Goal: Communication & Community: Answer question/provide support

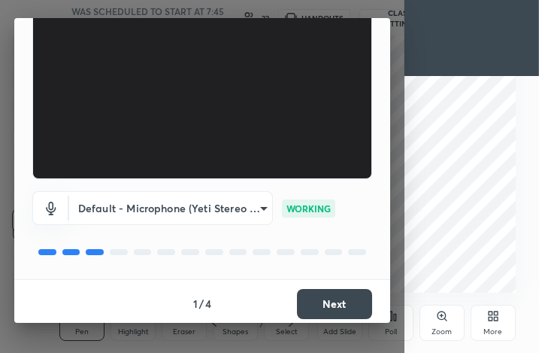
scroll to position [140, 0]
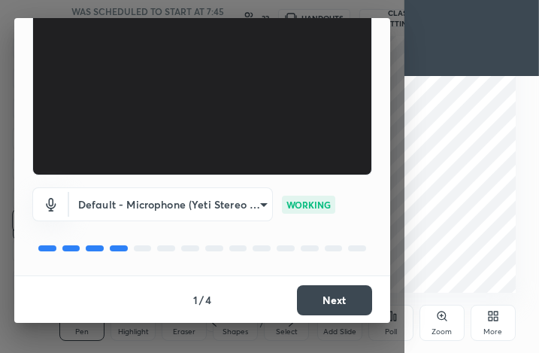
click at [332, 301] on button "Next" at bounding box center [334, 300] width 75 height 30
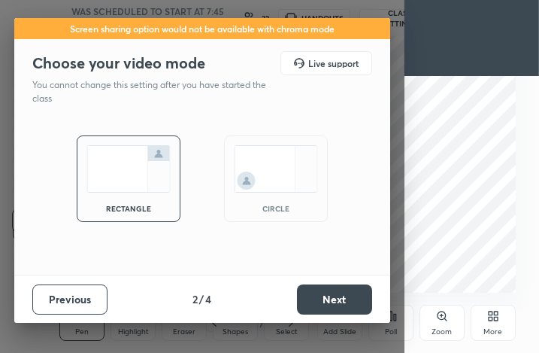
click at [343, 301] on button "Next" at bounding box center [334, 299] width 75 height 30
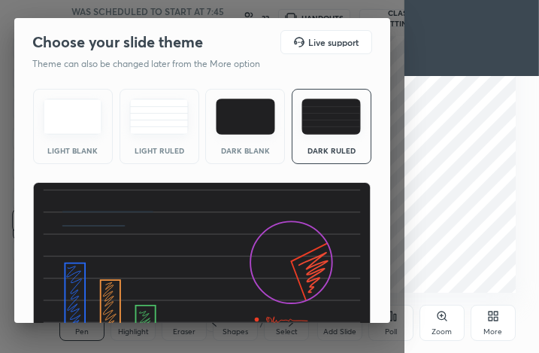
scroll to position [99, 0]
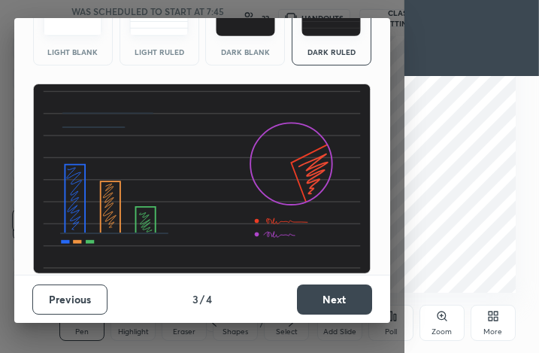
click at [325, 302] on button "Next" at bounding box center [334, 299] width 75 height 30
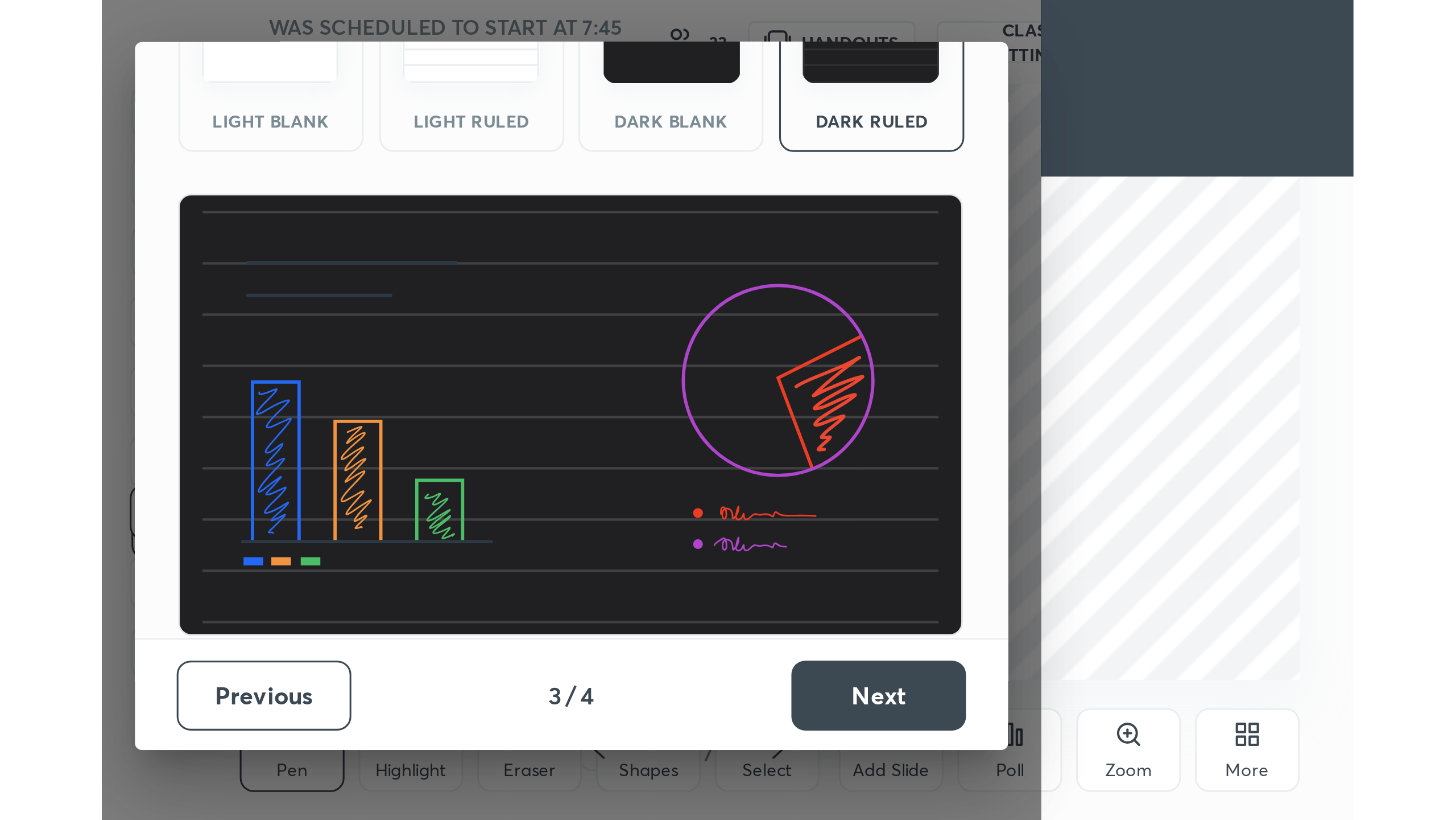
scroll to position [0, 0]
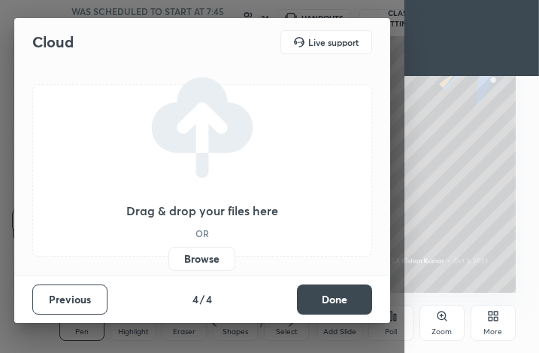
click at [202, 262] on label "Browse" at bounding box center [201, 259] width 67 height 24
click at [168, 262] on input "Browse" at bounding box center [168, 259] width 0 height 24
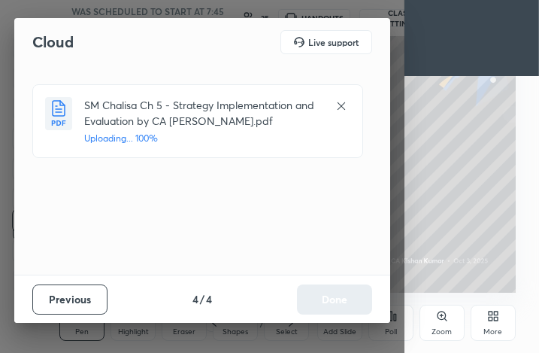
click at [325, 313] on button "Done" at bounding box center [334, 299] width 75 height 30
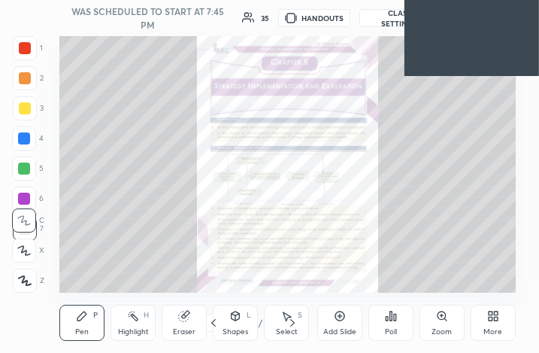
click at [492, 323] on div "More" at bounding box center [493, 322] width 45 height 36
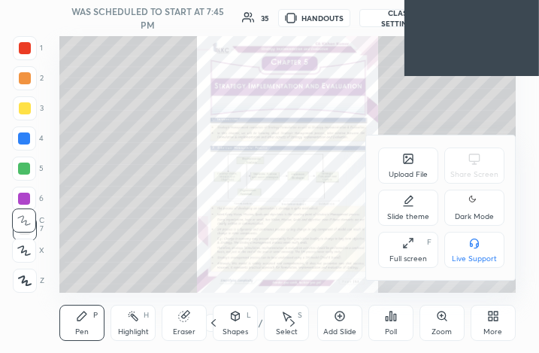
click at [410, 260] on div "Full screen" at bounding box center [408, 259] width 38 height 8
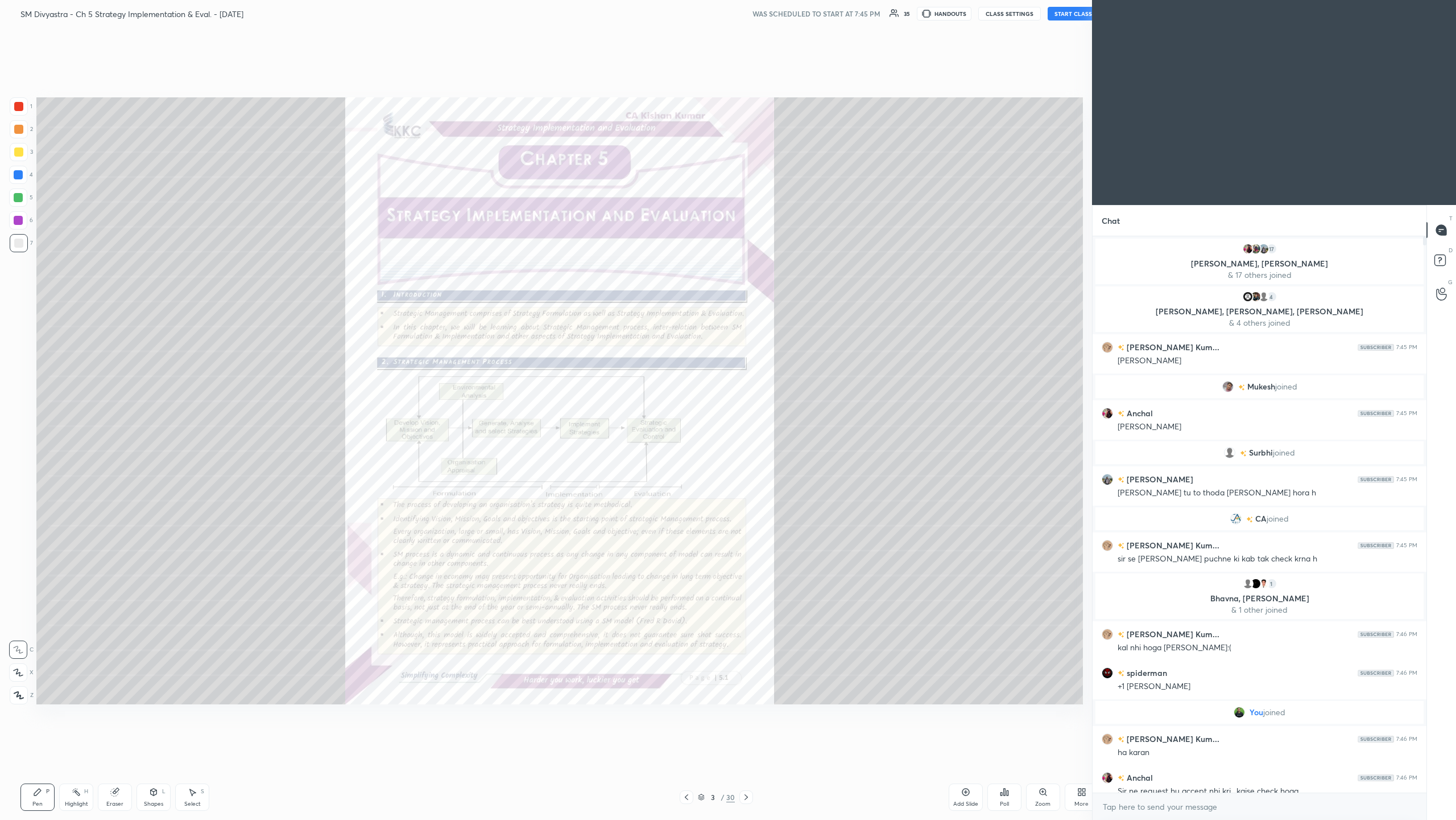
scroll to position [56172, 55842]
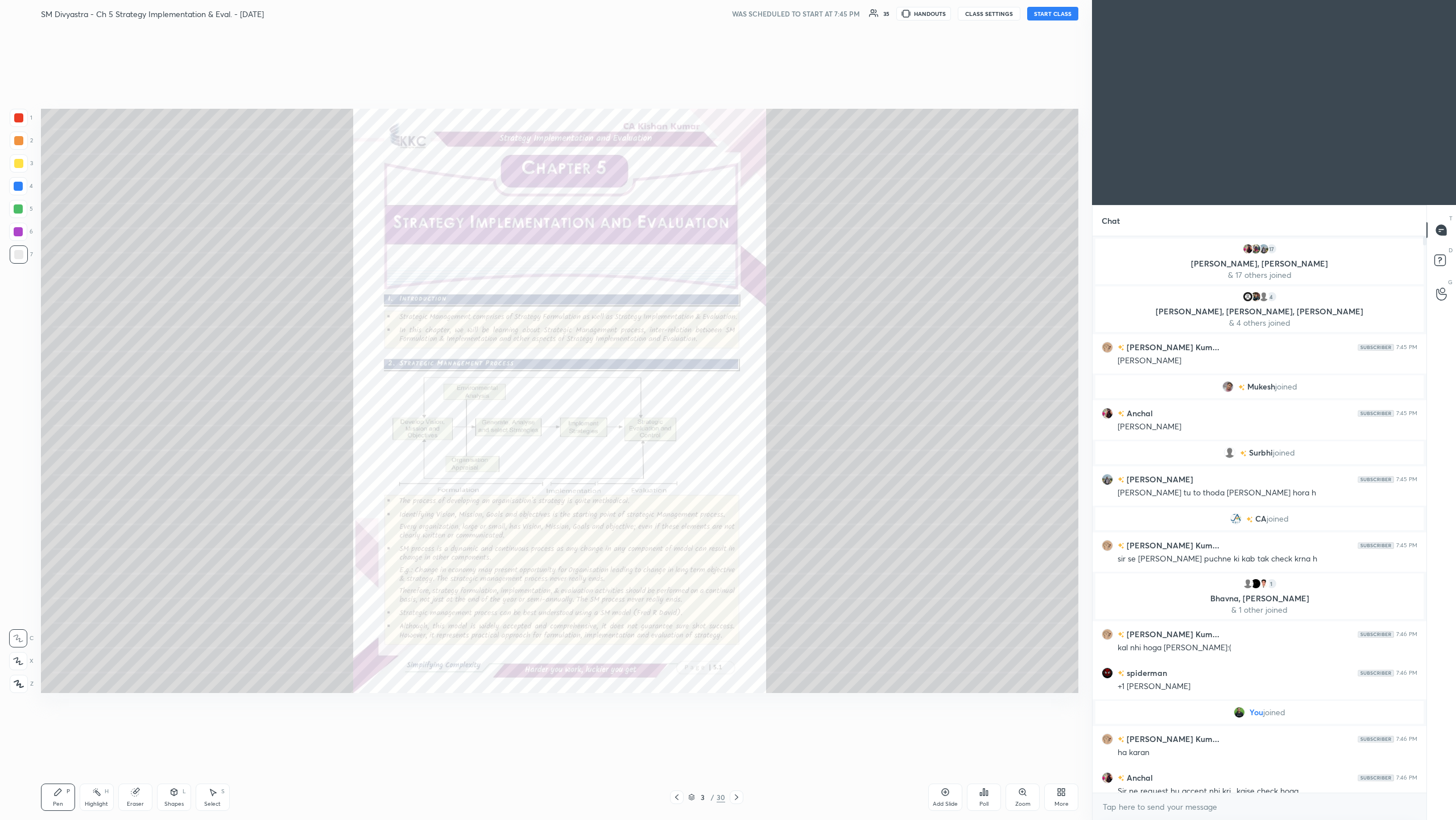
click at [407, 267] on div "3 / 30" at bounding box center [707, 797] width 73 height 14
click at [407, 267] on icon at bounding box center [692, 796] width 6 height 3
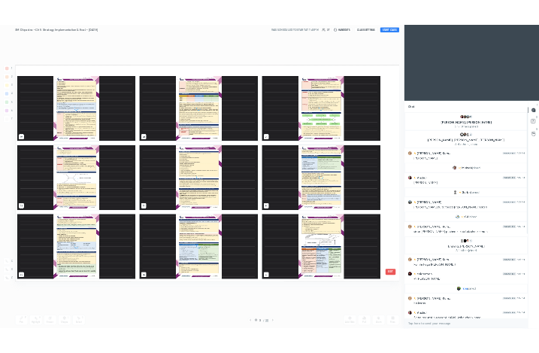
scroll to position [1687, 0]
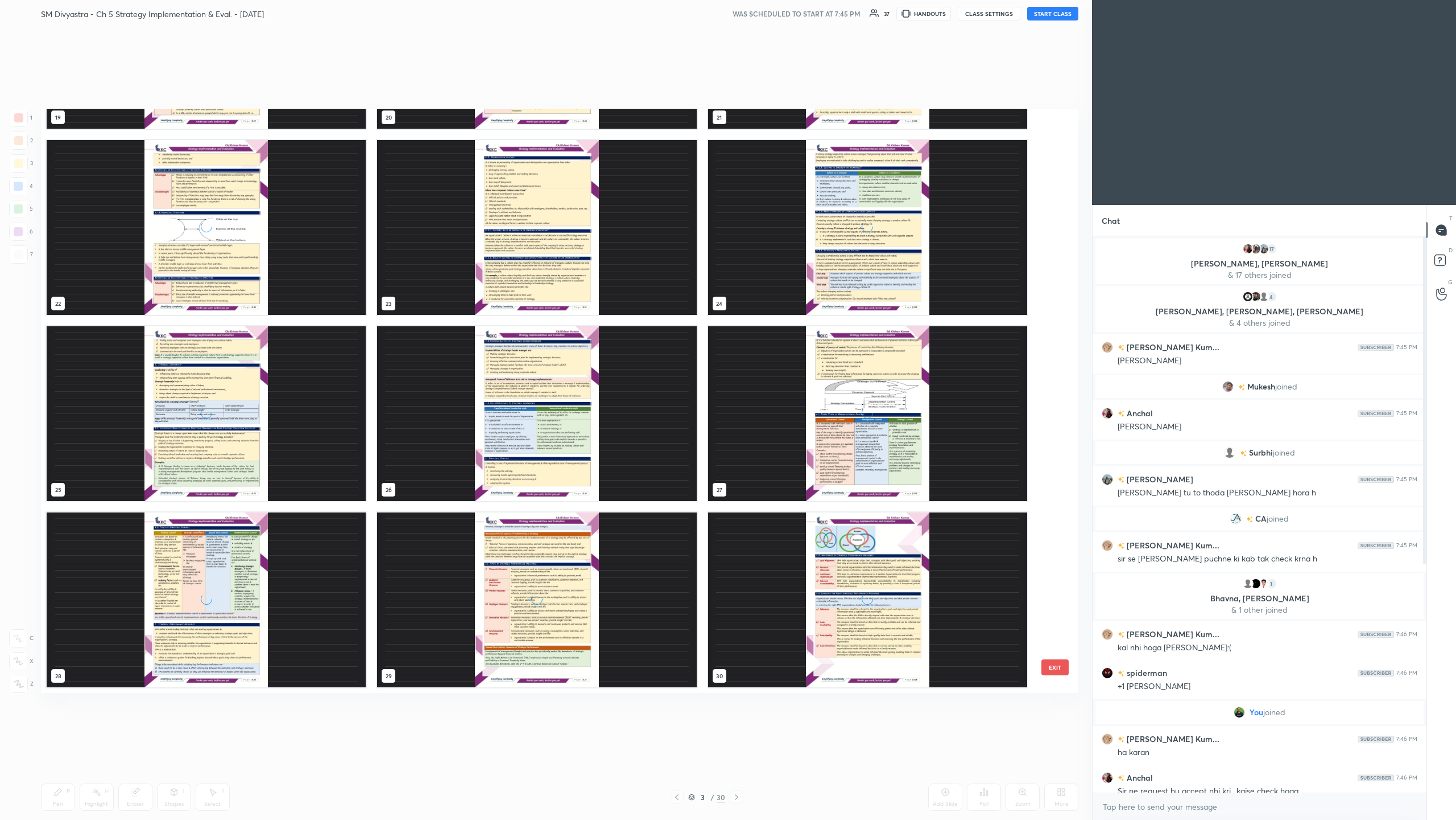
click at [407, 267] on div "grid" at bounding box center [868, 600] width 319 height 175
click at [407, 267] on img "grid" at bounding box center [868, 600] width 319 height 175
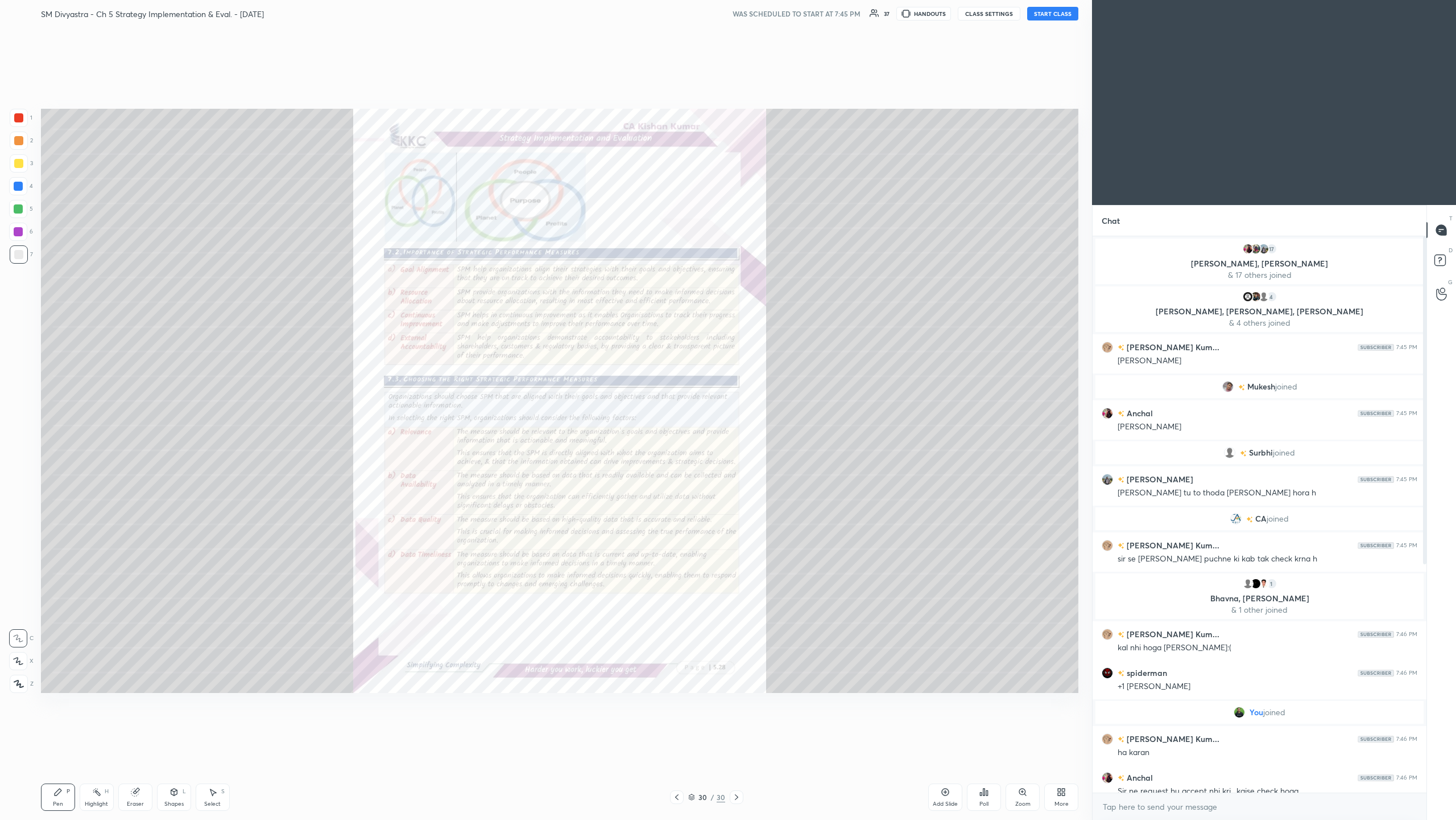
click at [407, 267] on img "grid" at bounding box center [868, 600] width 319 height 175
click at [407, 267] on icon at bounding box center [1059, 793] width 3 height 3
click at [407, 267] on div "Upload File" at bounding box center [997, 685] width 30 height 6
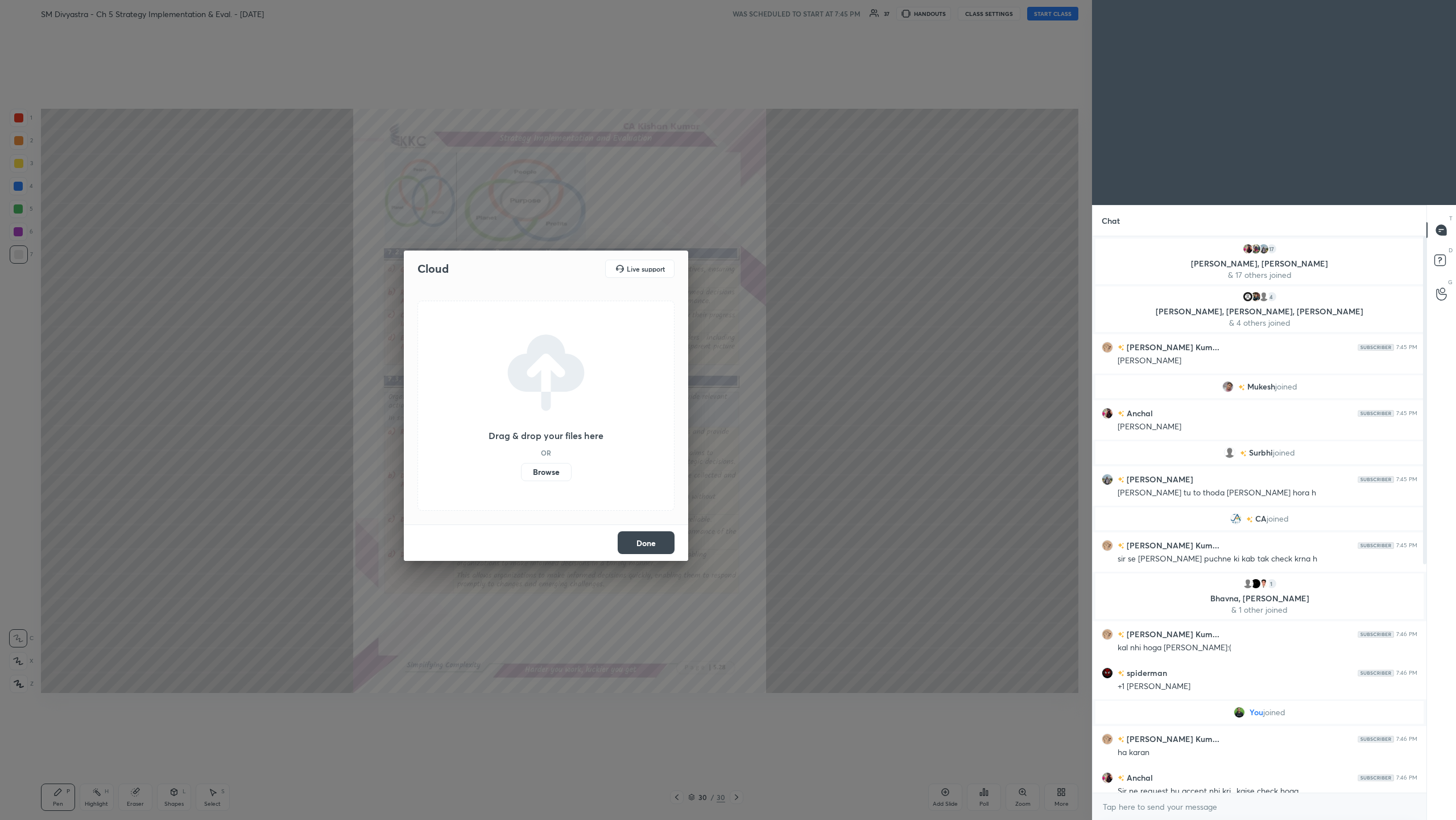
click at [407, 267] on label "Browse" at bounding box center [546, 472] width 51 height 18
click at [407, 267] on input "Browse" at bounding box center [521, 472] width 0 height 18
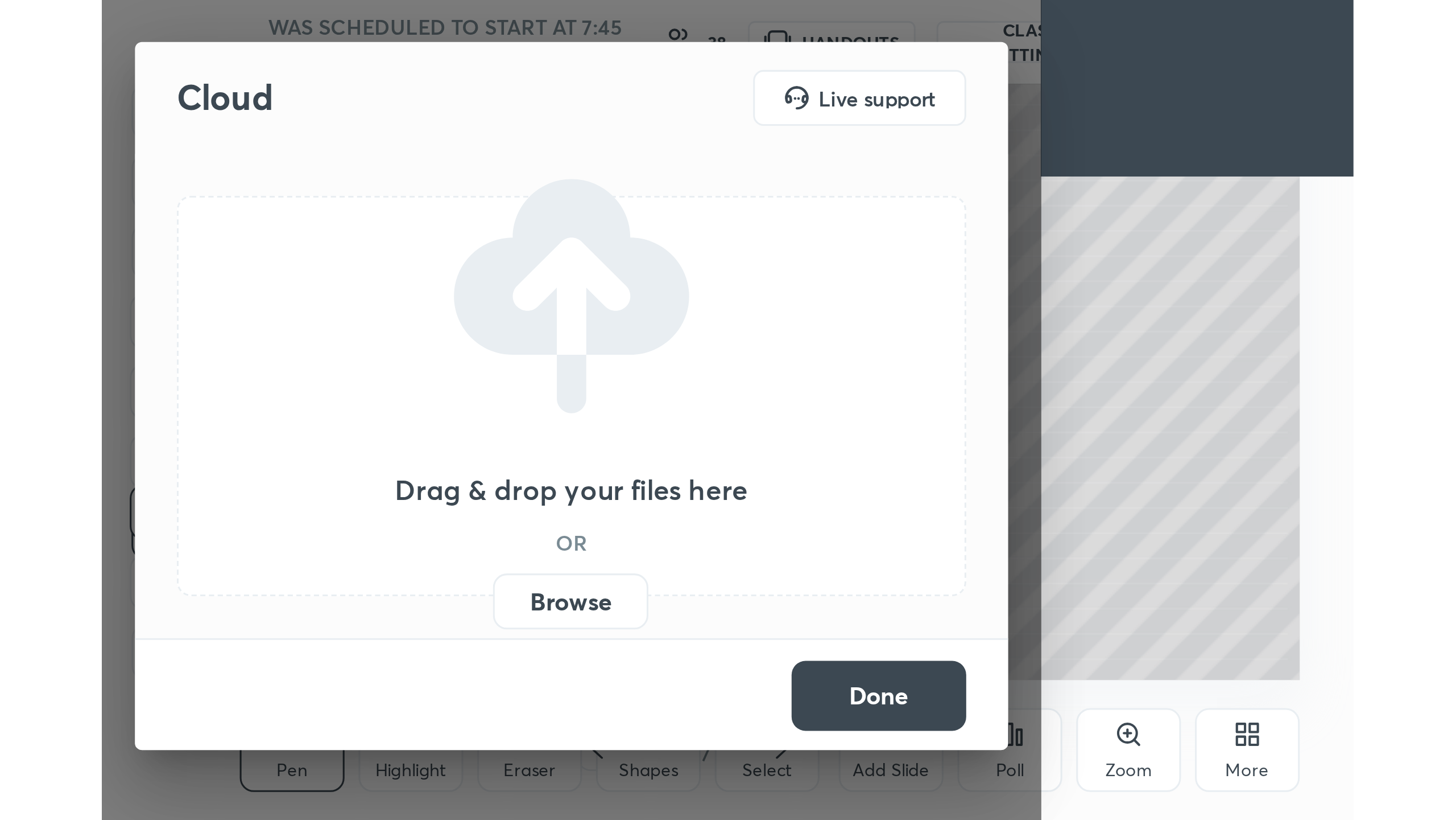
scroll to position [194, 362]
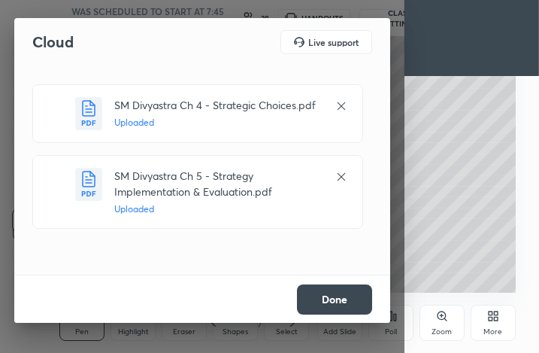
click at [332, 302] on button "Done" at bounding box center [334, 299] width 75 height 30
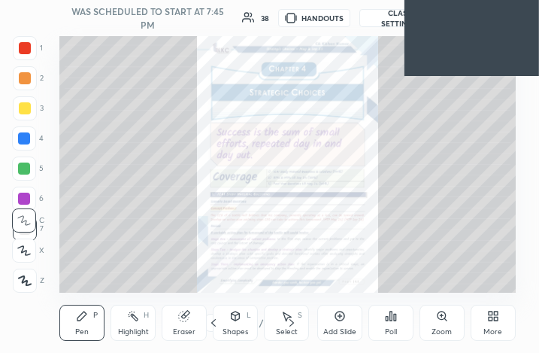
click at [496, 322] on icon at bounding box center [493, 316] width 12 height 12
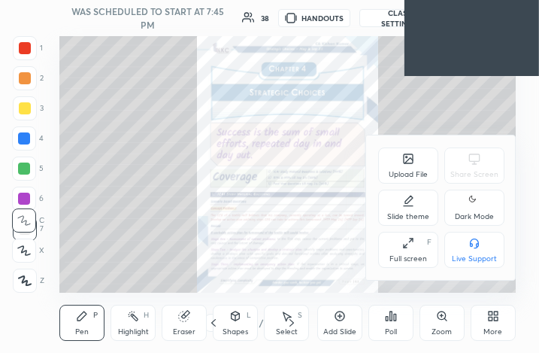
click at [404, 244] on icon at bounding box center [408, 243] width 12 height 12
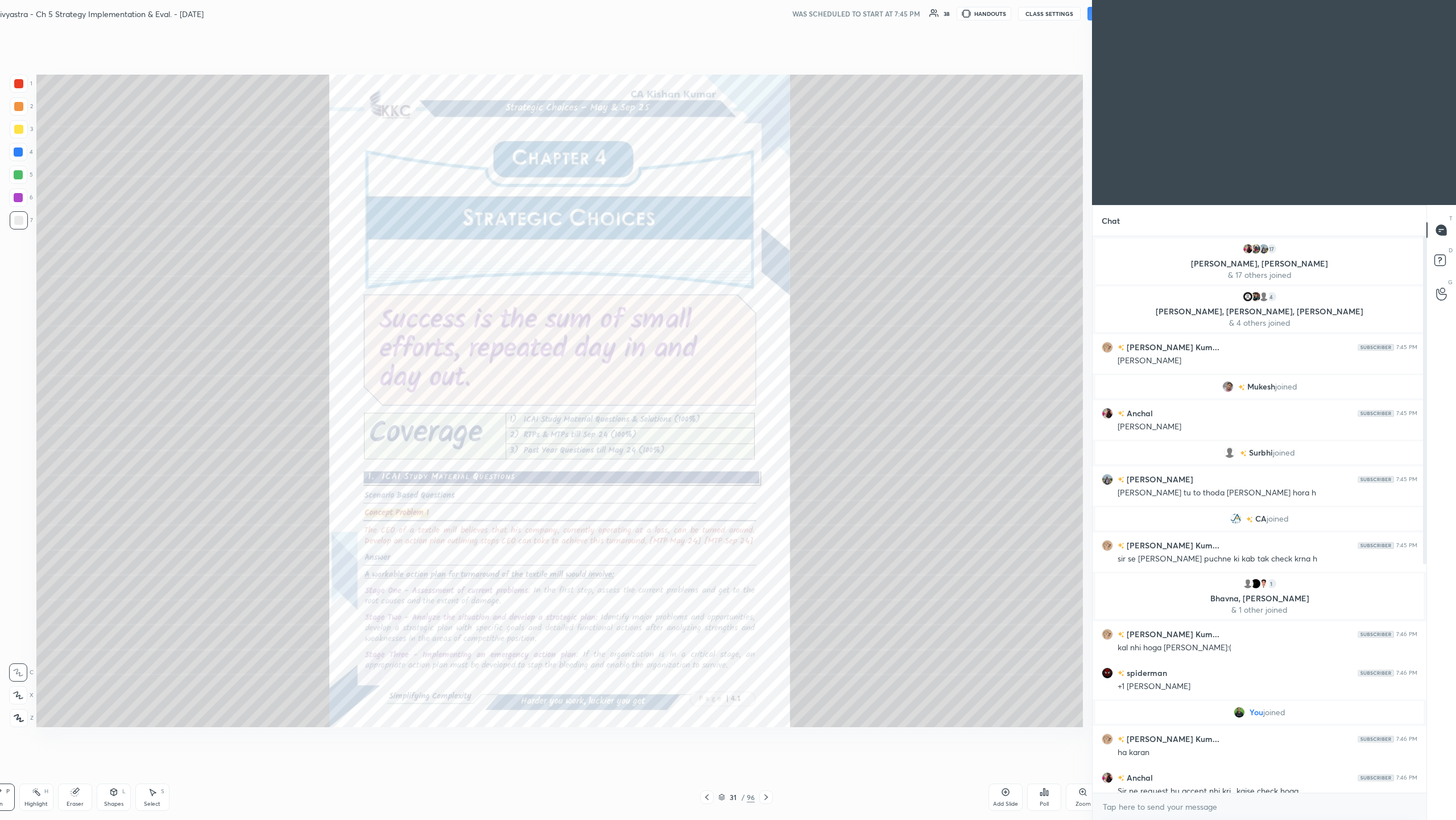
scroll to position [56172, 55842]
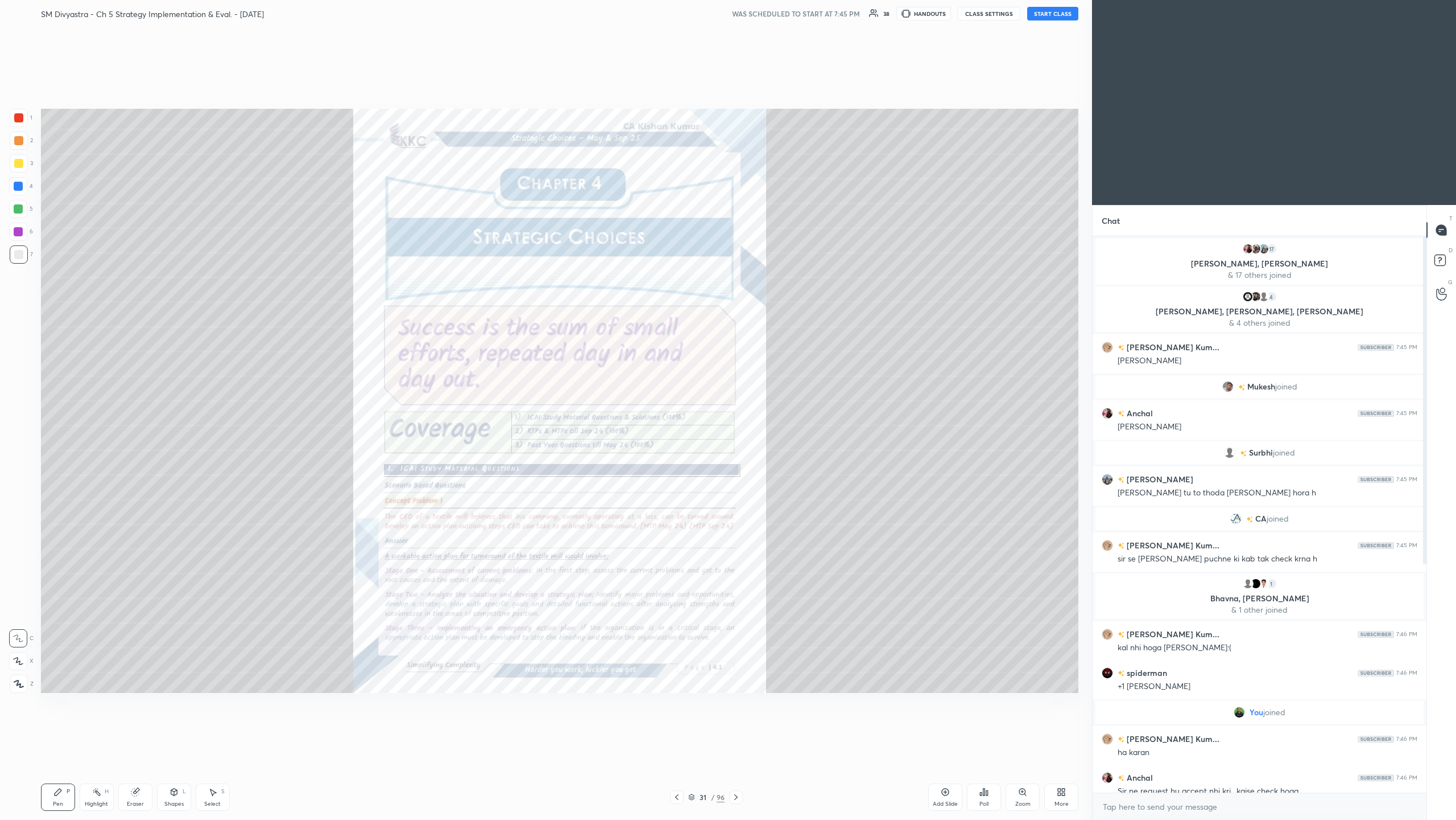
click at [407, 267] on div "31 / 96" at bounding box center [707, 797] width 36 height 11
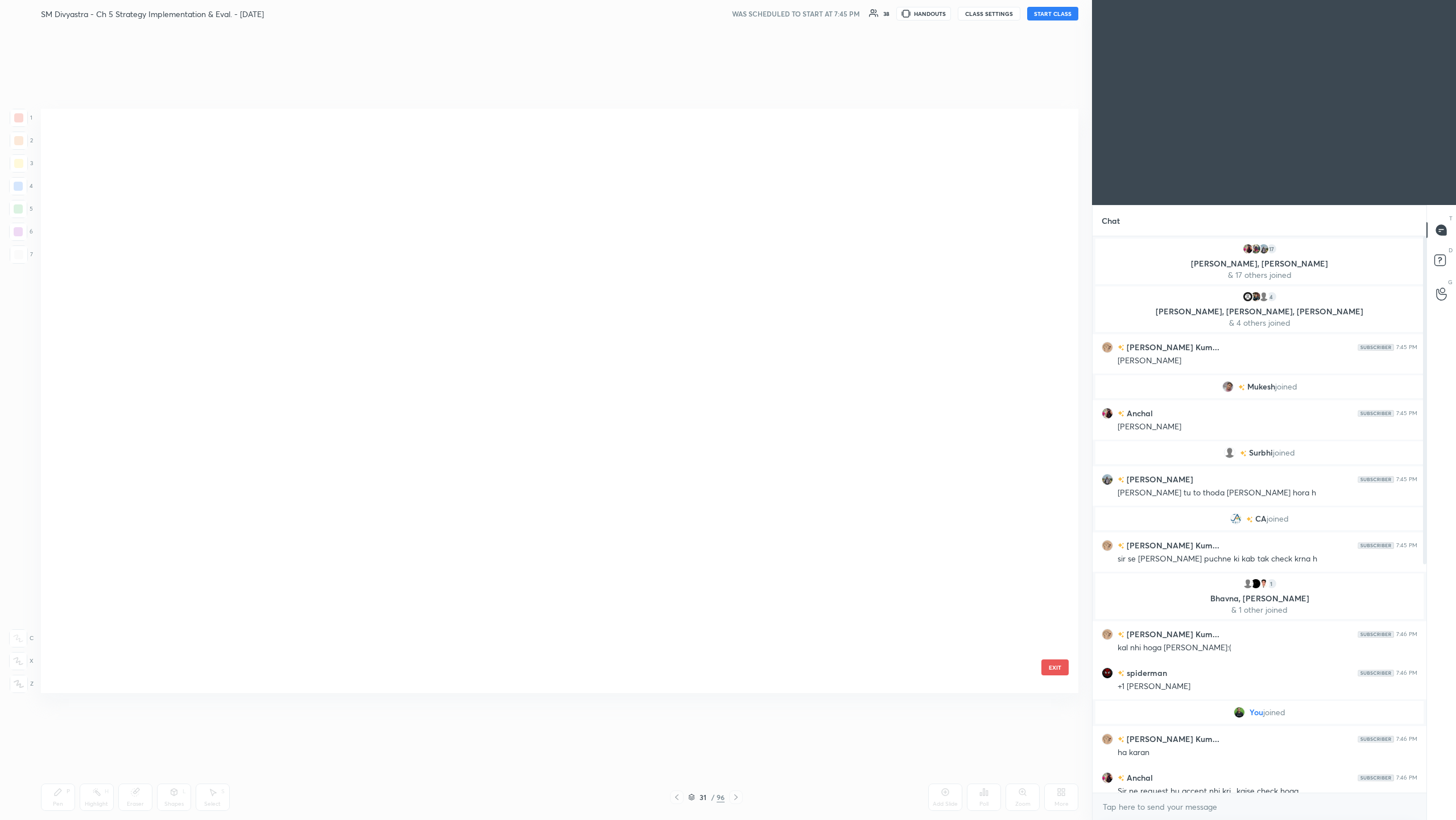
scroll to position [0, 0]
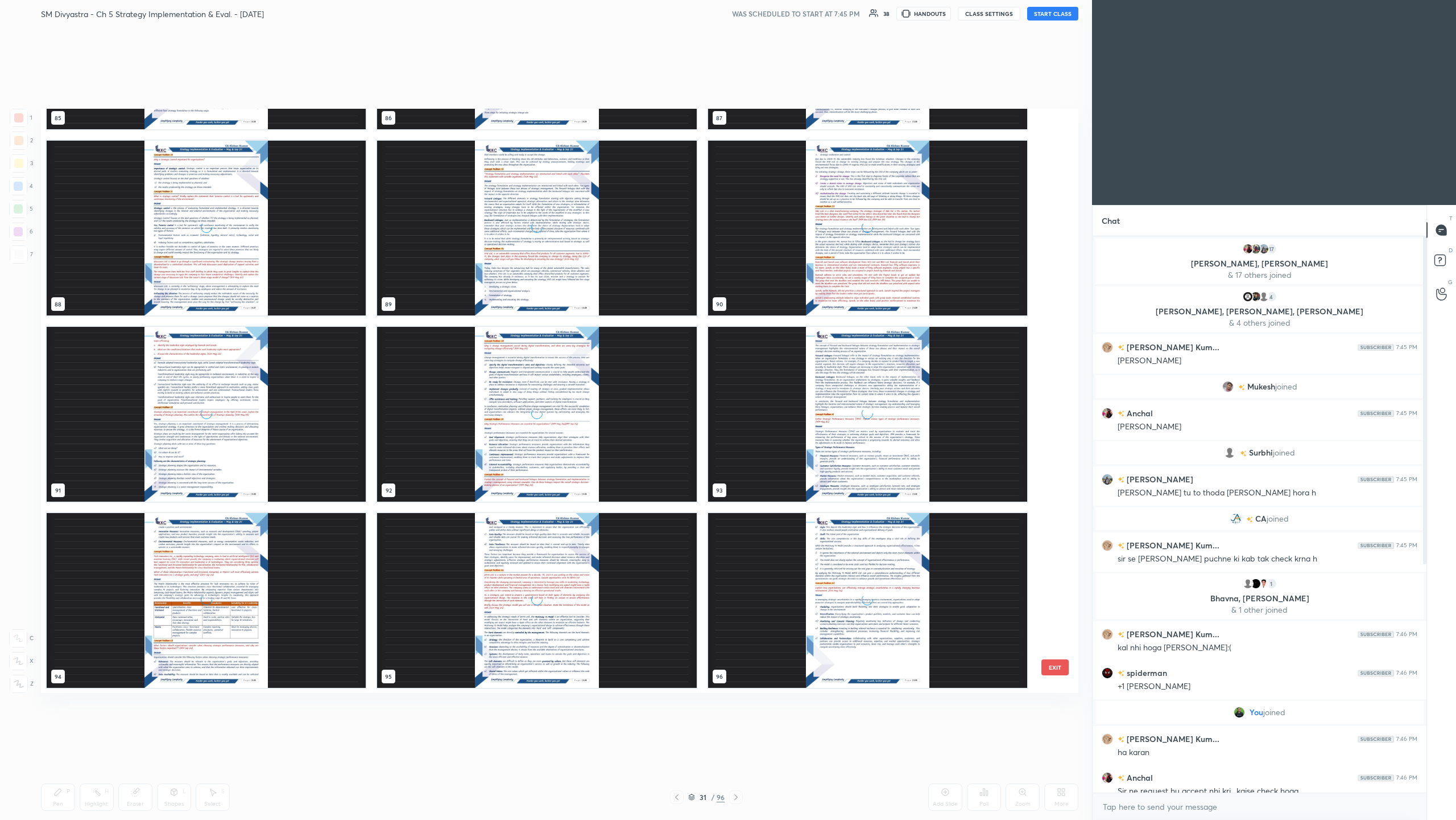
click at [407, 267] on div "grid" at bounding box center [868, 600] width 319 height 175
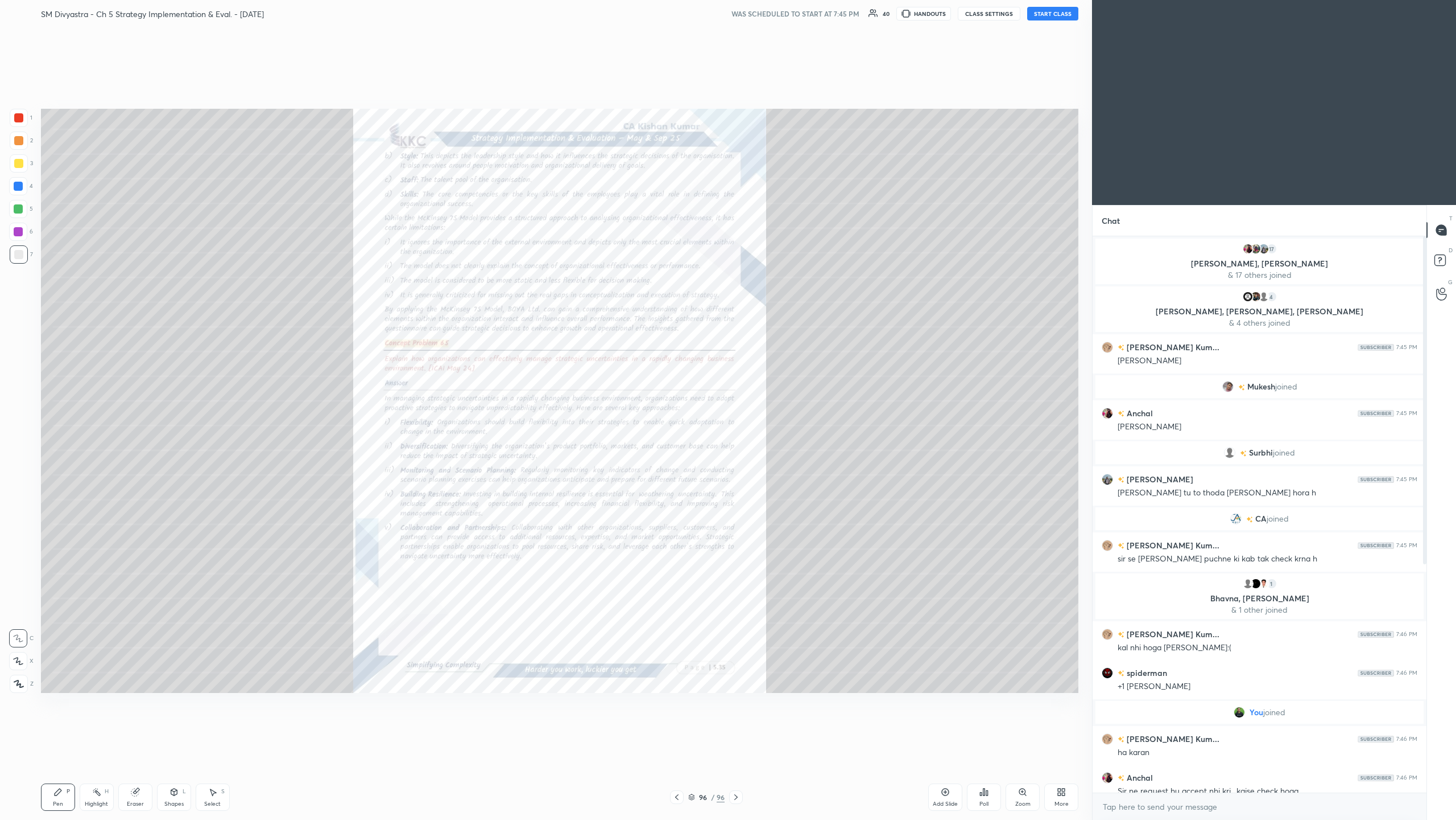
click at [407, 267] on icon at bounding box center [1064, 790] width 3 height 3
click at [407, 267] on div "Upload File" at bounding box center [997, 685] width 30 height 6
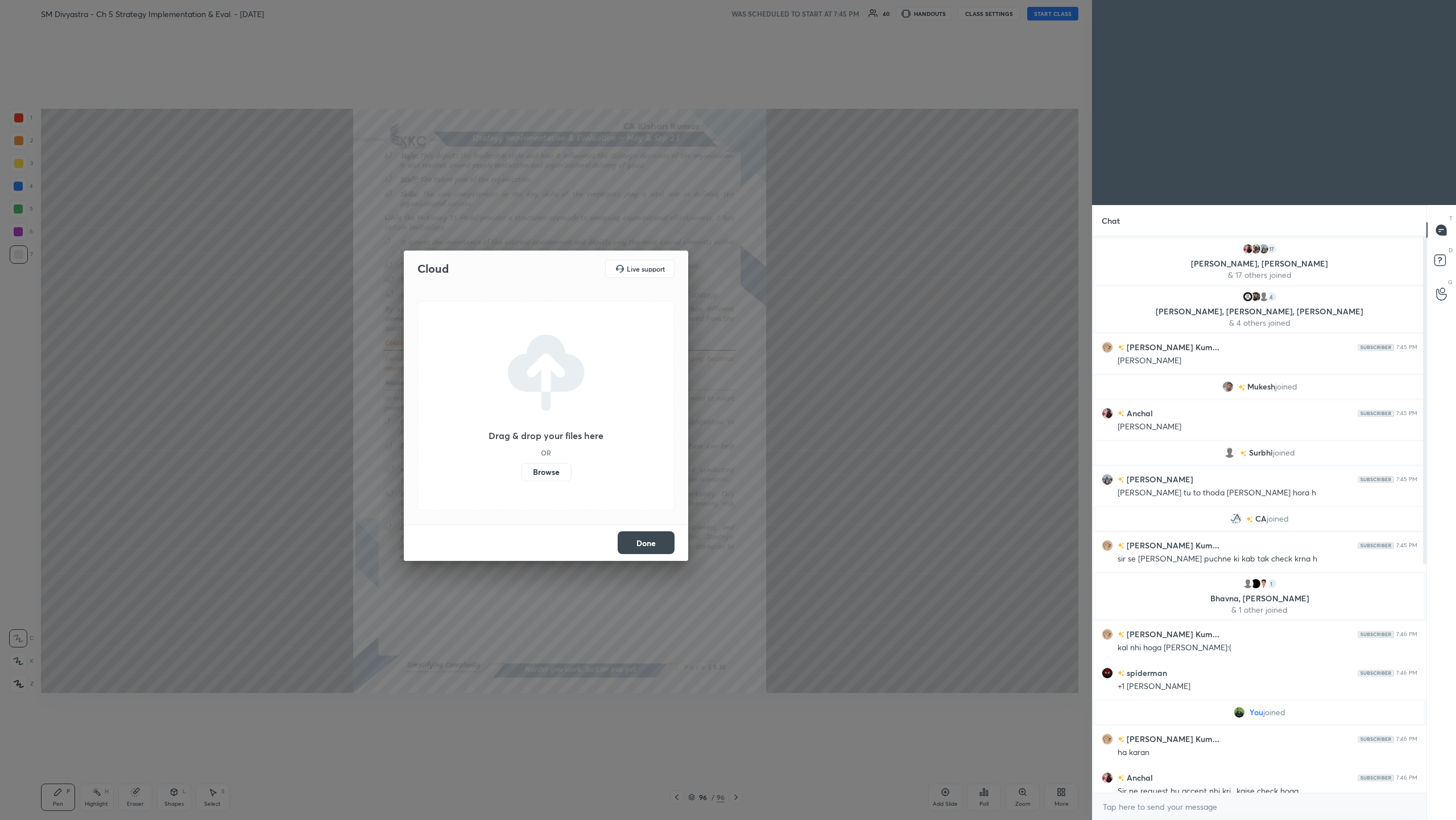
click at [407, 267] on label "Browse" at bounding box center [546, 472] width 51 height 18
click at [407, 267] on input "Browse" at bounding box center [521, 472] width 0 height 18
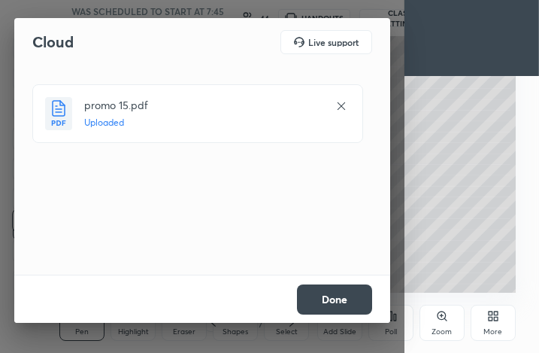
click at [341, 298] on button "Done" at bounding box center [334, 299] width 75 height 30
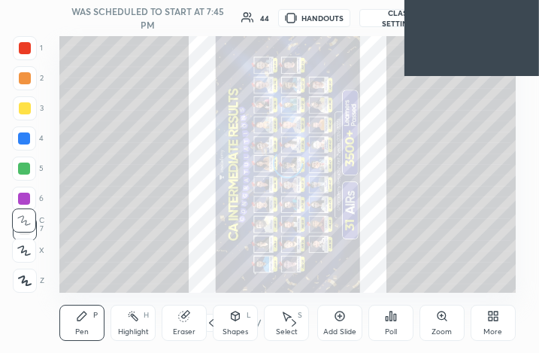
click at [489, 316] on icon at bounding box center [491, 318] width 4 height 4
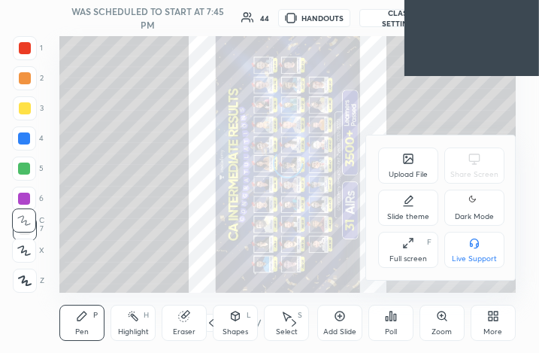
click at [406, 241] on icon at bounding box center [408, 243] width 12 height 12
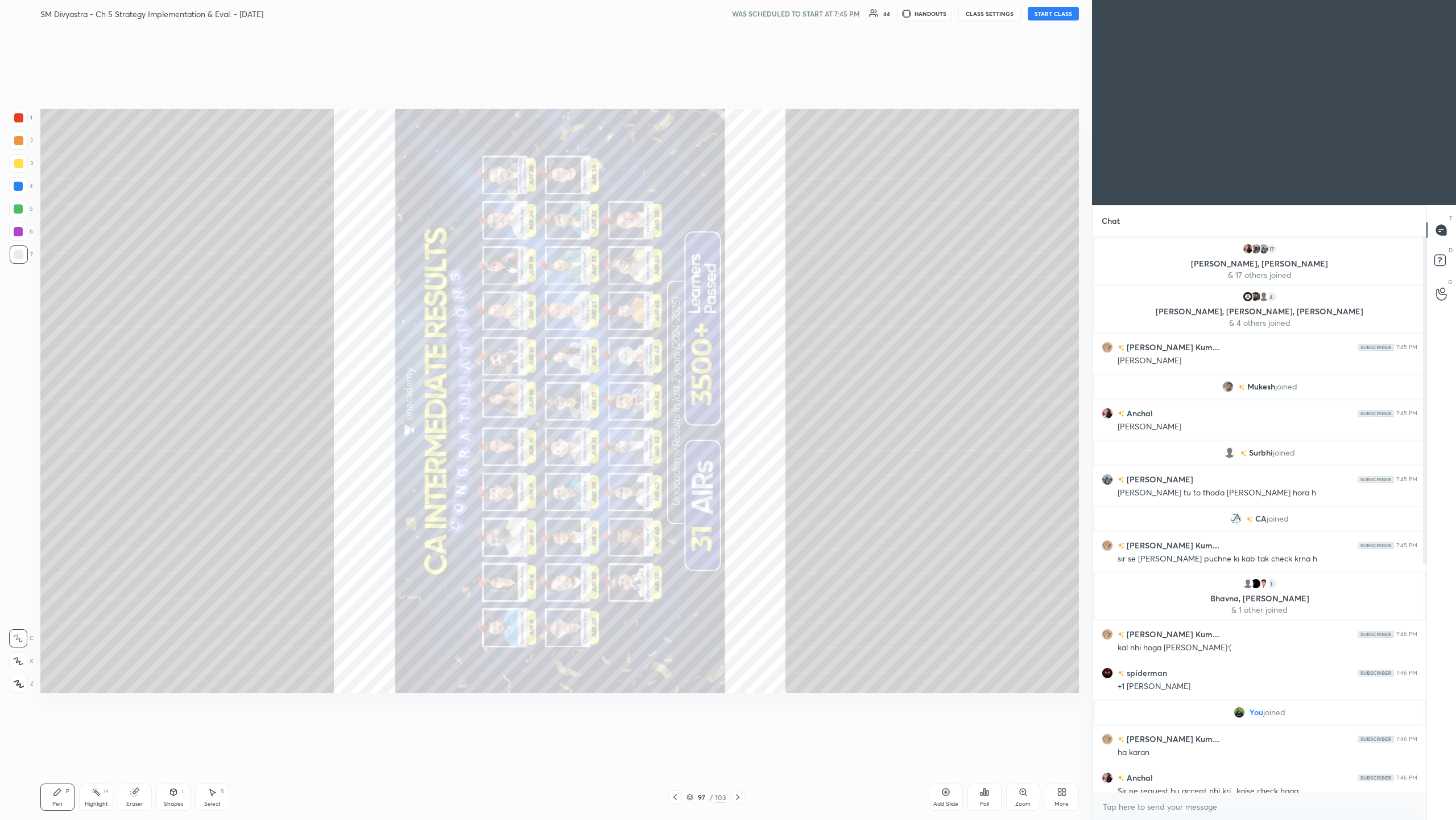
scroll to position [56172, 55842]
click at [407, 267] on icon at bounding box center [690, 796] width 6 height 3
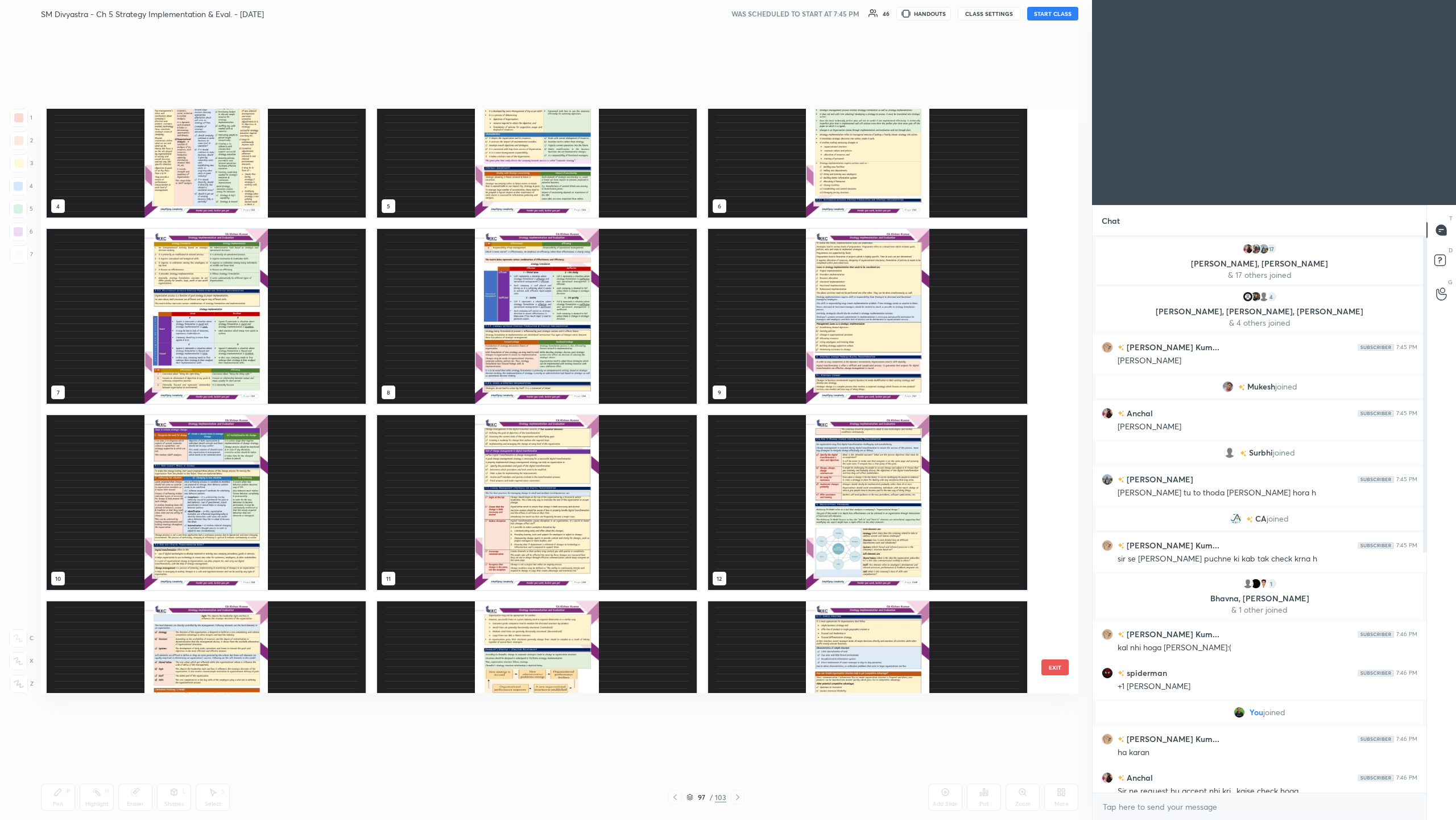
scroll to position [0, 0]
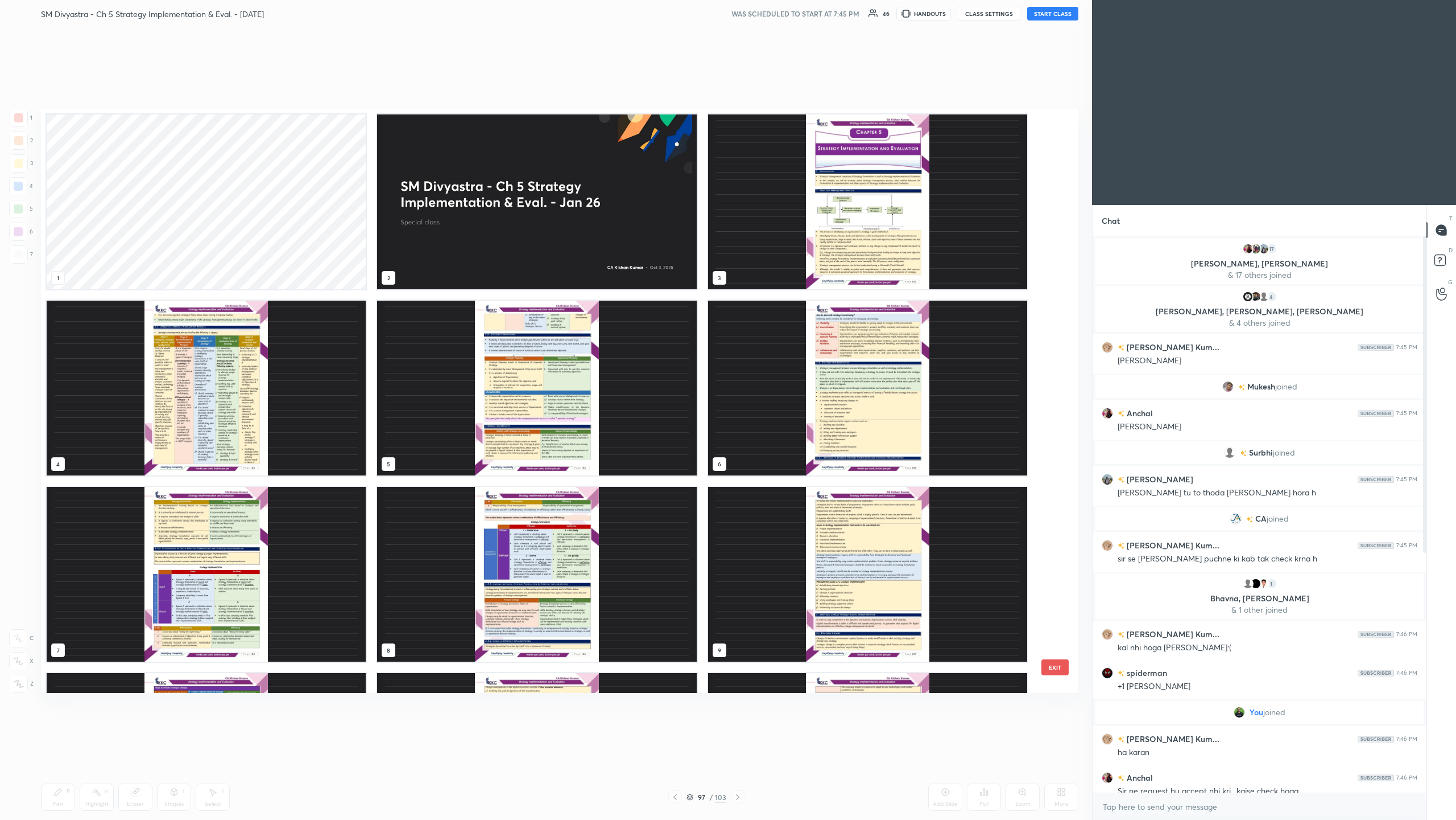
click at [407, 197] on img "grid" at bounding box center [537, 201] width 319 height 175
click at [407, 194] on img "grid" at bounding box center [537, 201] width 319 height 175
click at [407, 192] on img "grid" at bounding box center [537, 201] width 319 height 175
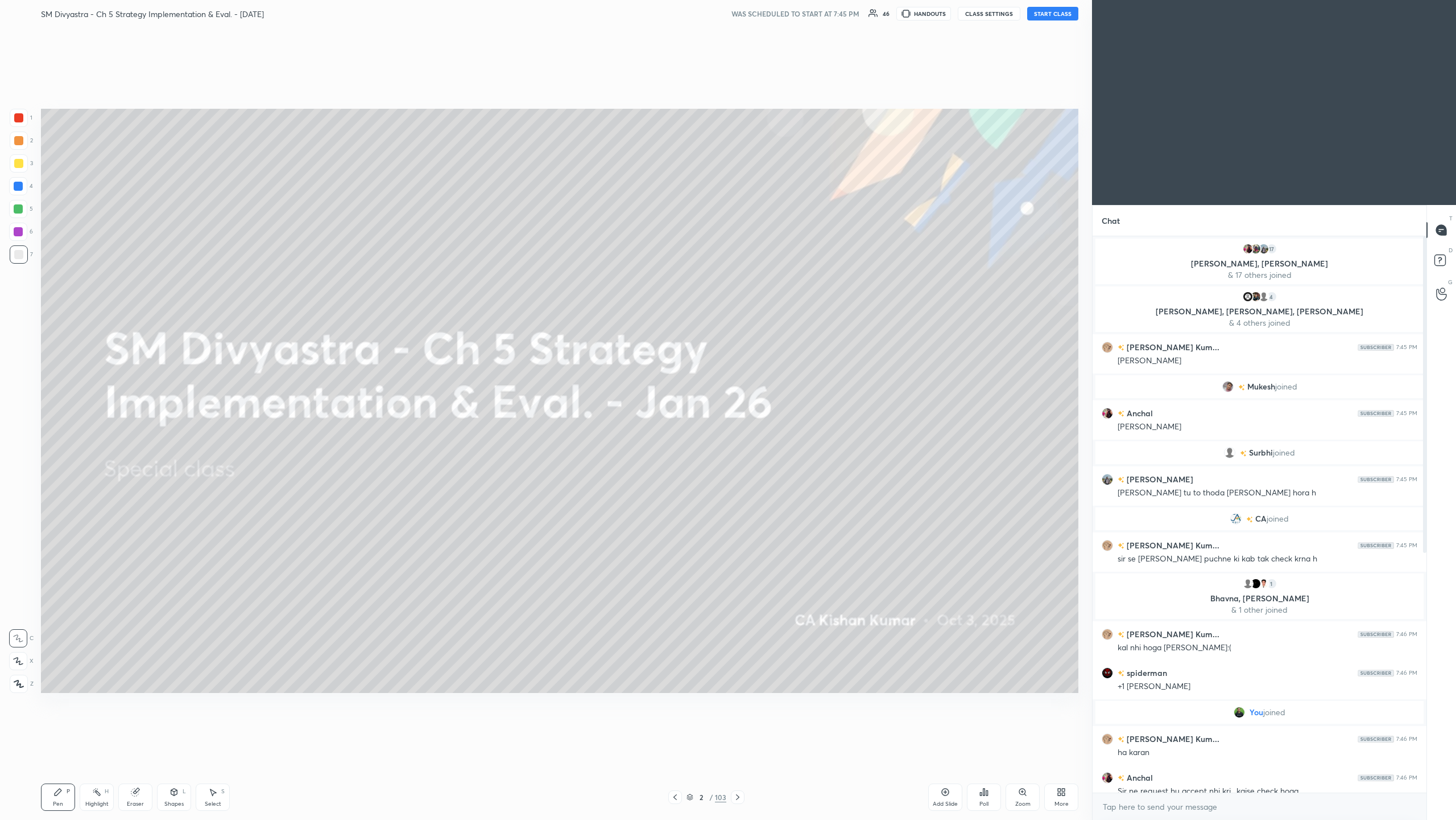
click at [17, 163] on div at bounding box center [19, 164] width 9 height 9
click at [13, 267] on icon at bounding box center [18, 661] width 11 height 8
click at [407, 5] on div "SM Divyastra - Ch 5 Strategy Implementation & Eval. - [DATE] WAS SCHEDULED TO S…" at bounding box center [559, 14] width 1038 height 27
click at [407, 11] on button "START CLASS" at bounding box center [1053, 14] width 51 height 14
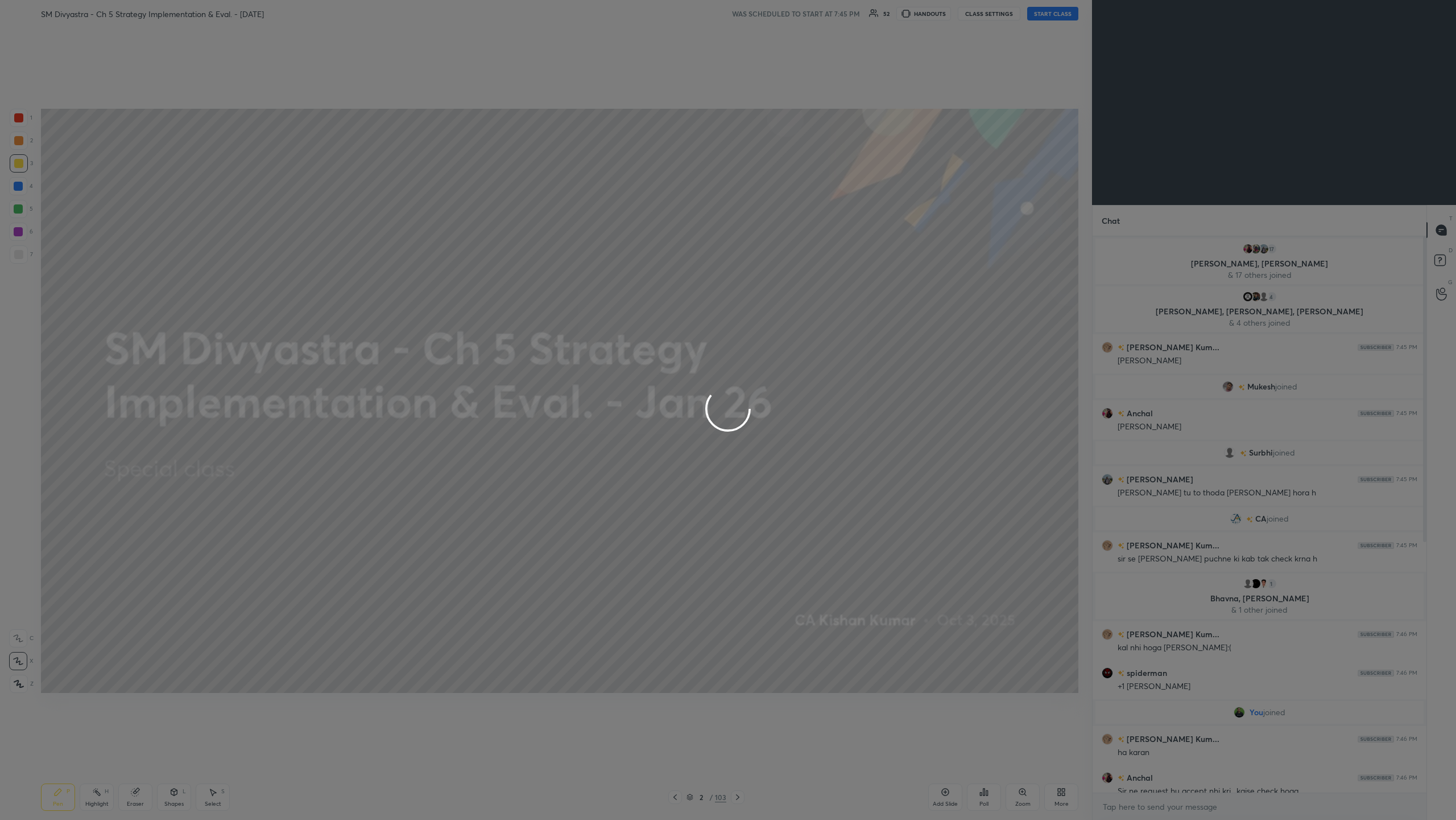
type textarea "x"
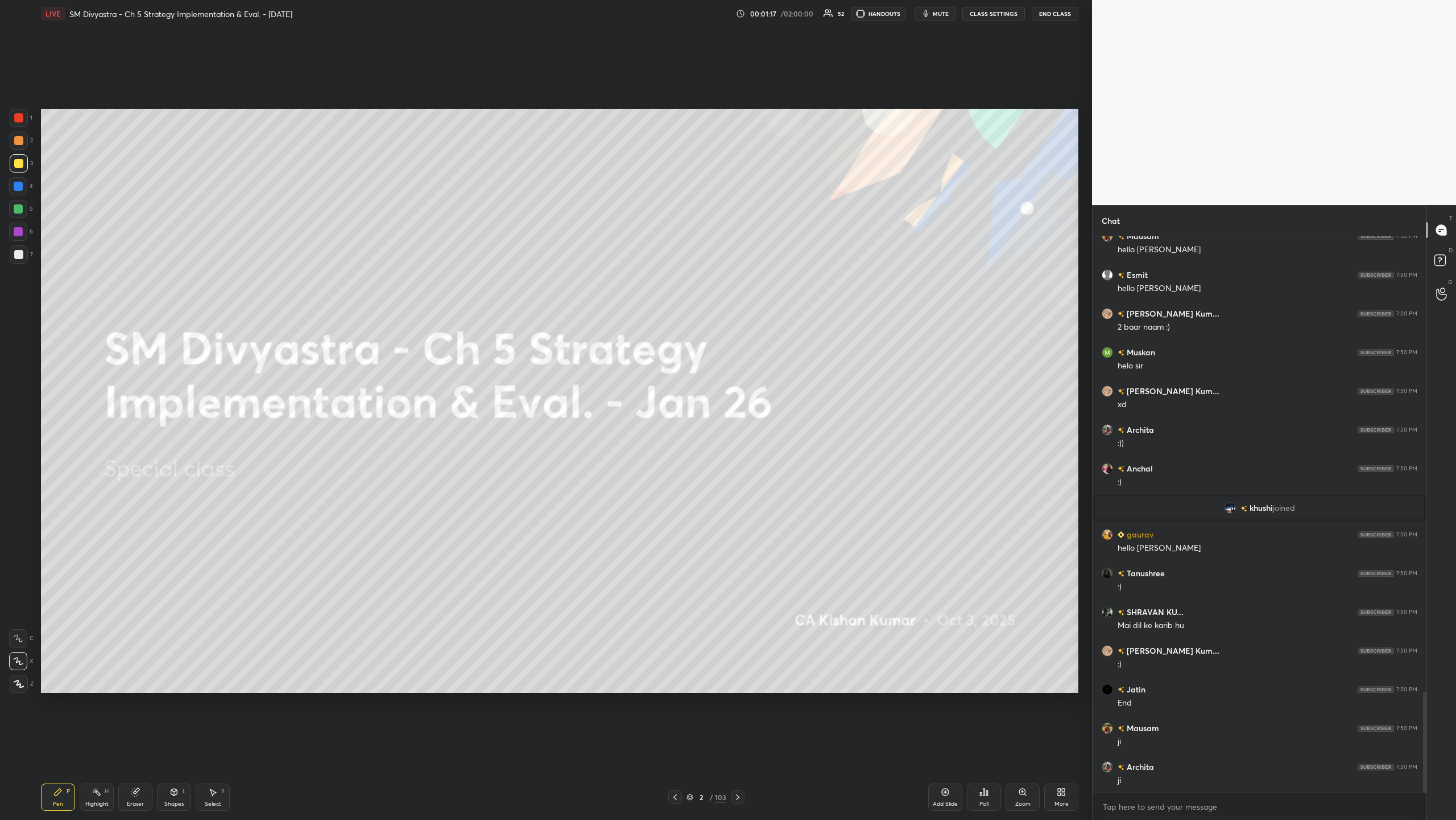
scroll to position [2511, 0]
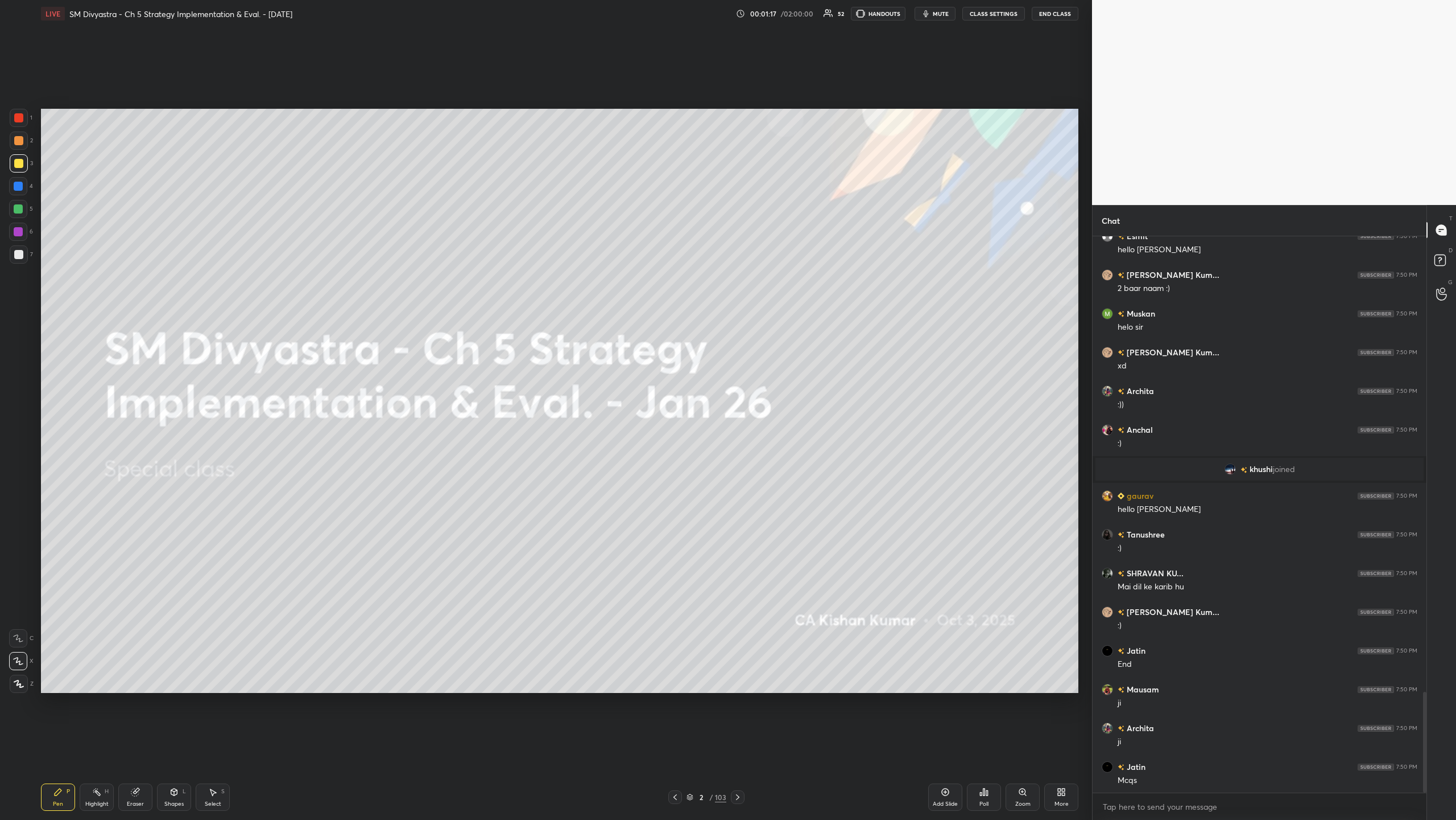
click at [407, 267] on div "Add Slide" at bounding box center [945, 797] width 34 height 27
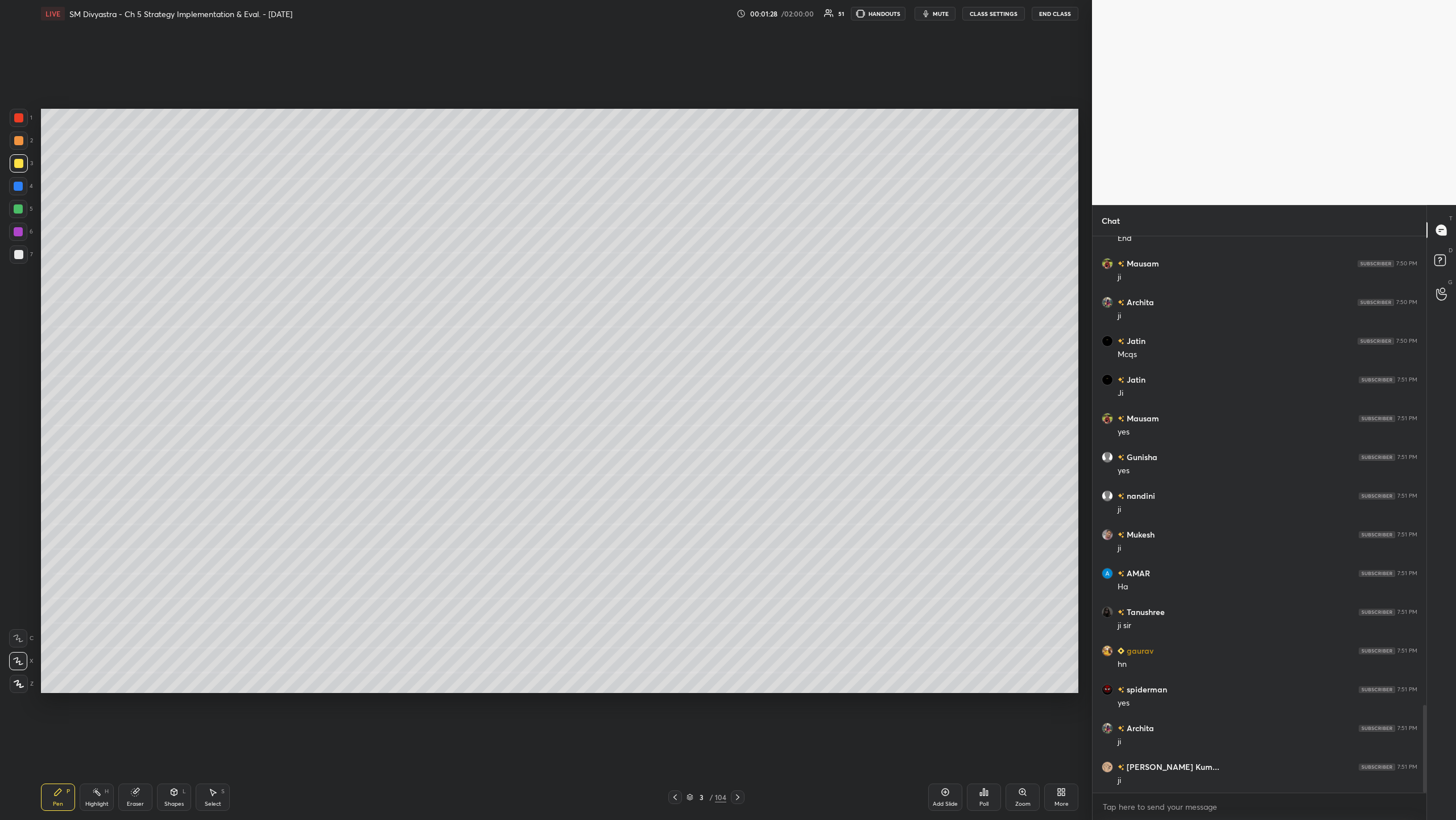
scroll to position [2976, 0]
click at [407, 267] on div "Add Slide" at bounding box center [945, 797] width 34 height 27
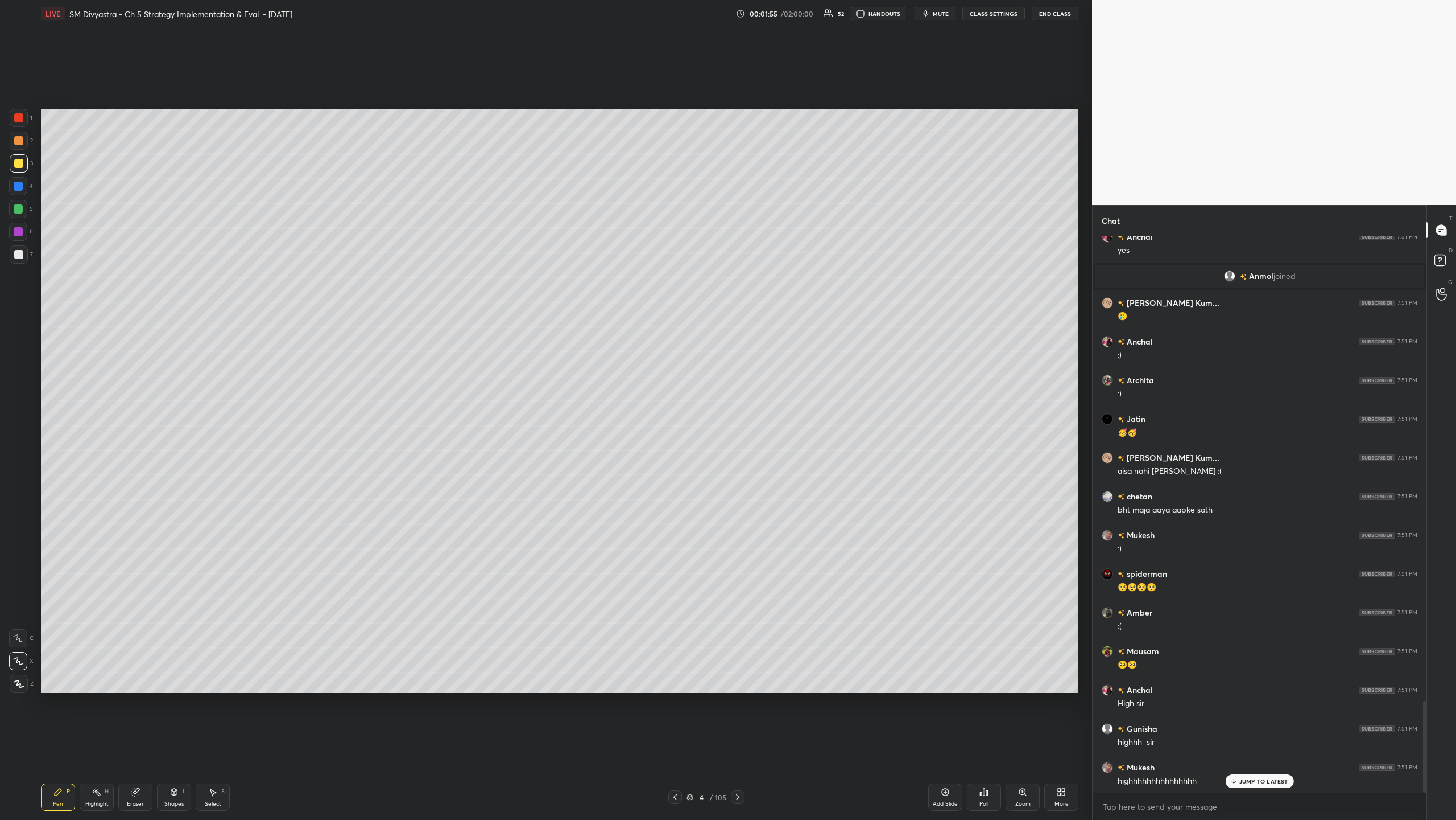
scroll to position [3020, 0]
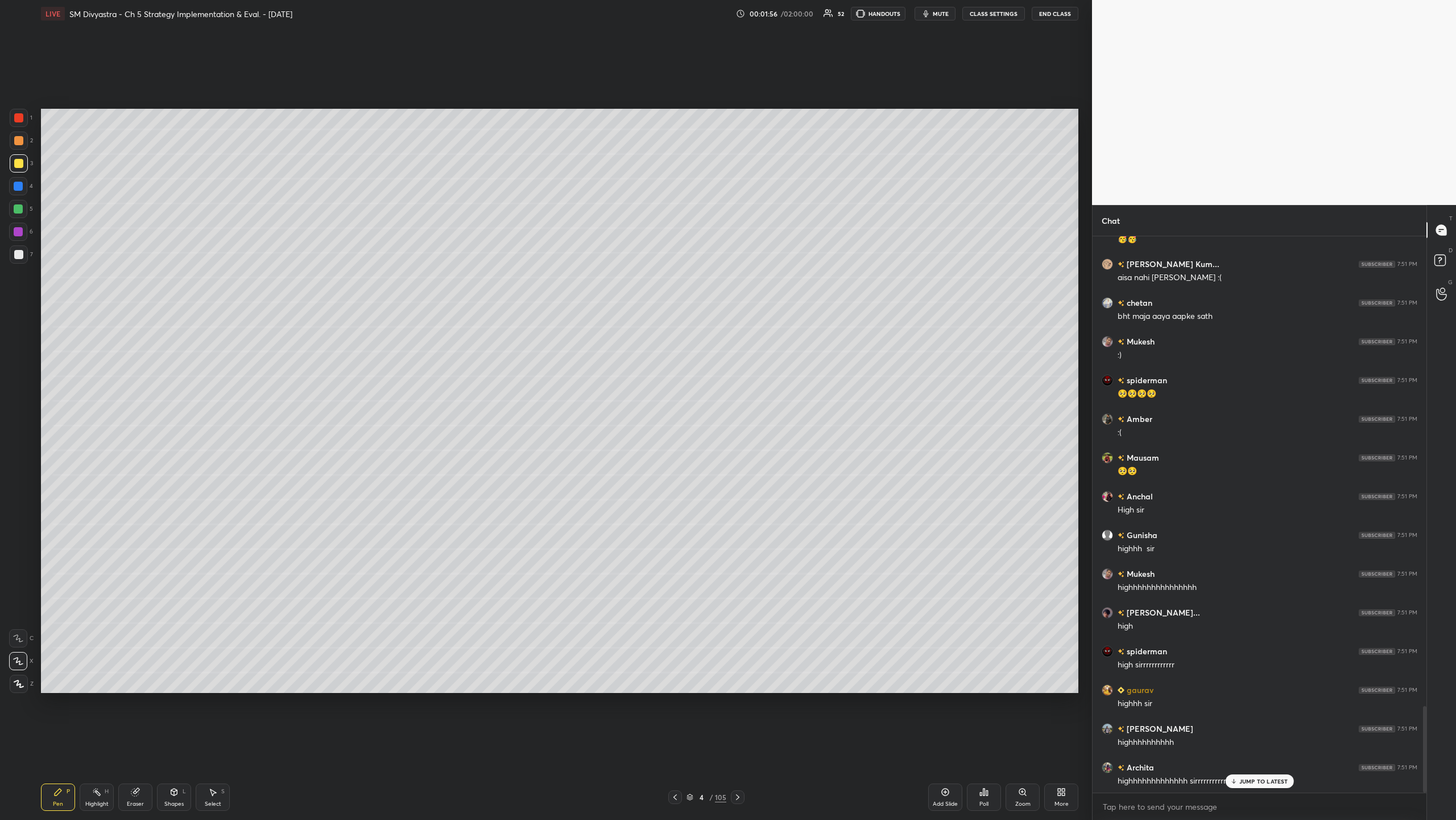
click at [407, 267] on div "Add Slide" at bounding box center [945, 797] width 34 height 27
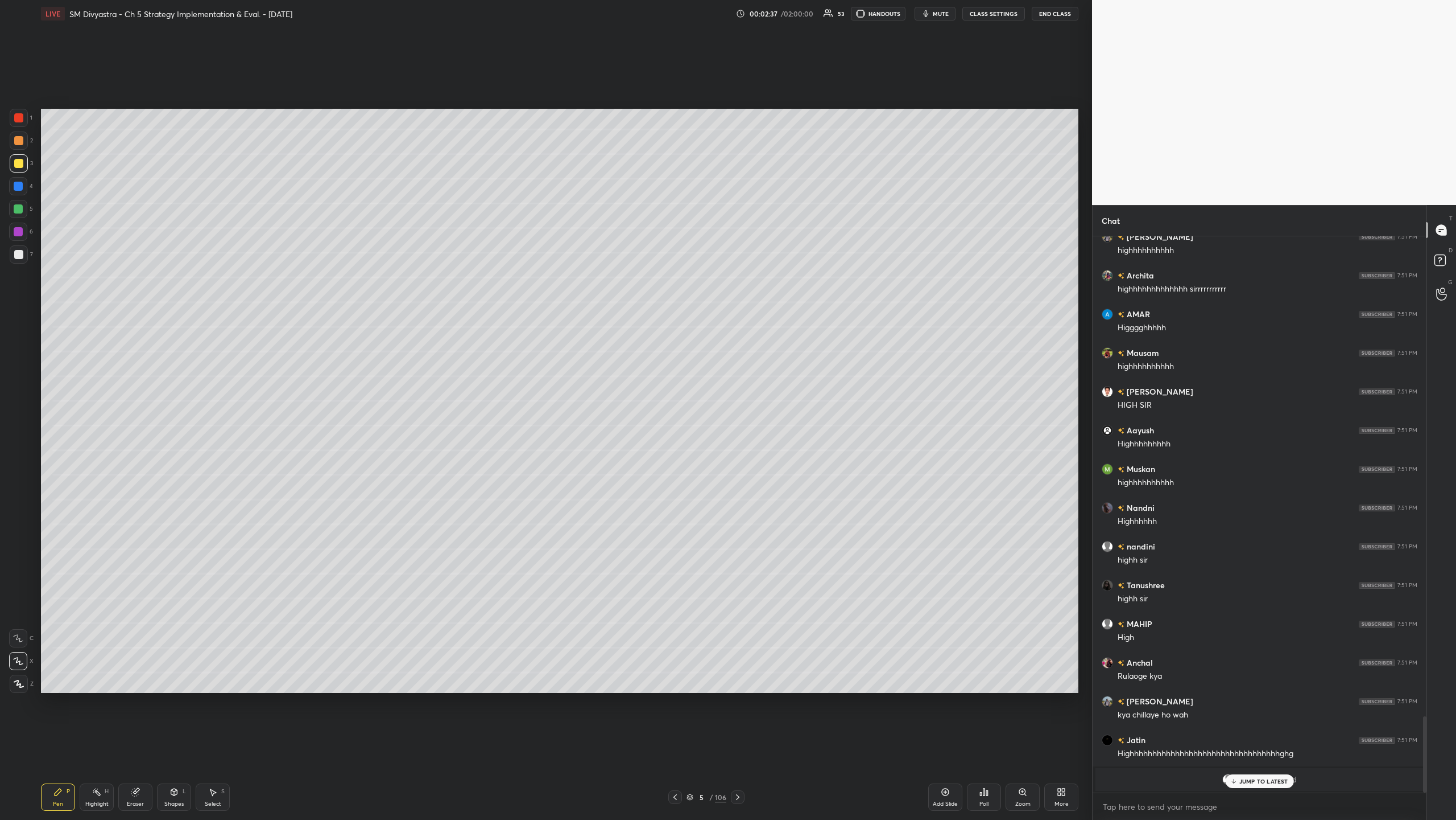
click at [18, 208] on div at bounding box center [18, 209] width 9 height 9
click at [407, 267] on div "Add Slide" at bounding box center [945, 797] width 34 height 27
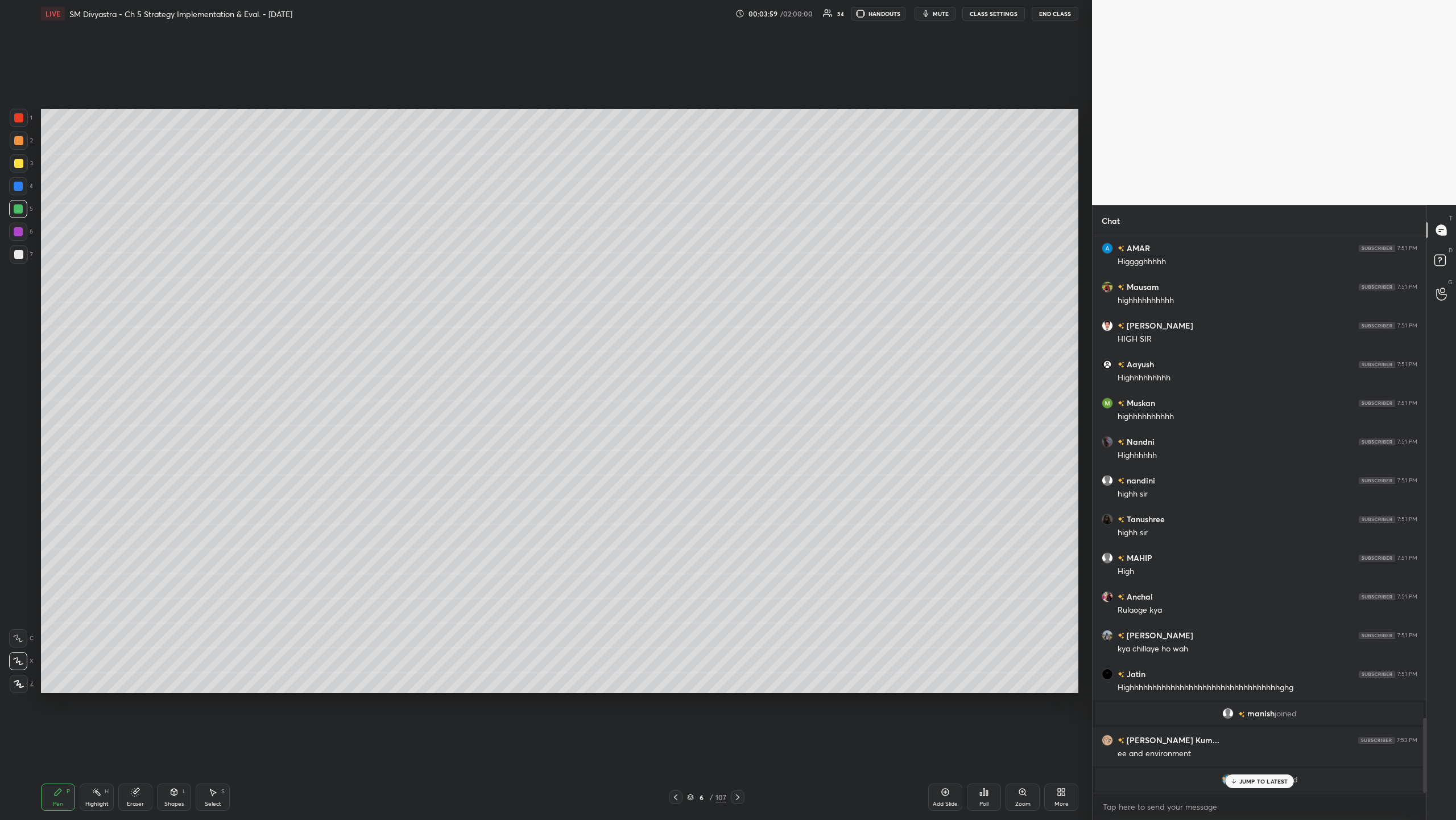
scroll to position [3302, 0]
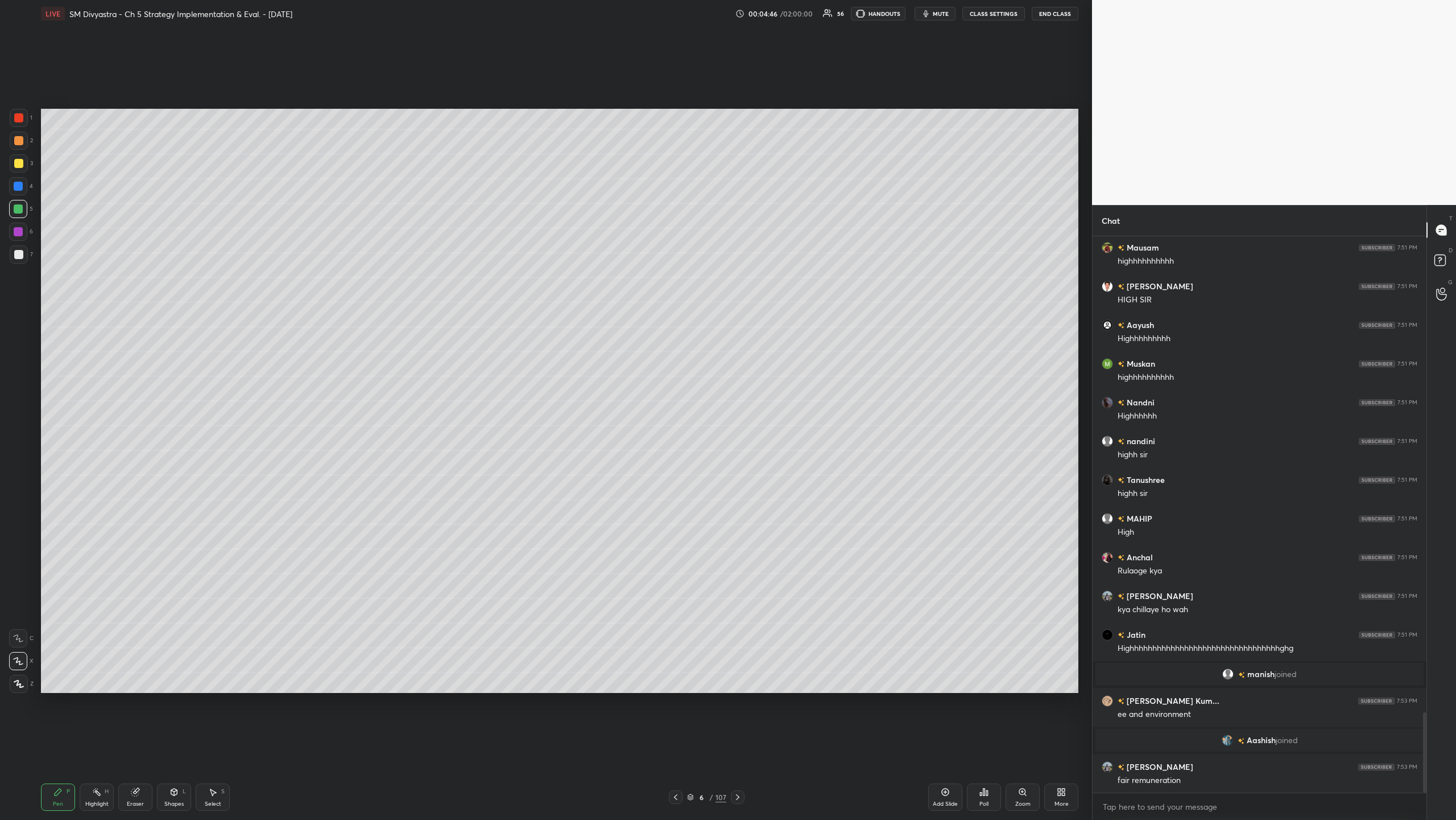
click at [407, 267] on div "Add Slide" at bounding box center [945, 797] width 34 height 27
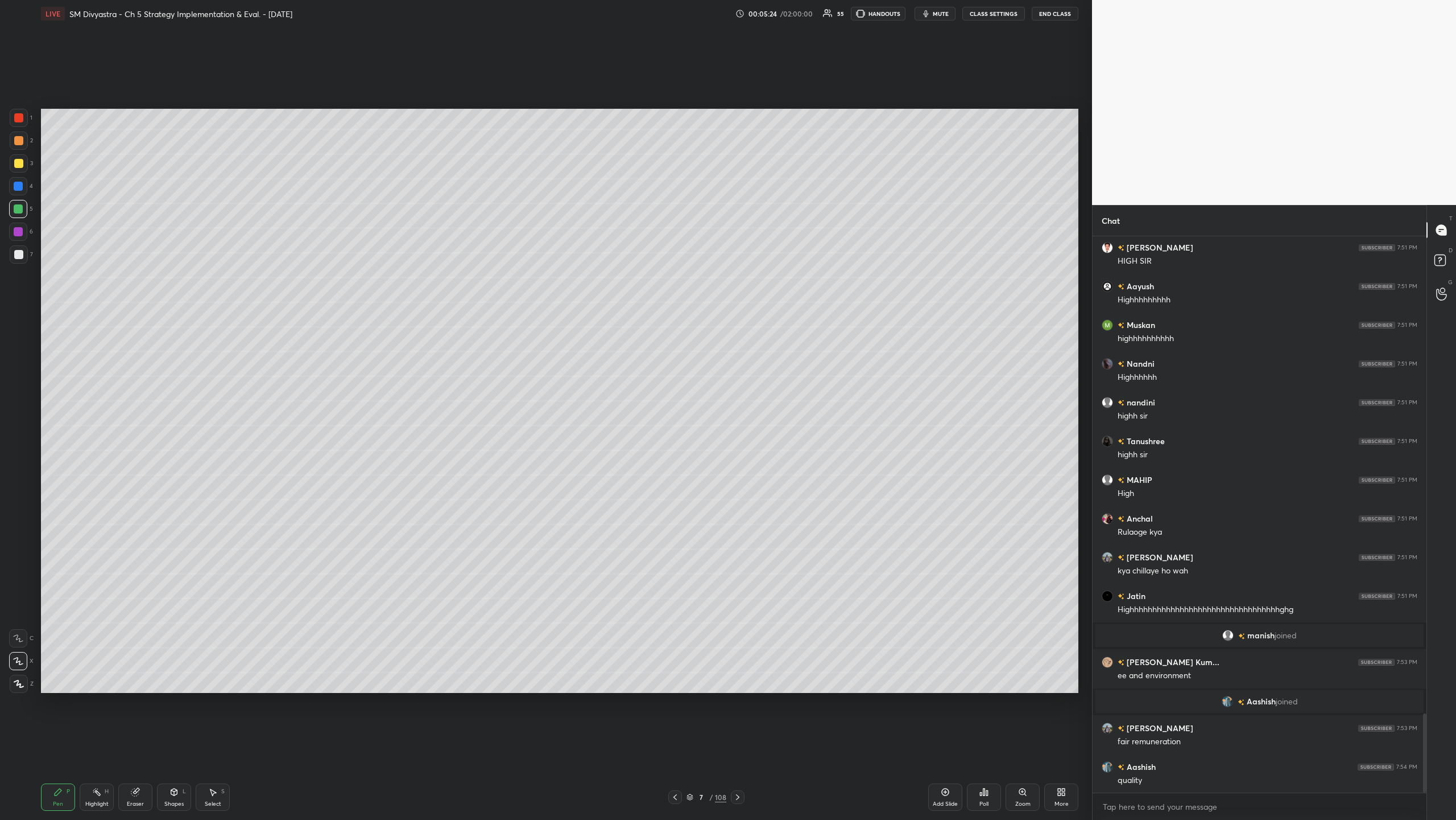
scroll to position [3379, 0]
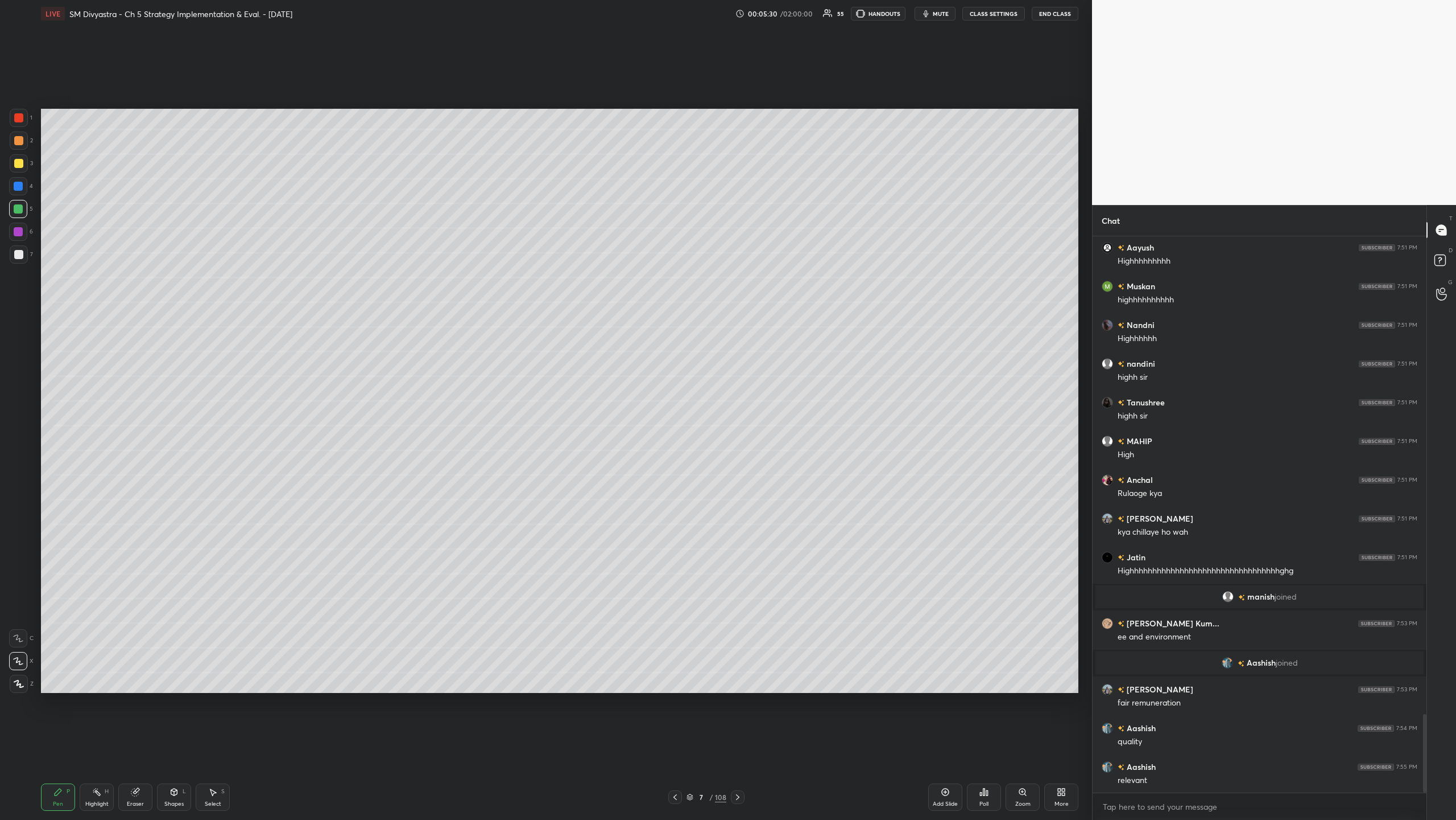
click at [407, 267] on div "Add Slide" at bounding box center [945, 804] width 25 height 6
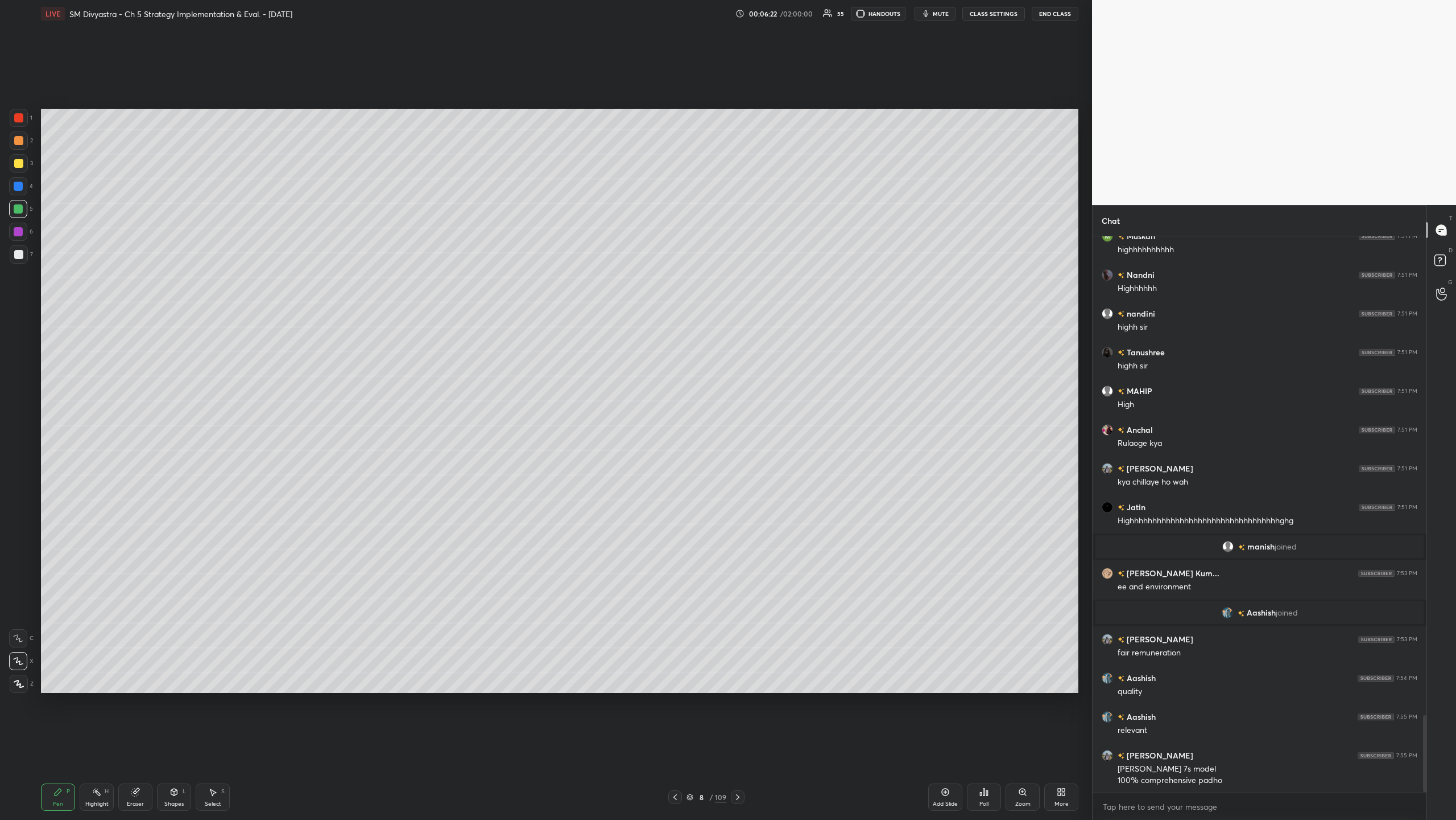
scroll to position [3468, 0]
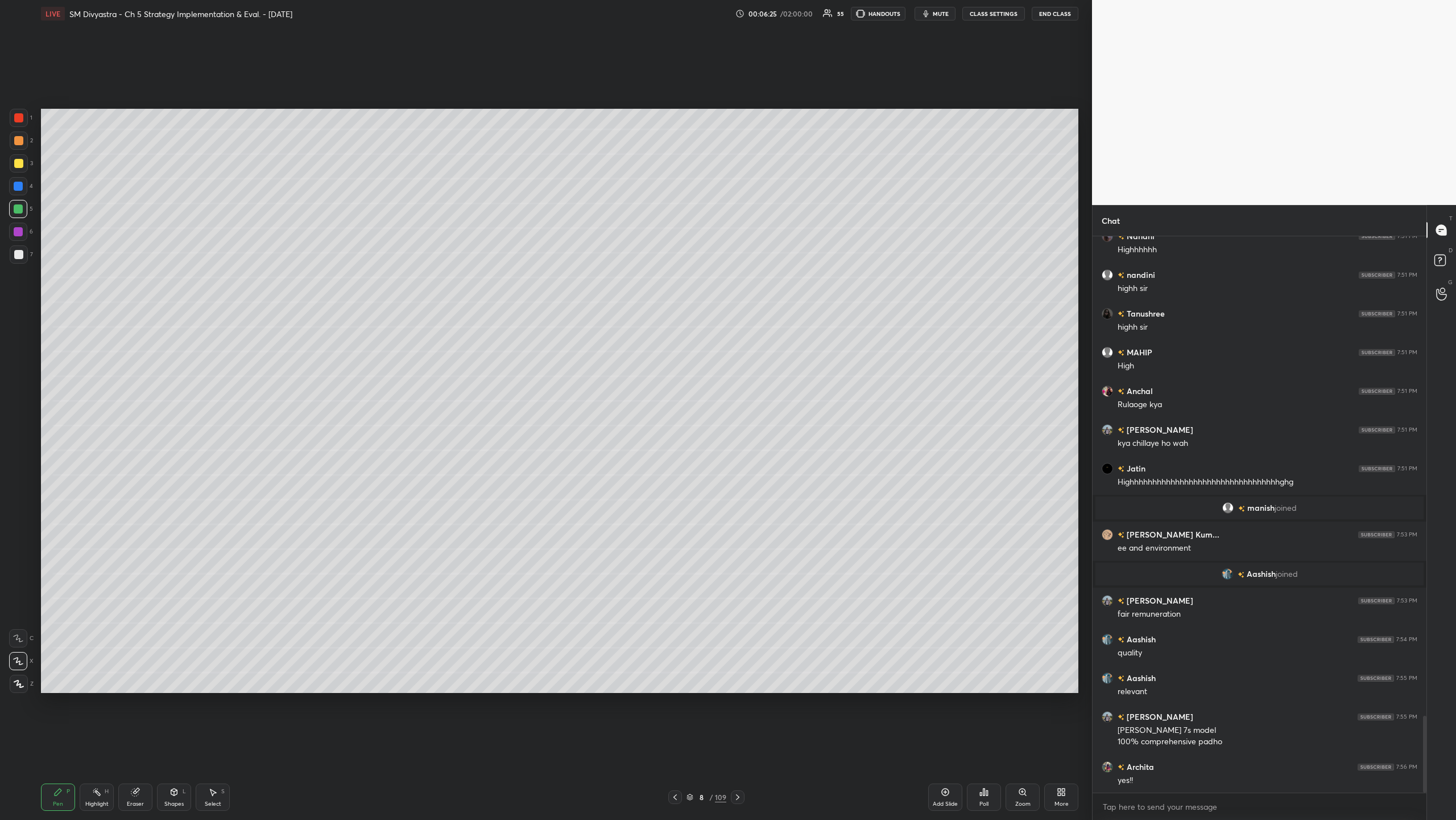
click at [18, 227] on div at bounding box center [18, 232] width 9 height 9
click at [407, 267] on div "Add Slide" at bounding box center [945, 797] width 34 height 27
click at [16, 161] on div at bounding box center [19, 164] width 9 height 9
click at [19, 213] on div at bounding box center [18, 209] width 9 height 9
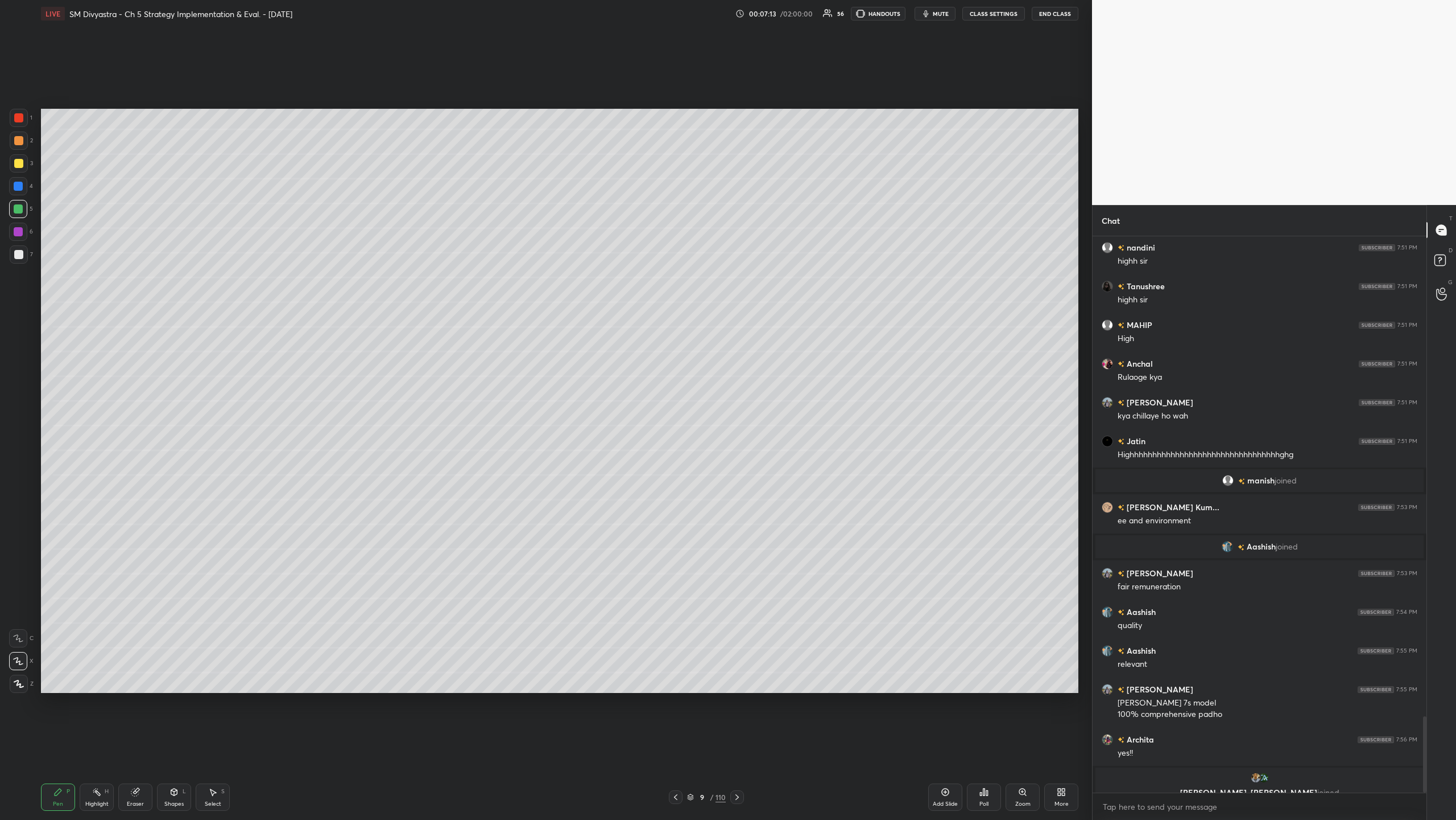
scroll to position [3509, 0]
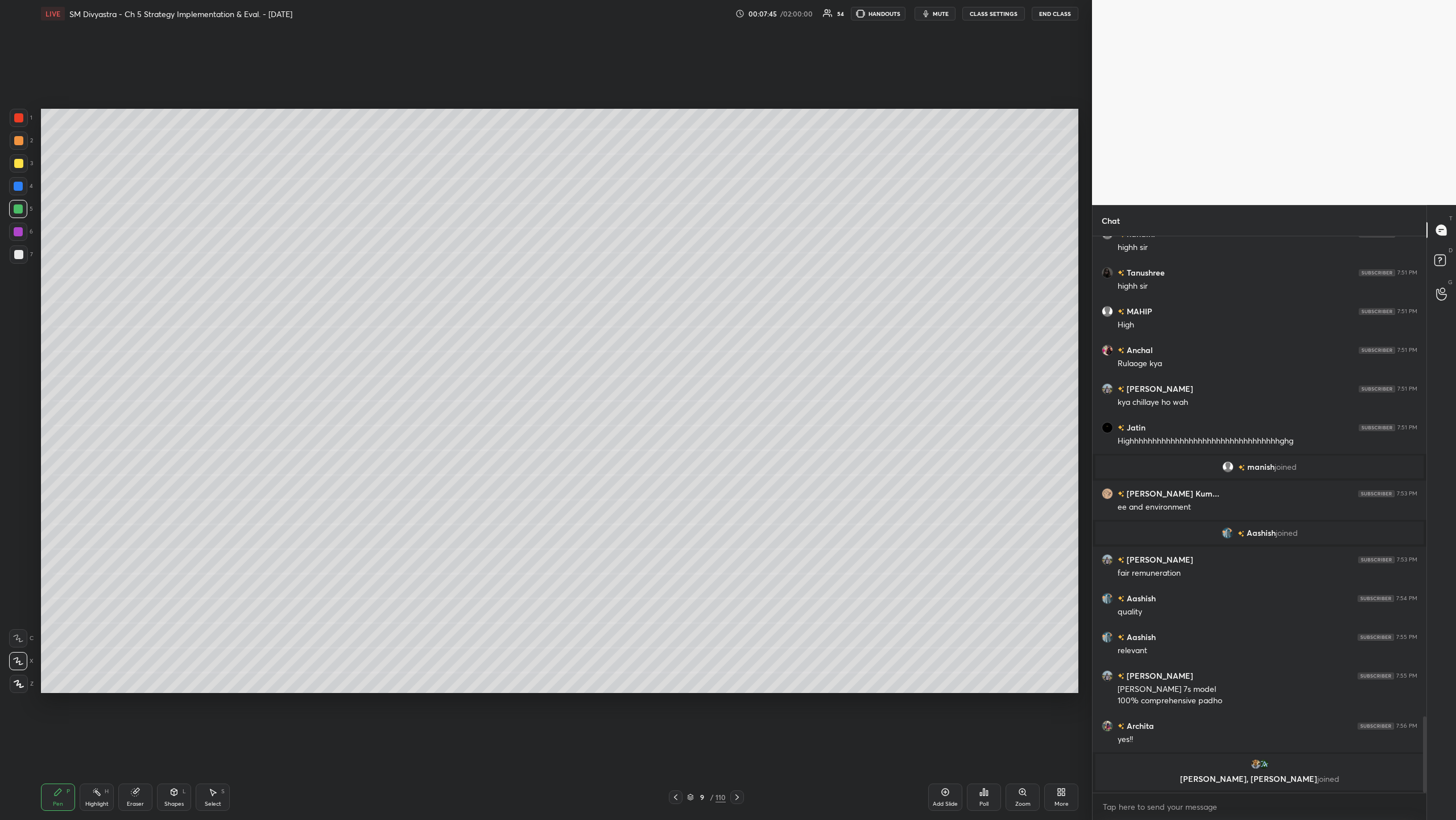
click at [25, 143] on div at bounding box center [19, 141] width 18 height 18
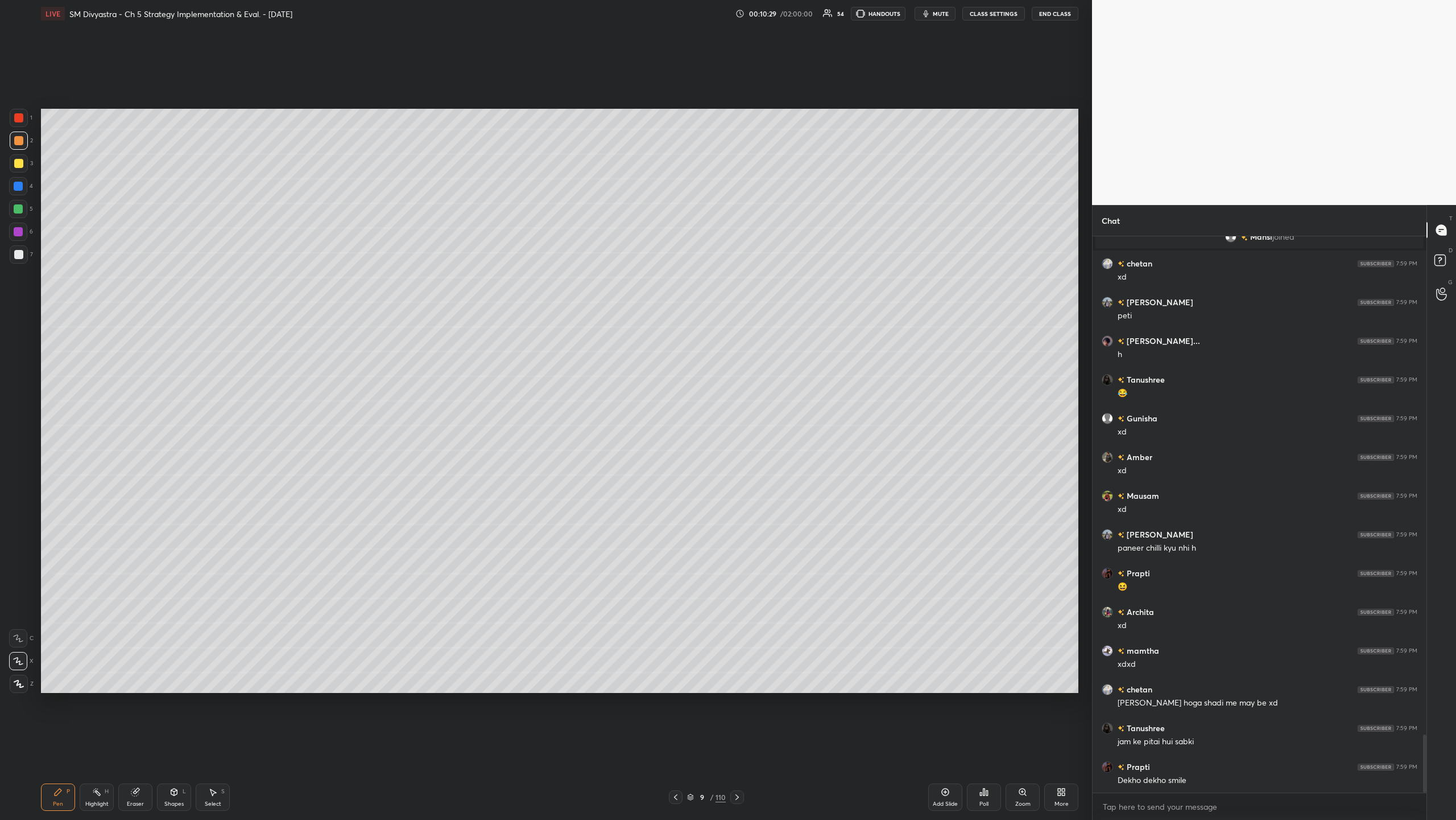
scroll to position [4788, 0]
click at [23, 260] on div at bounding box center [19, 254] width 18 height 18
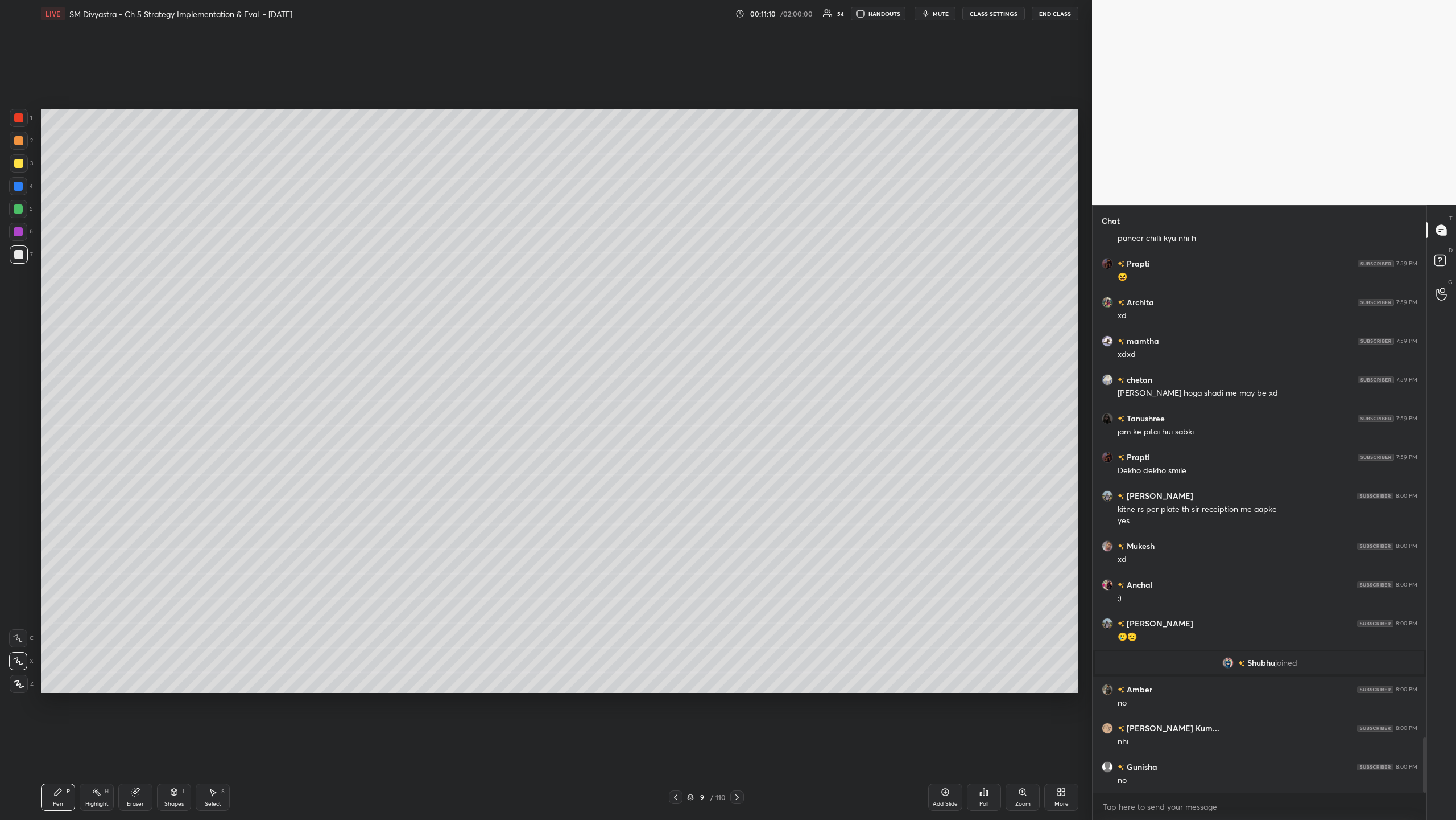
scroll to position [5176, 0]
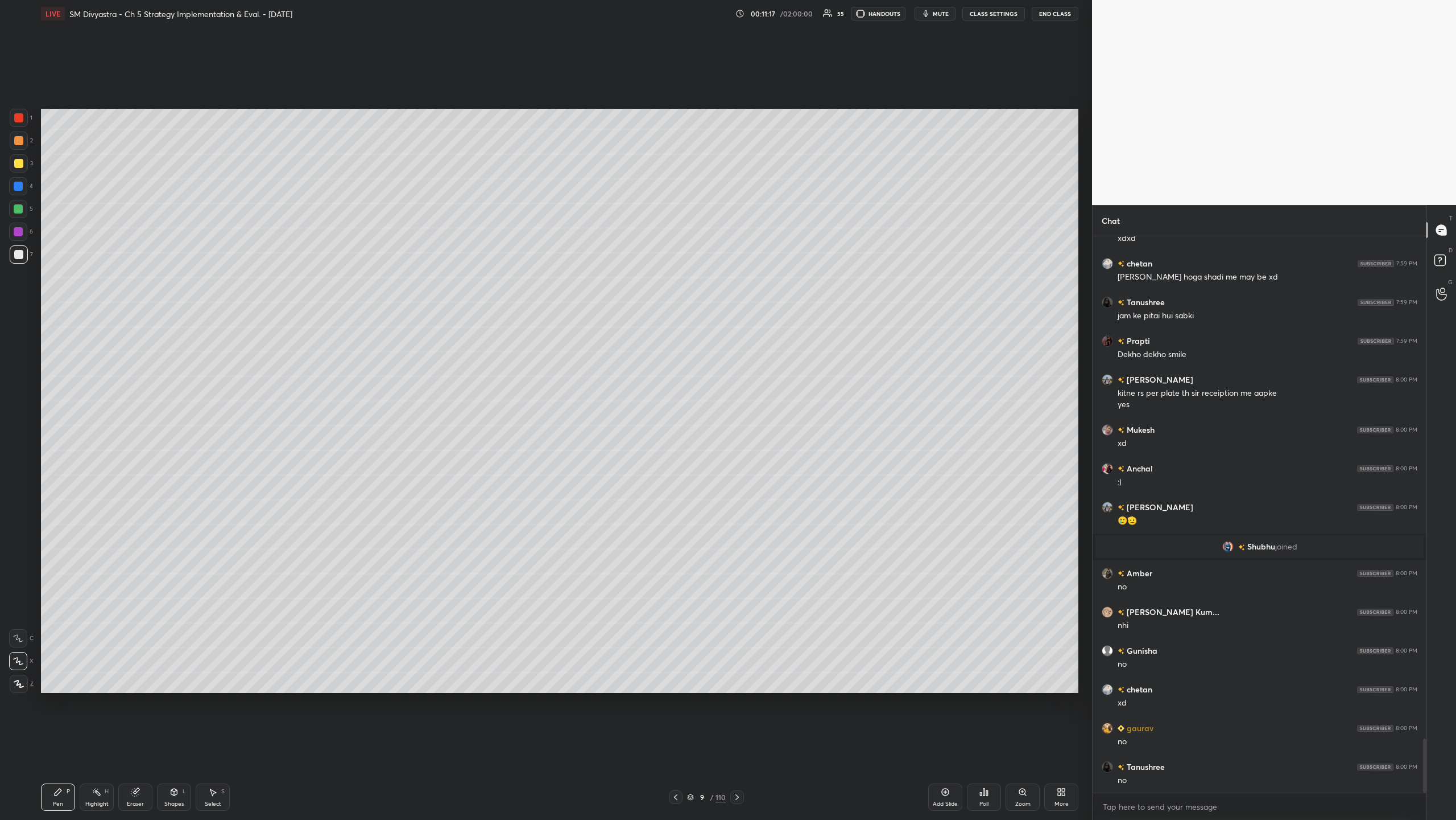
click at [407, 267] on icon at bounding box center [945, 792] width 9 height 9
click at [16, 141] on div at bounding box center [19, 141] width 9 height 9
click at [176, 267] on div "Shapes L" at bounding box center [173, 797] width 34 height 27
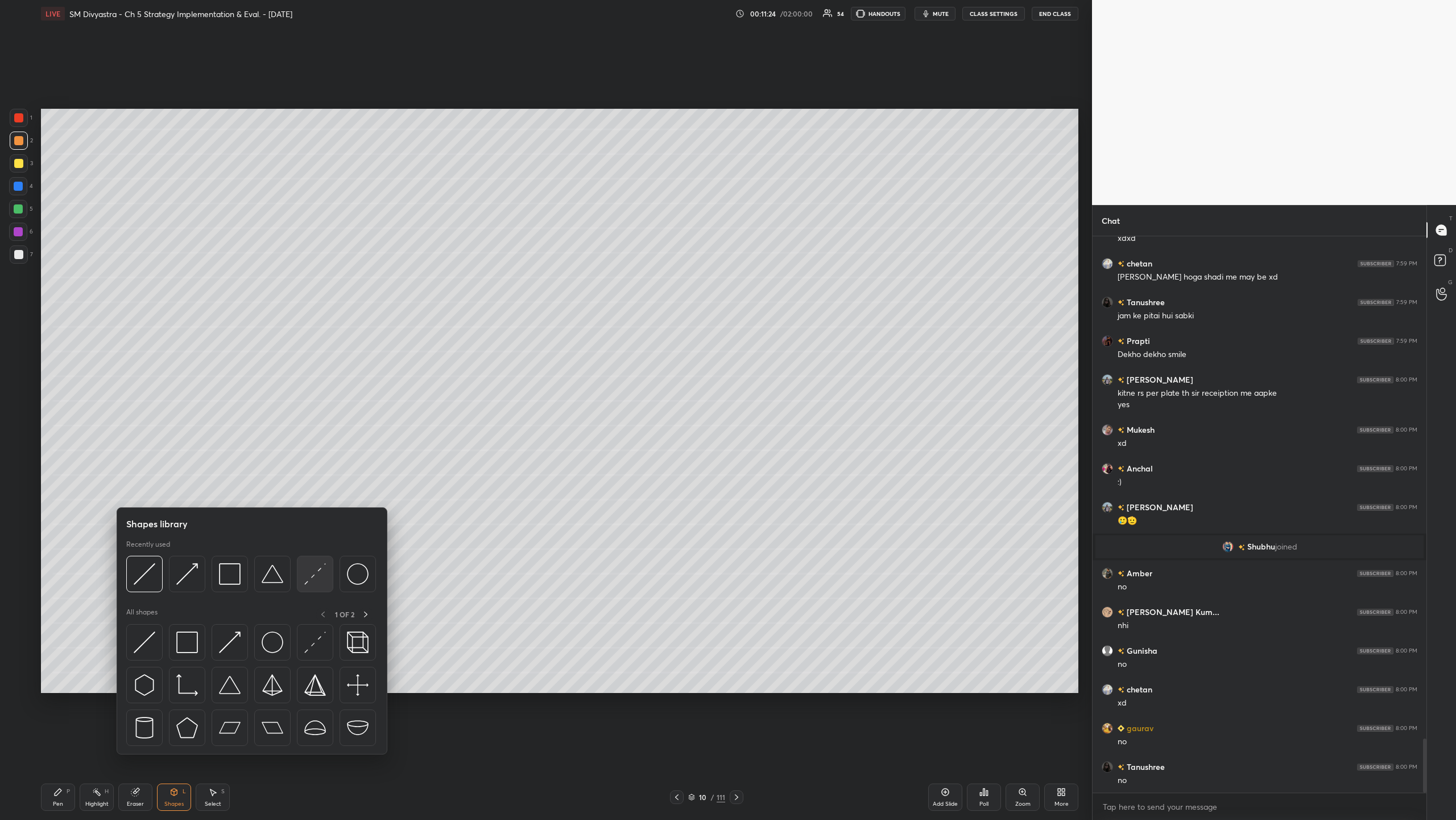
click at [315, 267] on img at bounding box center [315, 573] width 22 height 22
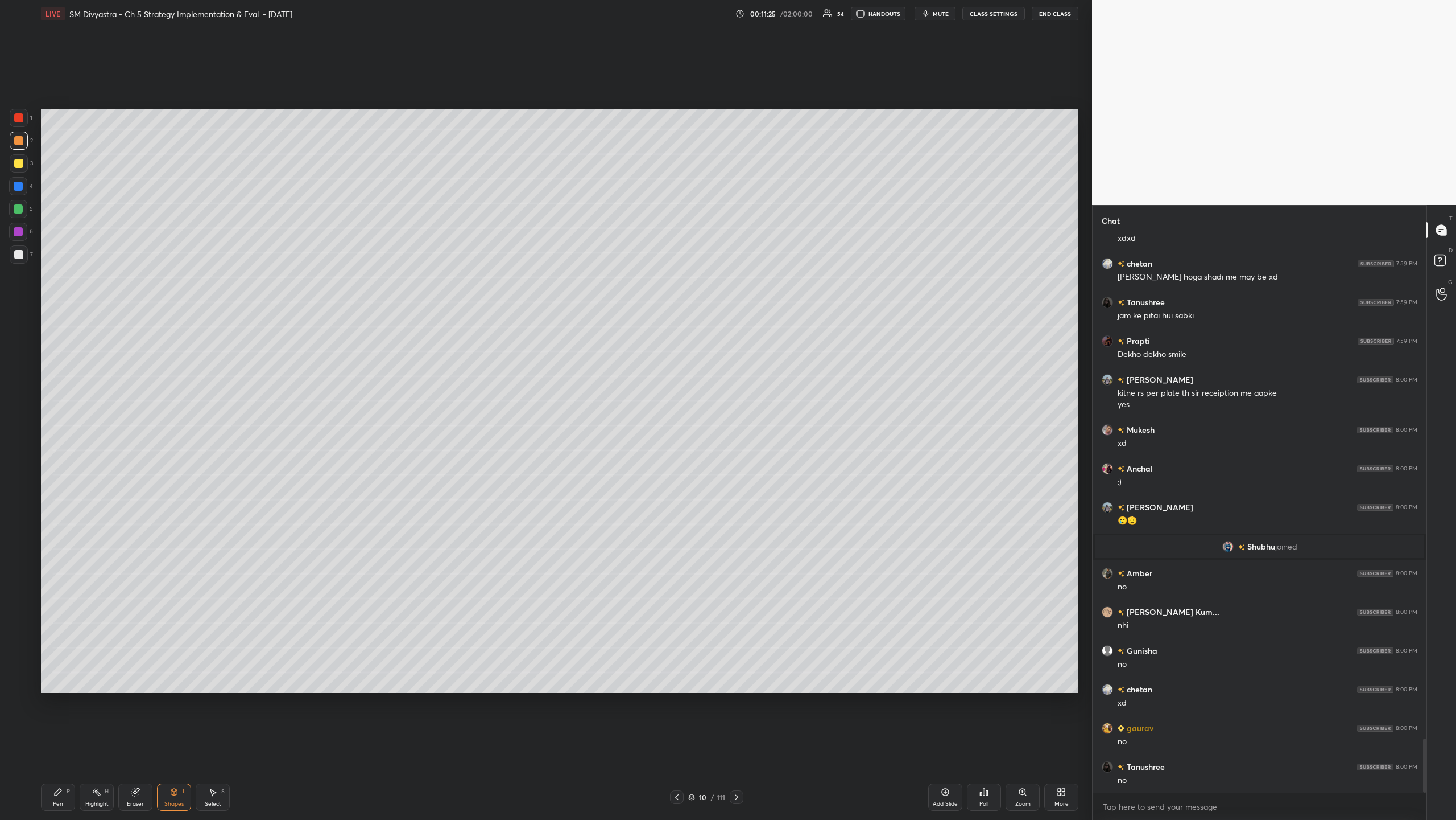
click at [26, 254] on div at bounding box center [19, 254] width 18 height 18
click at [14, 143] on div at bounding box center [19, 141] width 9 height 9
click at [61, 267] on div "Pen" at bounding box center [58, 804] width 11 height 6
click at [407, 267] on div "Add Slide" at bounding box center [945, 797] width 34 height 27
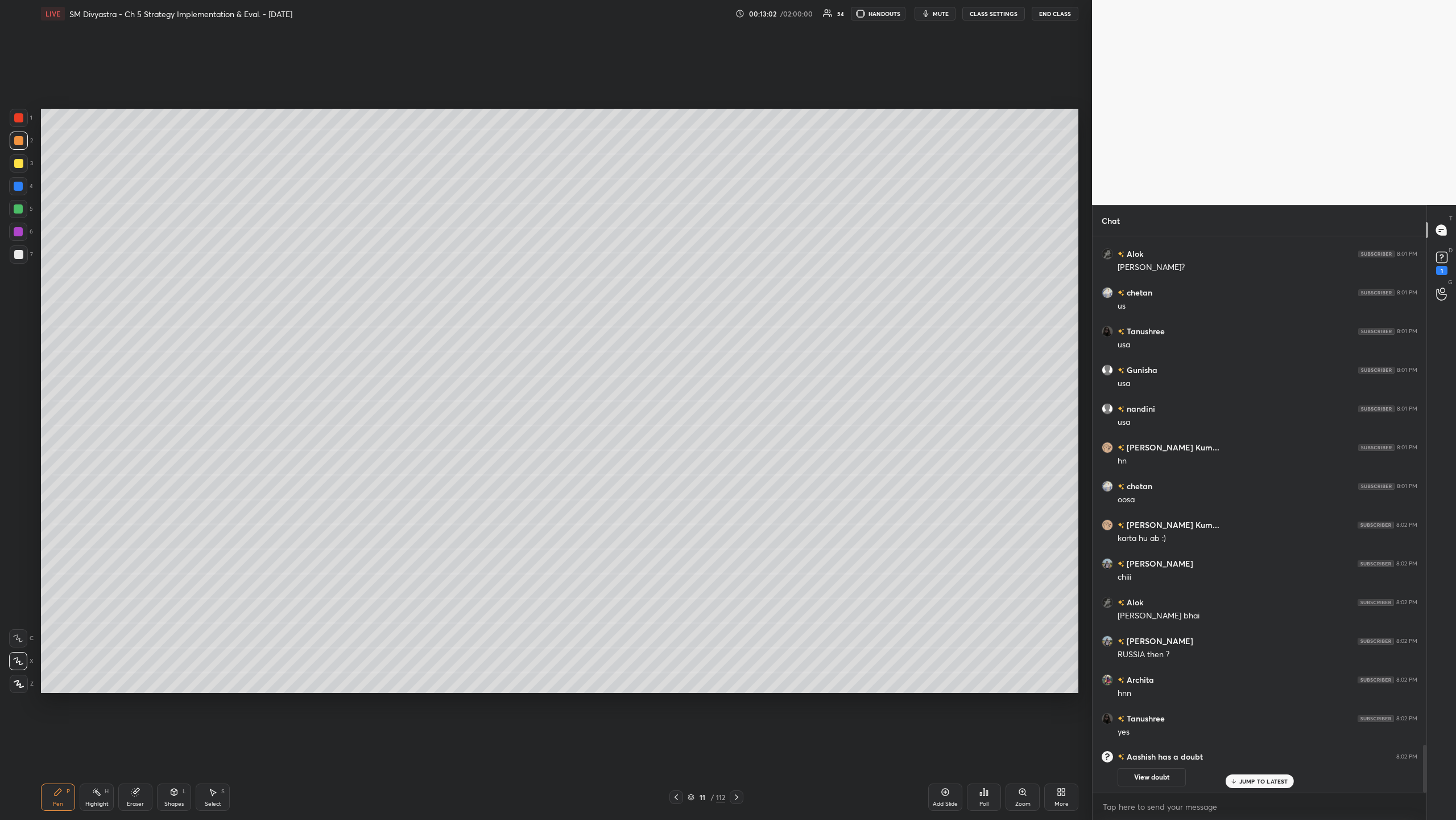
scroll to position [0, 0]
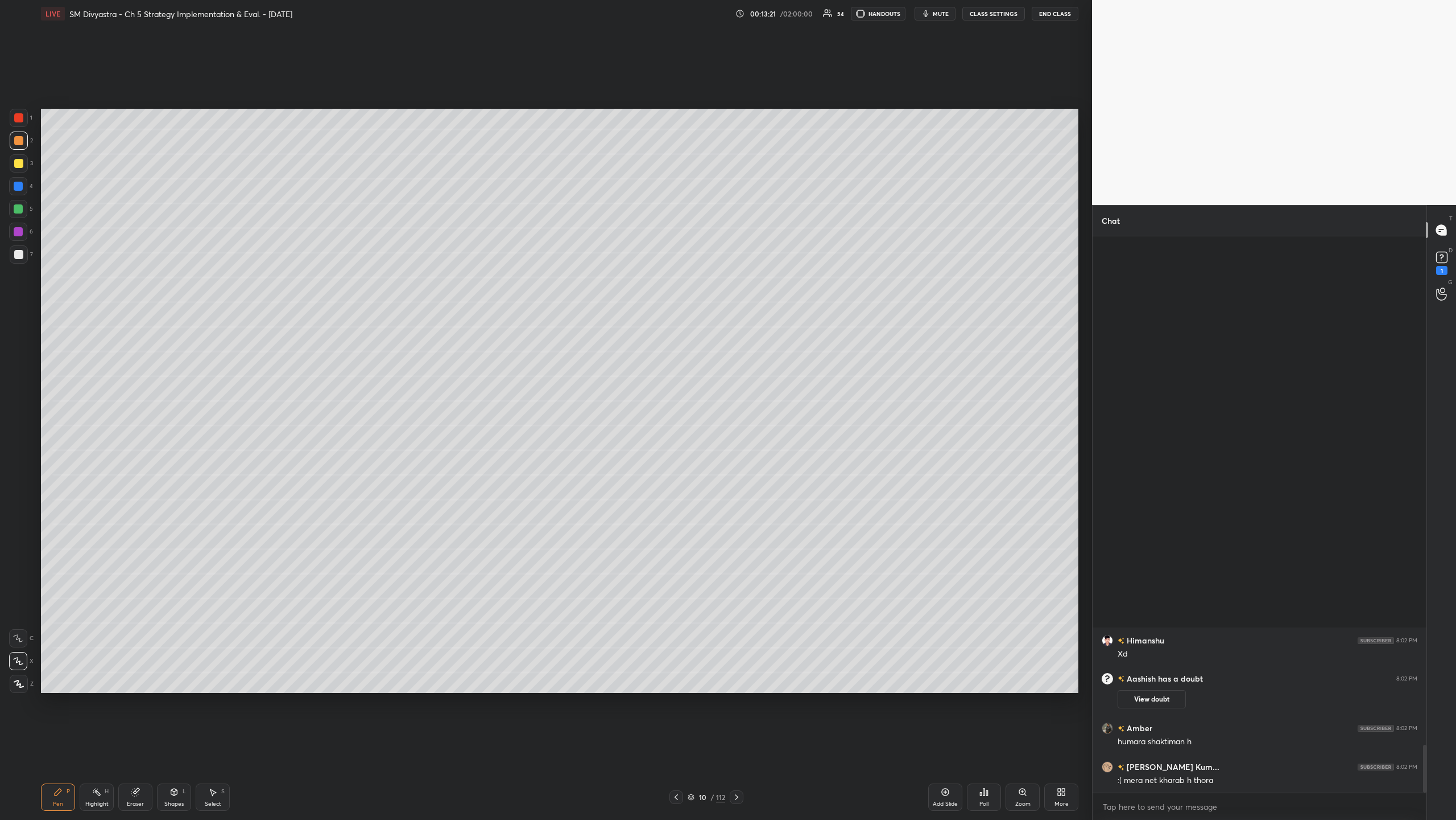
click at [22, 186] on div at bounding box center [18, 186] width 9 height 9
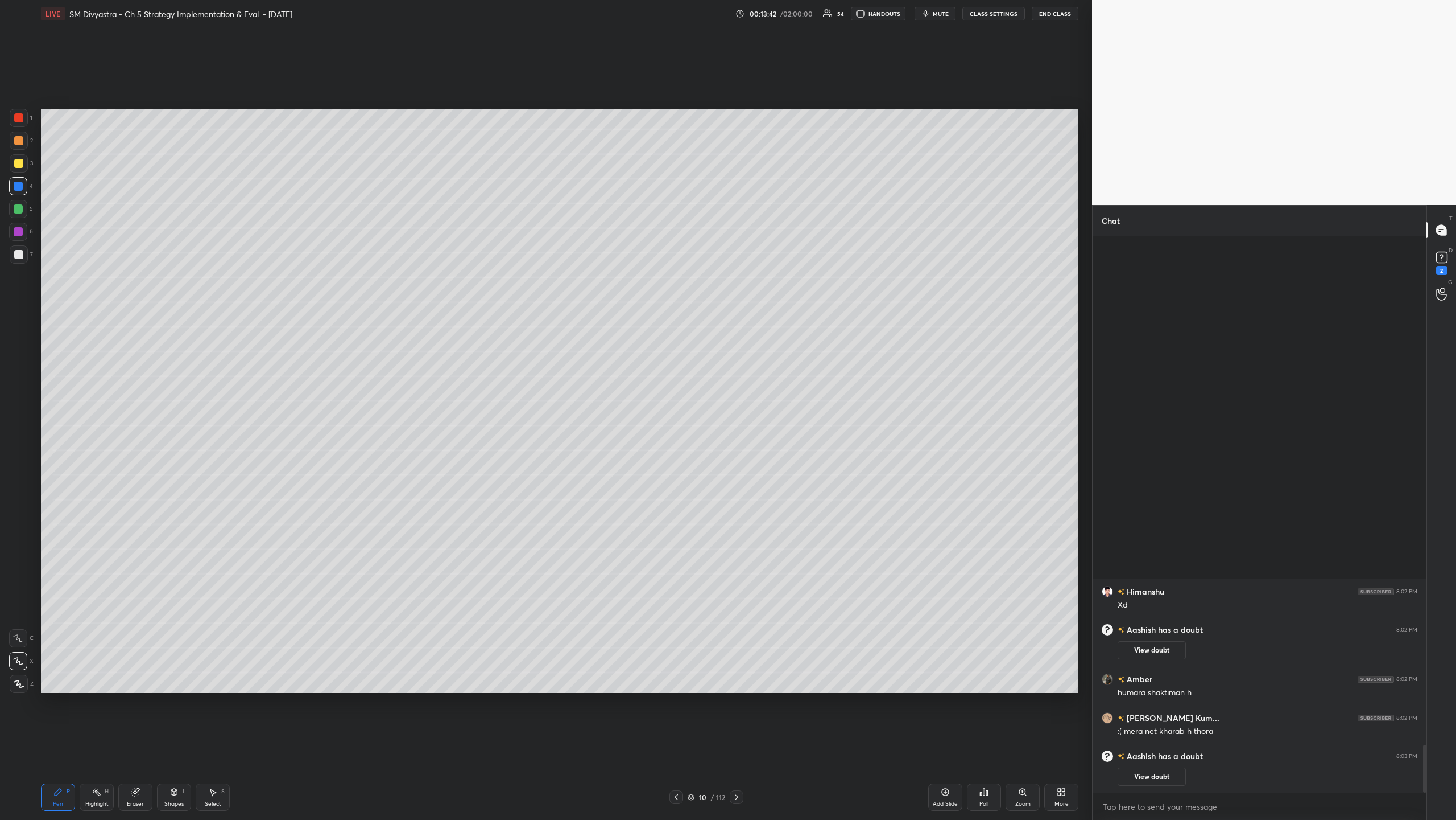
click at [23, 208] on div at bounding box center [18, 209] width 9 height 9
click at [407, 267] on icon at bounding box center [945, 792] width 9 height 9
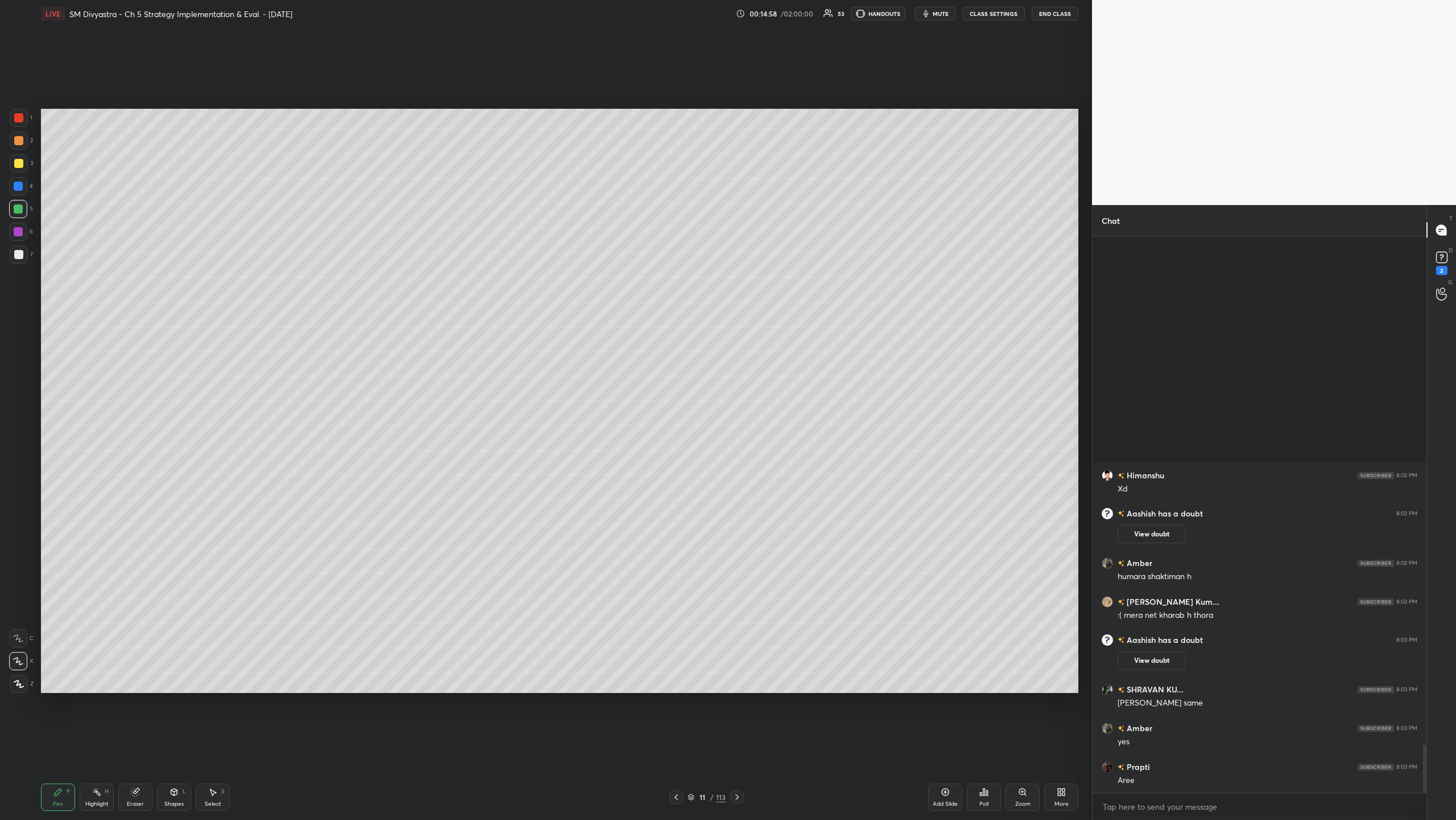
click at [22, 231] on div at bounding box center [18, 232] width 9 height 9
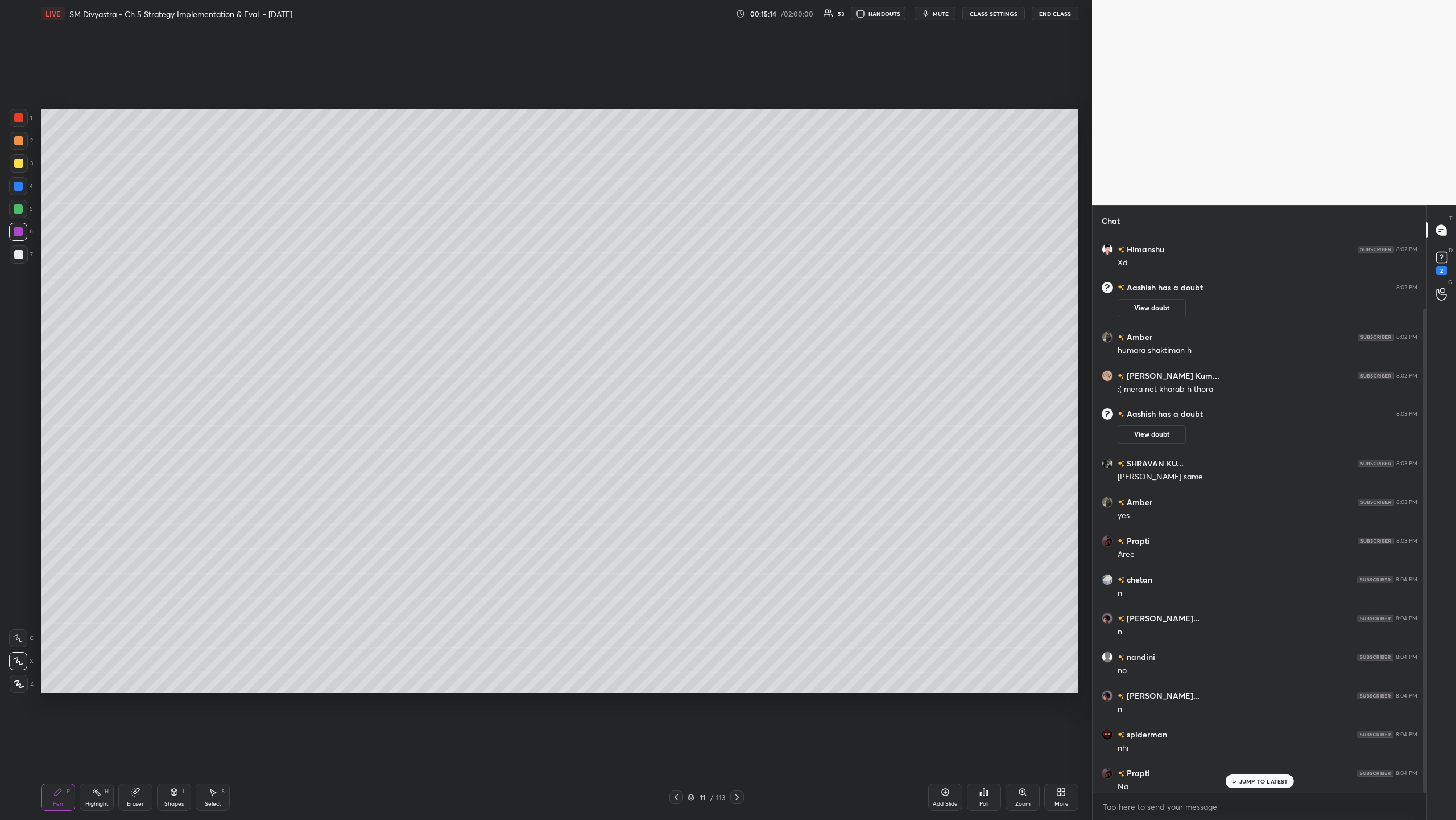
scroll to position [83, 0]
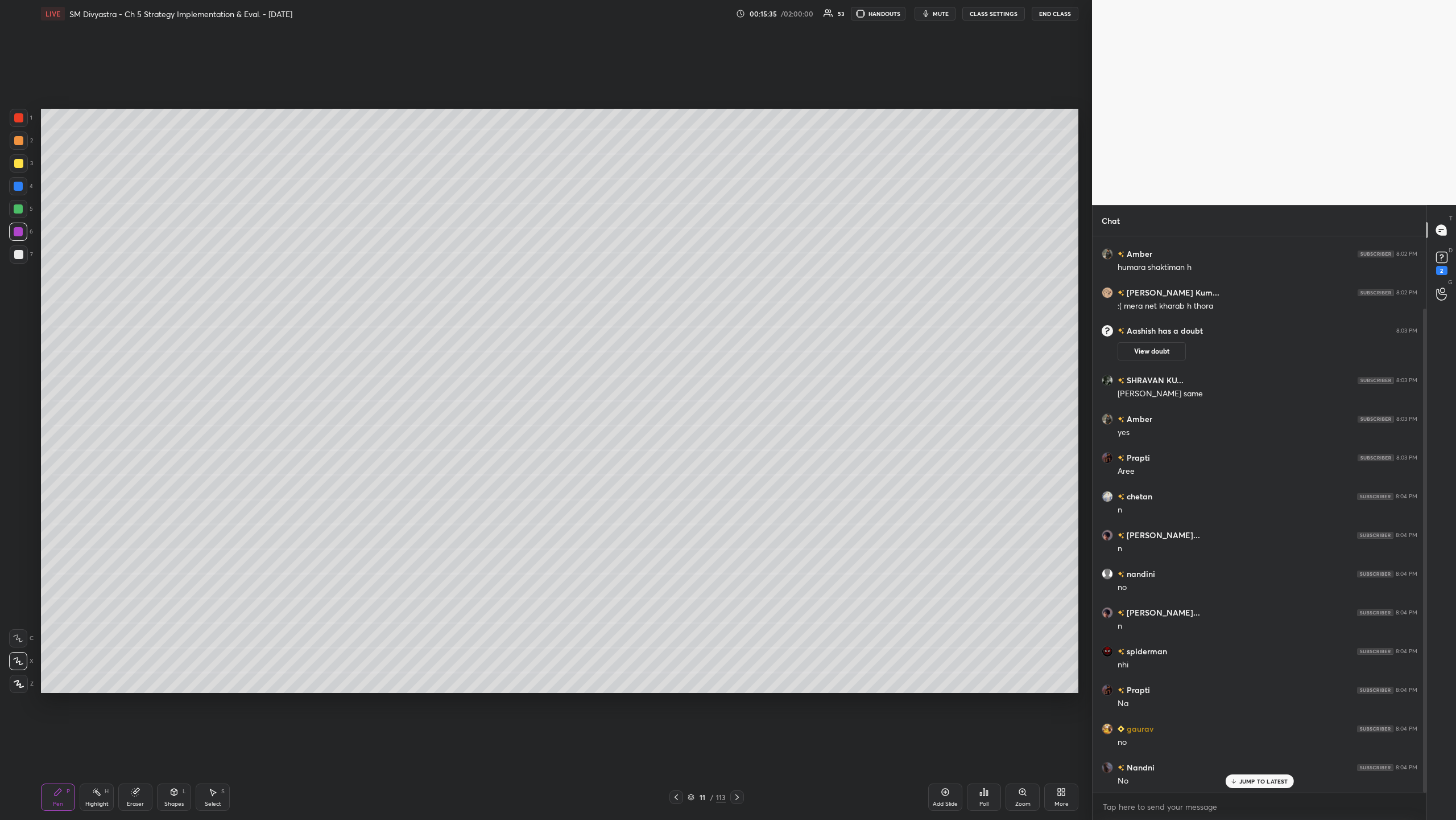
click at [15, 214] on div at bounding box center [18, 209] width 18 height 18
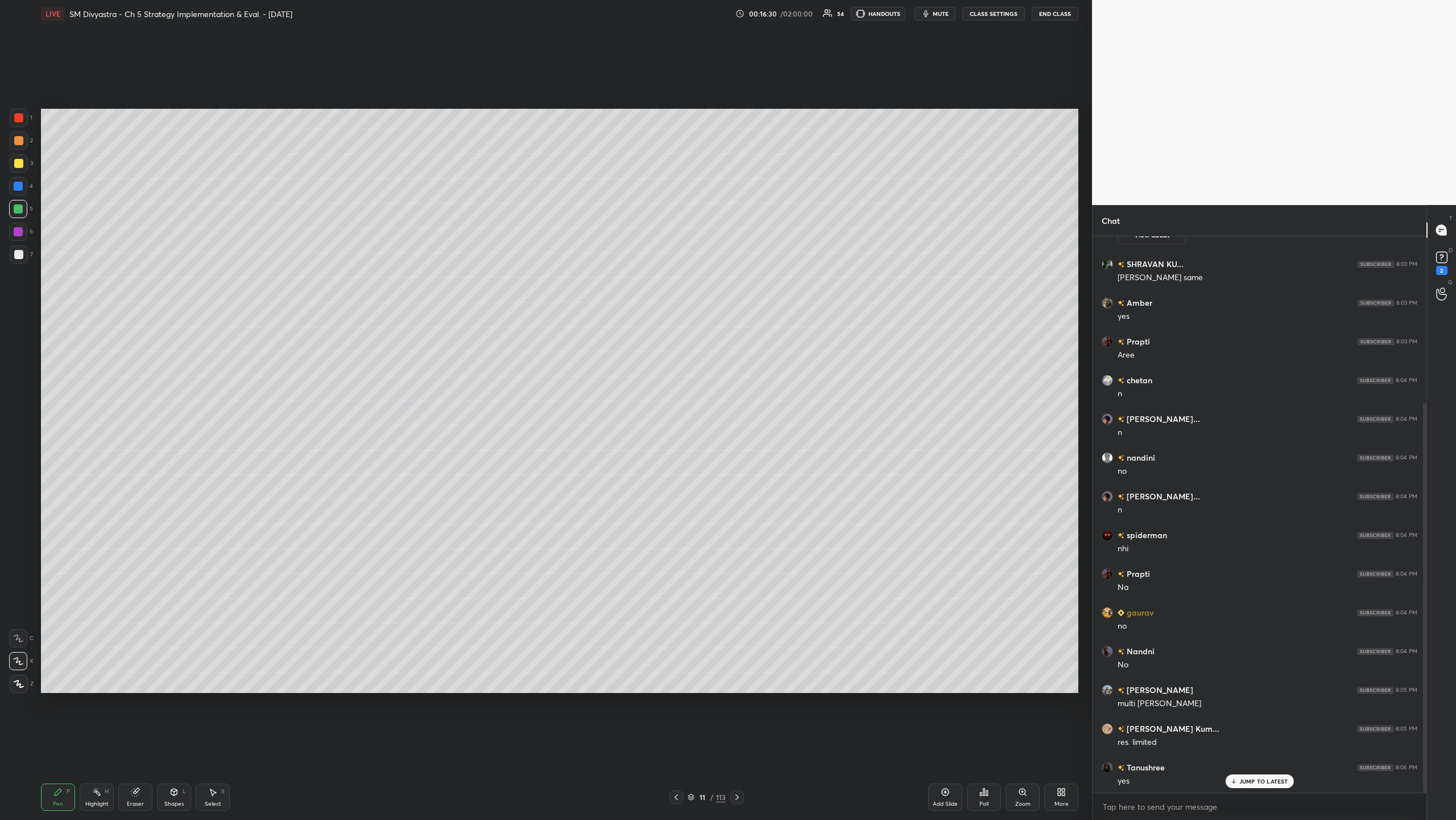
scroll to position [238, 0]
click at [15, 169] on div at bounding box center [19, 164] width 18 height 18
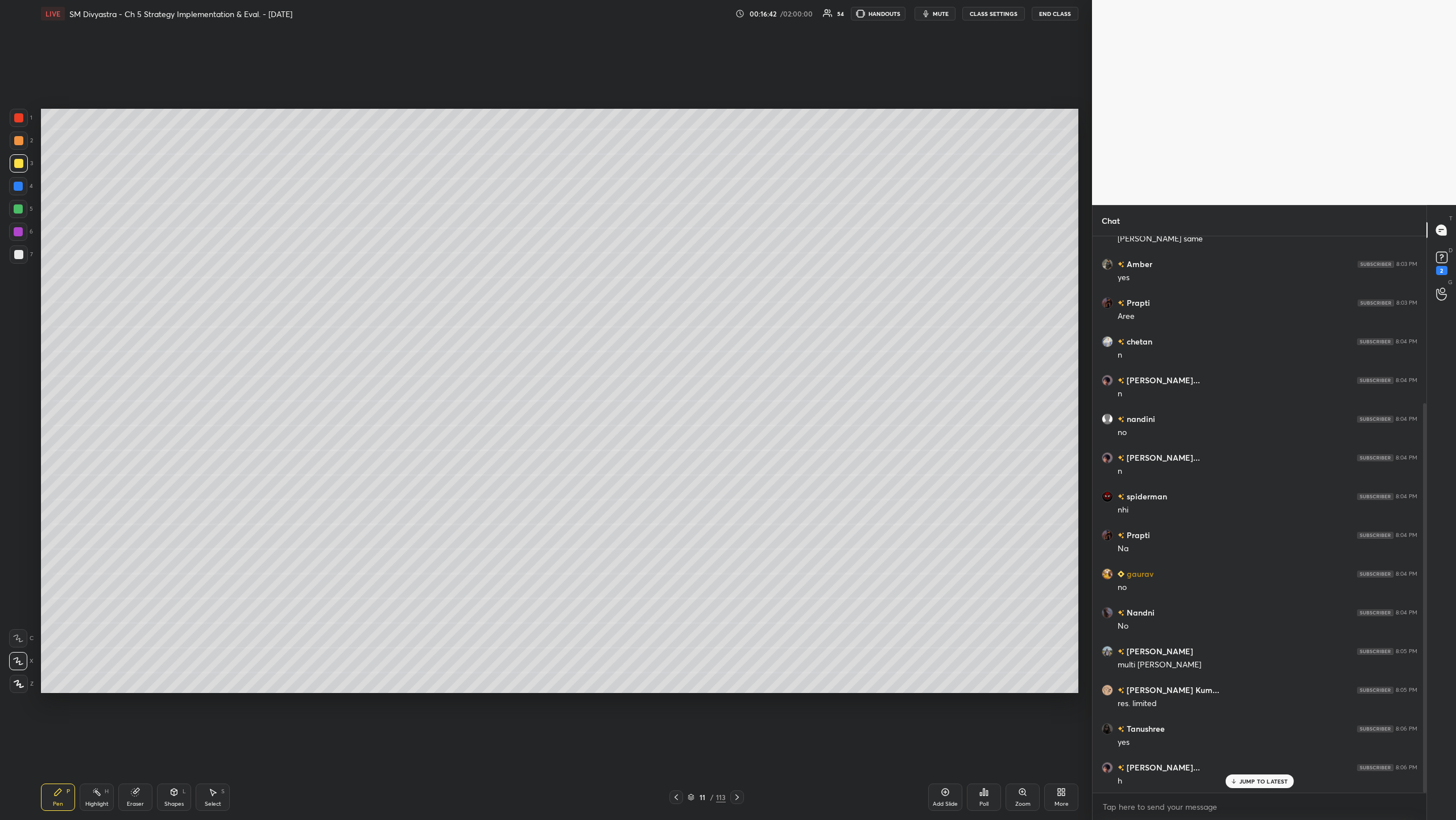
scroll to position [276, 0]
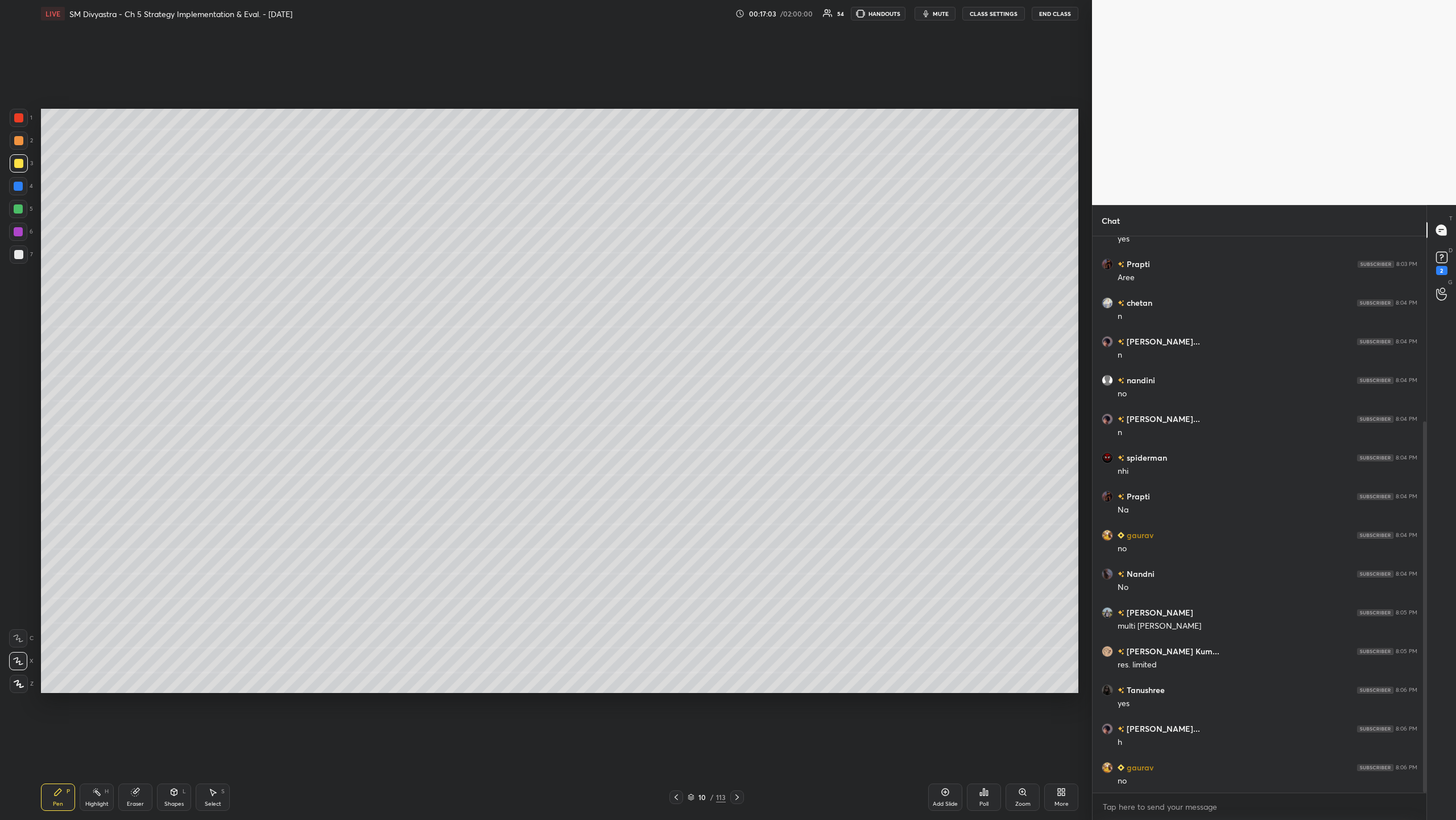
click at [20, 205] on div at bounding box center [18, 209] width 9 height 9
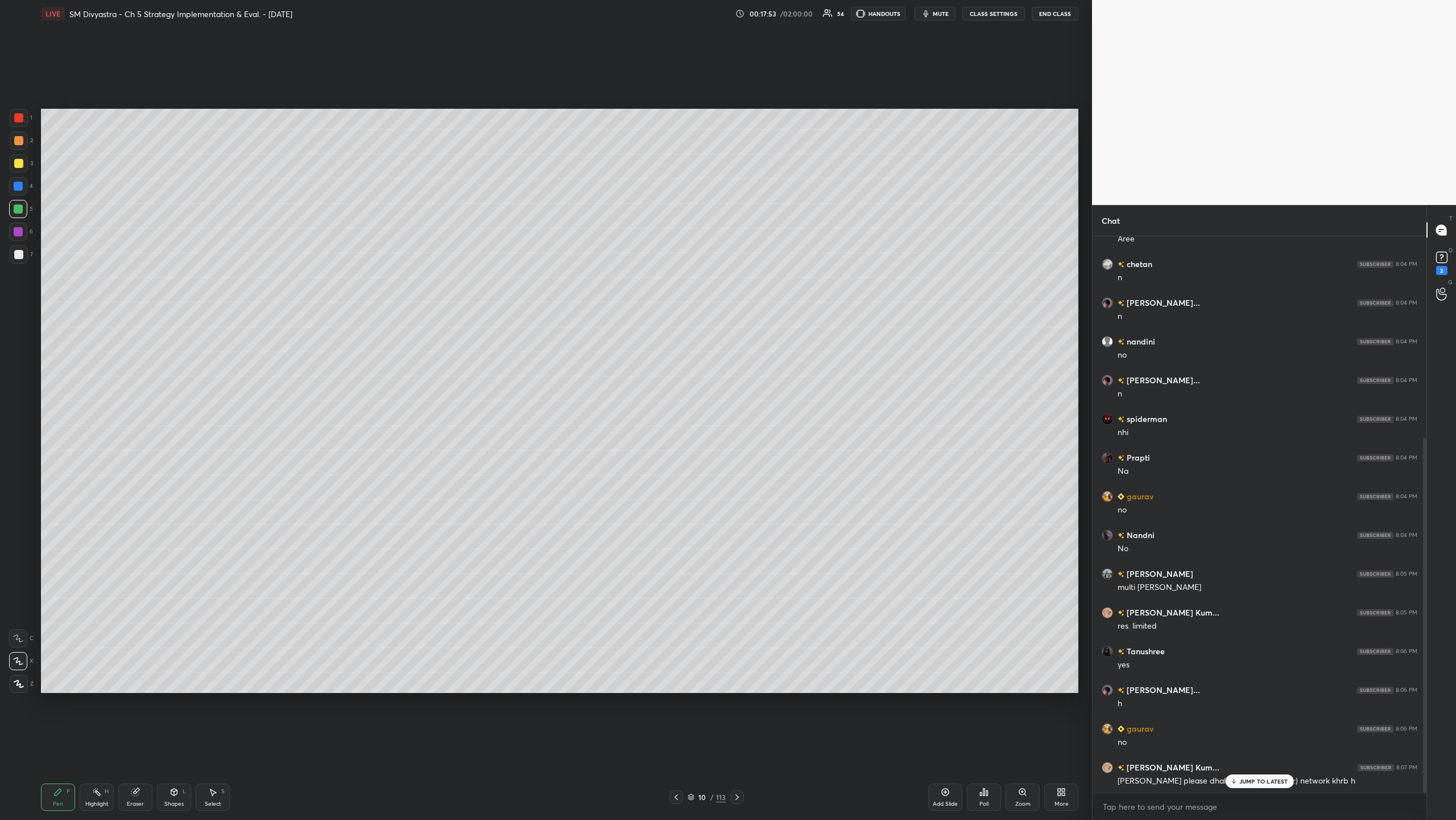
click at [15, 161] on div at bounding box center [19, 164] width 9 height 9
click at [13, 144] on div at bounding box center [19, 141] width 18 height 18
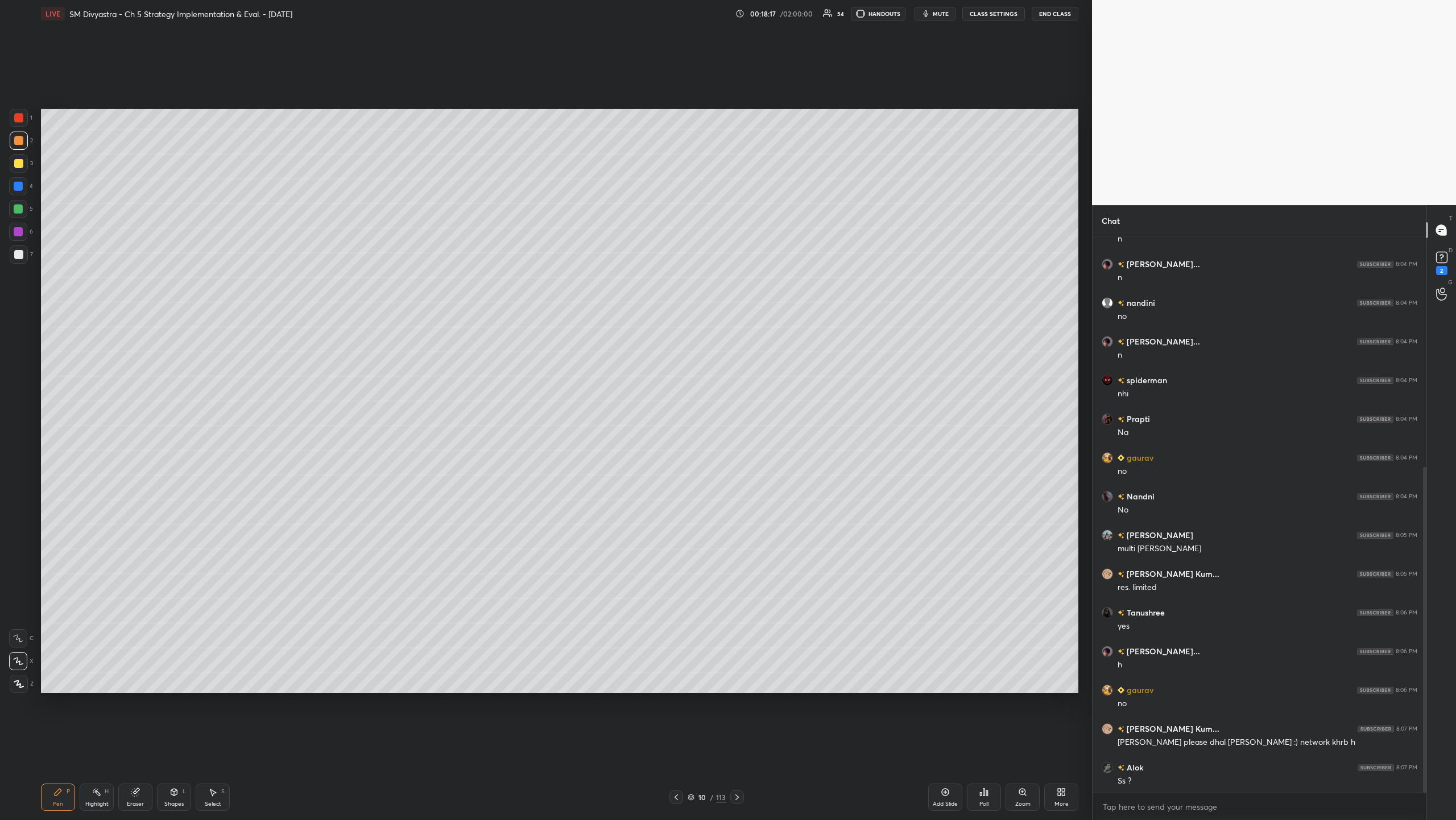
scroll to position [393, 0]
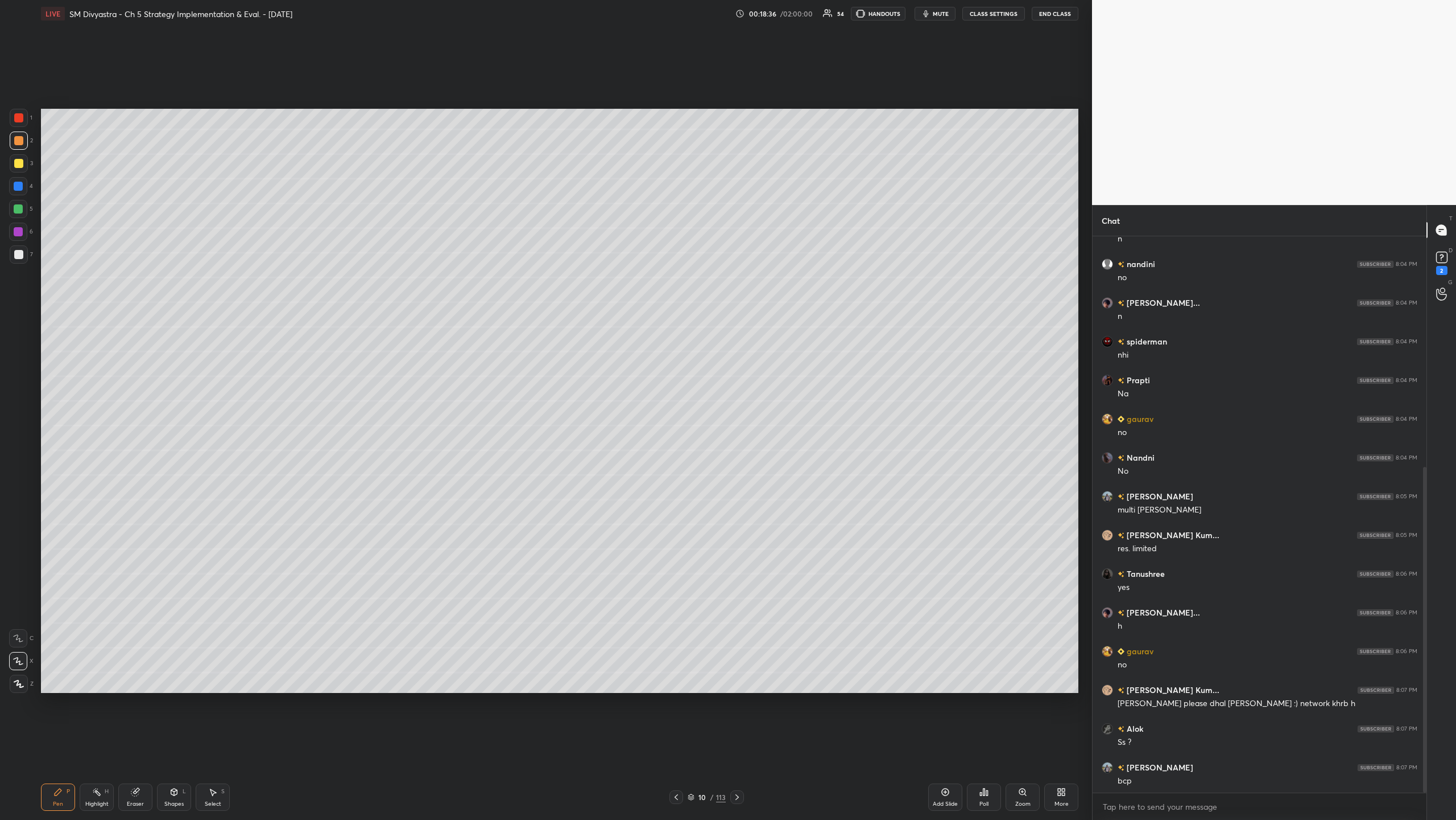
click at [18, 156] on div at bounding box center [19, 164] width 18 height 18
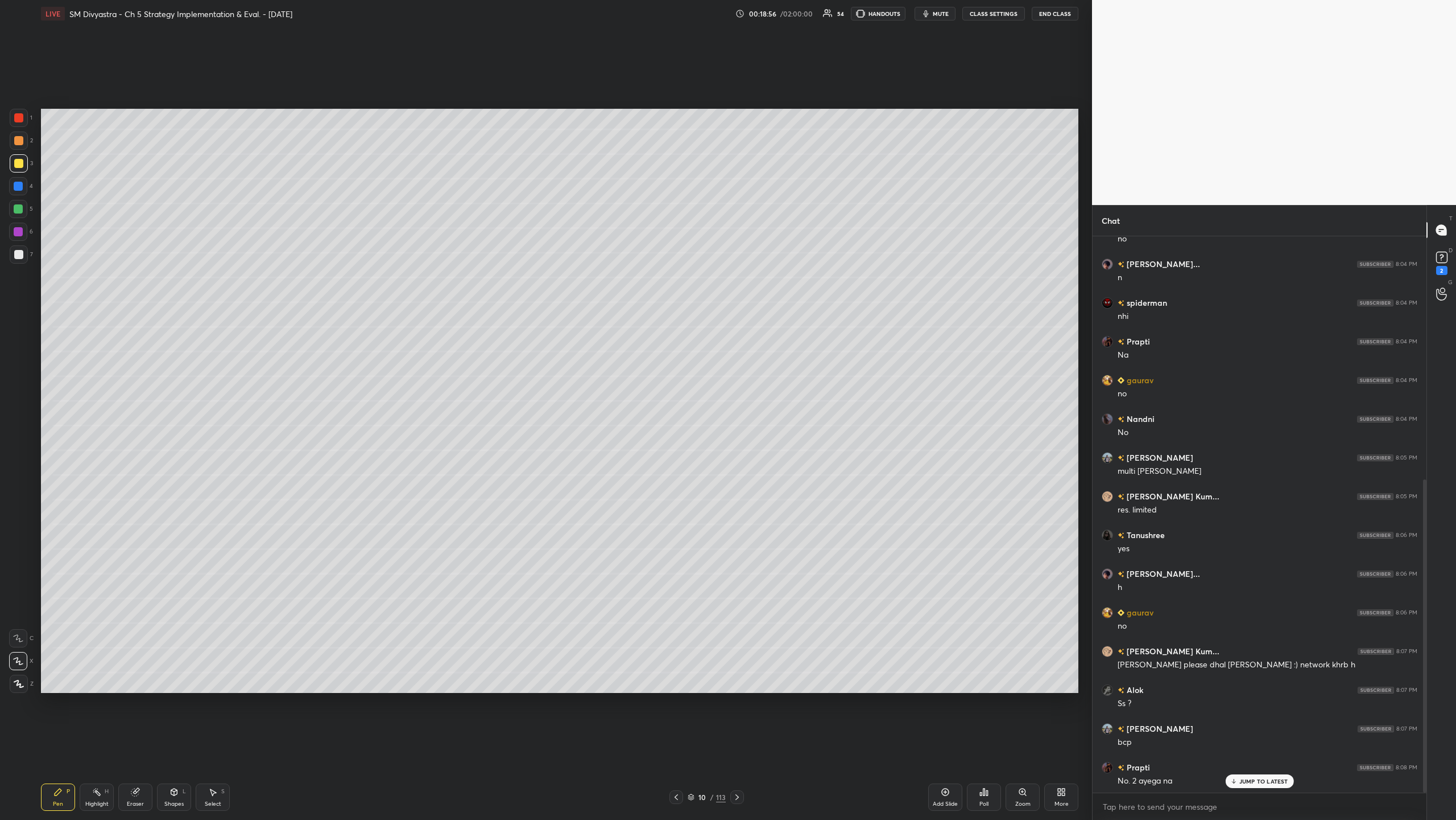
scroll to position [470, 0]
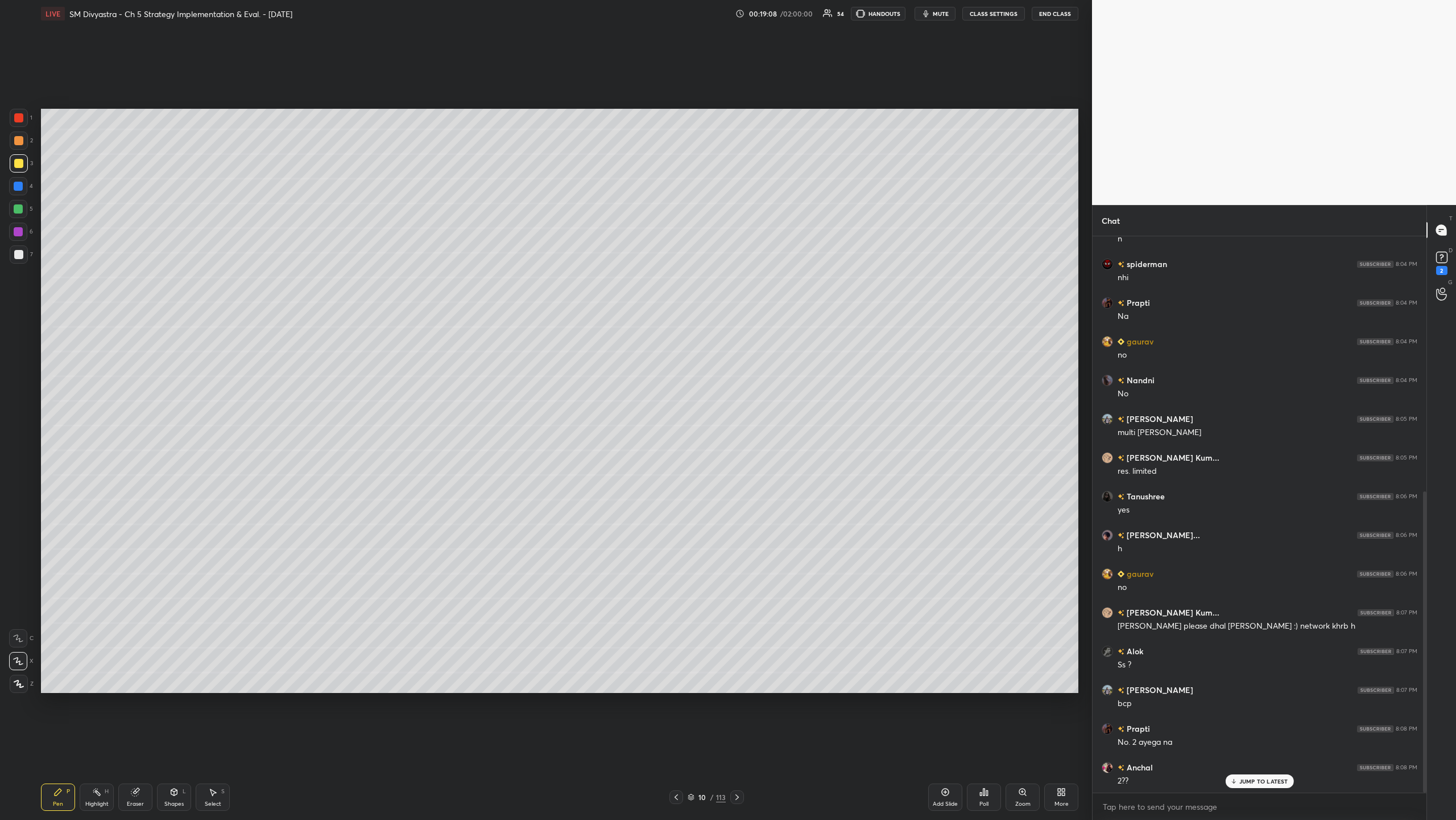
click at [138, 267] on div "Eraser" at bounding box center [135, 797] width 34 height 27
click at [57, 267] on icon at bounding box center [58, 792] width 9 height 9
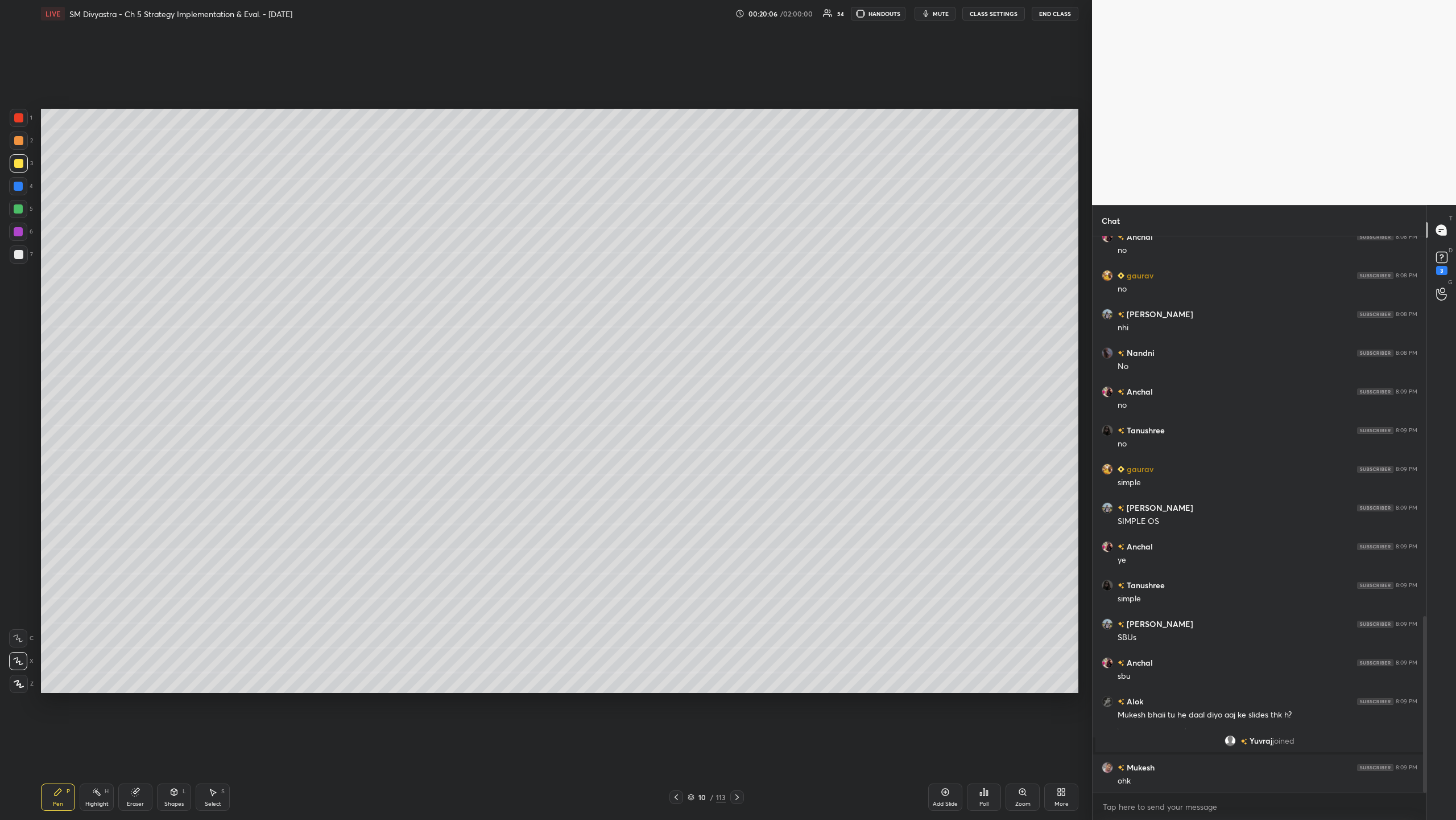
scroll to position [1194, 0]
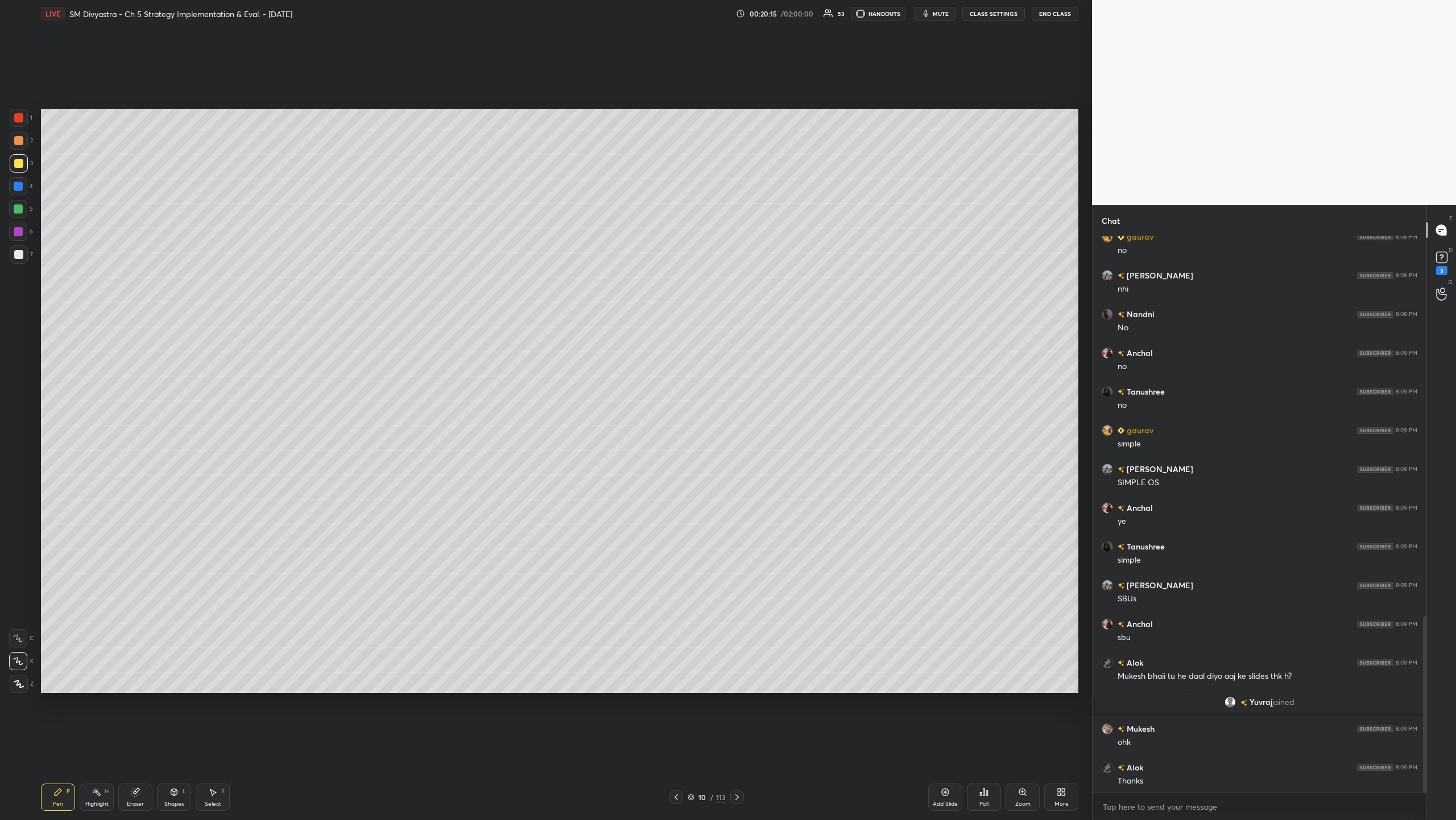
click at [14, 262] on div at bounding box center [19, 254] width 18 height 18
click at [15, 230] on div at bounding box center [18, 232] width 9 height 9
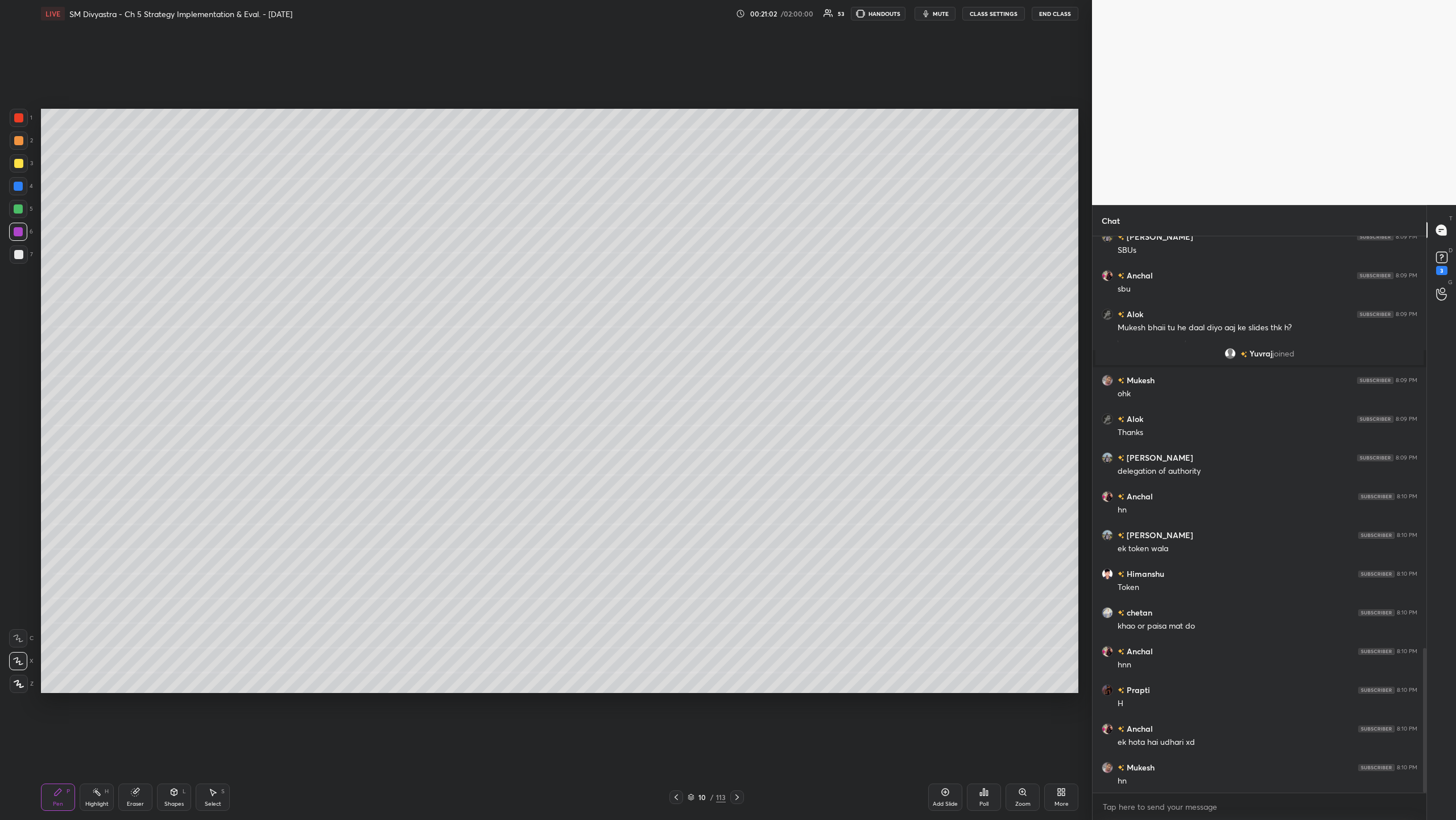
scroll to position [1581, 0]
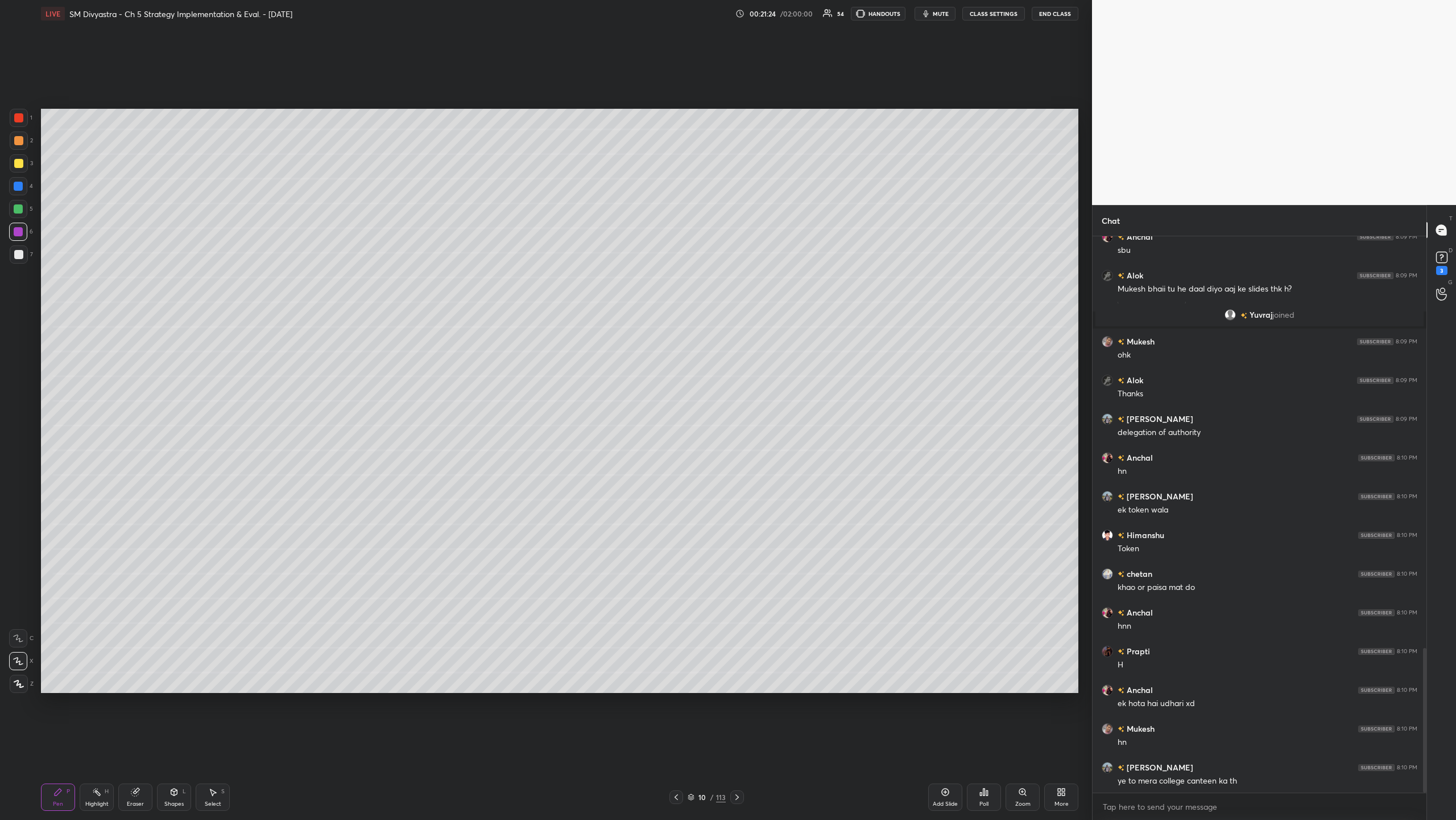
click at [17, 258] on div at bounding box center [19, 254] width 9 height 9
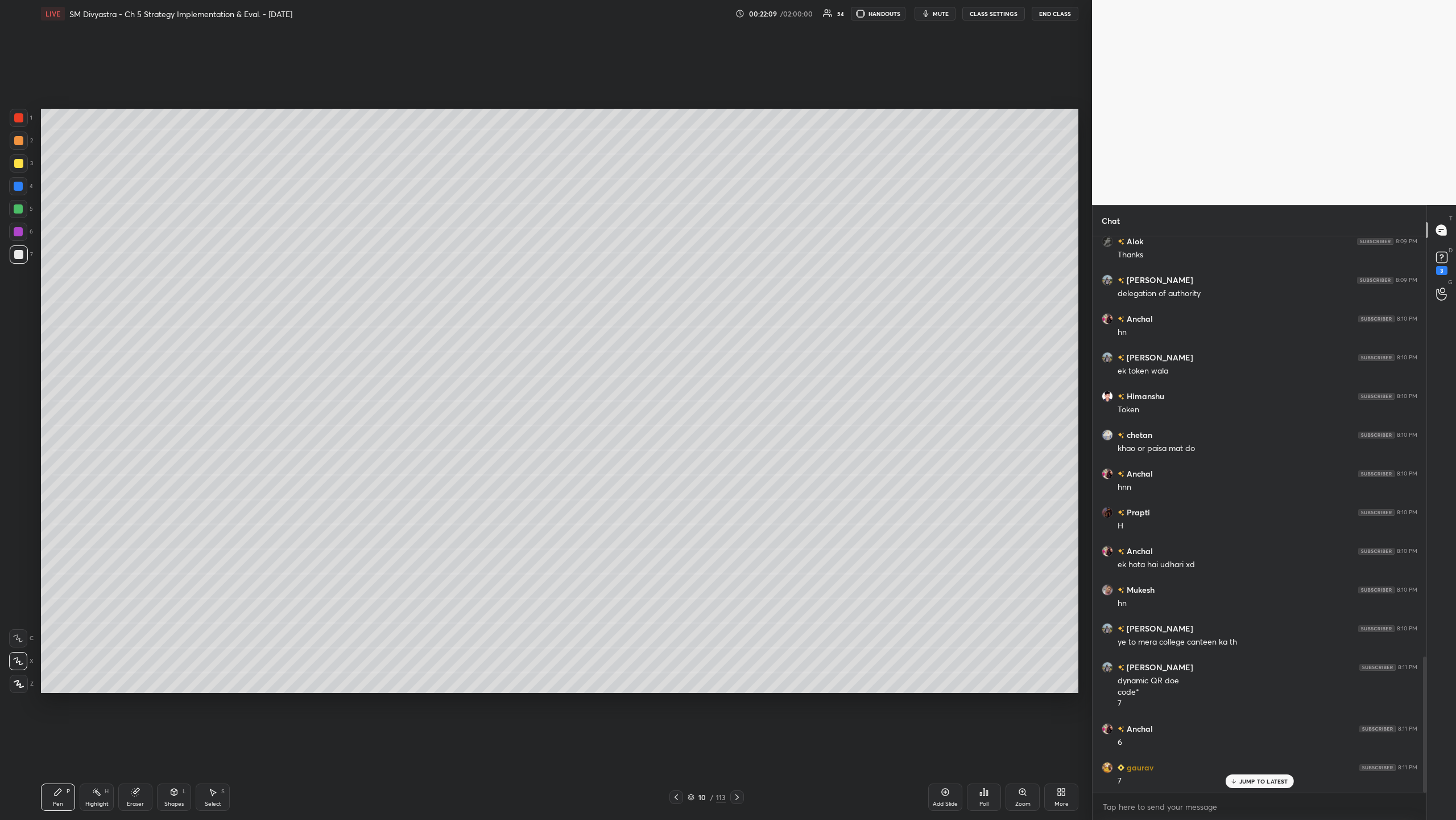
scroll to position [1797, 0]
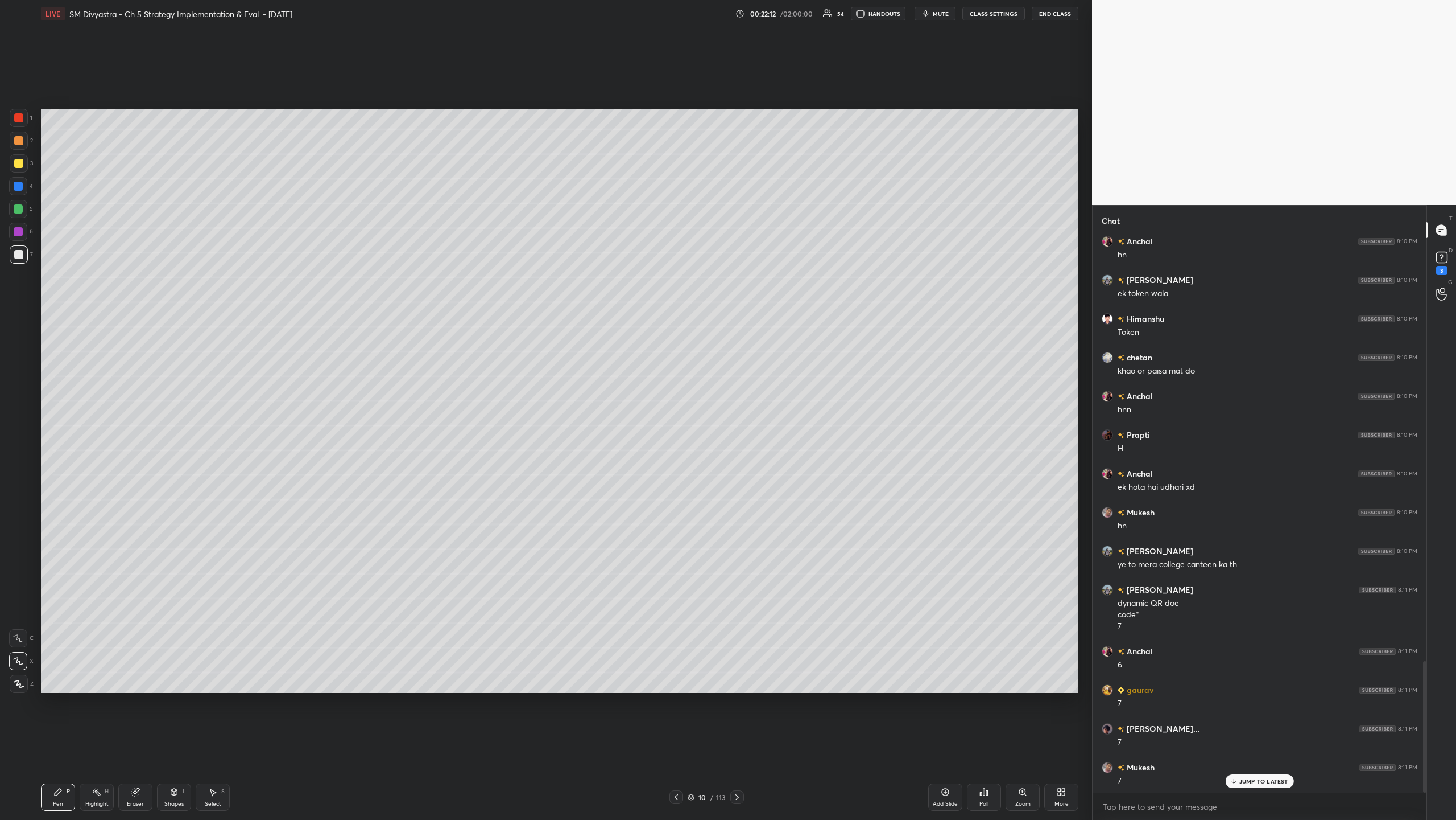
click at [16, 189] on div at bounding box center [18, 186] width 9 height 9
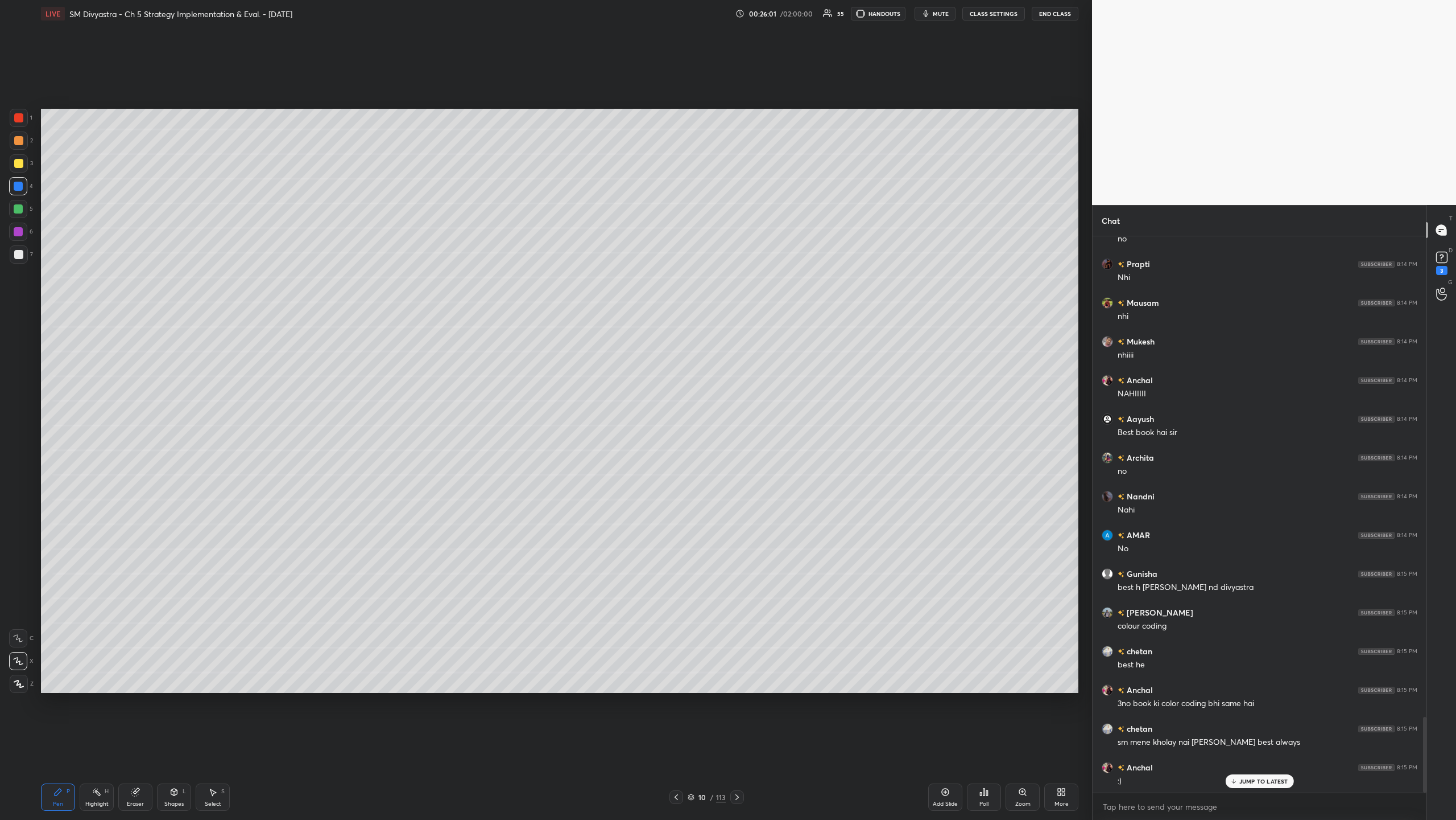
scroll to position [3516, 0]
click at [30, 169] on div "3" at bounding box center [21, 164] width 23 height 18
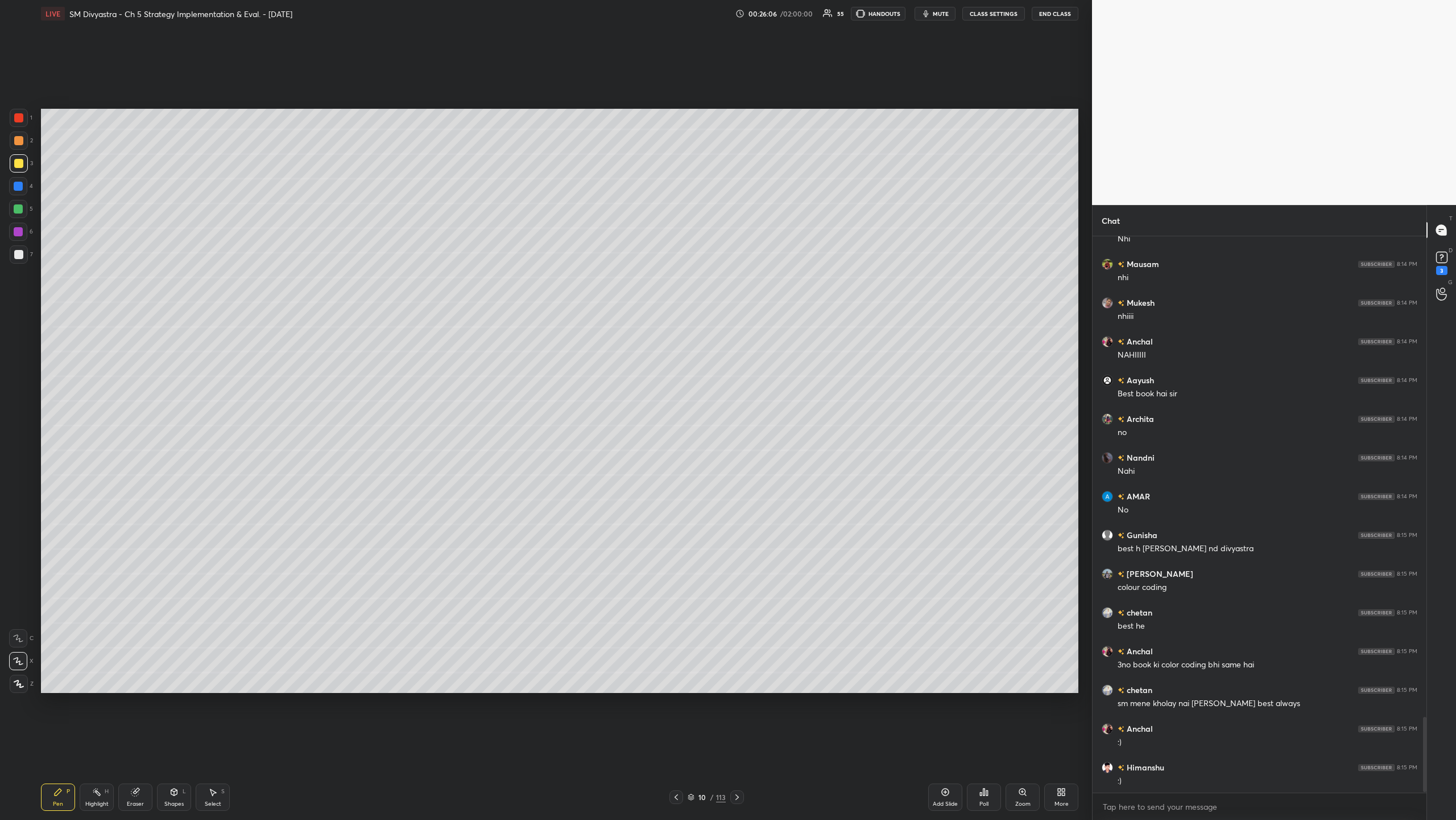
scroll to position [3543, 0]
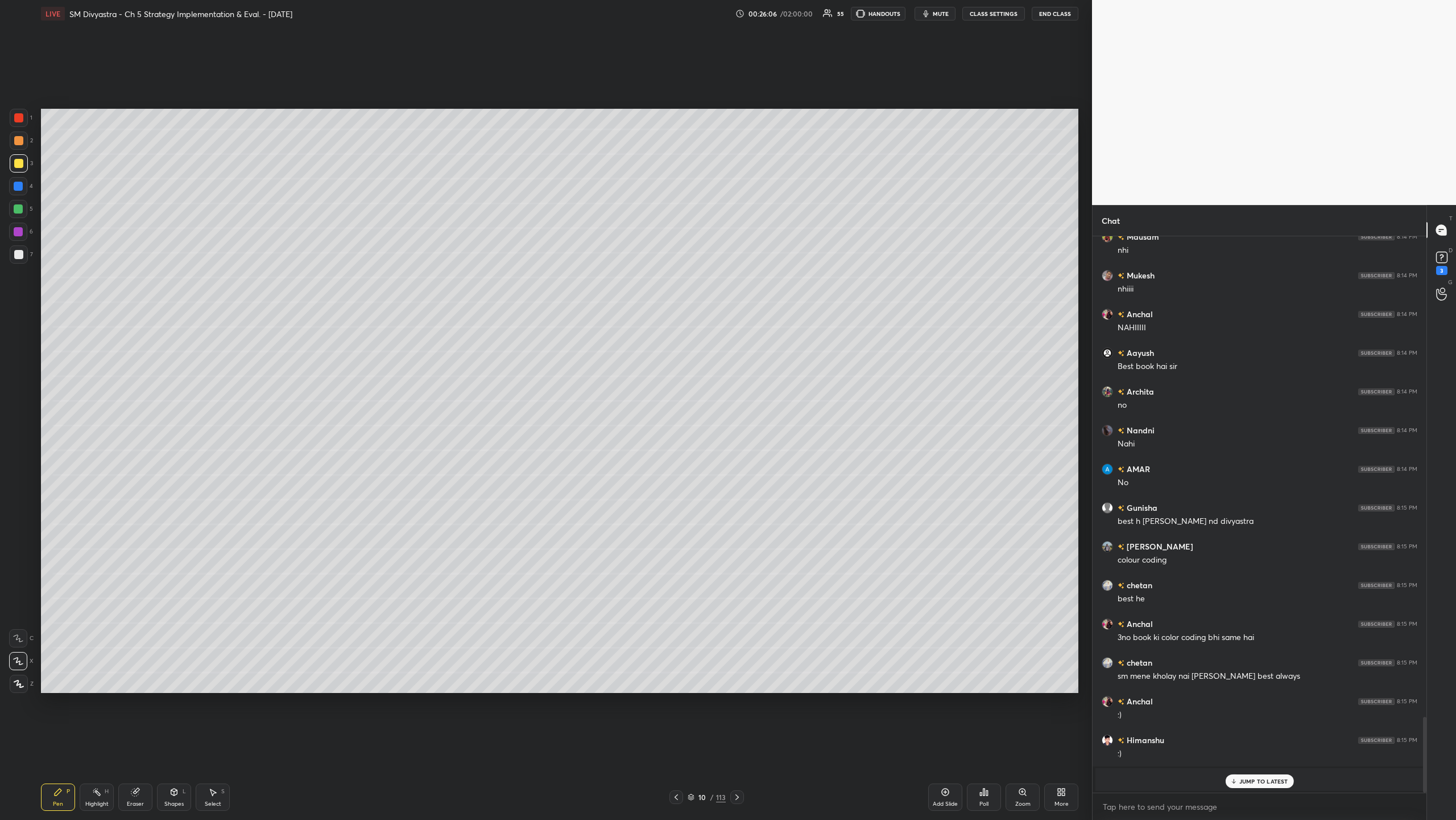
click at [20, 192] on div at bounding box center [18, 186] width 18 height 18
click at [135, 267] on div "Eraser" at bounding box center [135, 804] width 17 height 6
click at [59, 267] on div "Pen" at bounding box center [58, 804] width 11 height 6
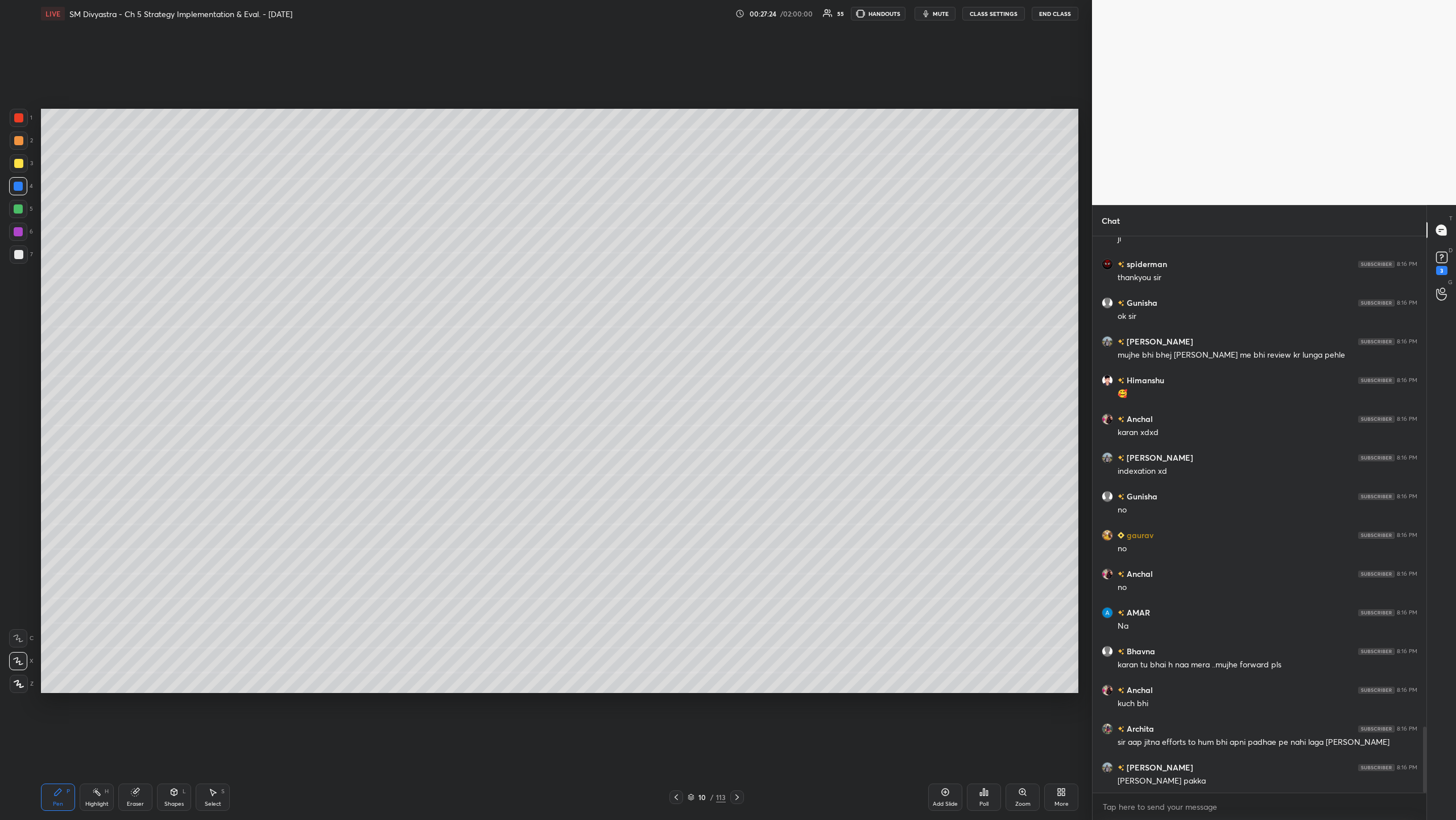
scroll to position [4163, 0]
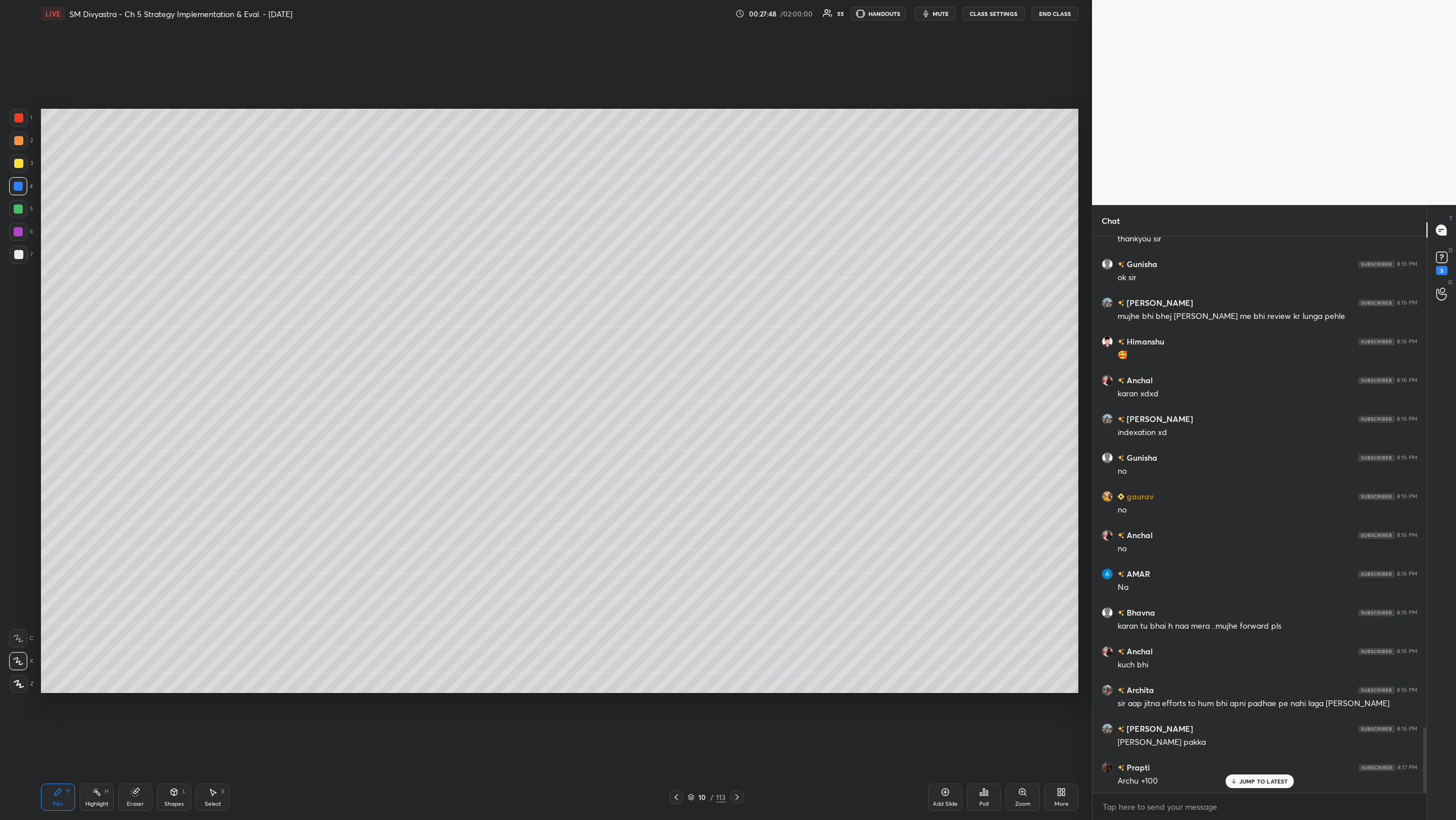
click at [136, 267] on icon at bounding box center [135, 792] width 8 height 8
click at [64, 267] on div "Pen P" at bounding box center [58, 797] width 34 height 27
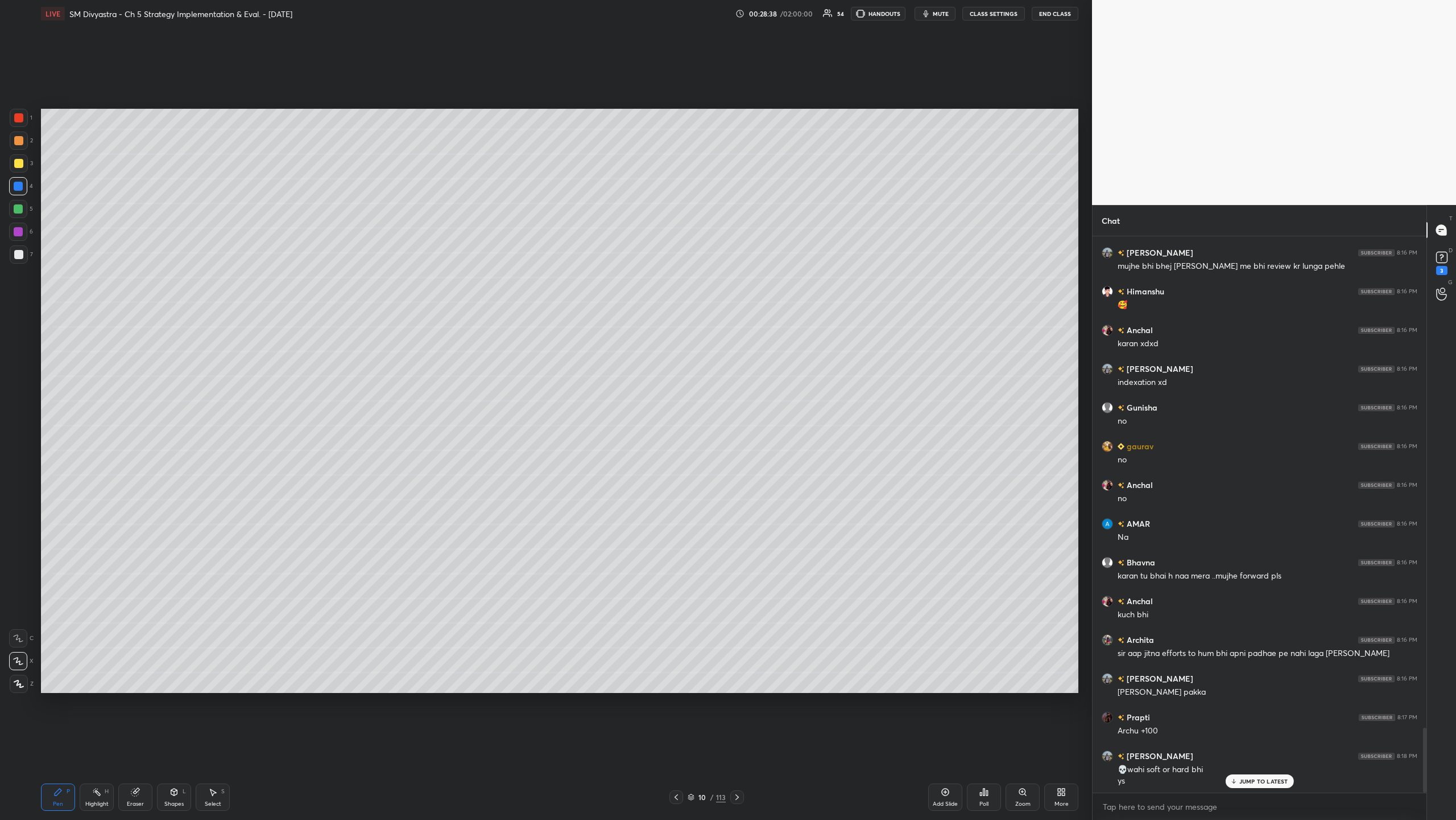
scroll to position [4240, 0]
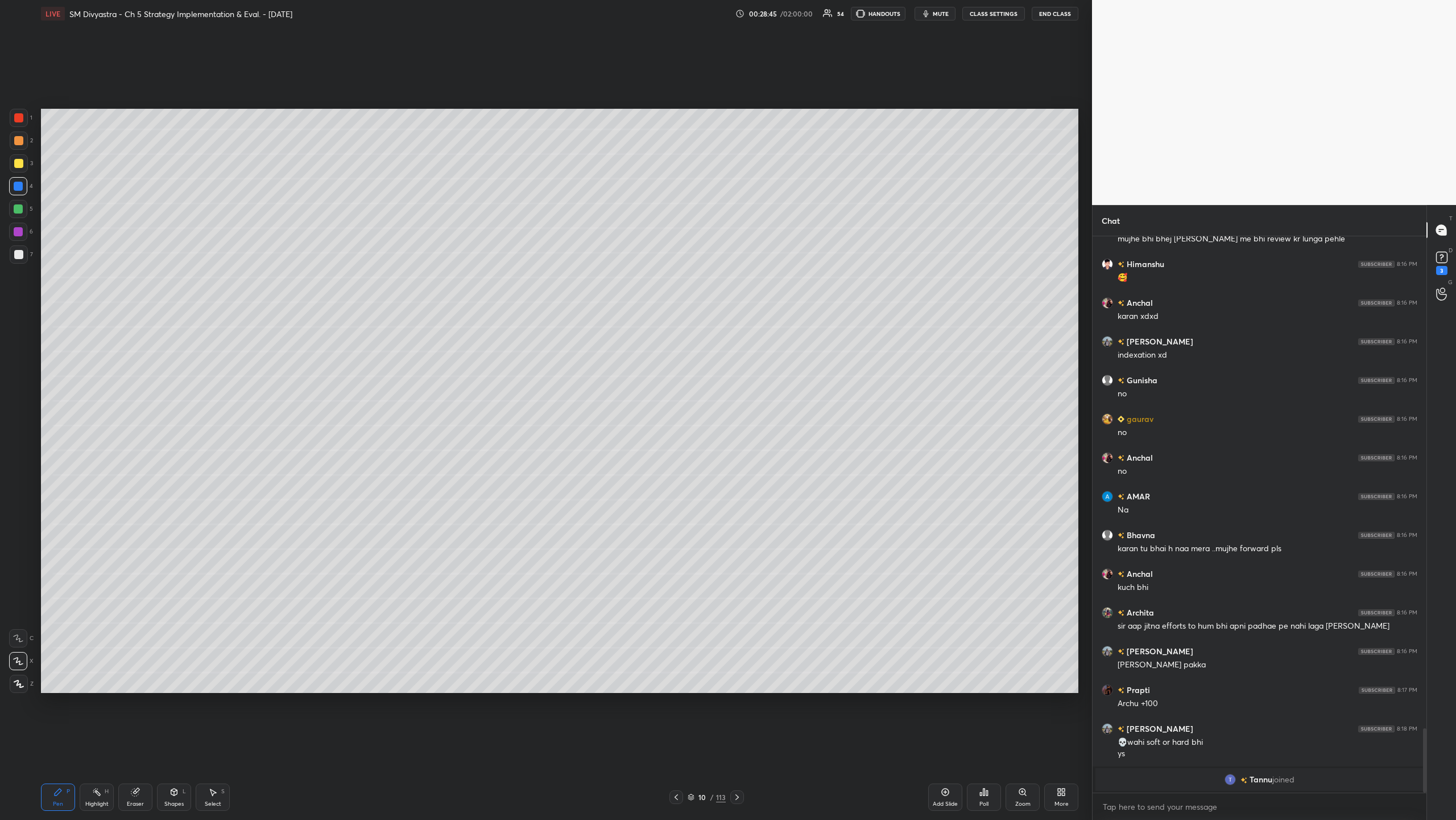
click at [23, 139] on div at bounding box center [19, 141] width 9 height 9
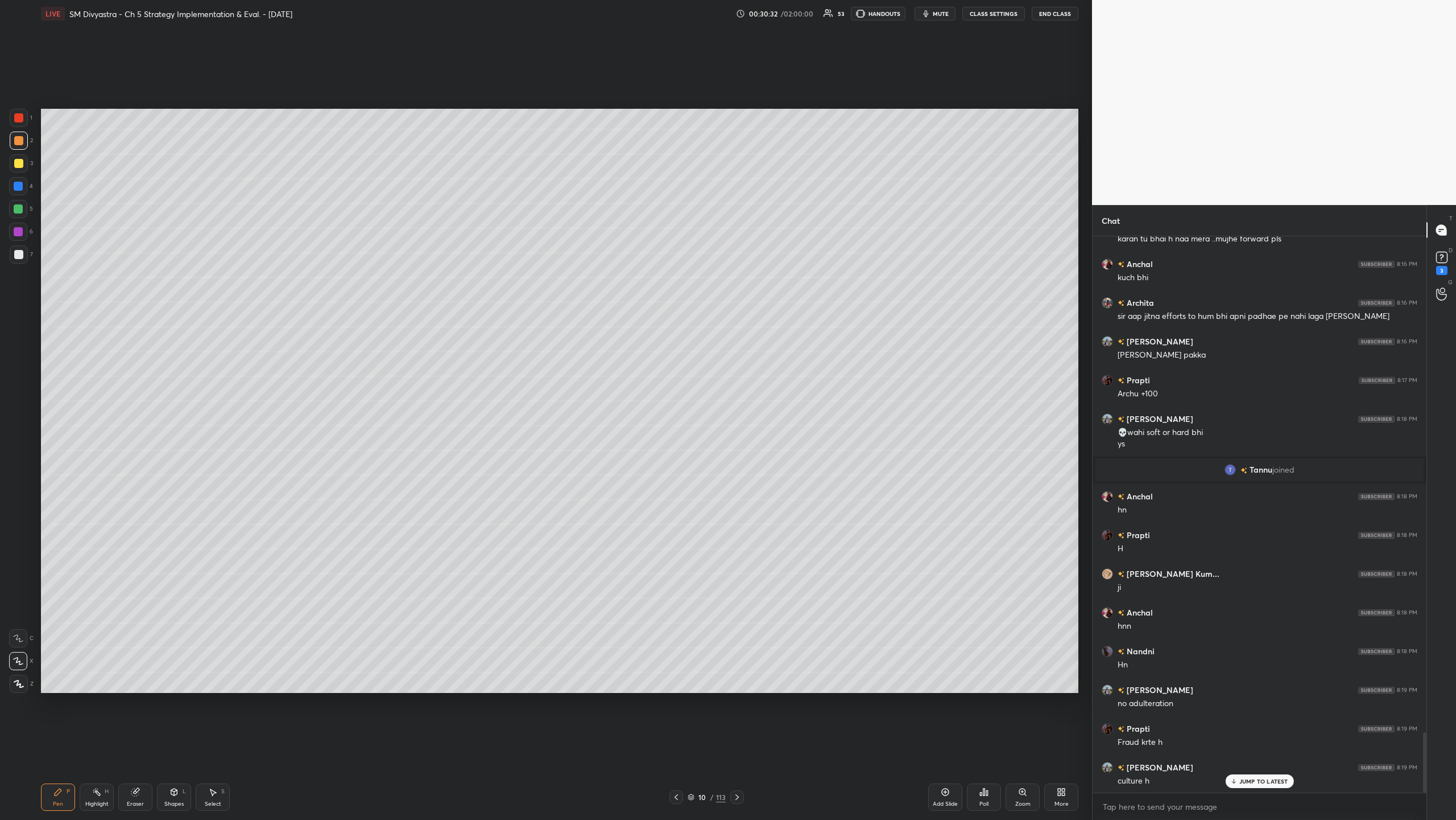
scroll to position [4589, 0]
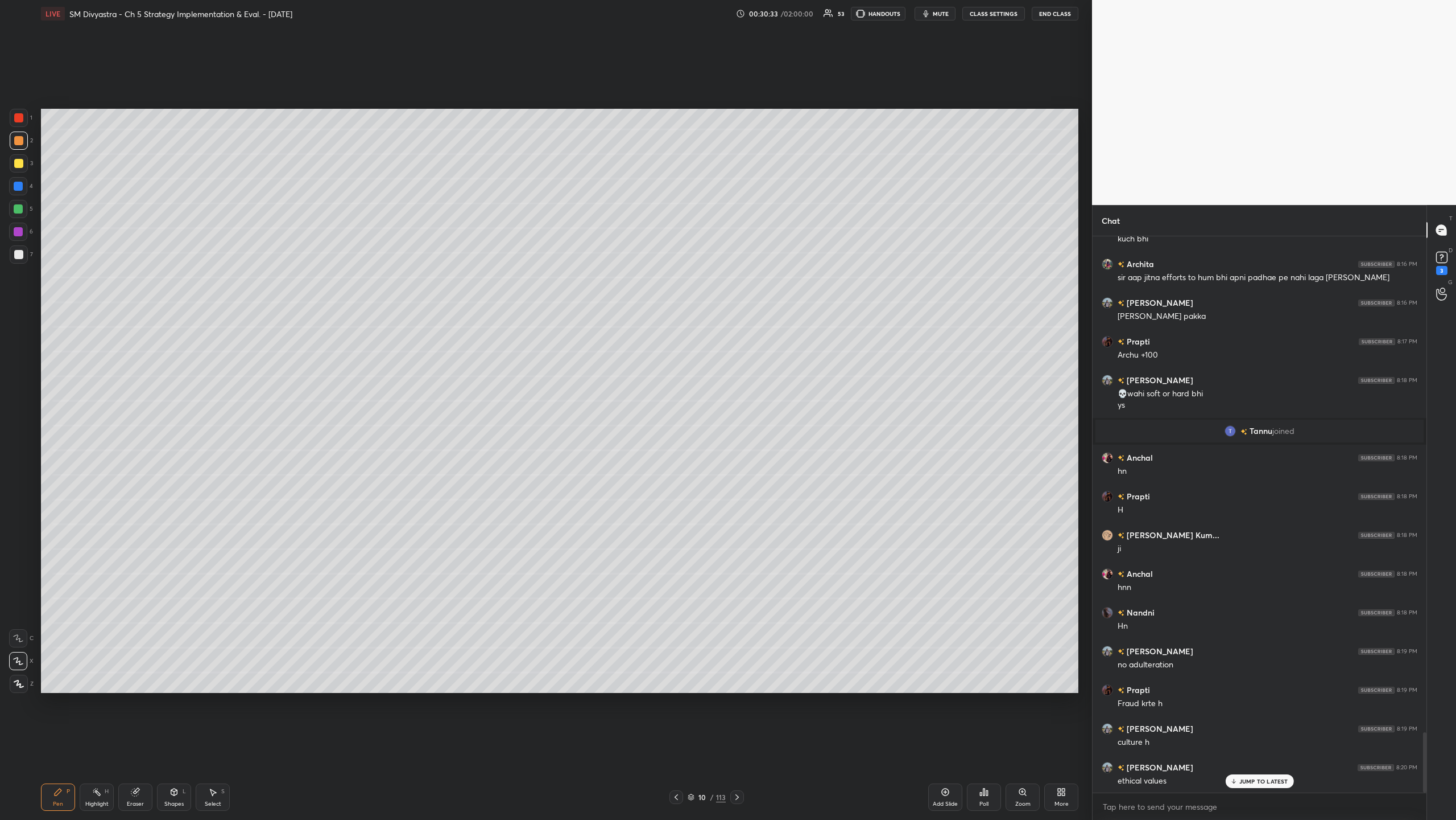
click at [407, 267] on div "Pen P Highlight H Eraser Shapes L Select S 10 / 113 Add Slide Poll Zoom More" at bounding box center [559, 797] width 1038 height 45
click at [407, 267] on icon at bounding box center [737, 797] width 9 height 9
click at [407, 267] on div at bounding box center [737, 797] width 14 height 14
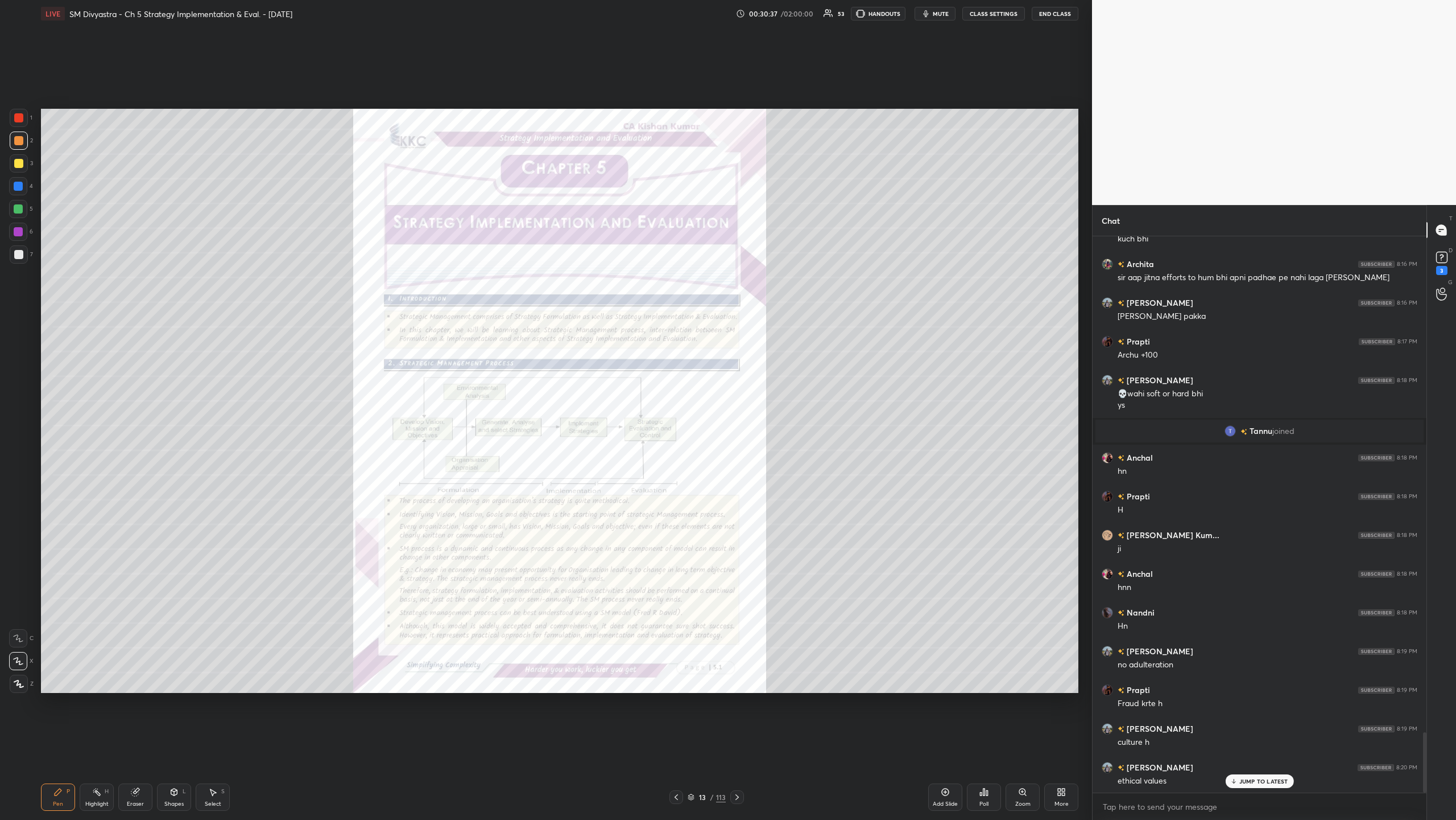
click at [407, 267] on div "Pen P Highlight H Eraser Shapes L Select S 13 / 113 Add Slide Poll Zoom More" at bounding box center [559, 797] width 1038 height 45
click at [407, 267] on icon at bounding box center [677, 797] width 9 height 9
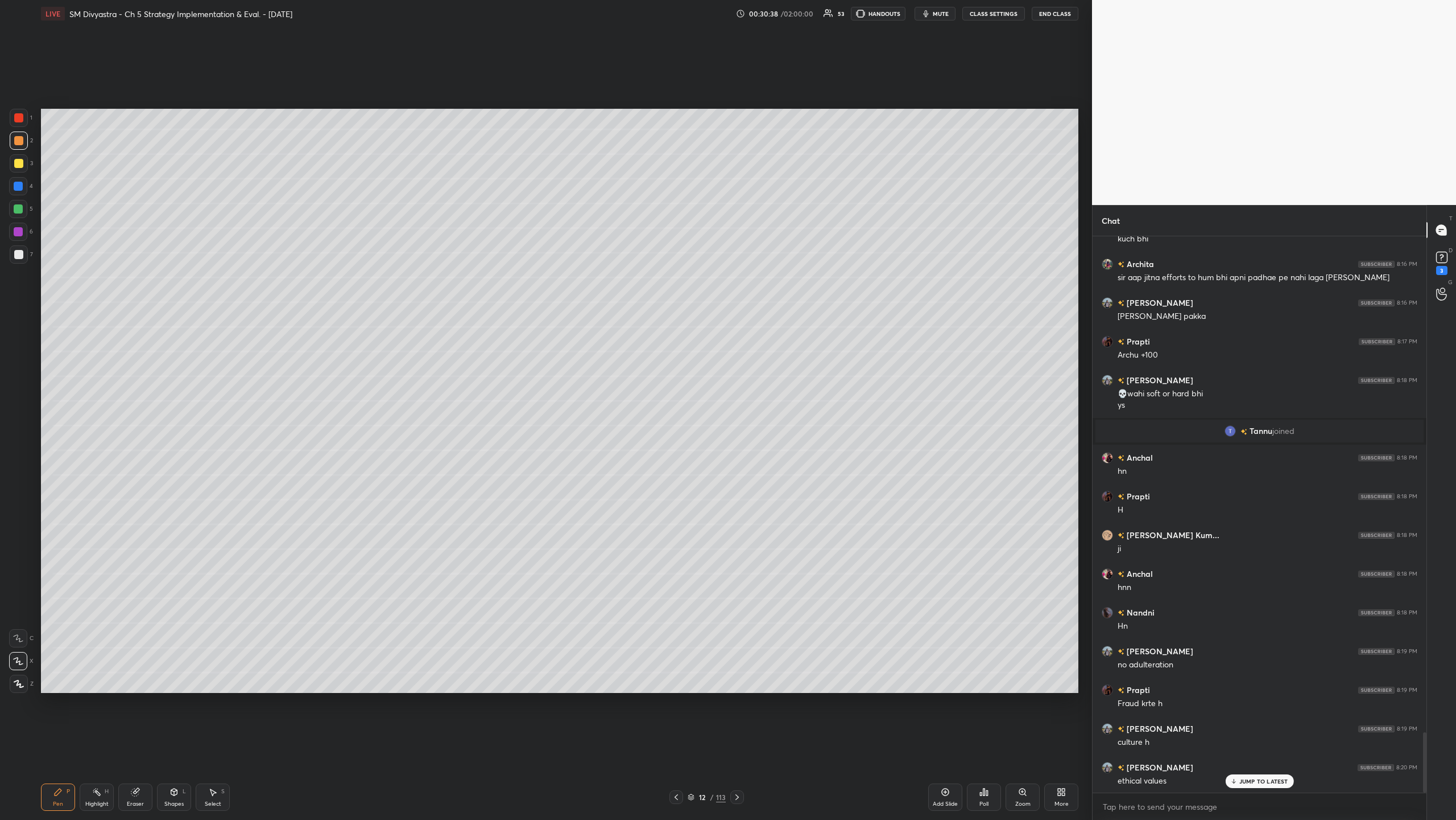
click at [407, 267] on icon at bounding box center [945, 792] width 9 height 9
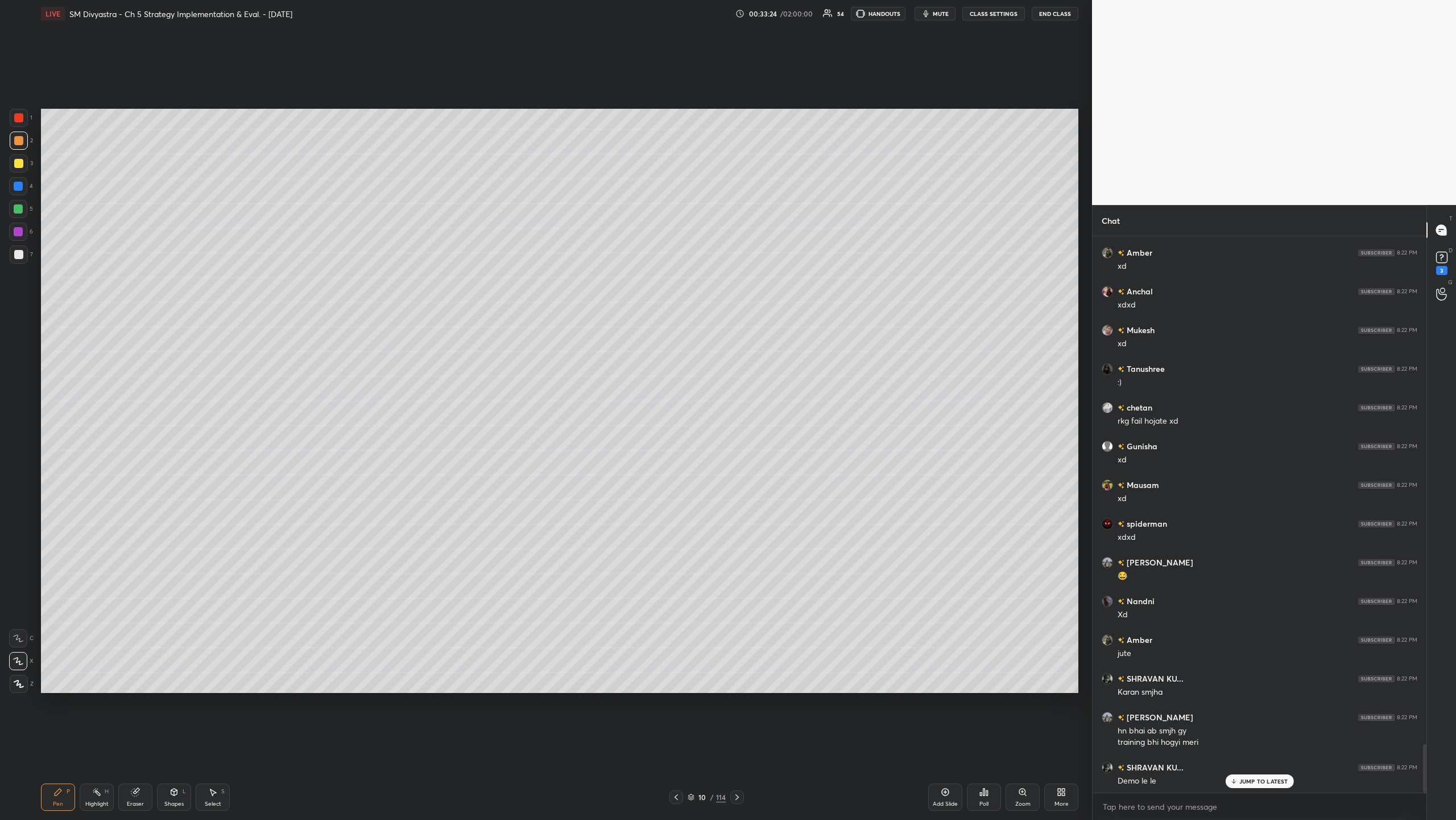
scroll to position [5838, 0]
click at [19, 210] on div at bounding box center [18, 209] width 9 height 9
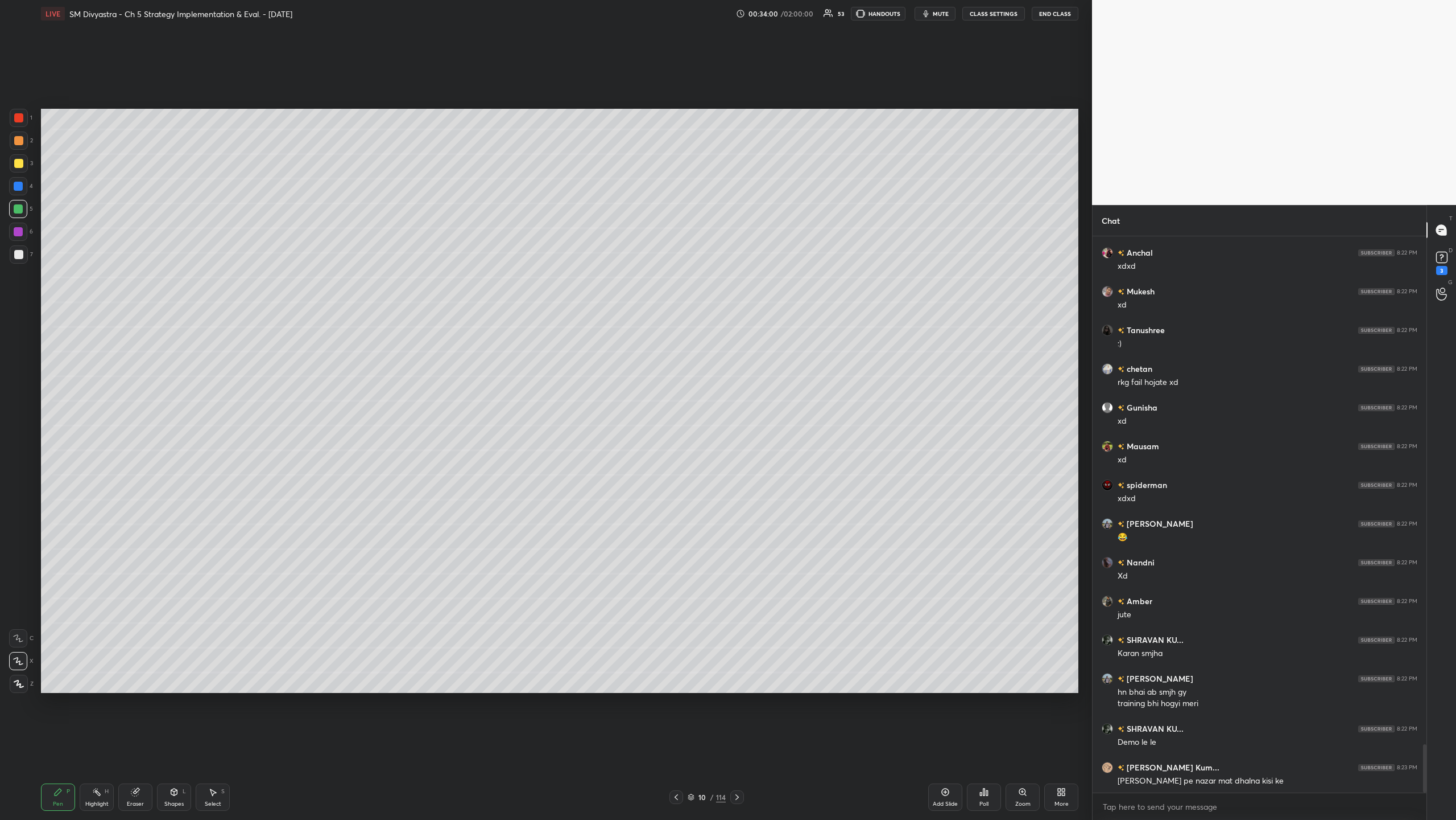
click at [19, 235] on div at bounding box center [18, 232] width 9 height 9
click at [17, 139] on div at bounding box center [19, 141] width 9 height 9
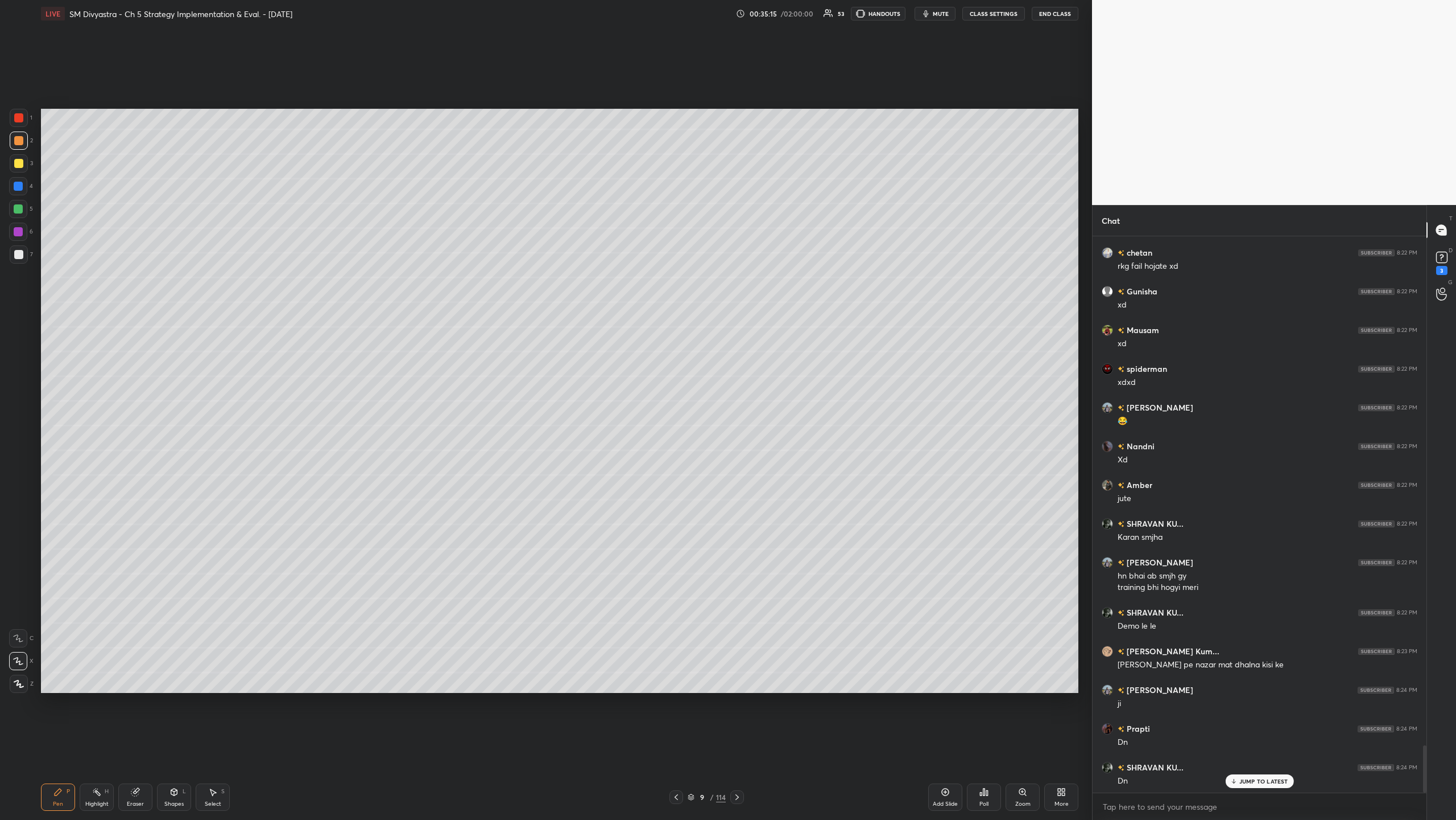
scroll to position [5994, 0]
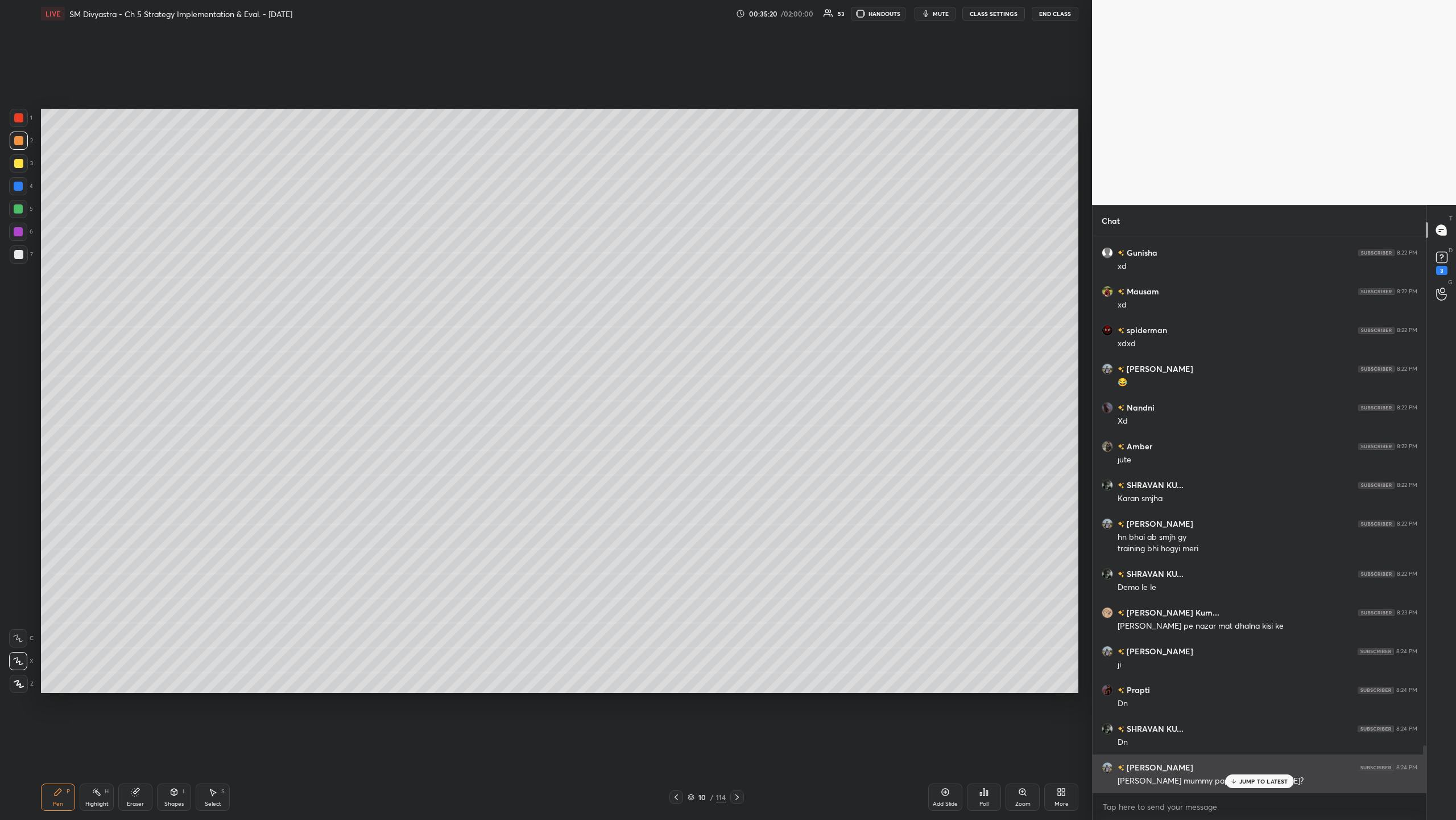
click at [407, 267] on p "JUMP TO LATEST" at bounding box center [1264, 781] width 49 height 7
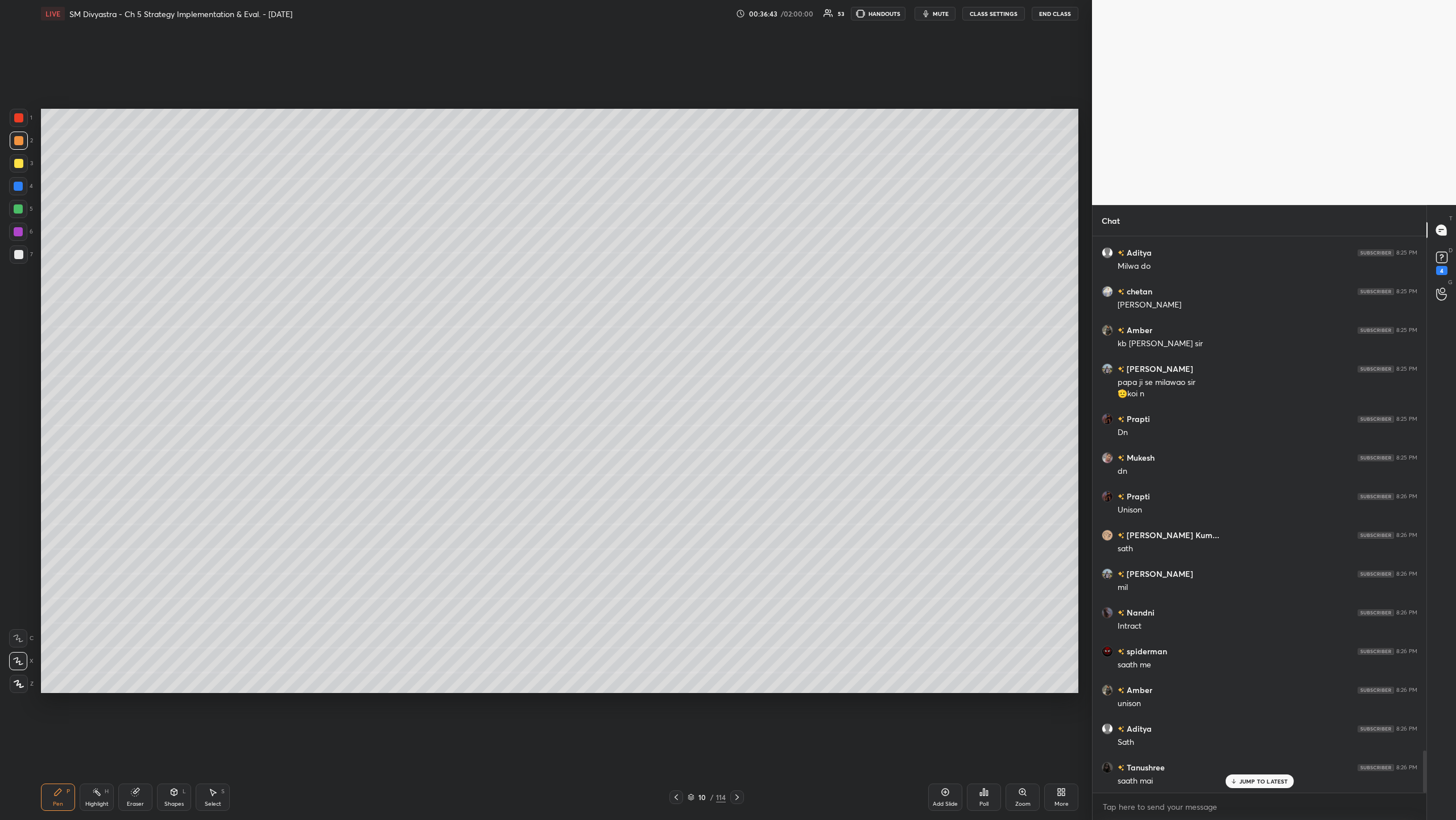
scroll to position [6767, 0]
click at [19, 228] on div at bounding box center [18, 232] width 9 height 9
click at [20, 256] on div at bounding box center [19, 254] width 9 height 9
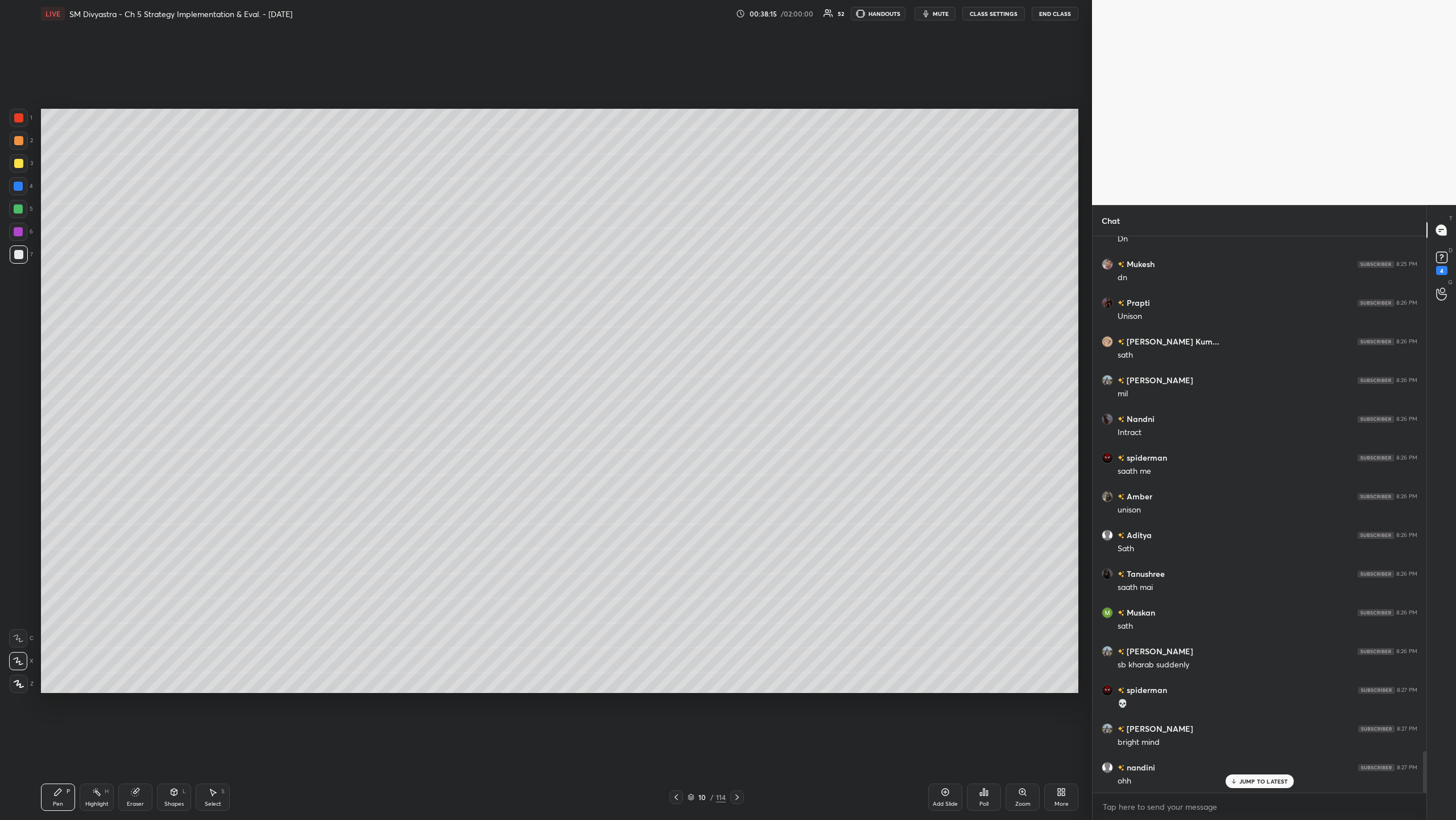
scroll to position [6961, 0]
click at [407, 267] on icon at bounding box center [737, 797] width 9 height 9
click at [407, 267] on icon at bounding box center [677, 797] width 9 height 9
click at [407, 267] on div "Add Slide" at bounding box center [945, 804] width 25 height 6
click at [25, 160] on div at bounding box center [19, 164] width 18 height 18
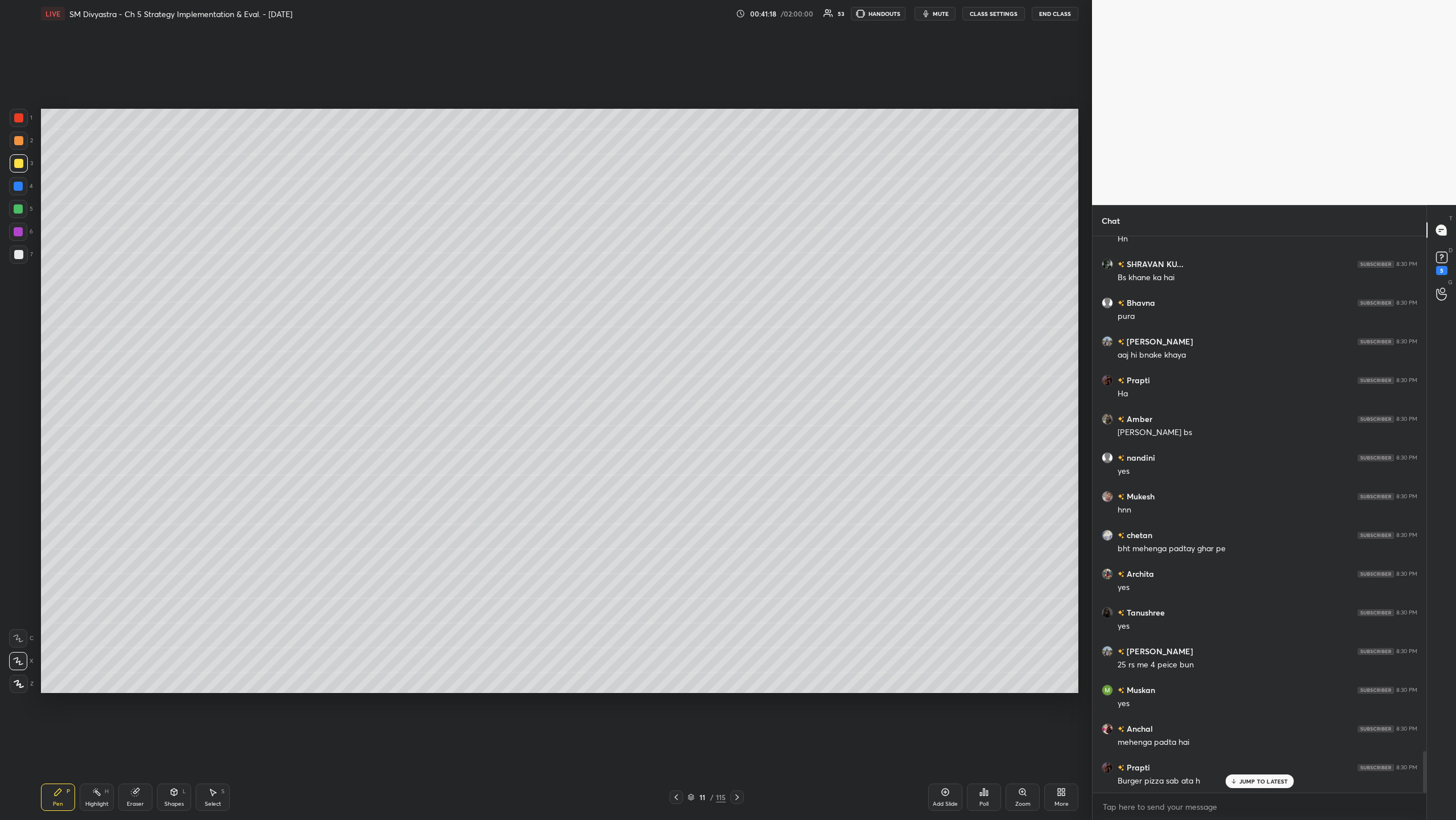
scroll to position [6939, 0]
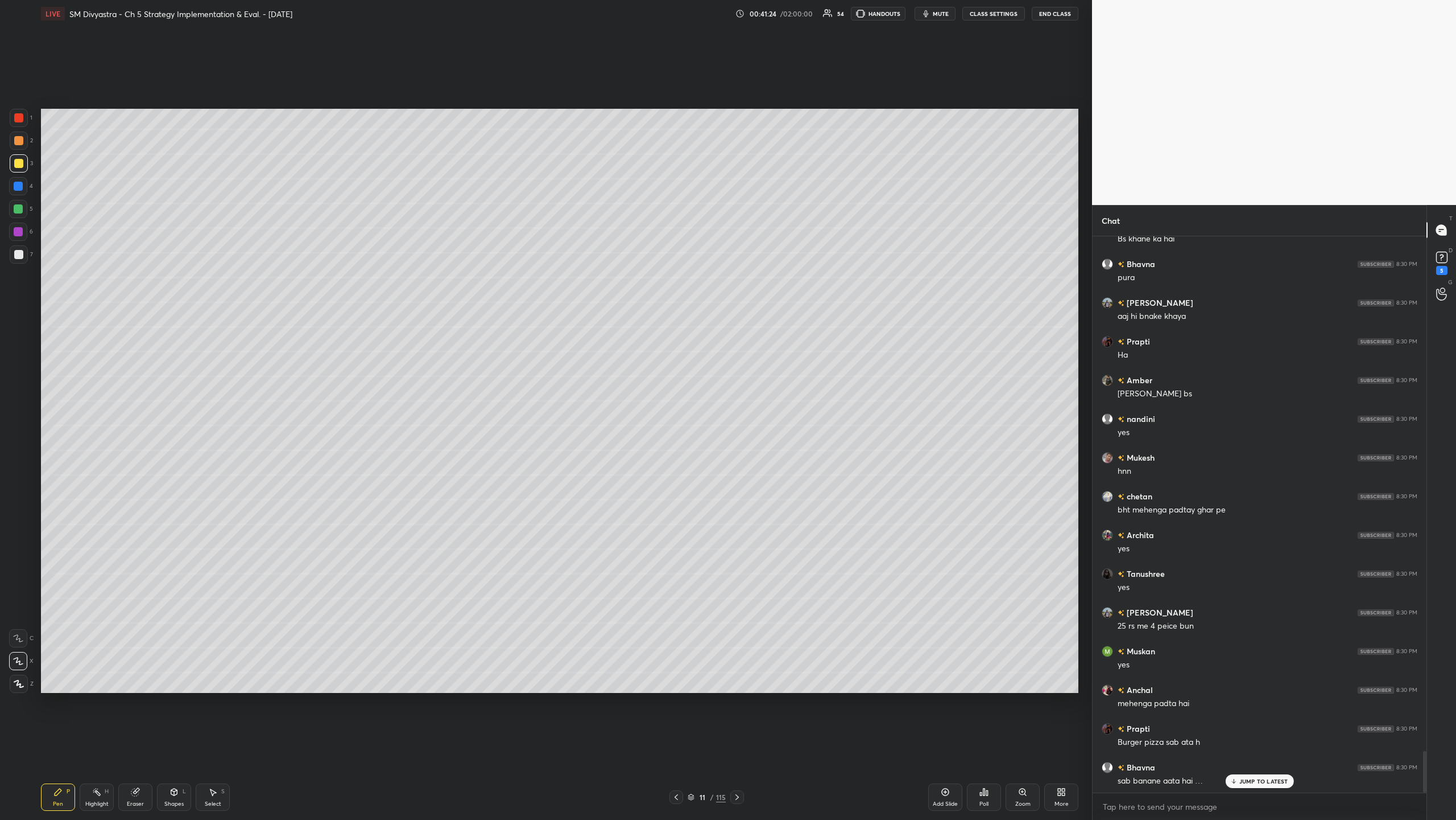
click at [407, 267] on icon at bounding box center [945, 792] width 9 height 9
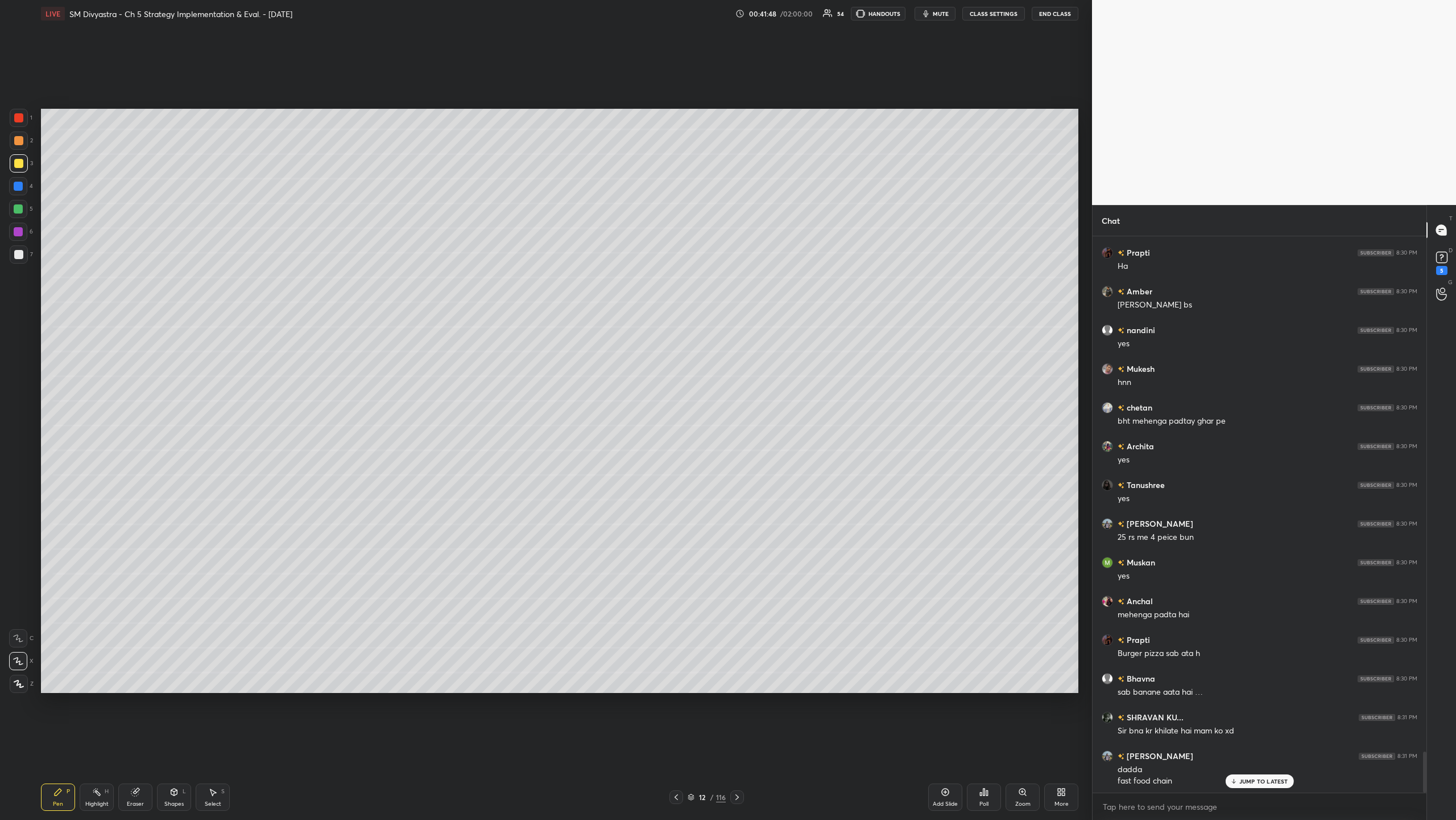
scroll to position [7066, 0]
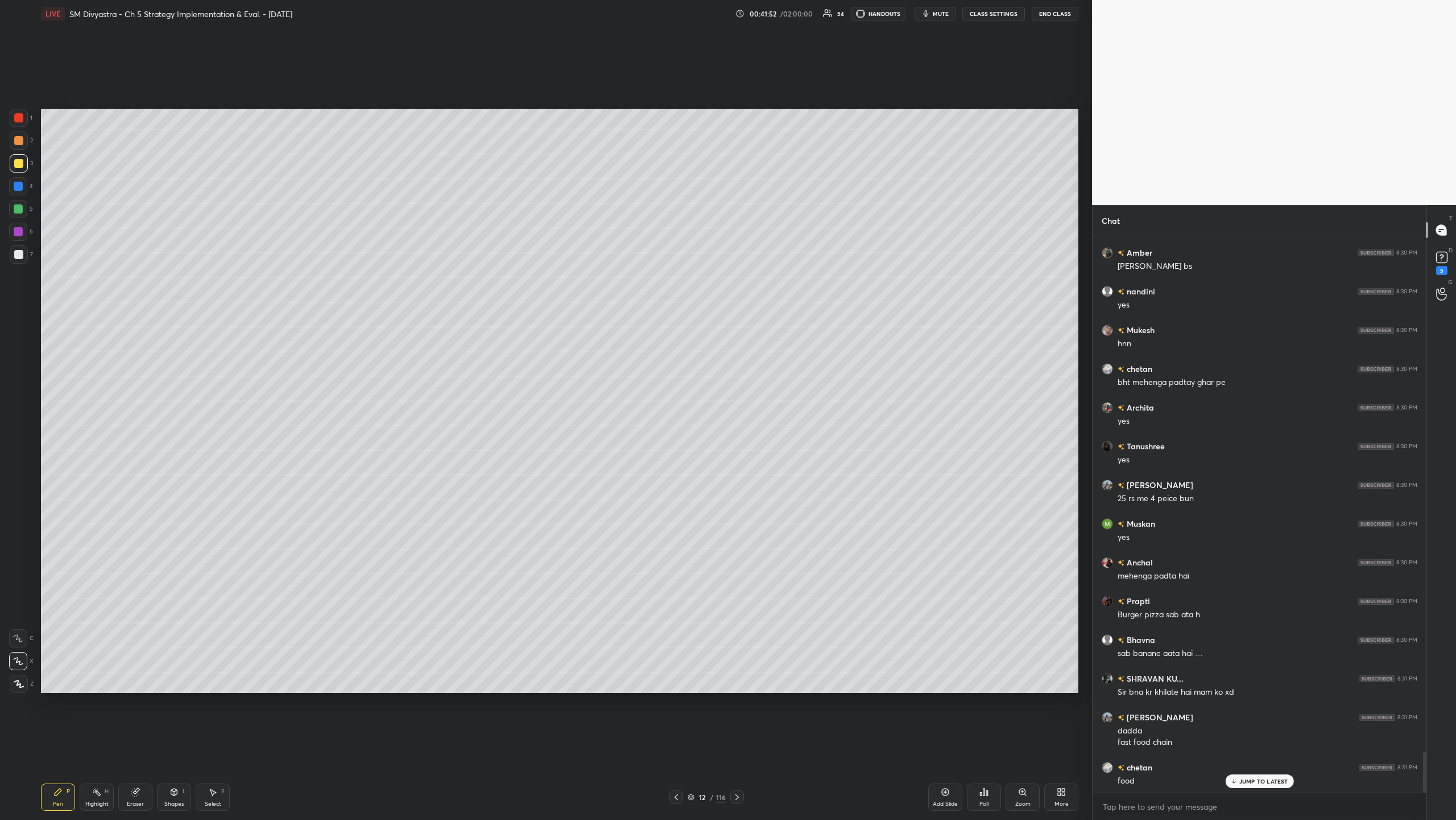
click at [407, 267] on div "Add Slide" at bounding box center [945, 804] width 25 height 6
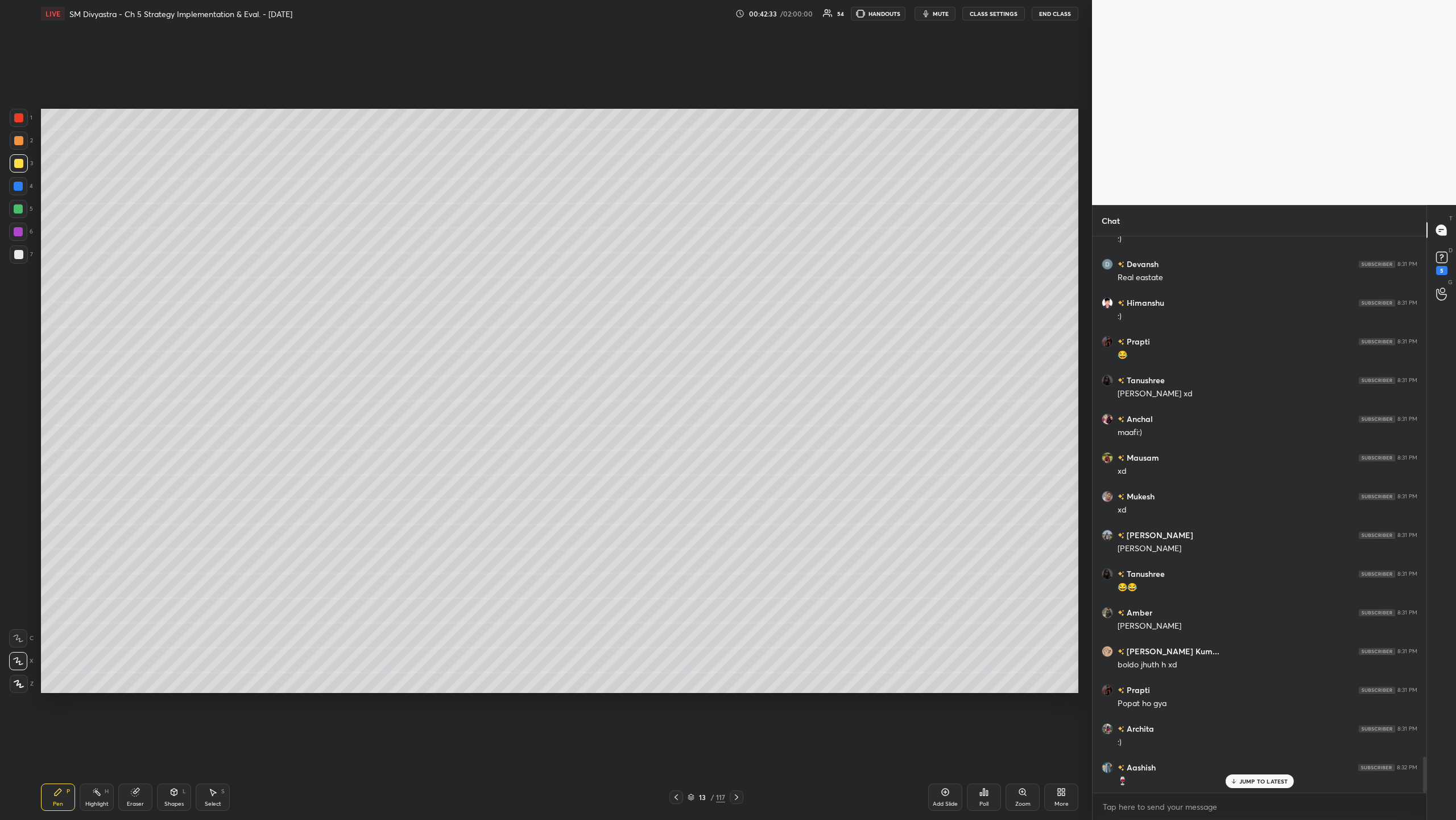
scroll to position [8061, 0]
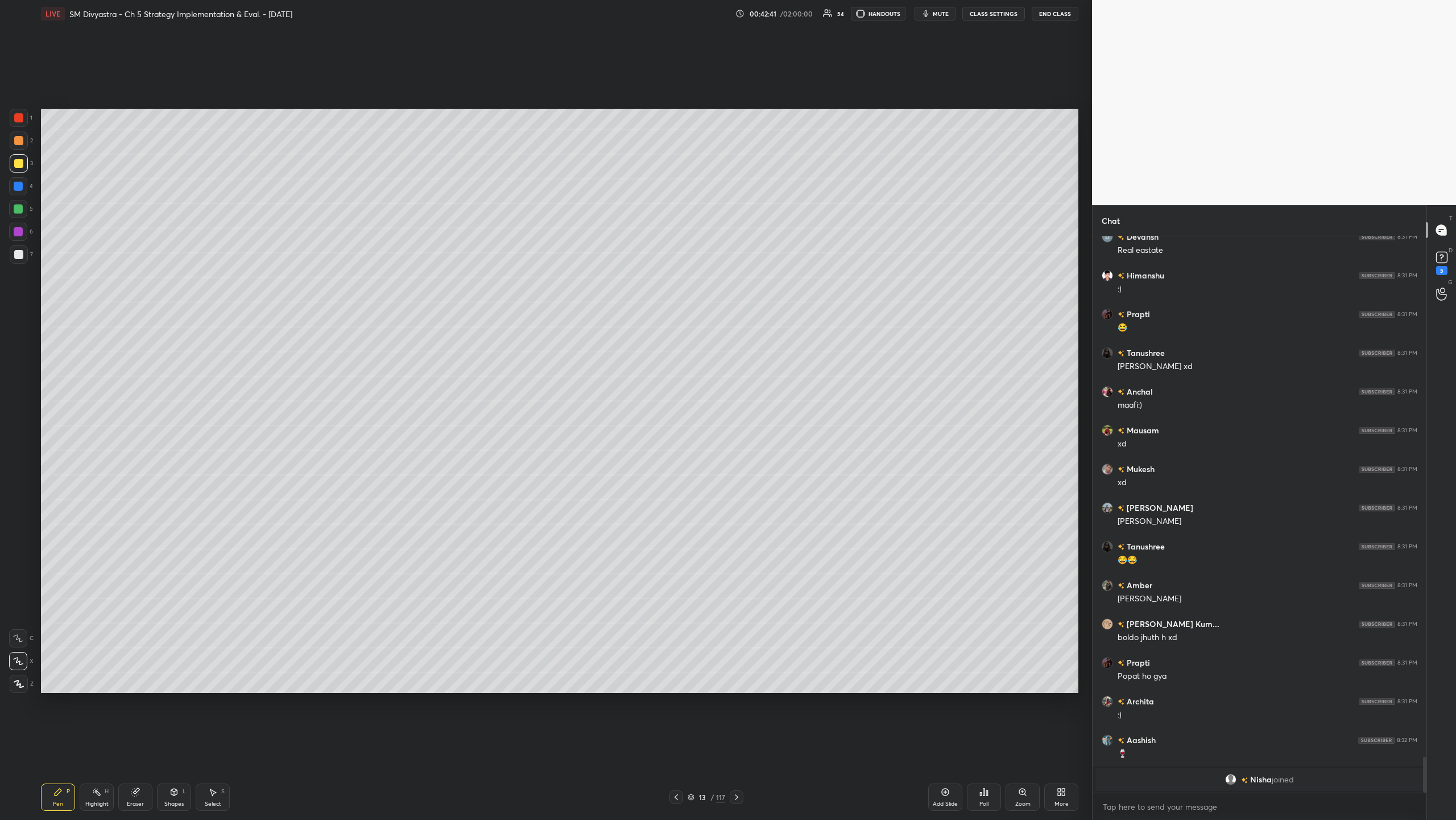
click at [11, 264] on div "7" at bounding box center [21, 257] width 23 height 23
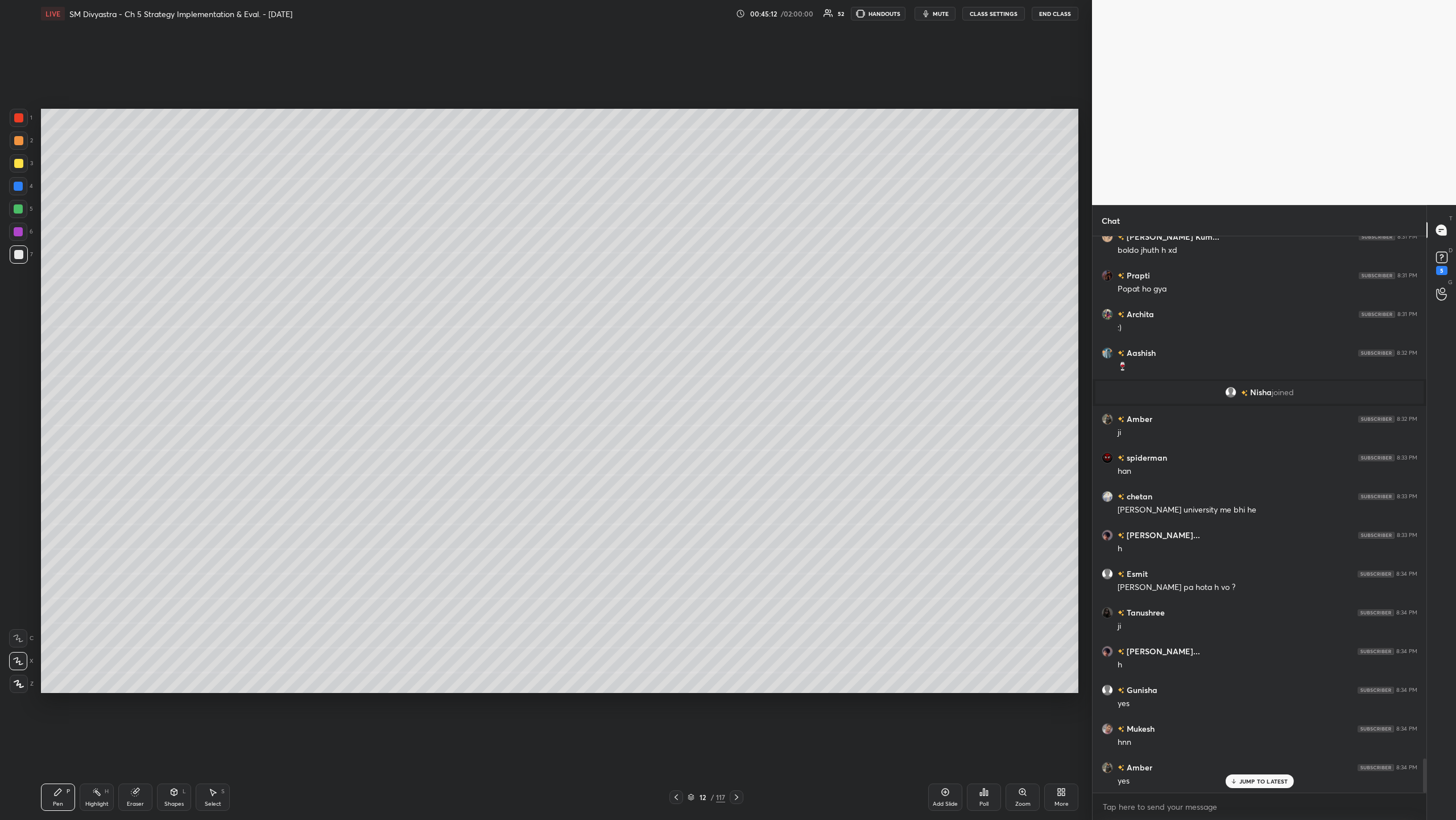
scroll to position [8487, 0]
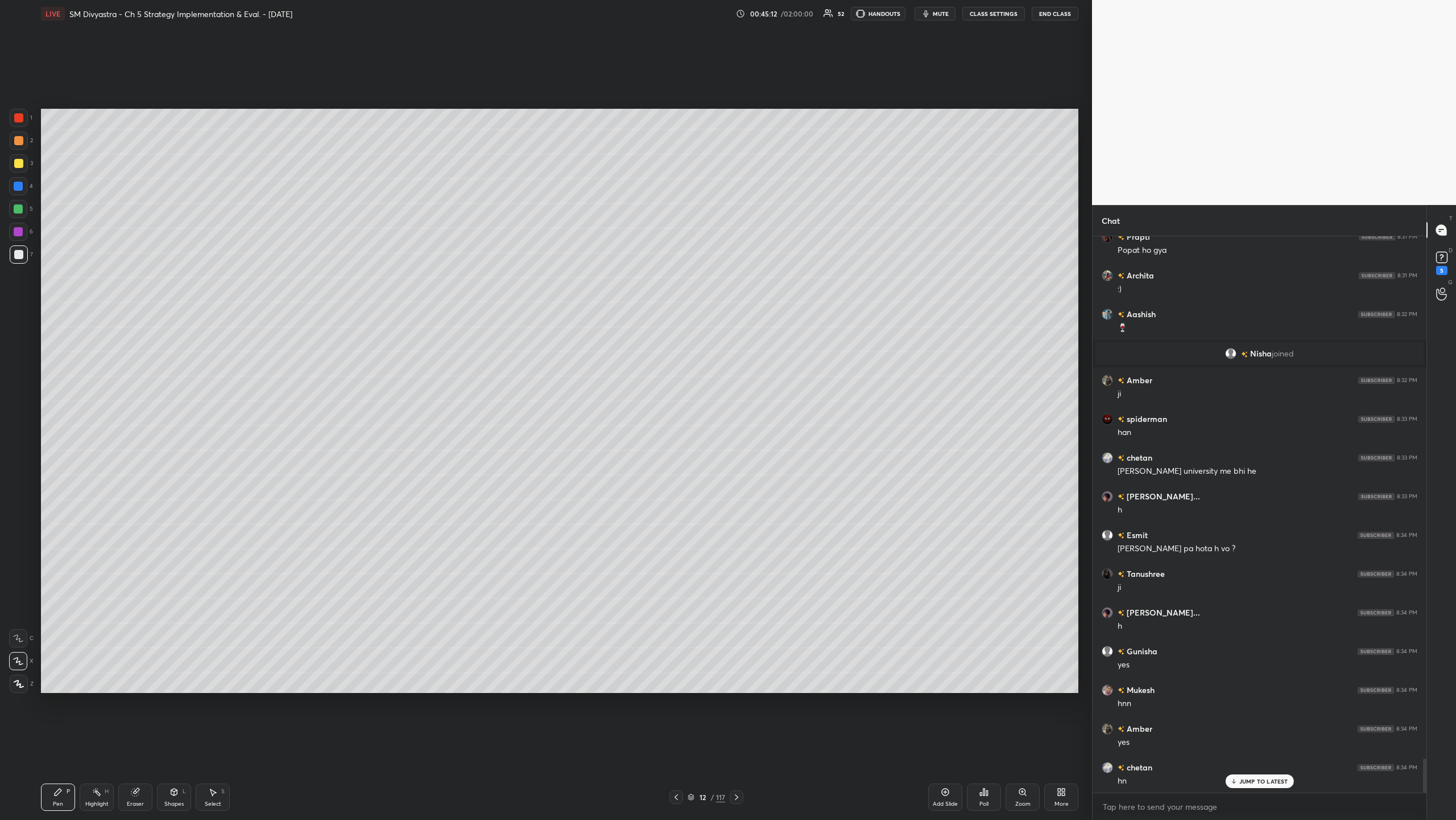
click at [166, 267] on div "Shapes L" at bounding box center [173, 797] width 34 height 27
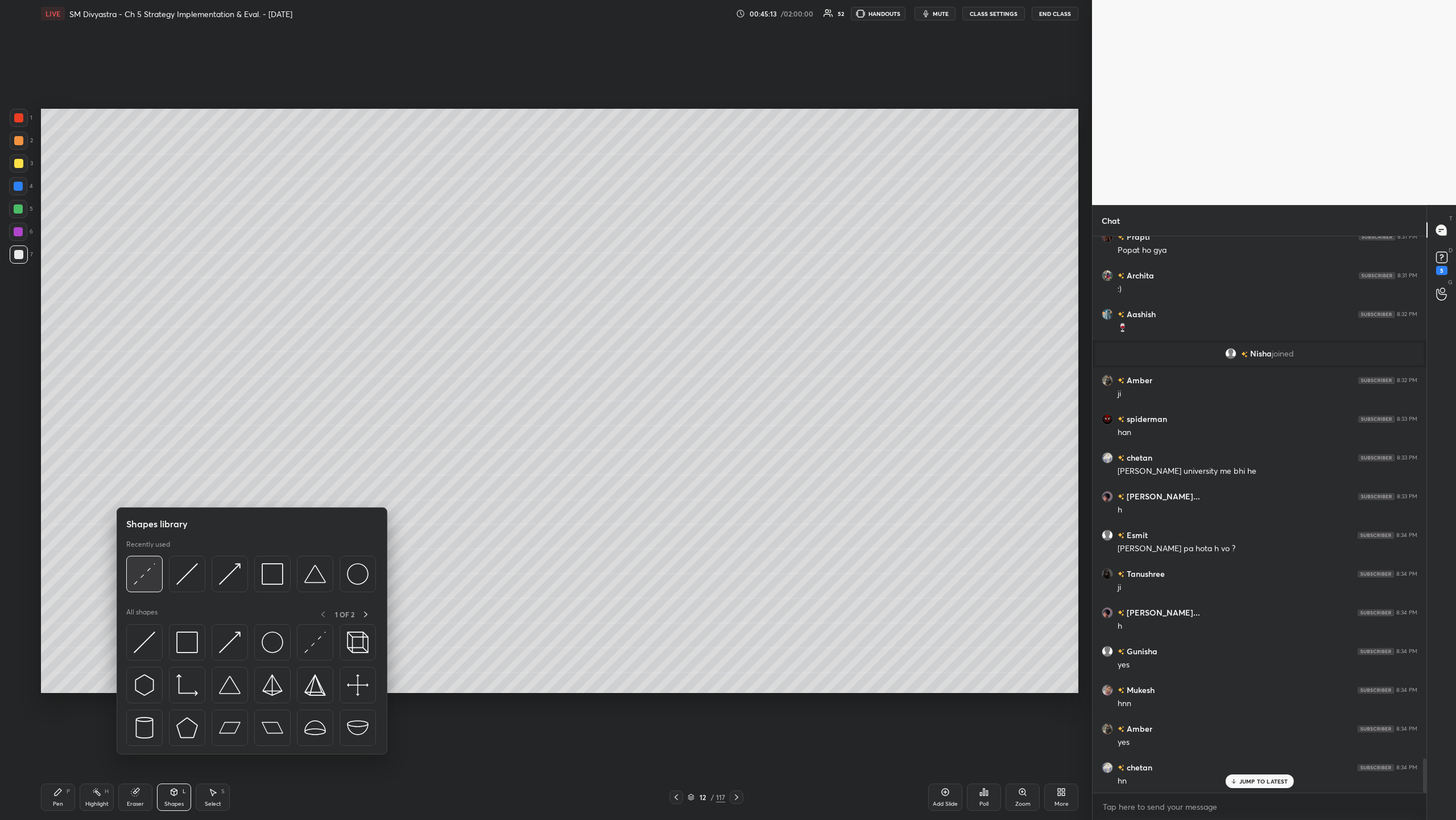
click at [146, 267] on img at bounding box center [145, 573] width 22 height 22
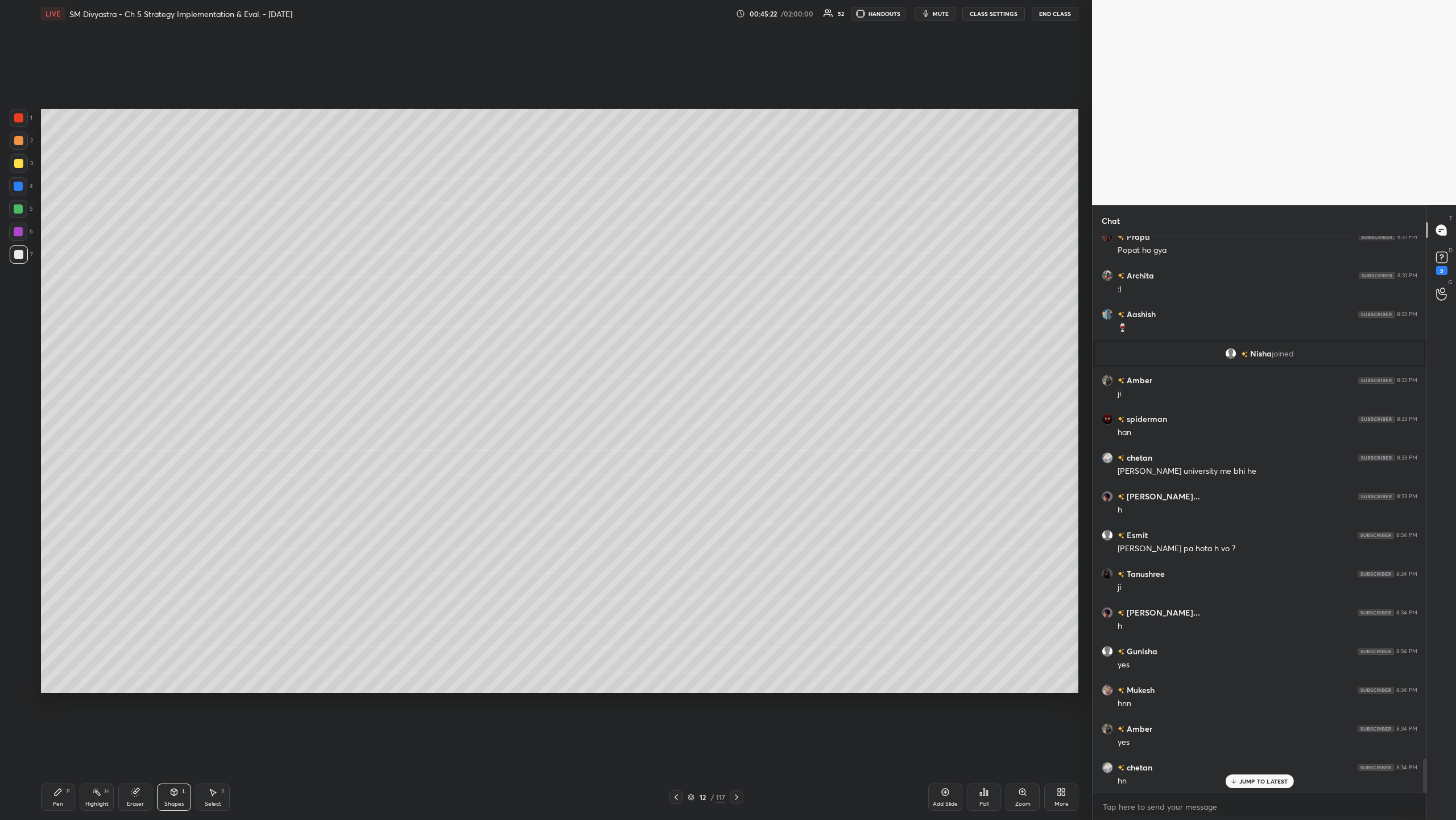
scroll to position [8526, 0]
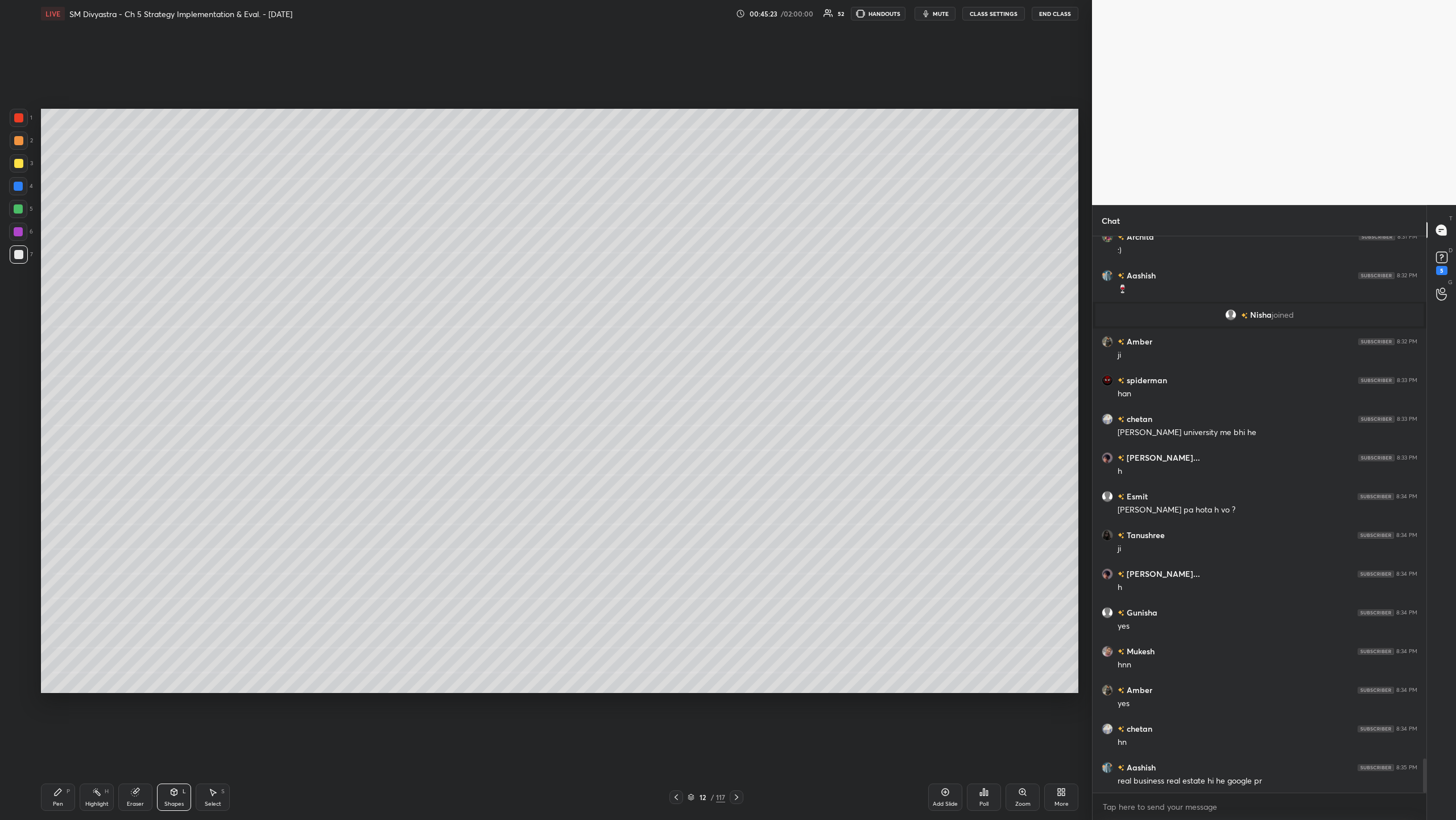
click at [19, 239] on div at bounding box center [18, 232] width 18 height 18
click at [58, 267] on div "Pen P" at bounding box center [58, 797] width 34 height 27
click at [30, 155] on div "3" at bounding box center [21, 164] width 23 height 18
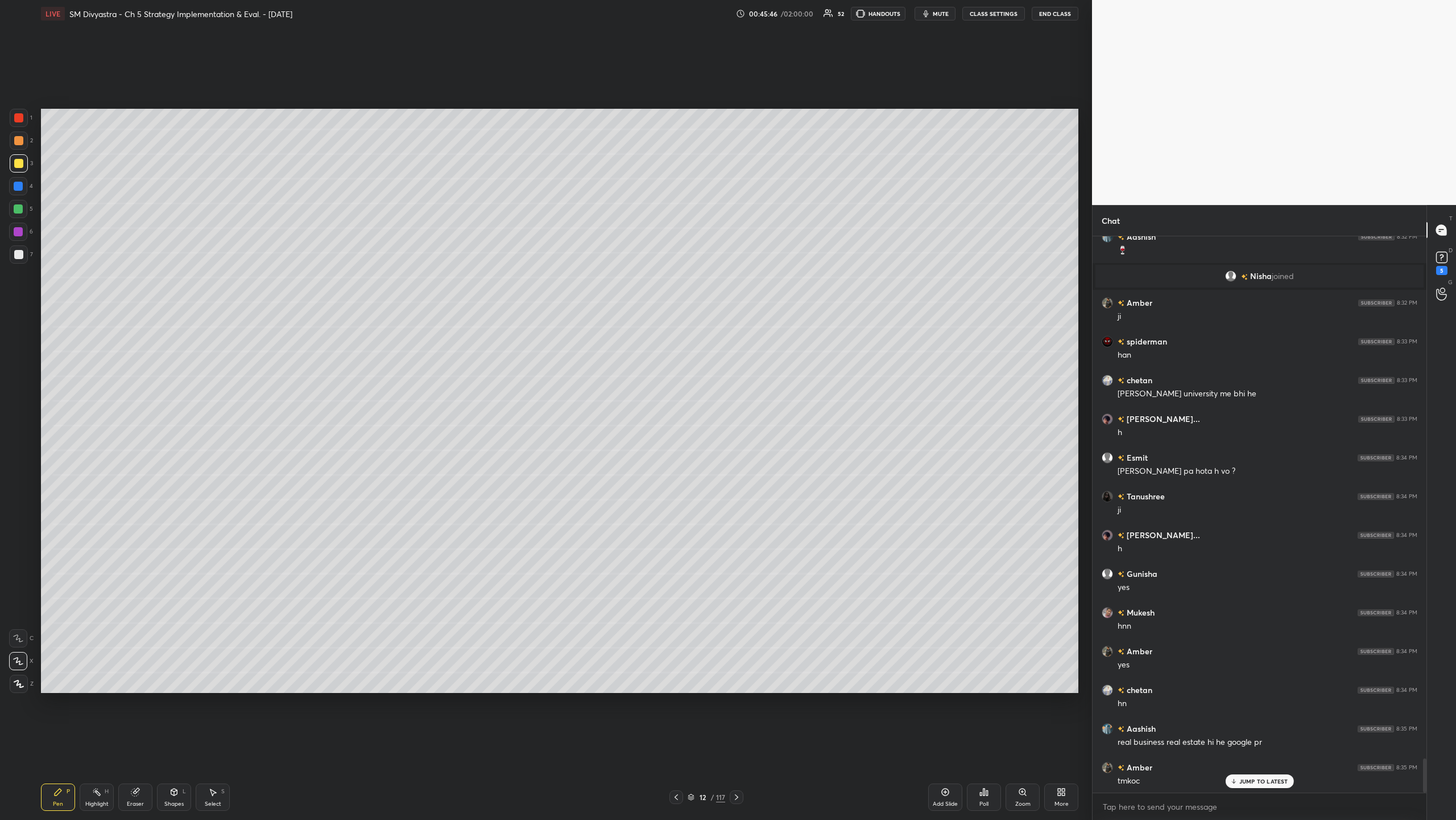
click at [18, 215] on div at bounding box center [18, 209] width 18 height 18
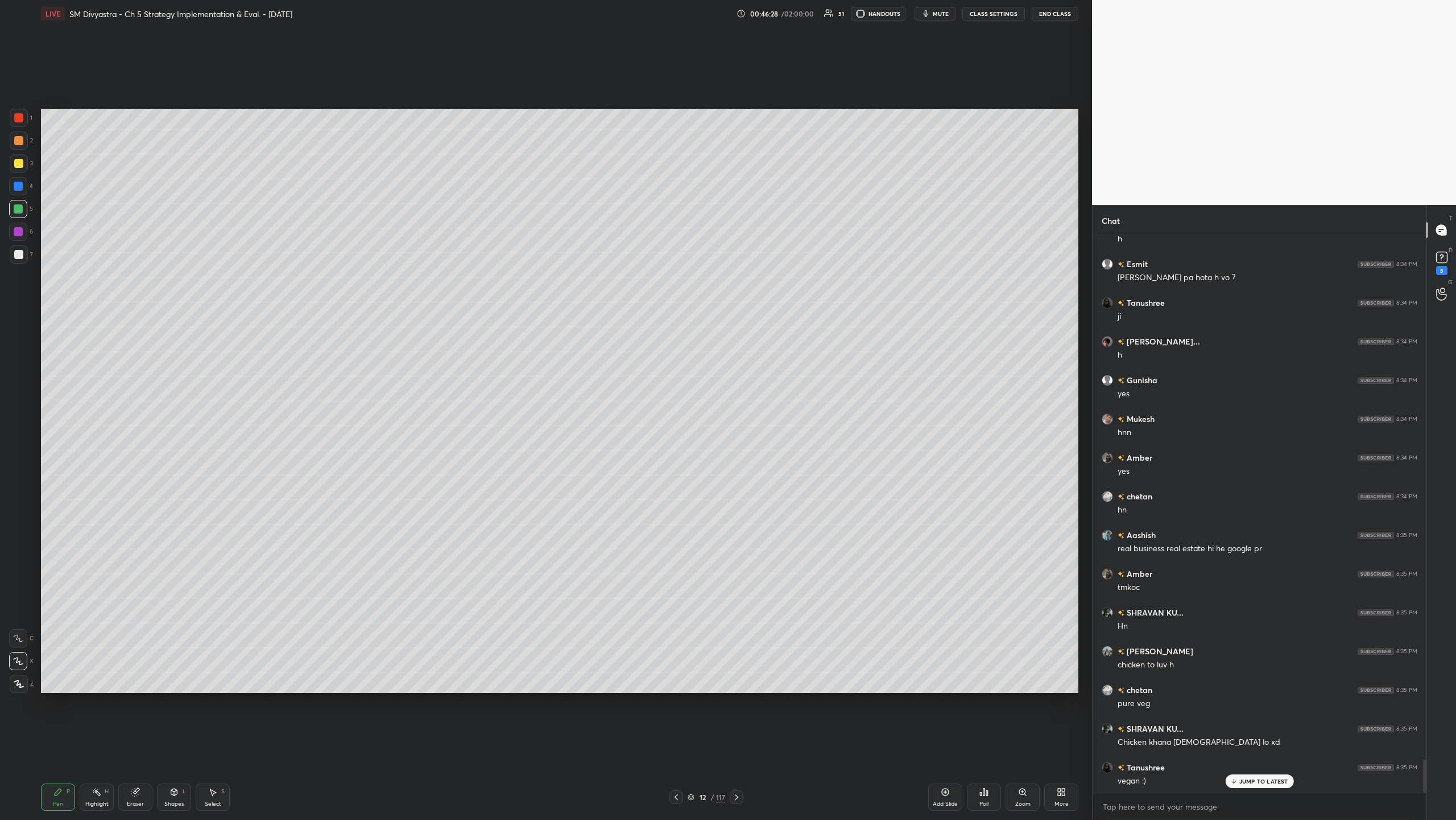
scroll to position [8796, 0]
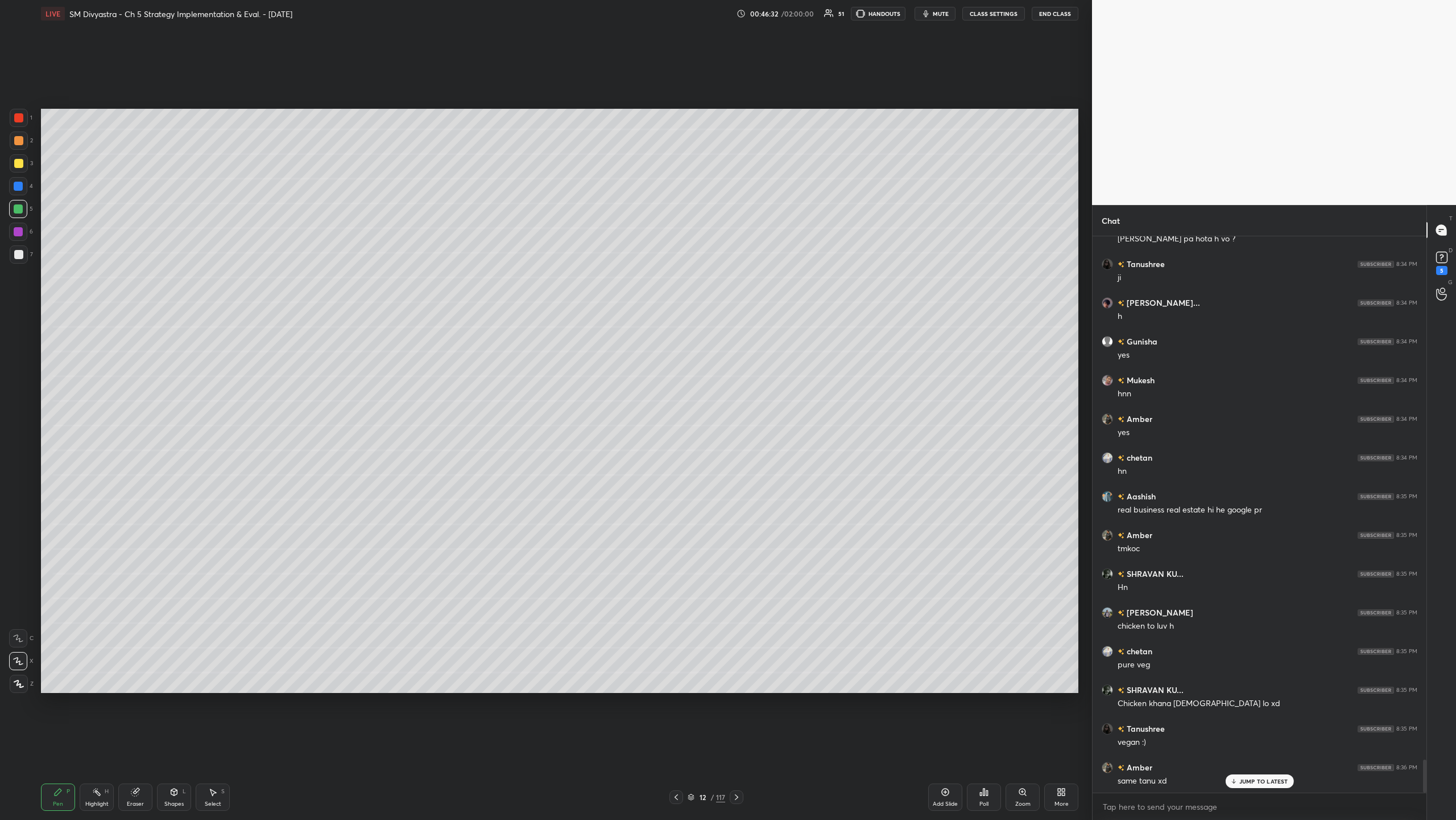
click at [407, 267] on div "Add Slide Poll Zoom More" at bounding box center [1003, 797] width 150 height 64
click at [407, 267] on div "Add Slide" at bounding box center [945, 797] width 34 height 27
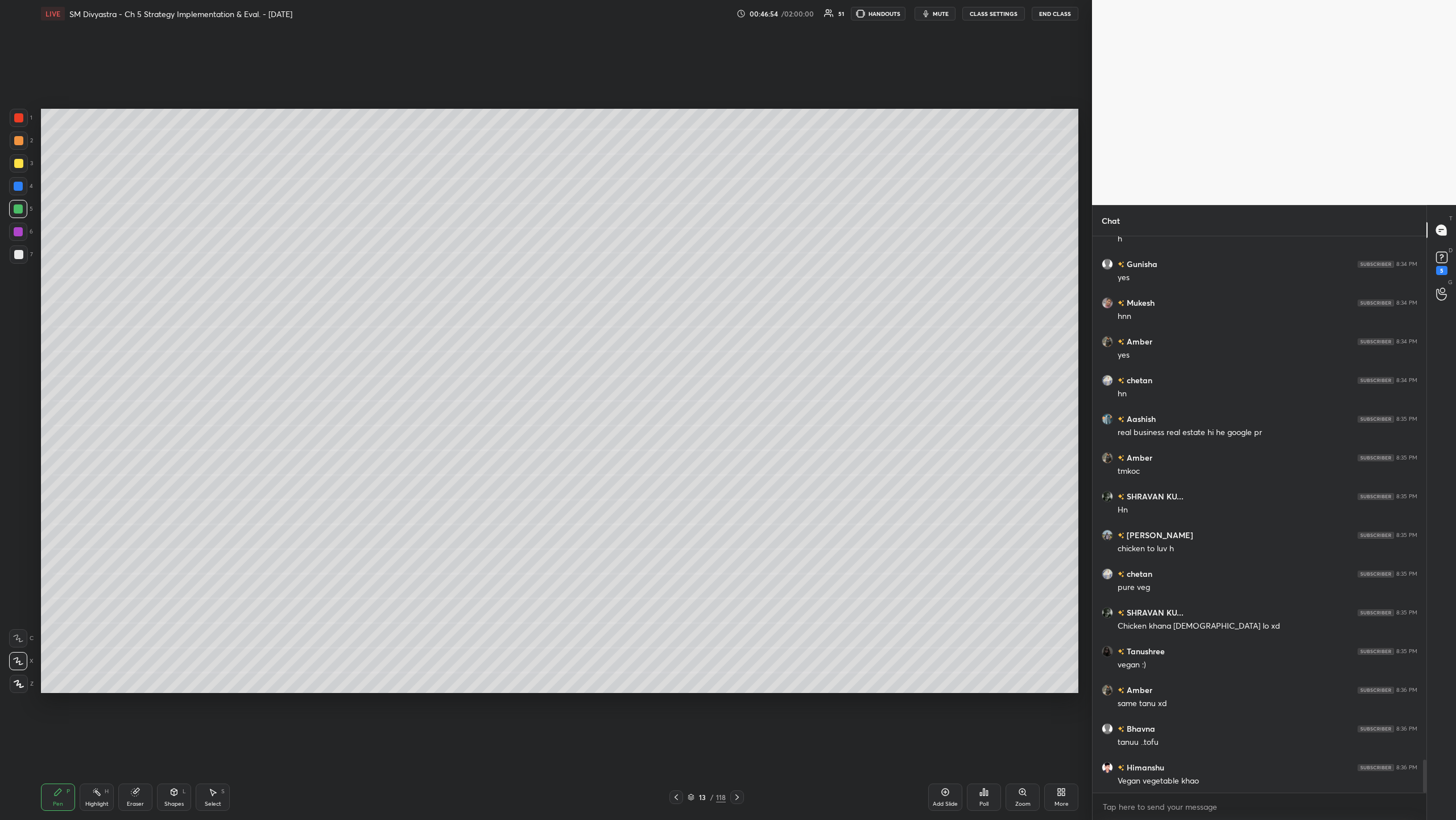
scroll to position [8912, 0]
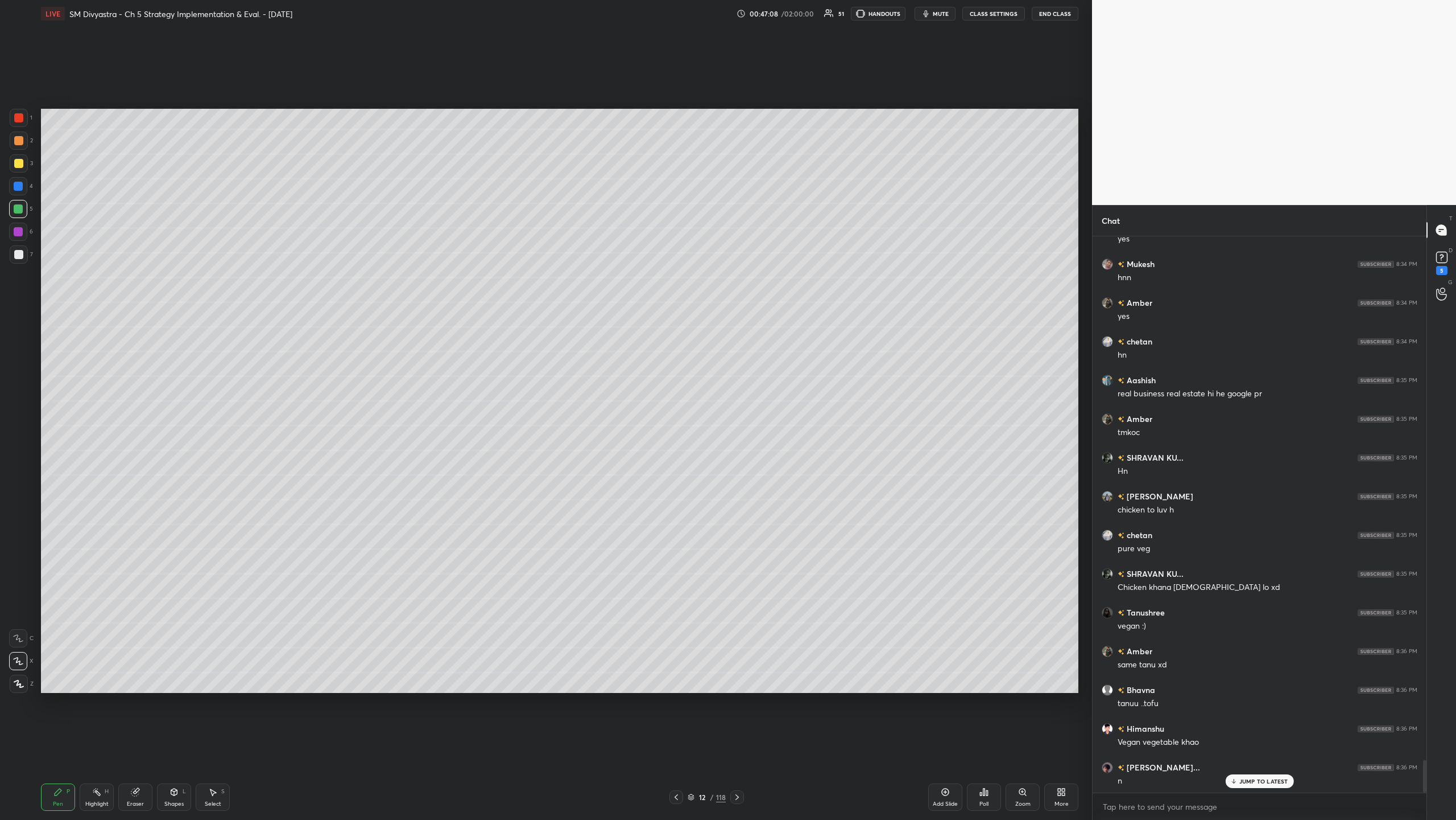
click at [407, 267] on icon at bounding box center [737, 797] width 9 height 9
click at [17, 167] on div at bounding box center [19, 164] width 9 height 9
click at [17, 230] on div at bounding box center [18, 232] width 9 height 9
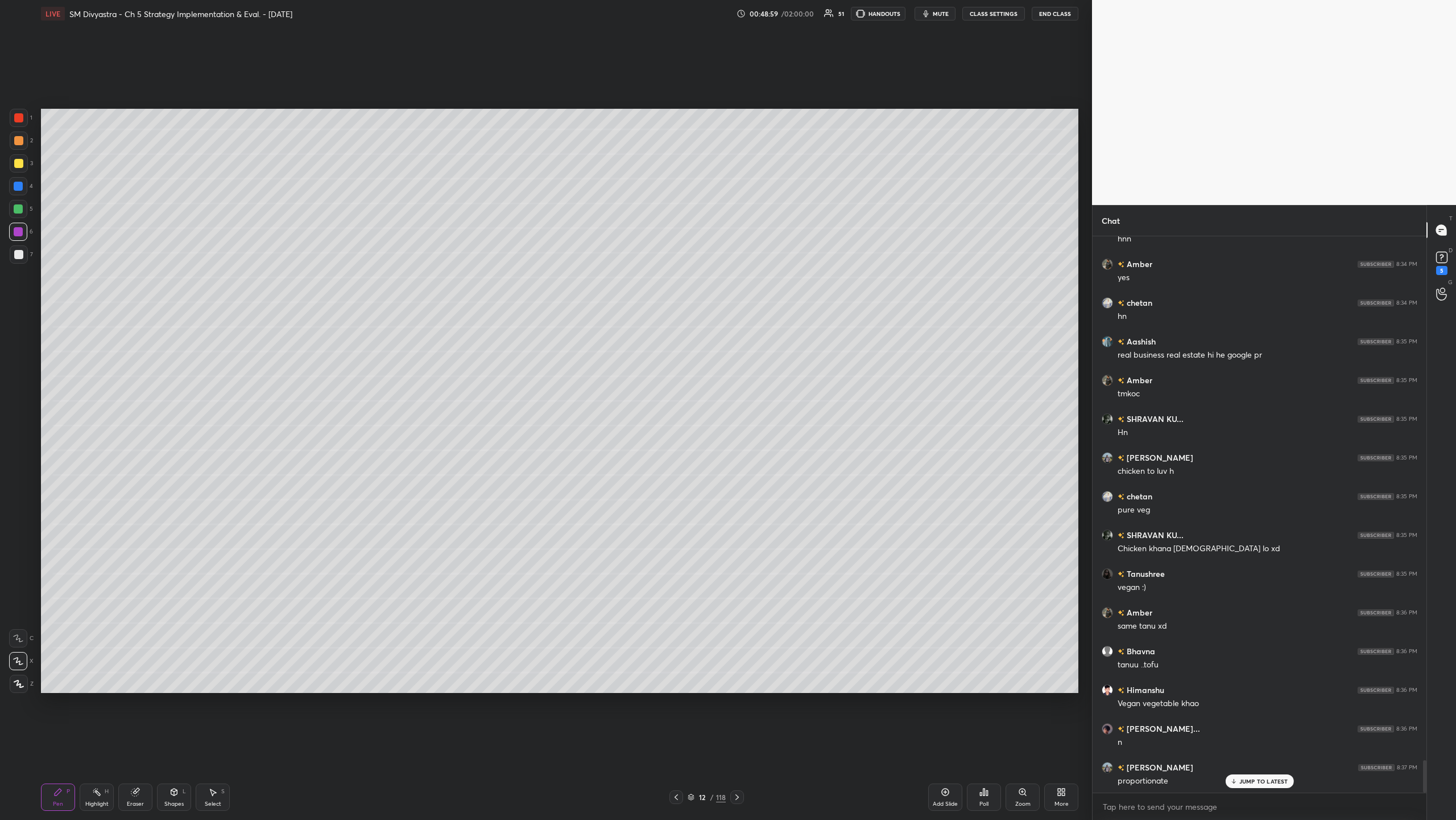
scroll to position [8990, 0]
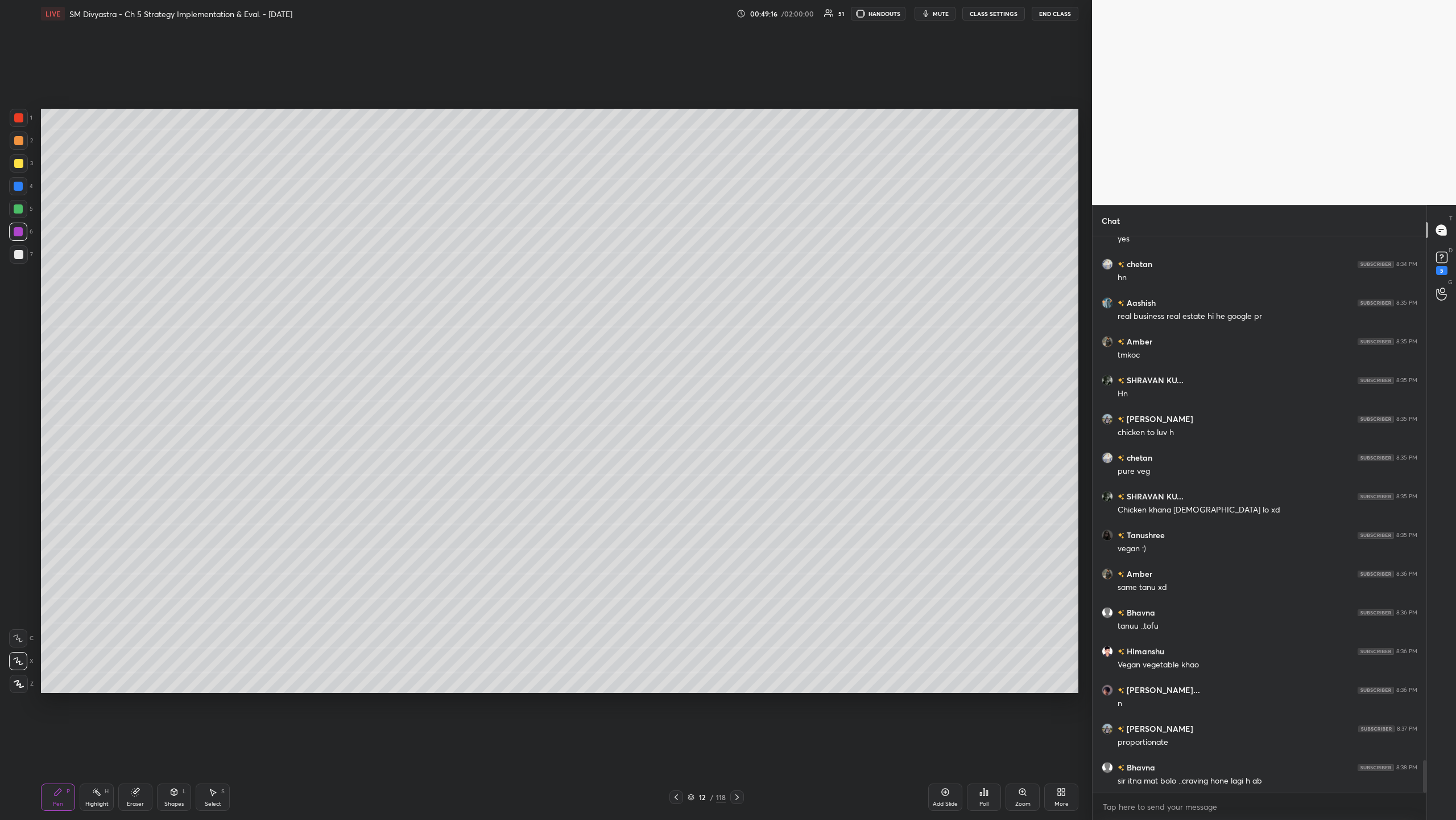
click at [26, 138] on div at bounding box center [19, 141] width 18 height 18
click at [18, 161] on div at bounding box center [19, 164] width 9 height 9
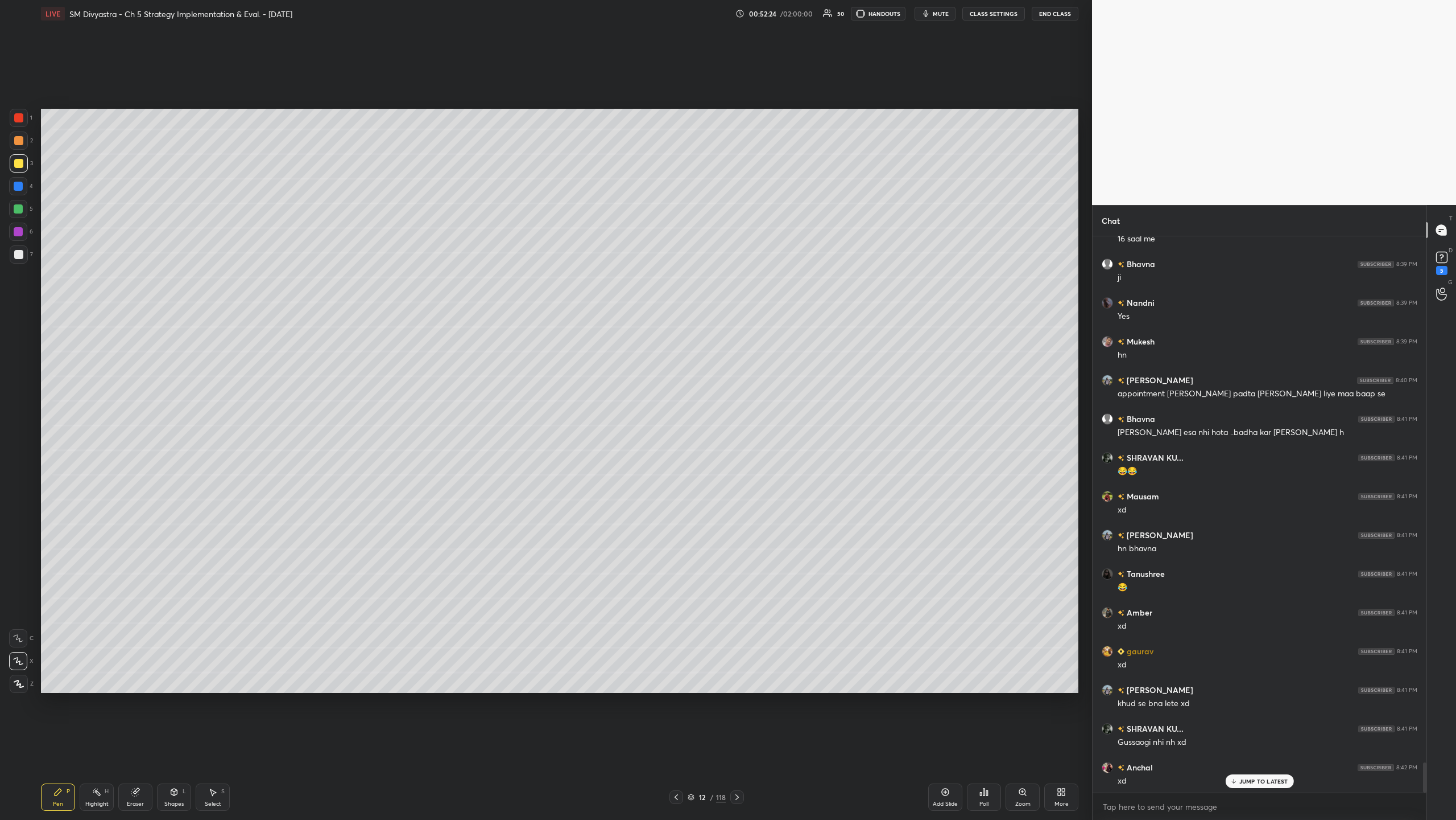
scroll to position [9830, 0]
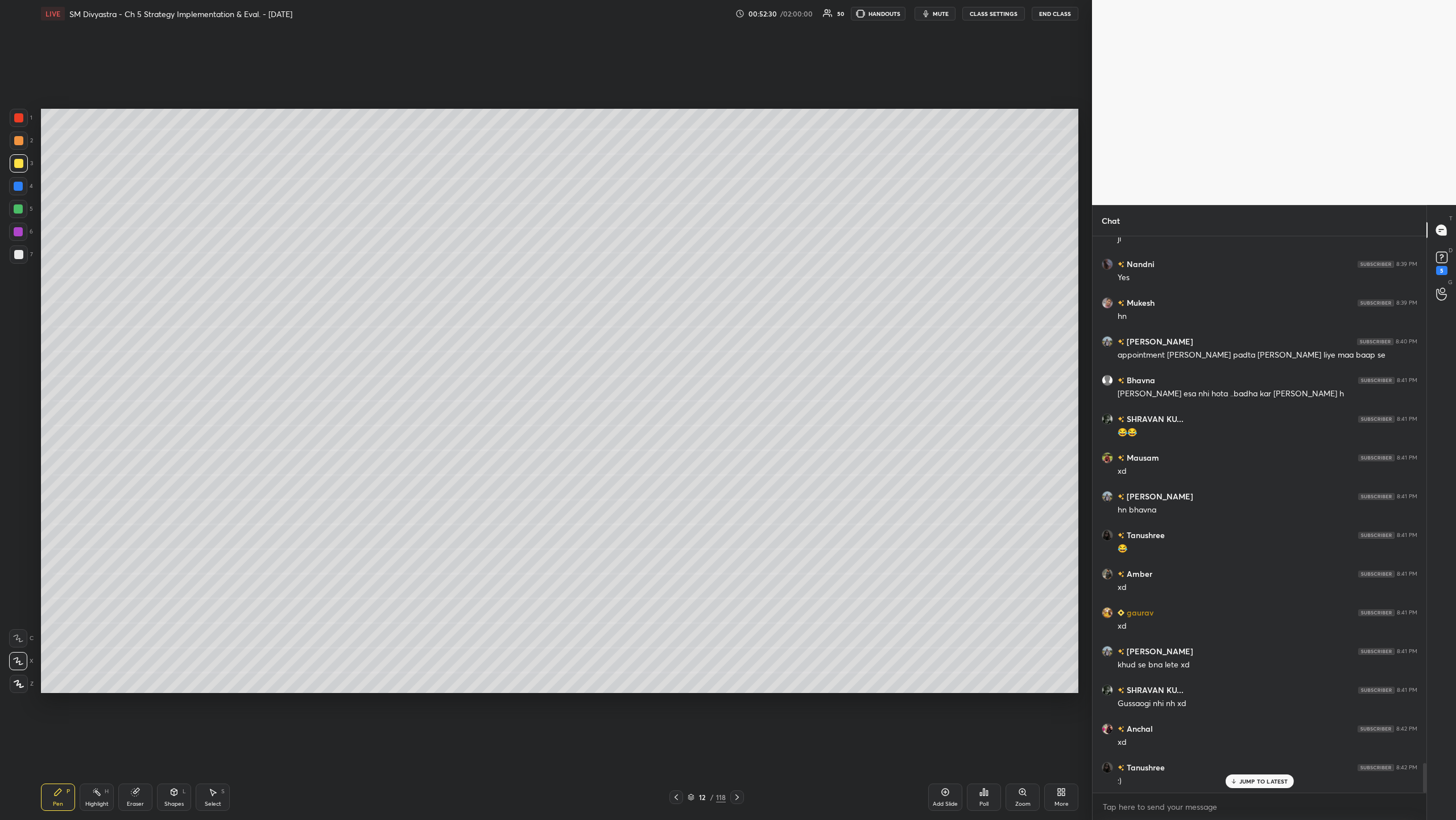
click at [18, 217] on div at bounding box center [18, 209] width 18 height 18
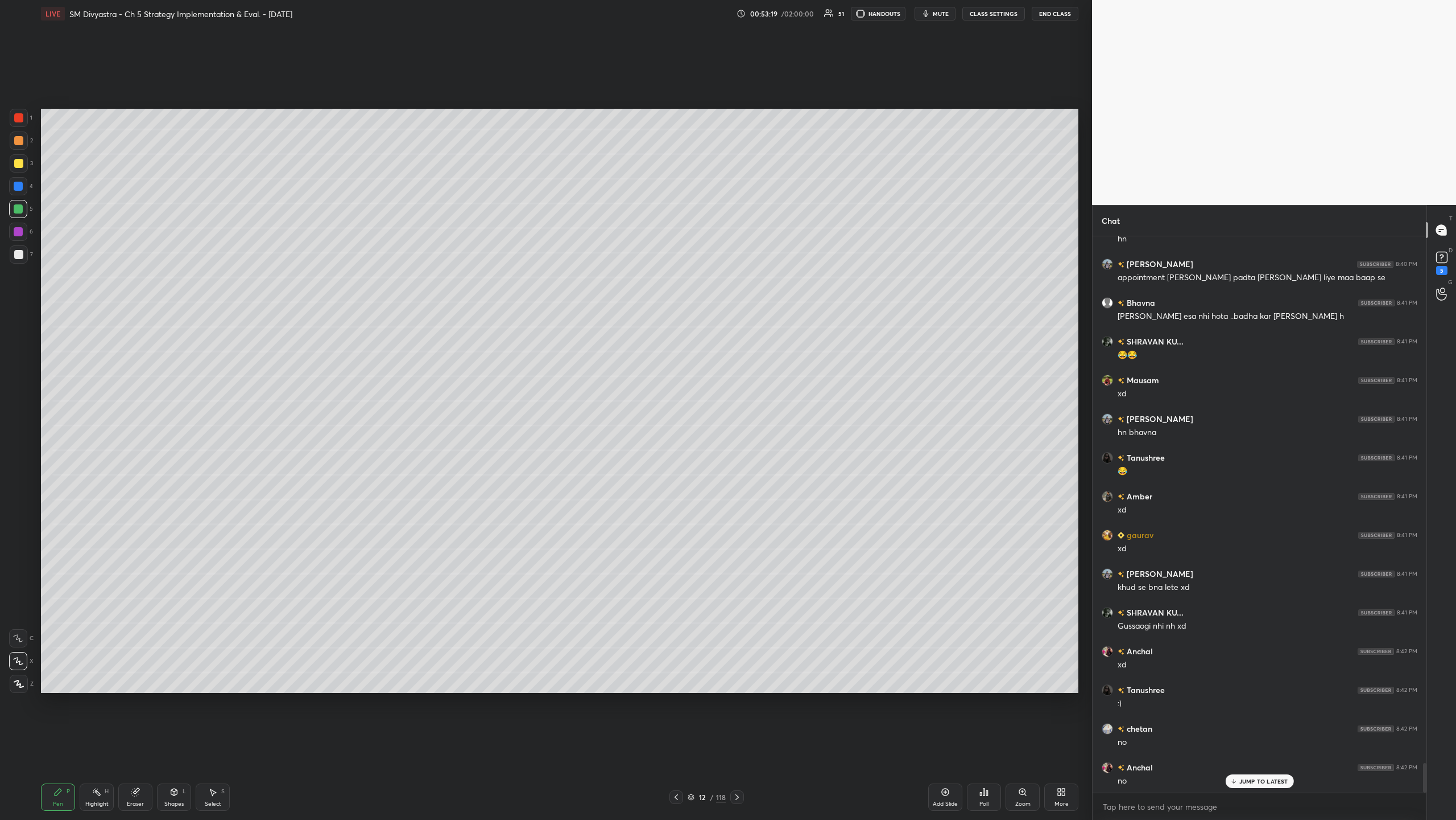
scroll to position [9946, 0]
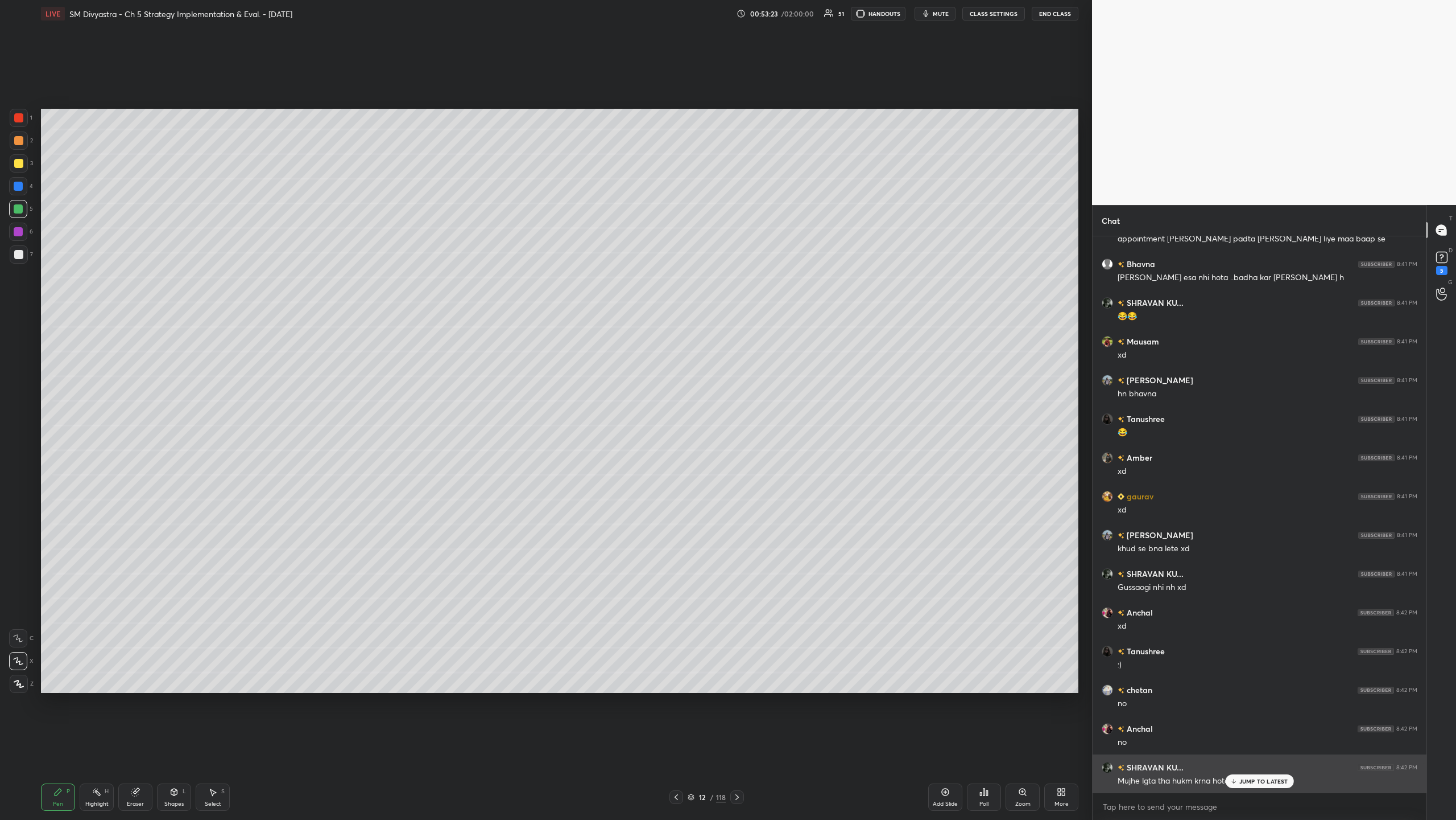
click at [407, 267] on p "JUMP TO LATEST" at bounding box center [1264, 781] width 49 height 7
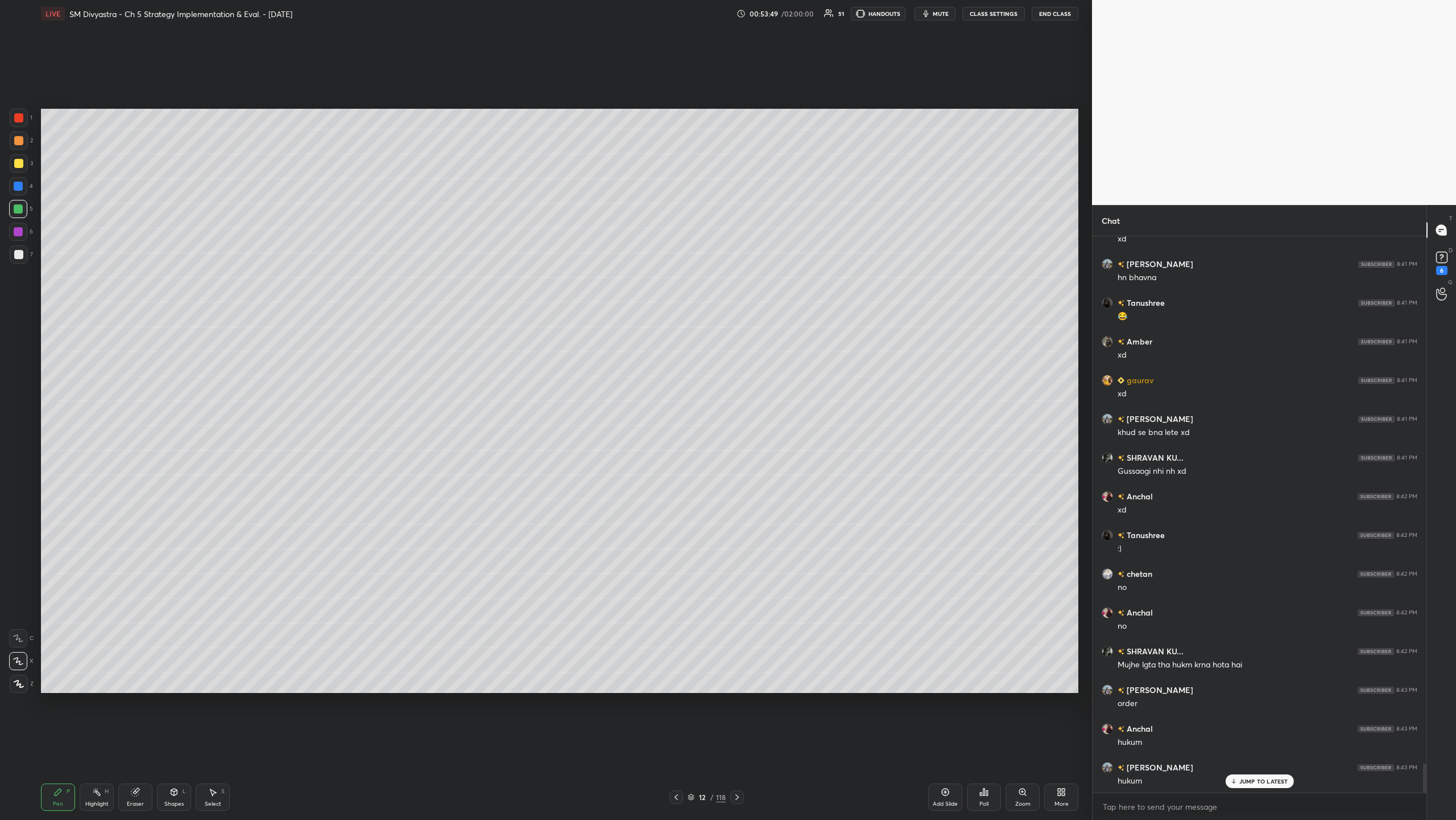
scroll to position [10100, 0]
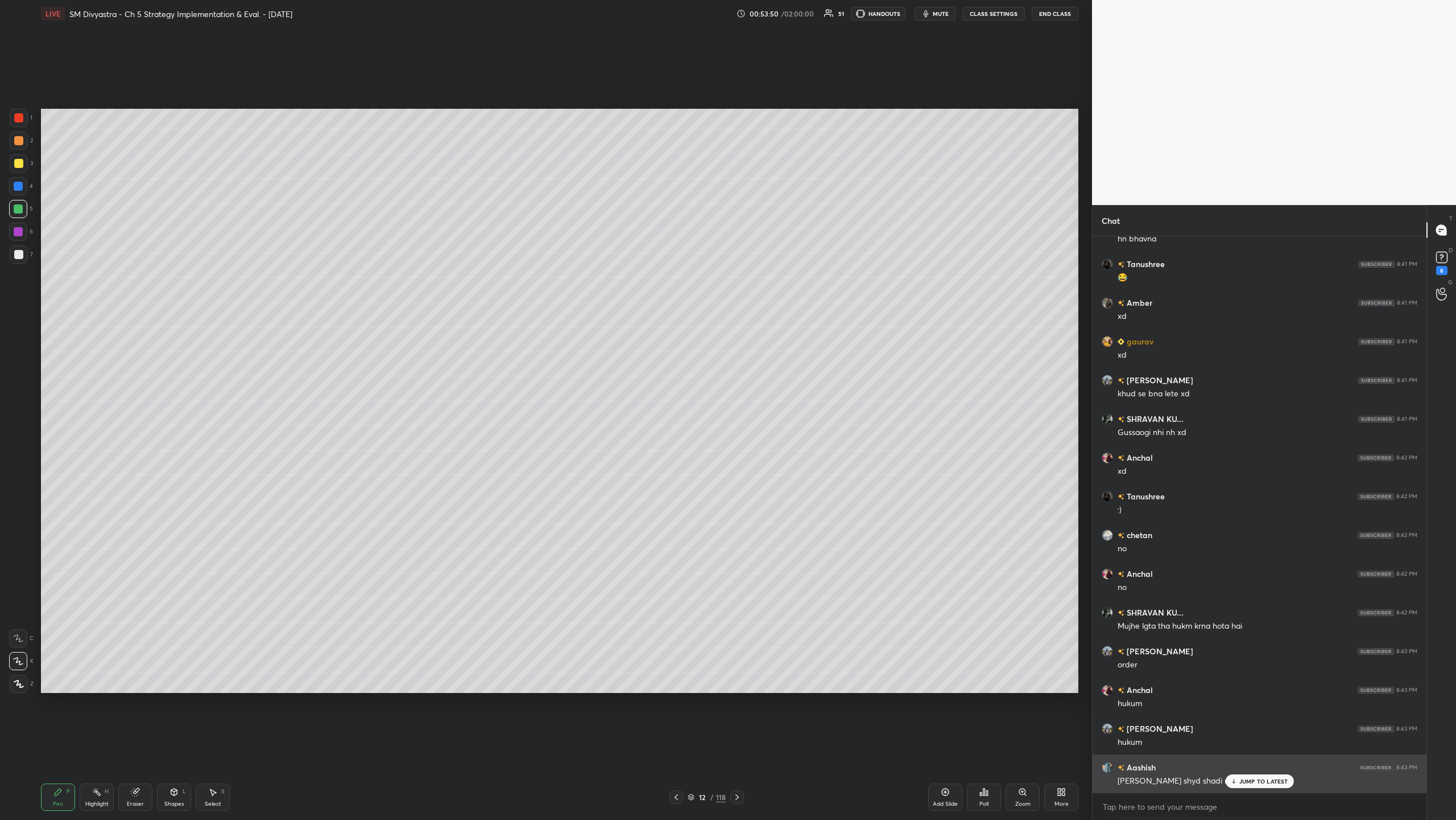
click at [407, 267] on p "JUMP TO LATEST" at bounding box center [1264, 781] width 49 height 7
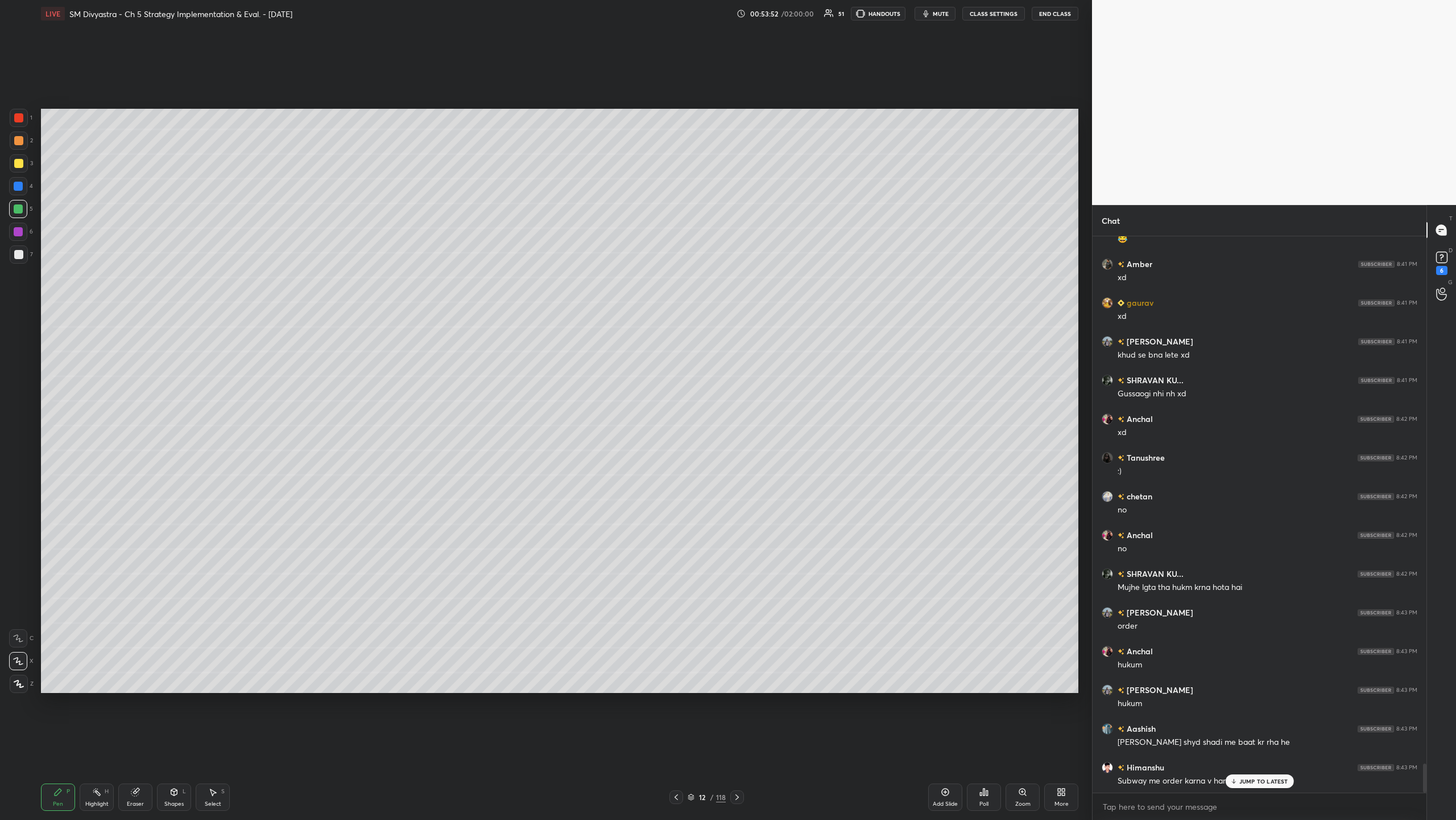
scroll to position [10178, 0]
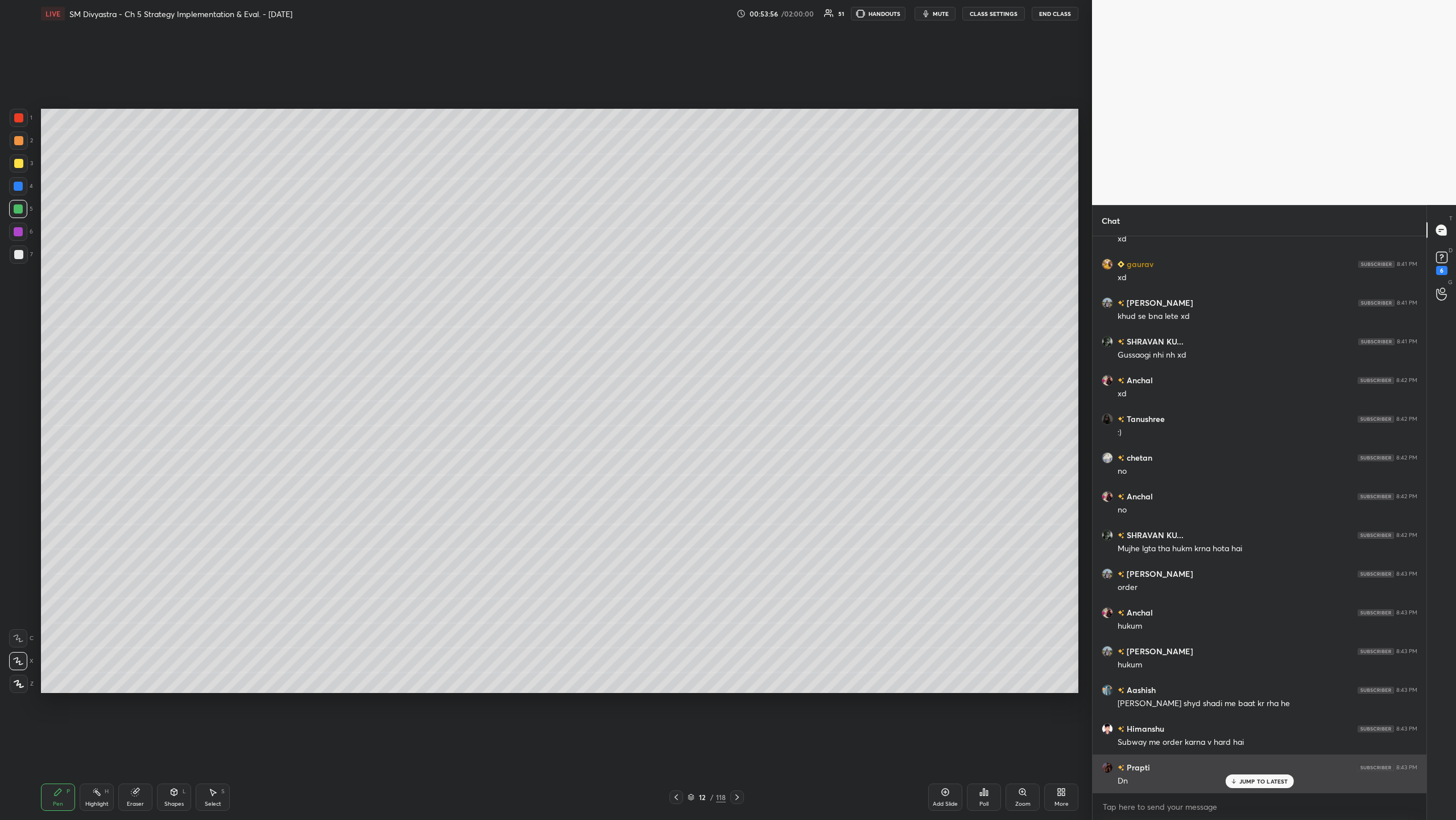
click at [407, 267] on p "JUMP TO LATEST" at bounding box center [1264, 781] width 49 height 7
click at [407, 267] on icon at bounding box center [945, 792] width 9 height 9
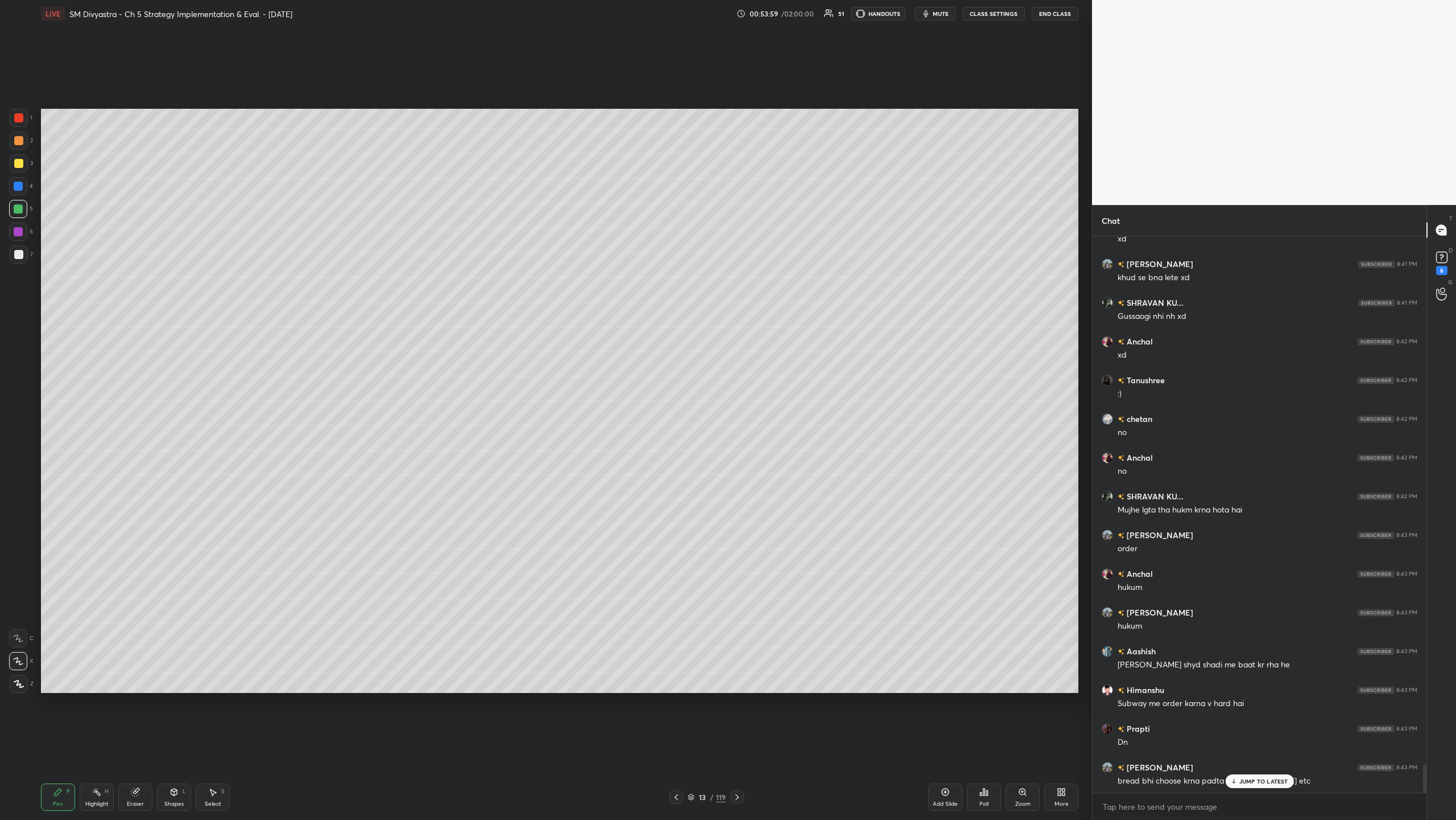
click at [26, 163] on div at bounding box center [19, 164] width 18 height 18
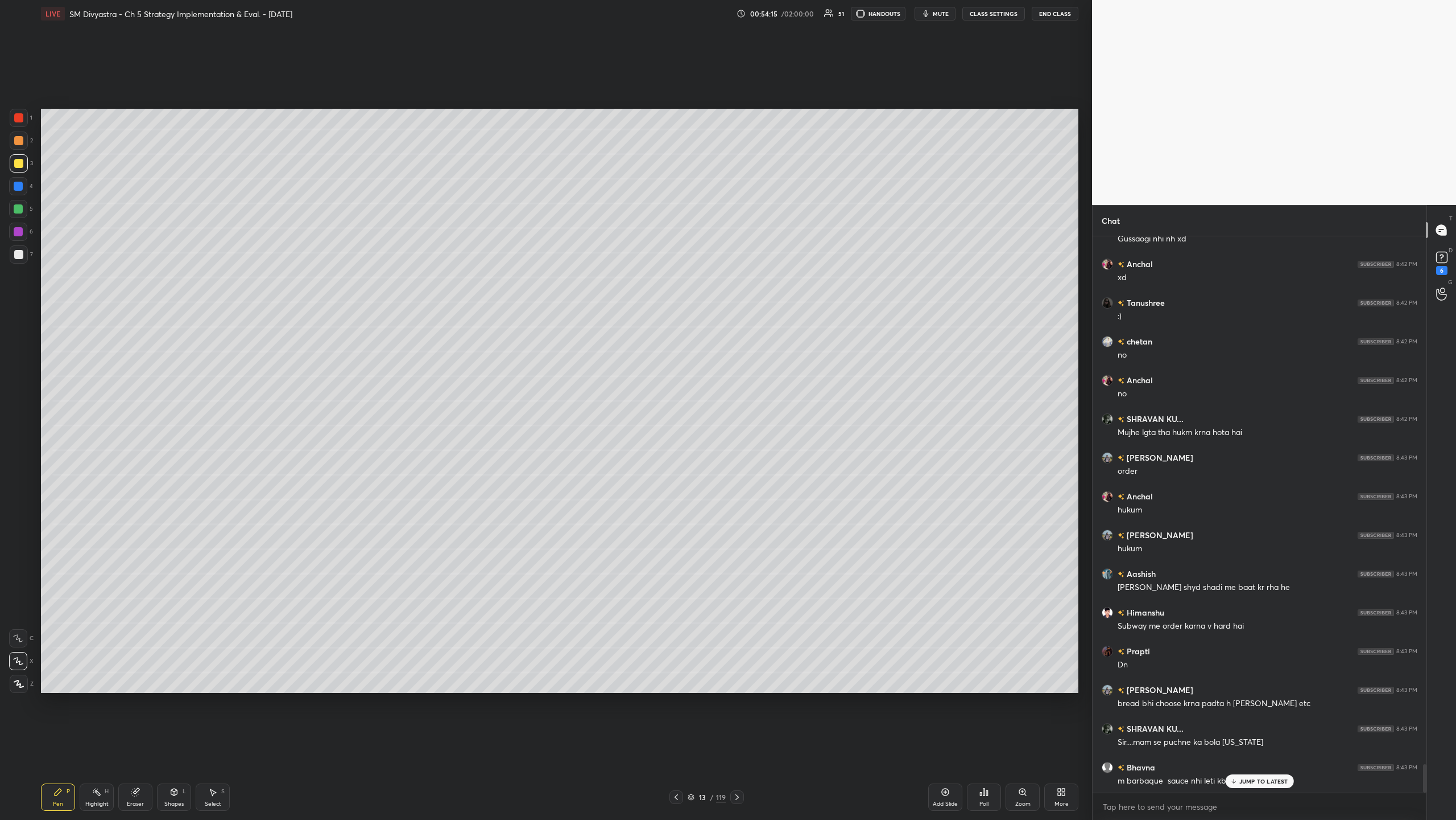
scroll to position [10333, 0]
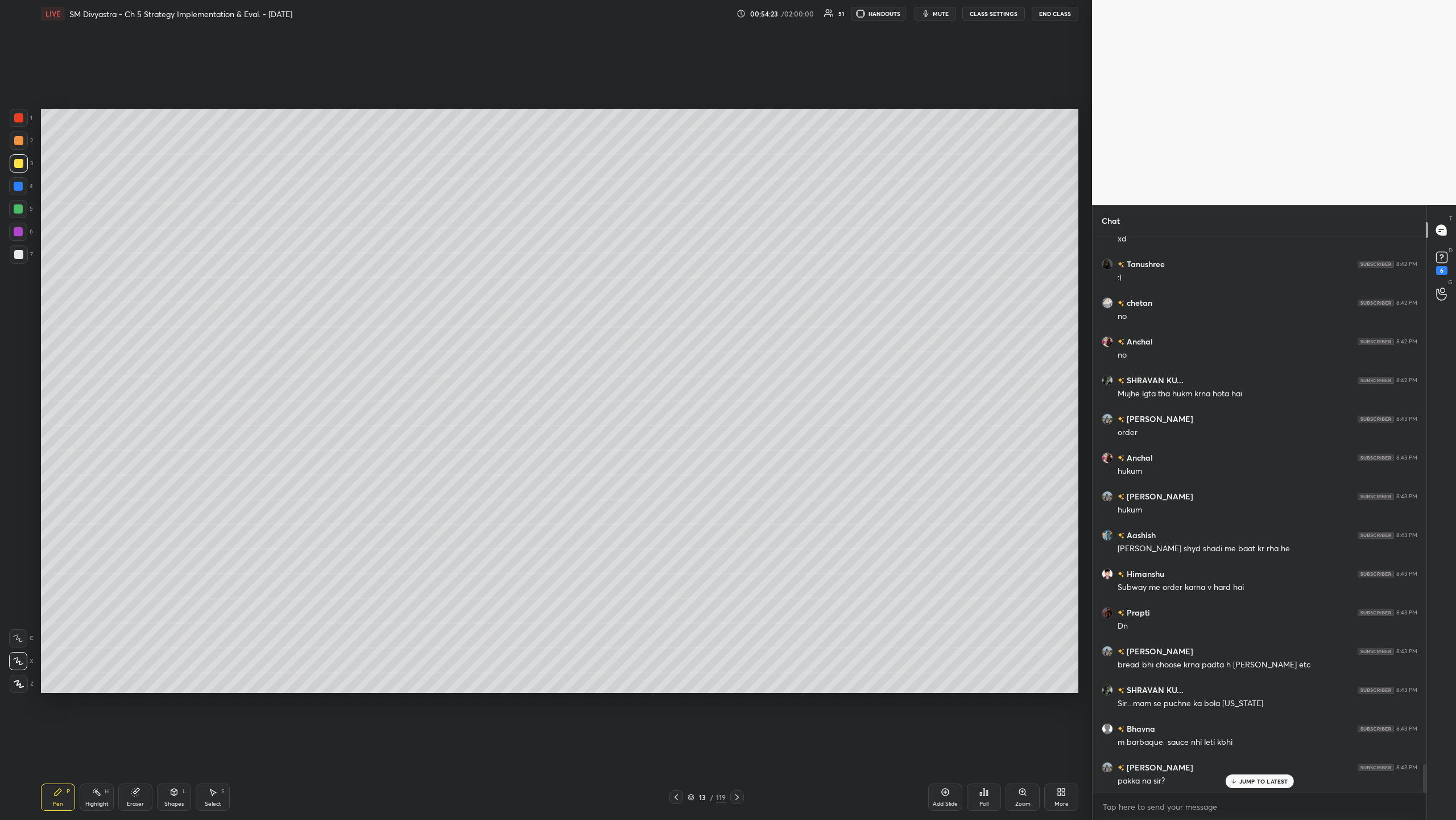
click at [170, 267] on div "Shapes" at bounding box center [174, 804] width 20 height 6
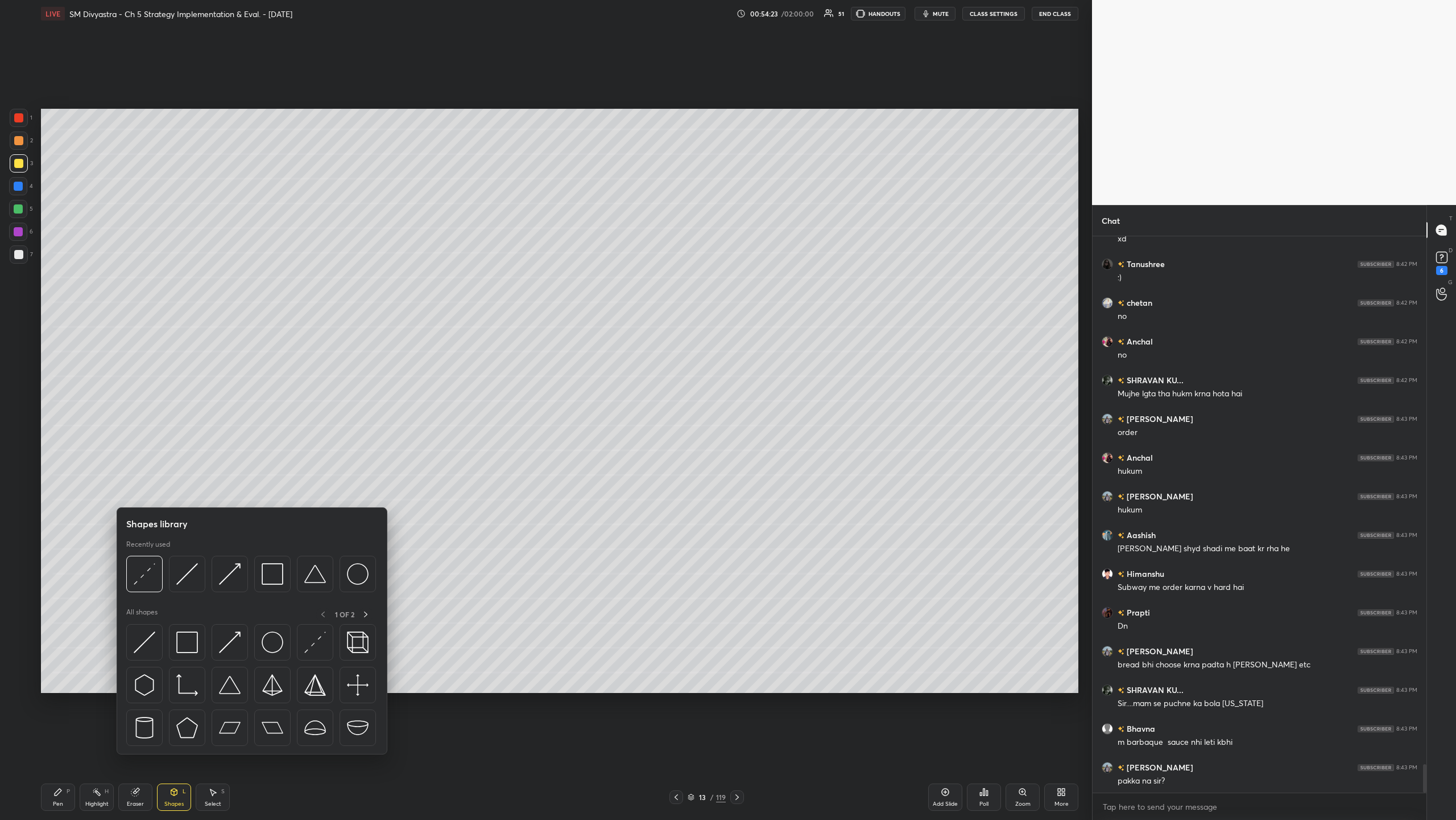
scroll to position [10372, 0]
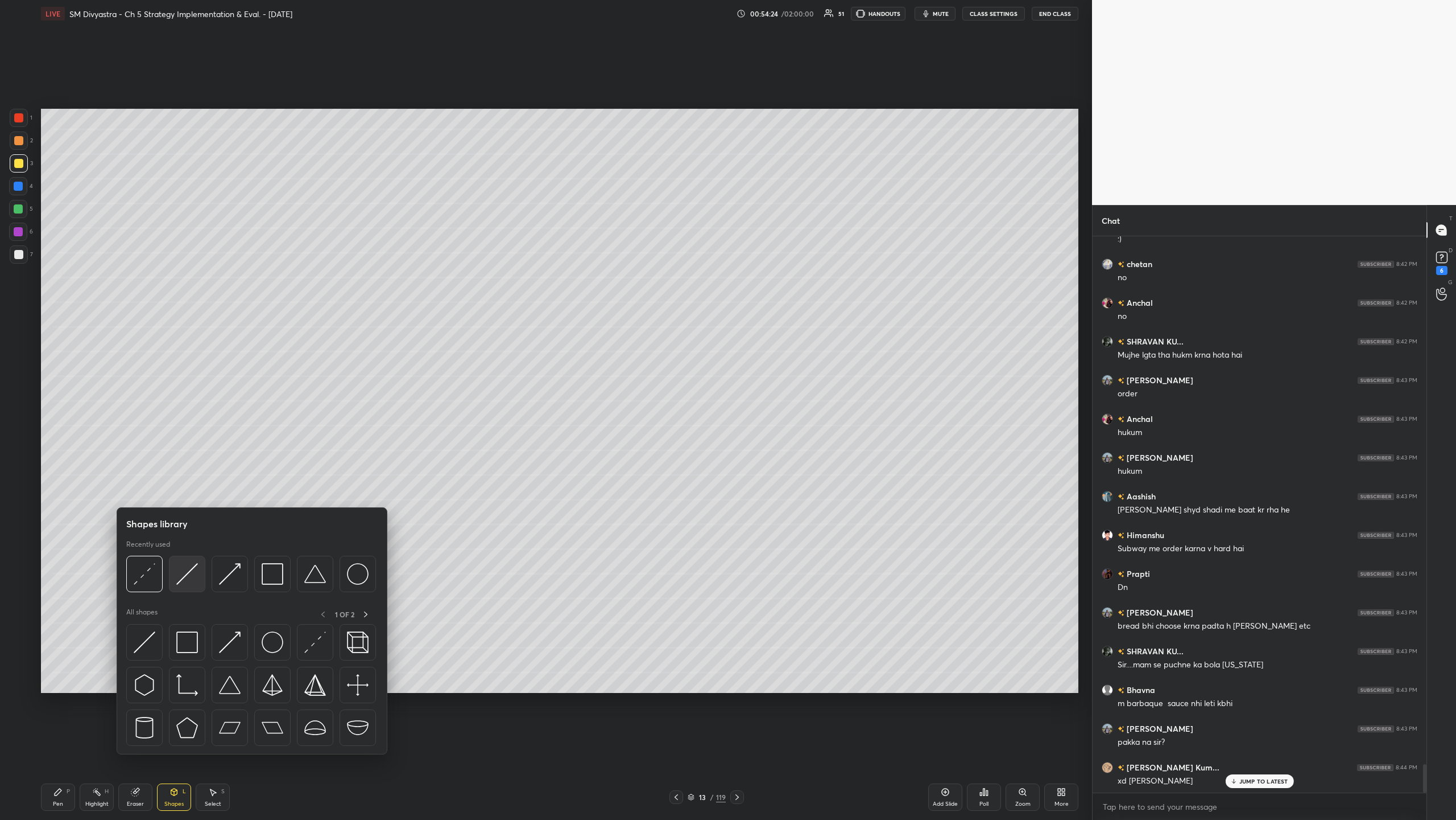
click at [180, 267] on img at bounding box center [187, 573] width 22 height 22
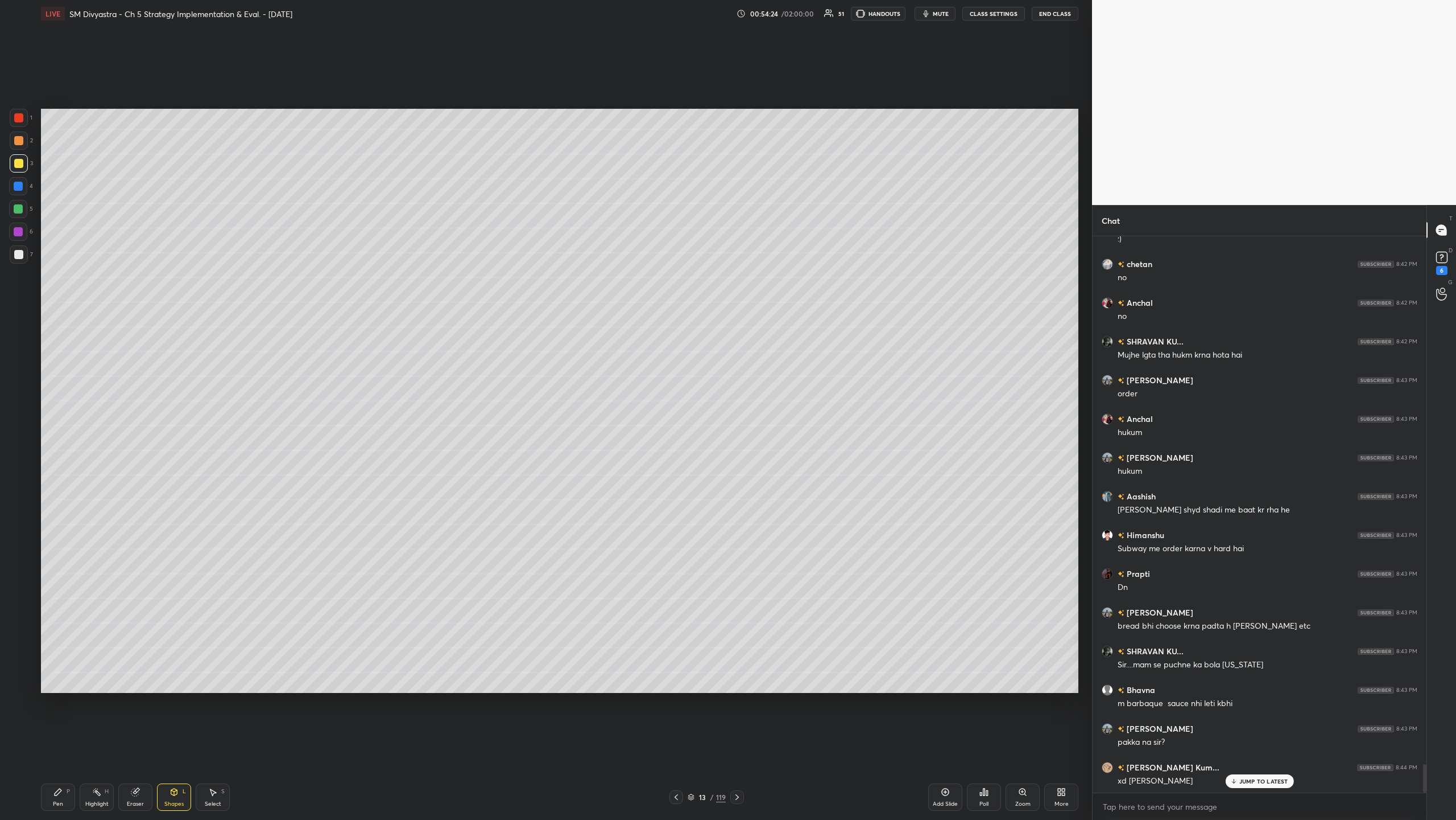
click at [26, 254] on div at bounding box center [19, 254] width 18 height 18
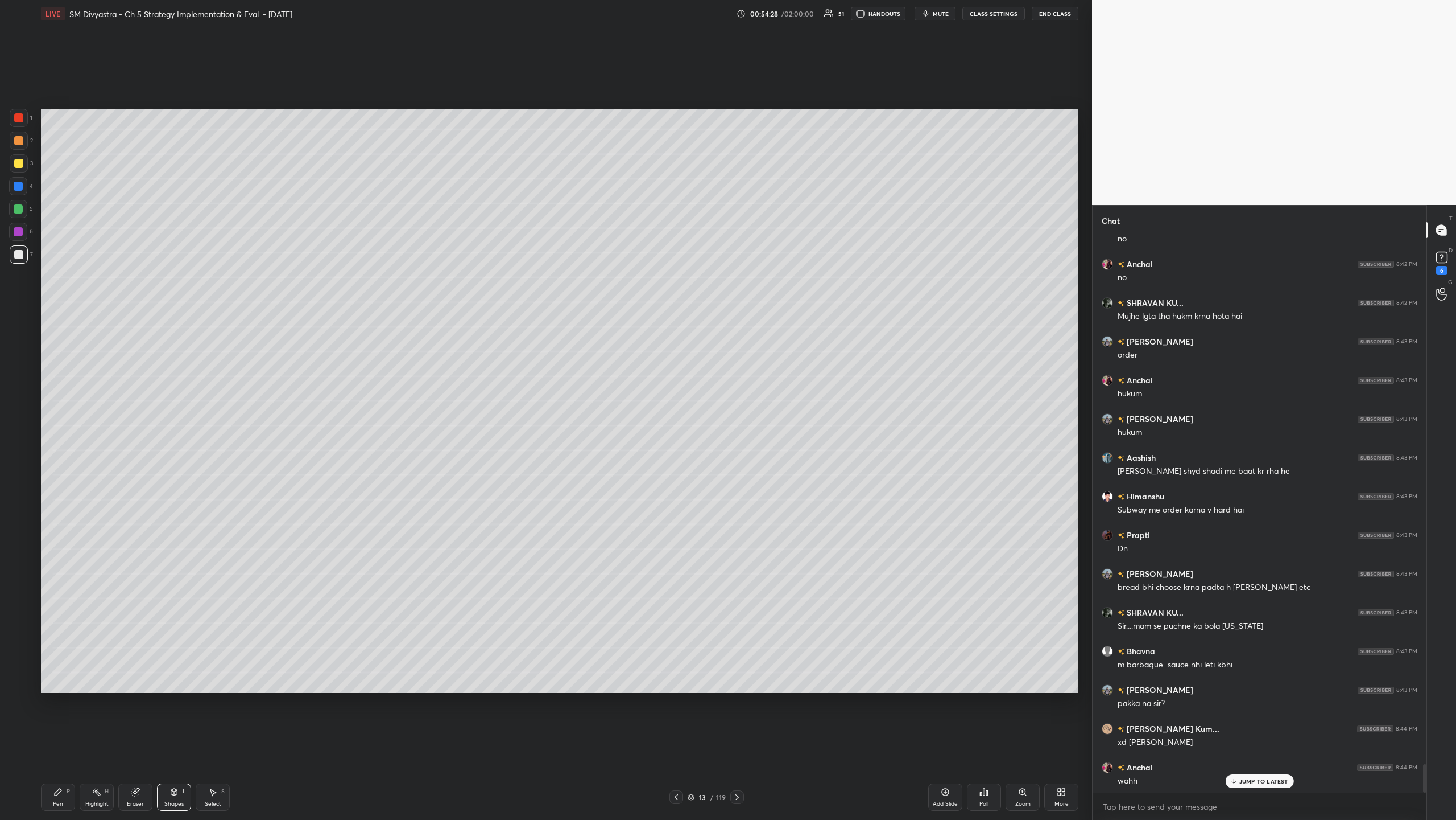
click at [62, 267] on div "Pen P Highlight H Eraser Shapes L Select S 13 / 119 Add Slide Poll Zoom More" at bounding box center [559, 797] width 1038 height 45
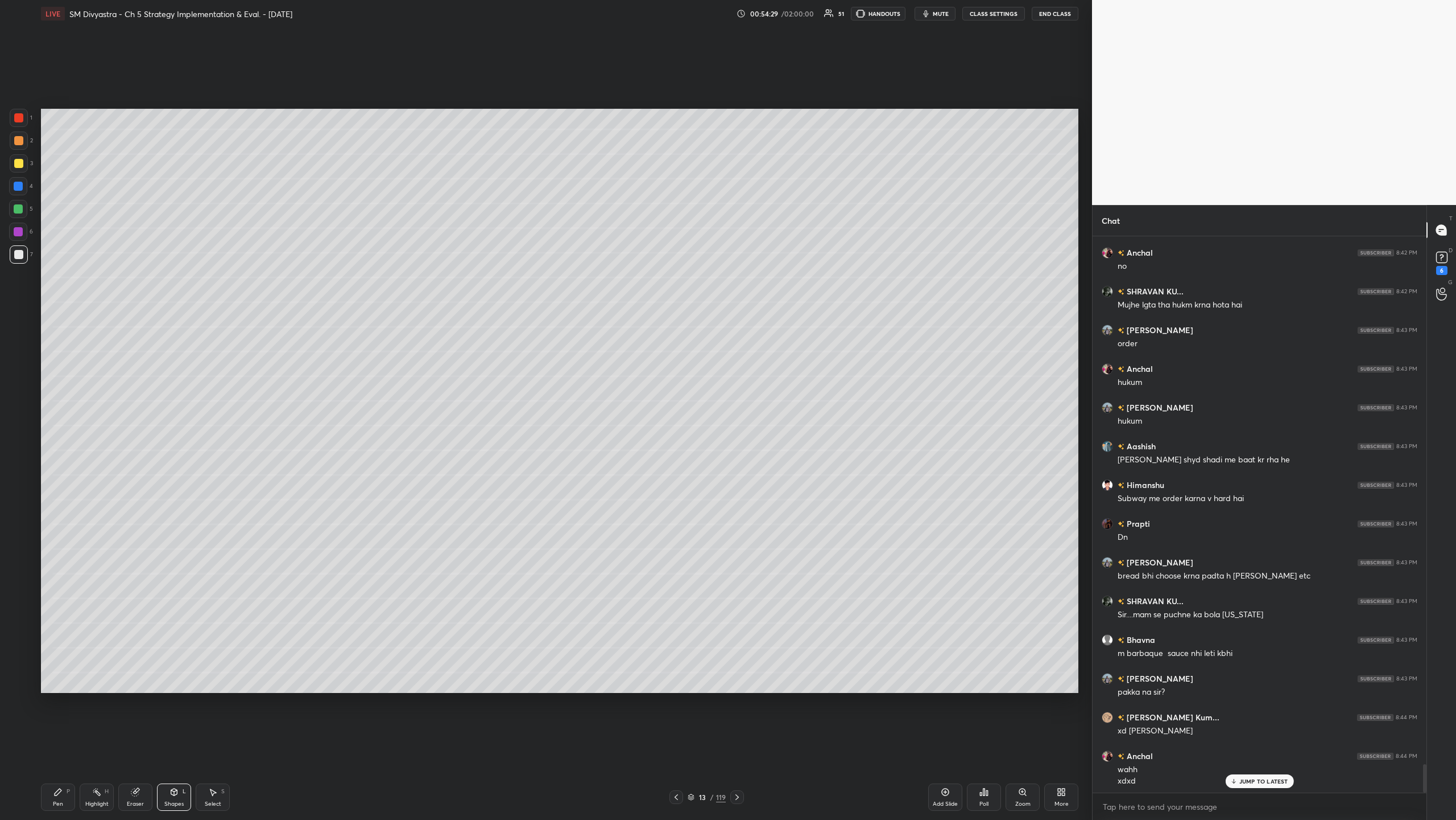
click at [18, 207] on div at bounding box center [18, 209] width 9 height 9
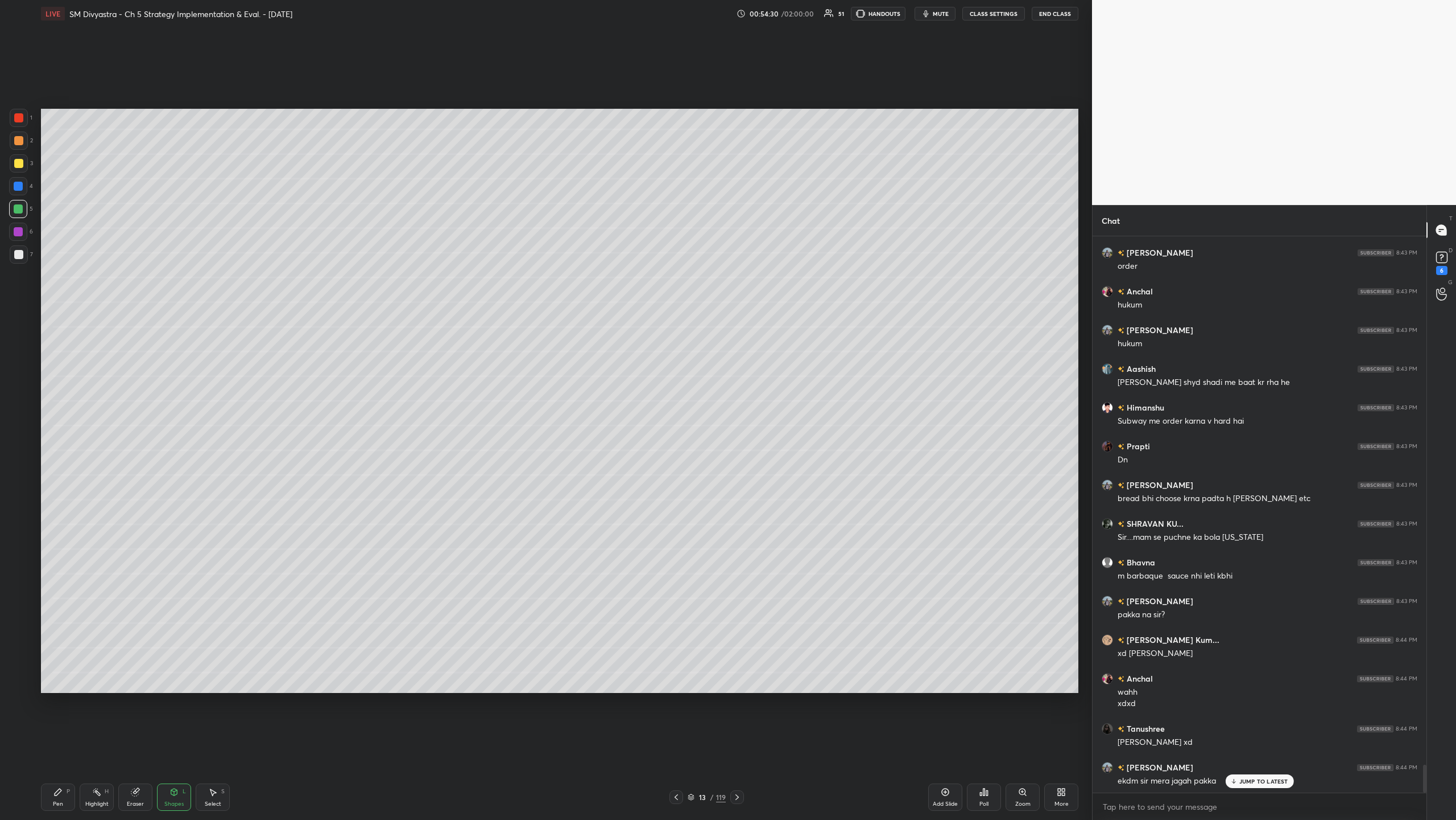
scroll to position [10538, 0]
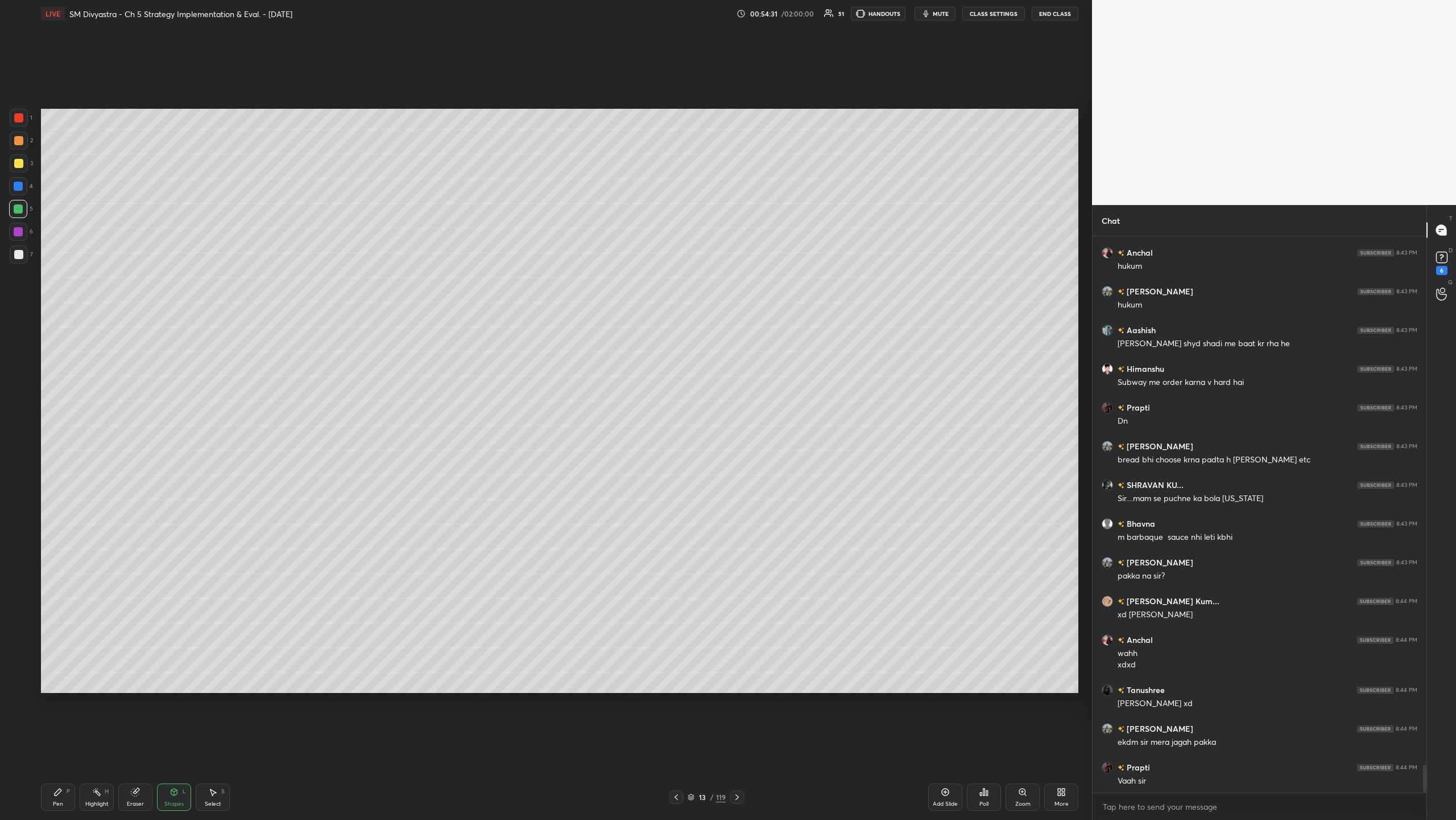
click at [56, 267] on div "Pen P" at bounding box center [58, 797] width 34 height 27
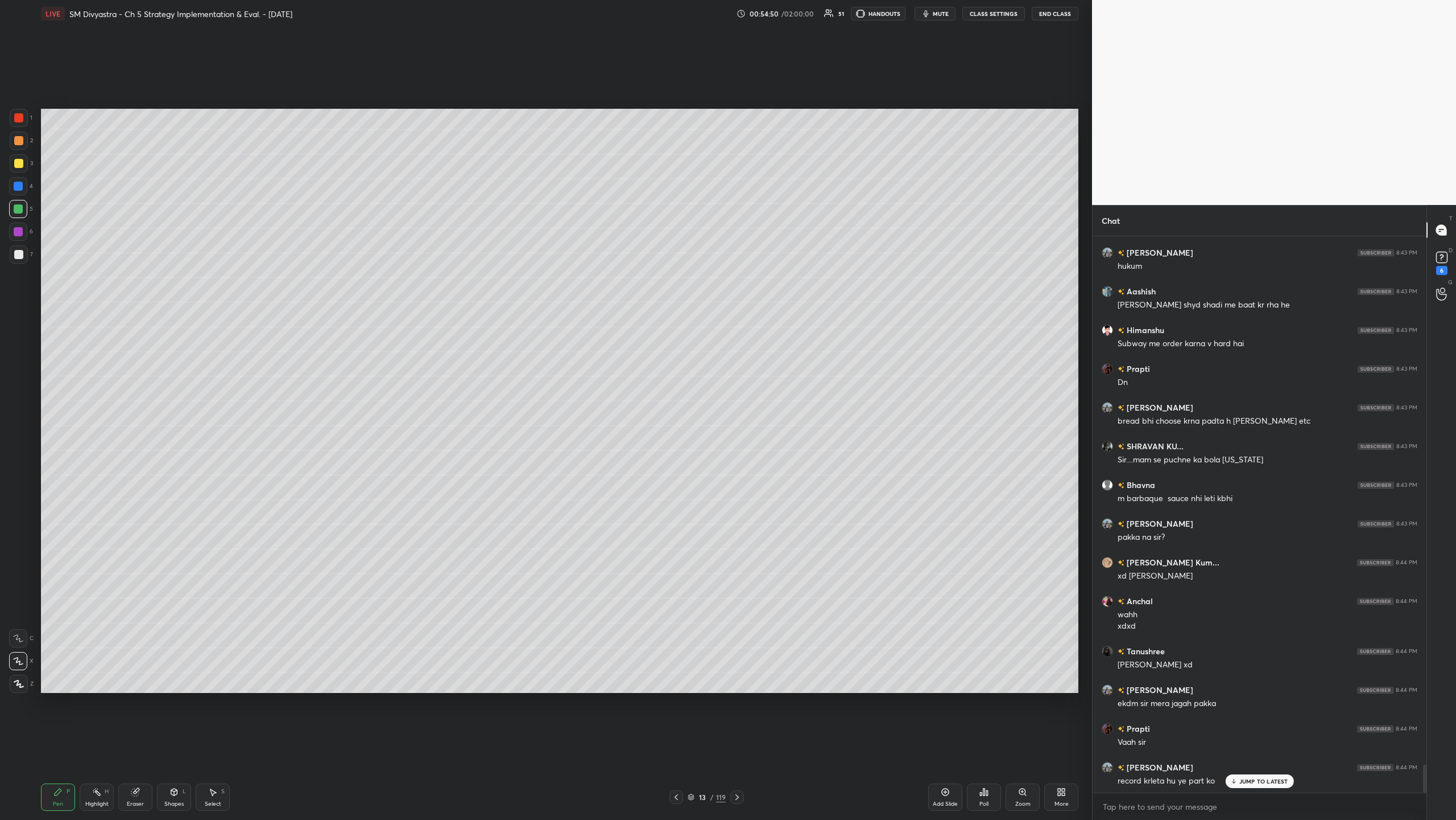
click at [15, 145] on div at bounding box center [19, 141] width 18 height 18
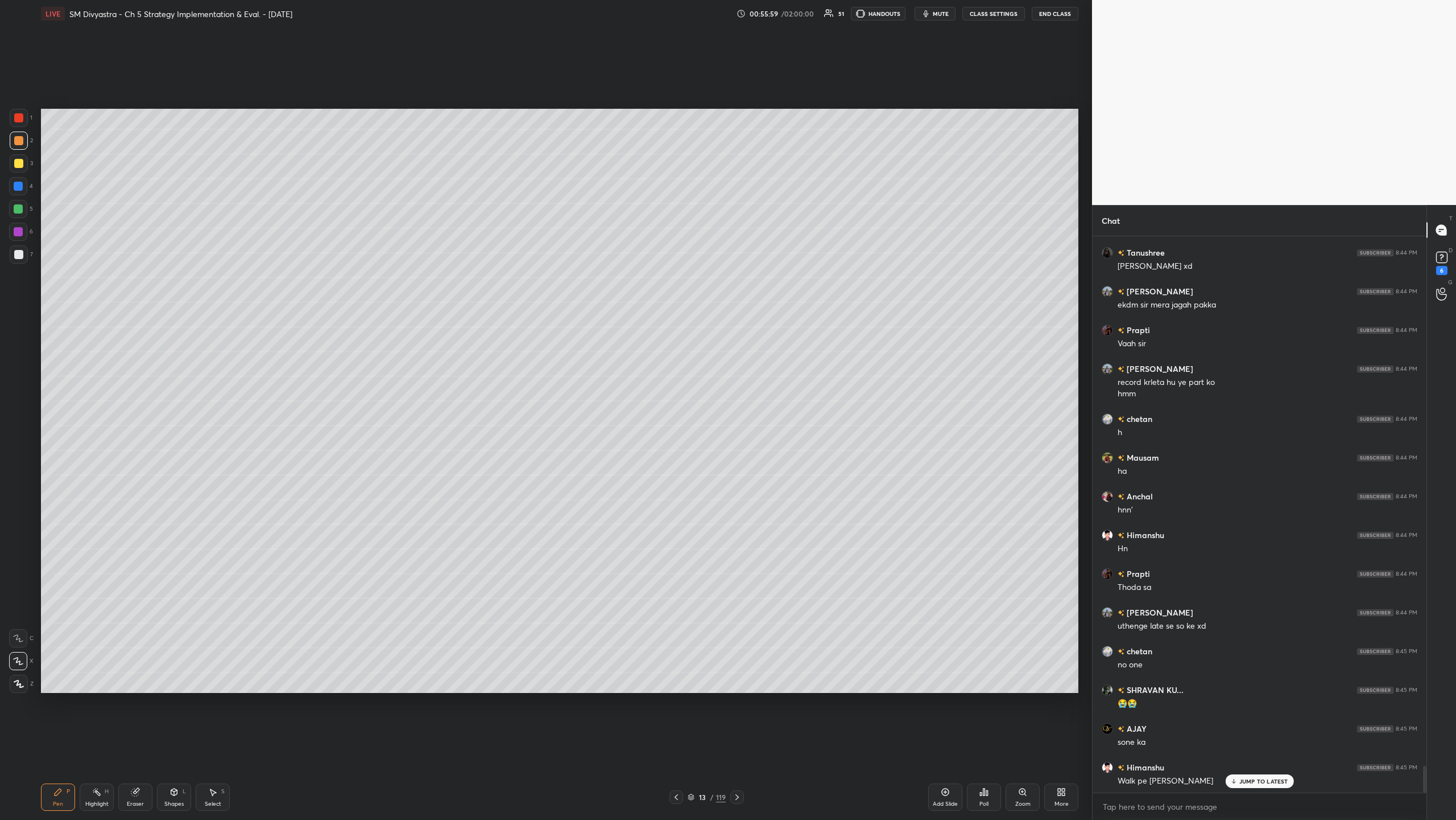
scroll to position [11014, 0]
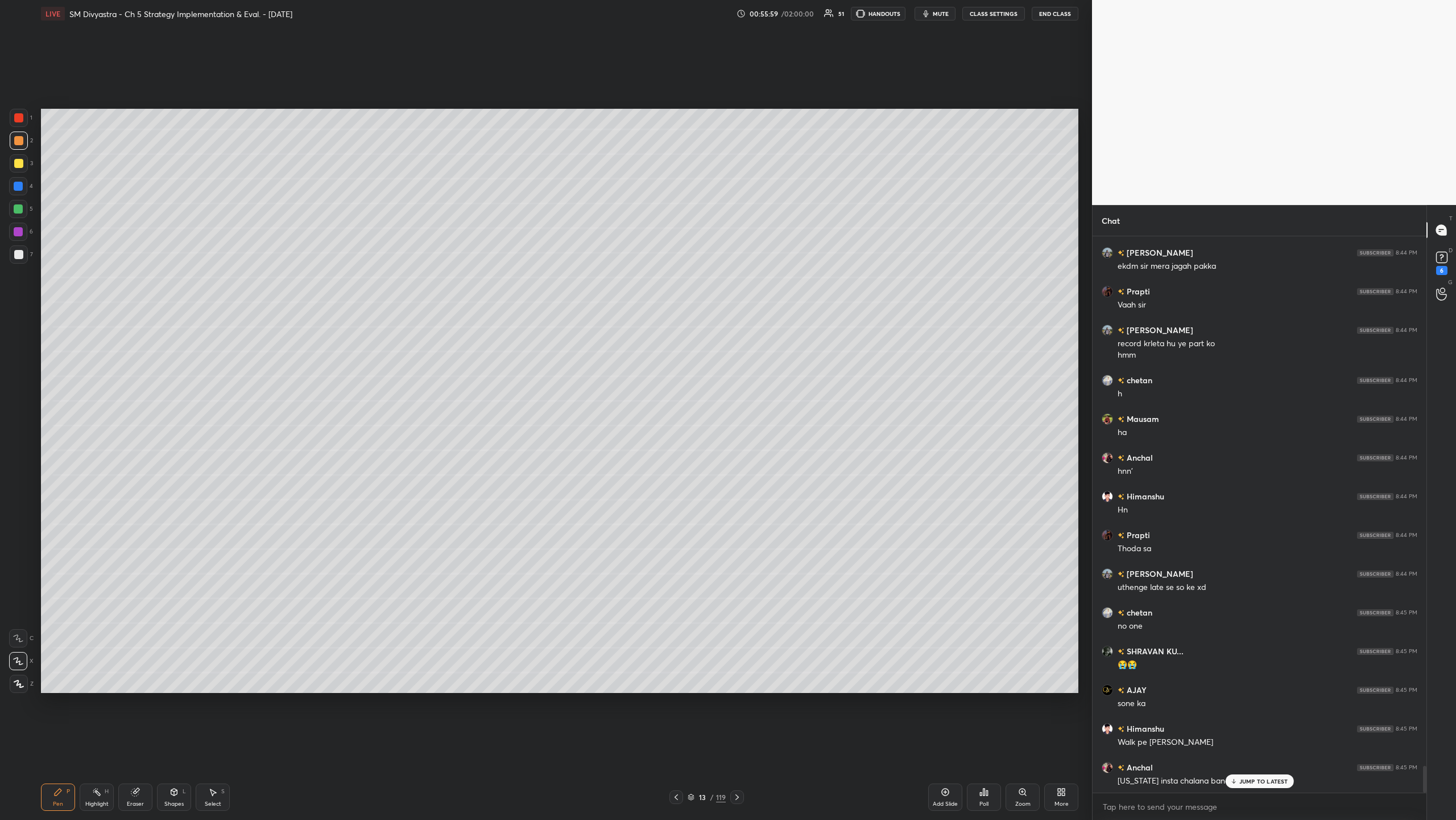
click at [13, 212] on div at bounding box center [18, 209] width 18 height 18
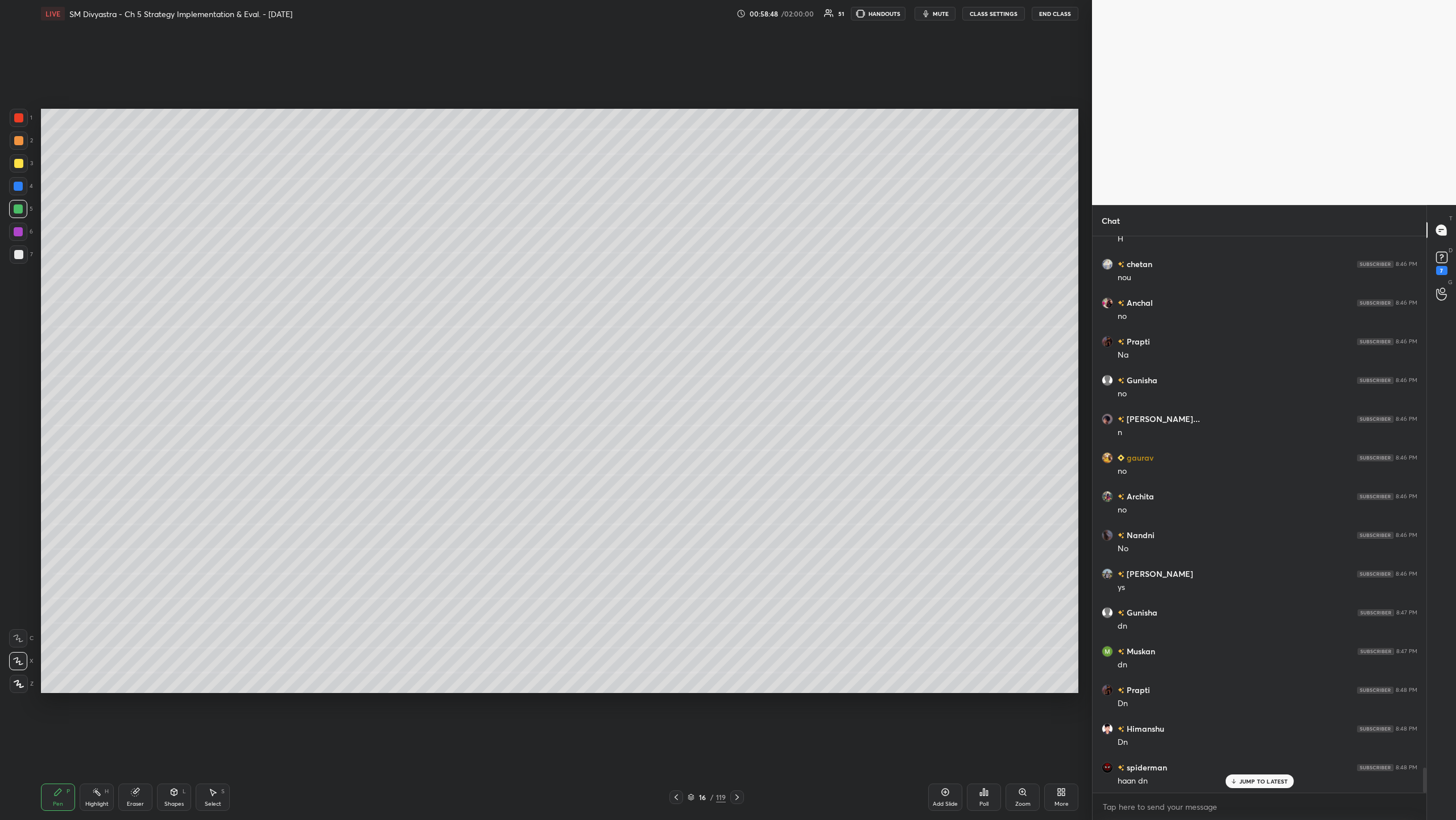
scroll to position [11904, 0]
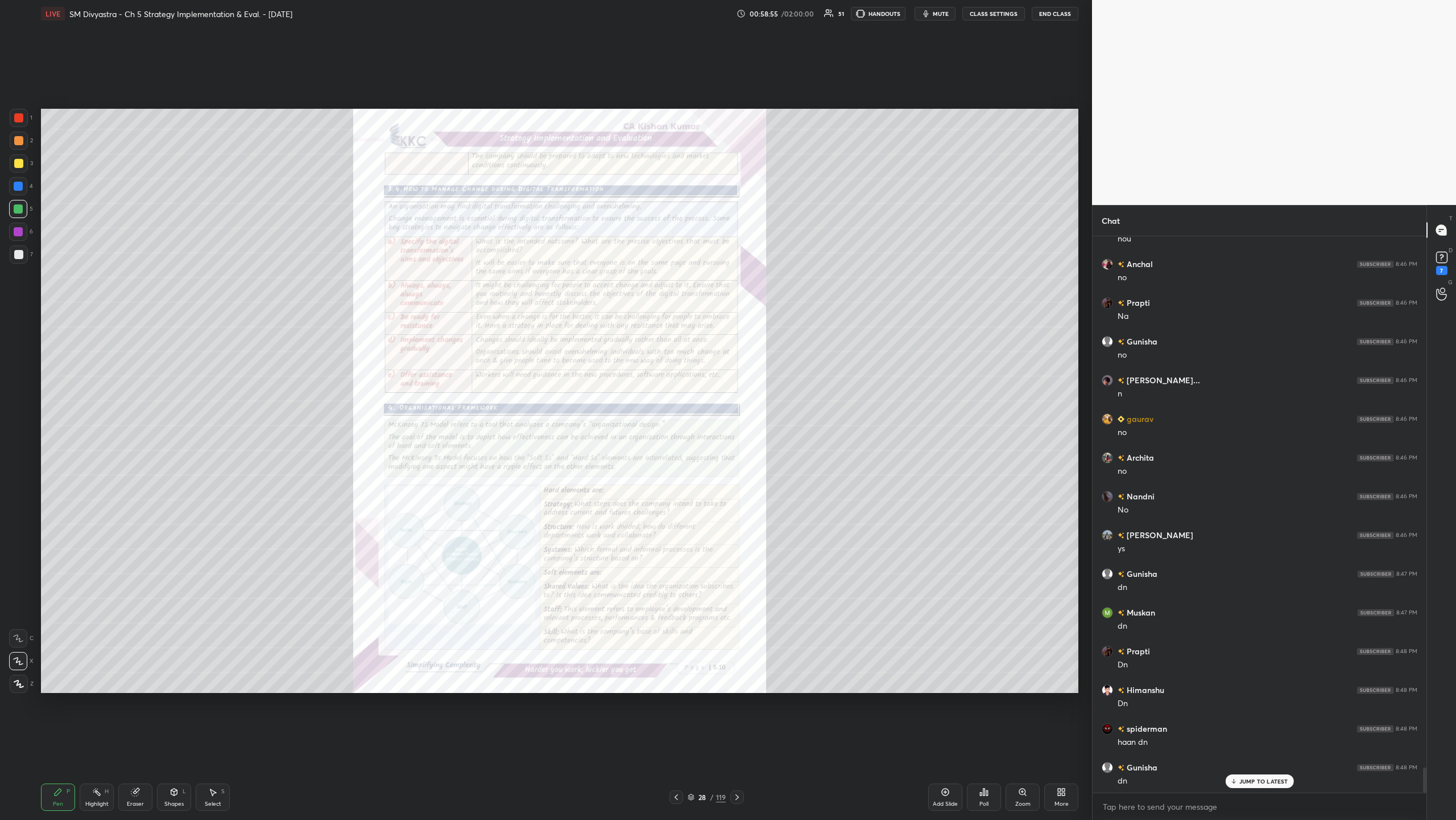
click at [407, 267] on icon at bounding box center [1023, 792] width 9 height 9
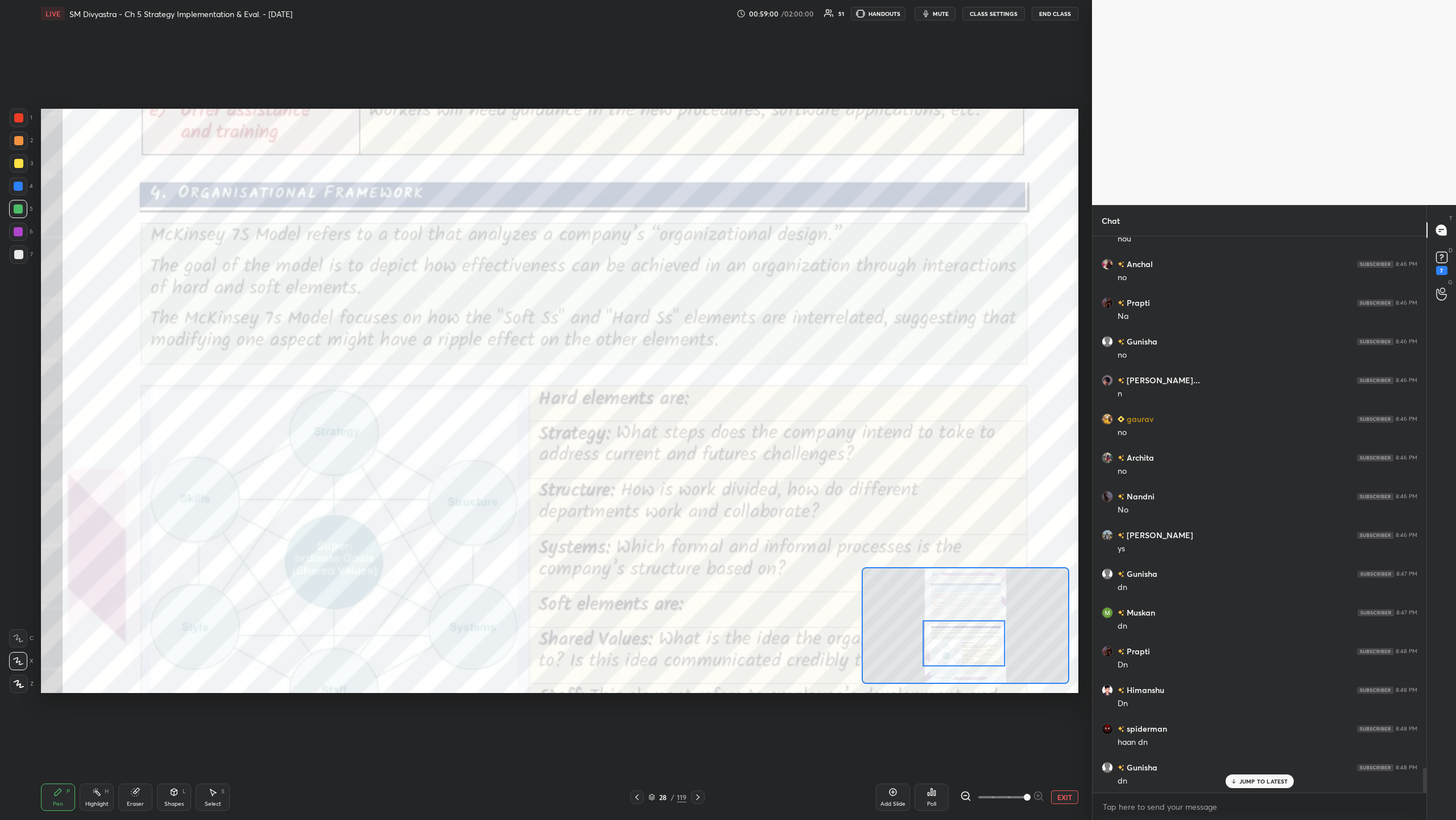
click at [19, 114] on div at bounding box center [19, 118] width 9 height 9
click at [19, 267] on icon at bounding box center [18, 638] width 11 height 8
click at [407, 267] on icon at bounding box center [698, 797] width 9 height 9
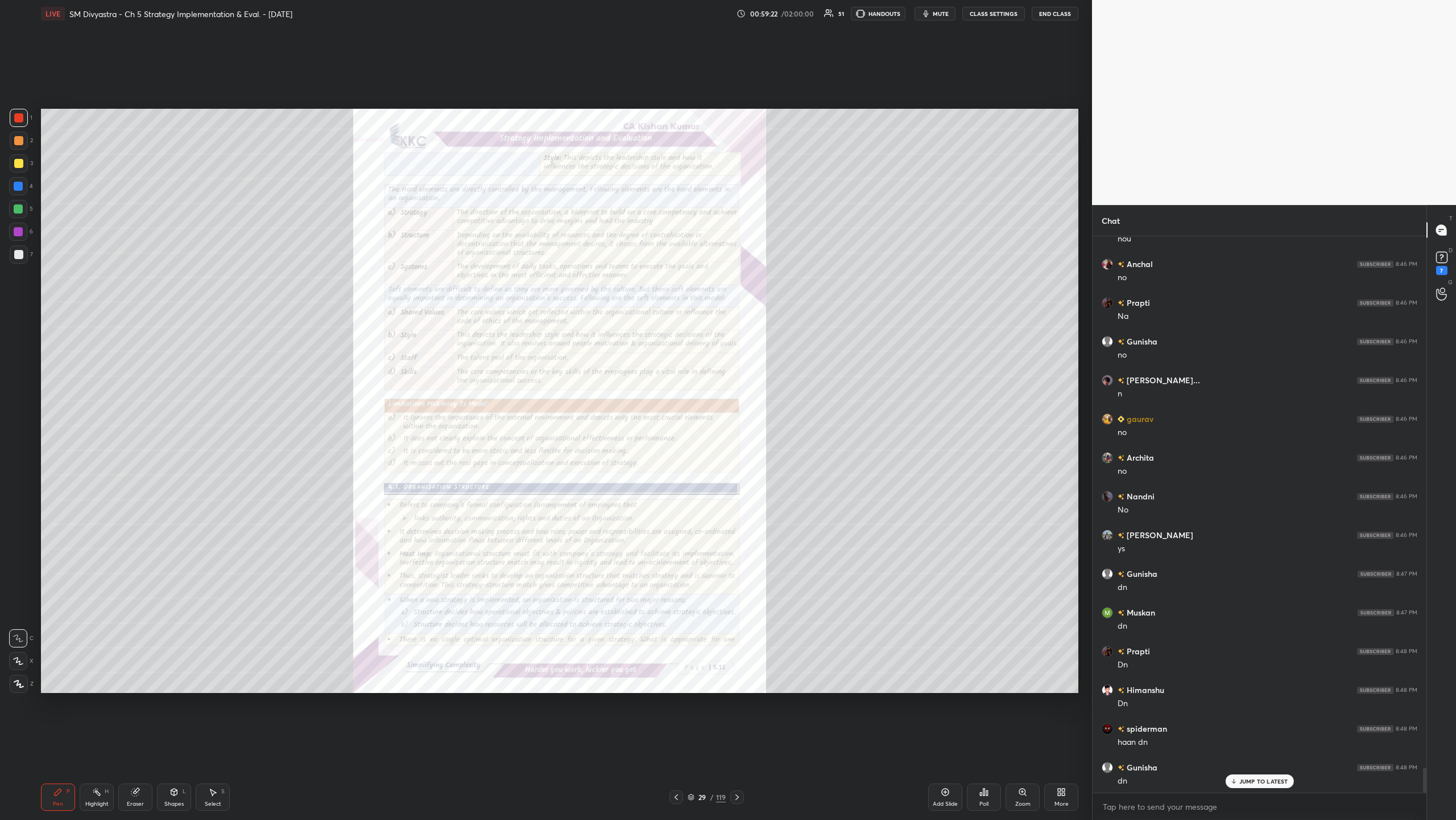
click at [407, 267] on icon at bounding box center [1022, 791] width 6 height 6
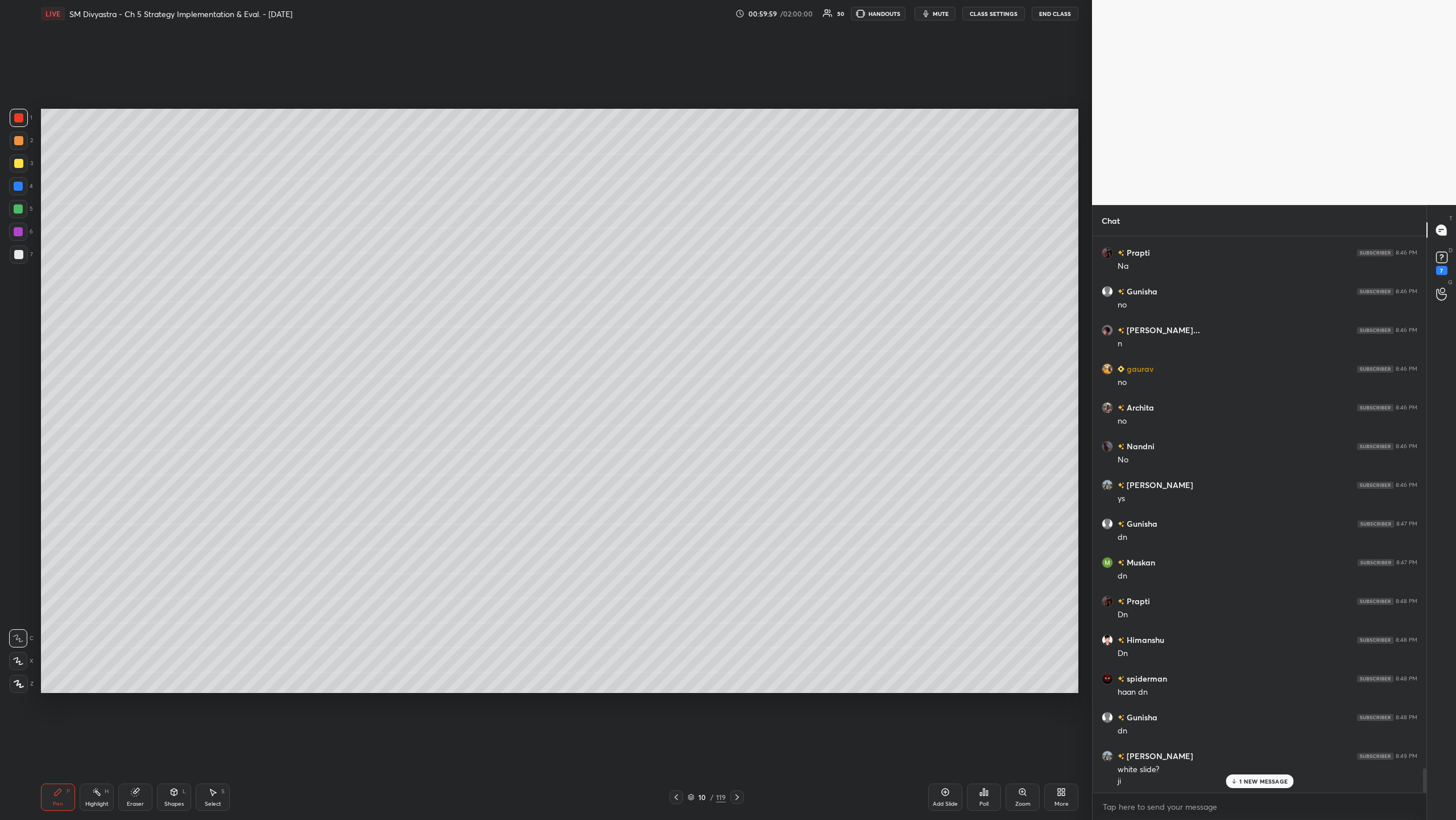
scroll to position [11993, 0]
click at [407, 267] on icon at bounding box center [692, 796] width 6 height 3
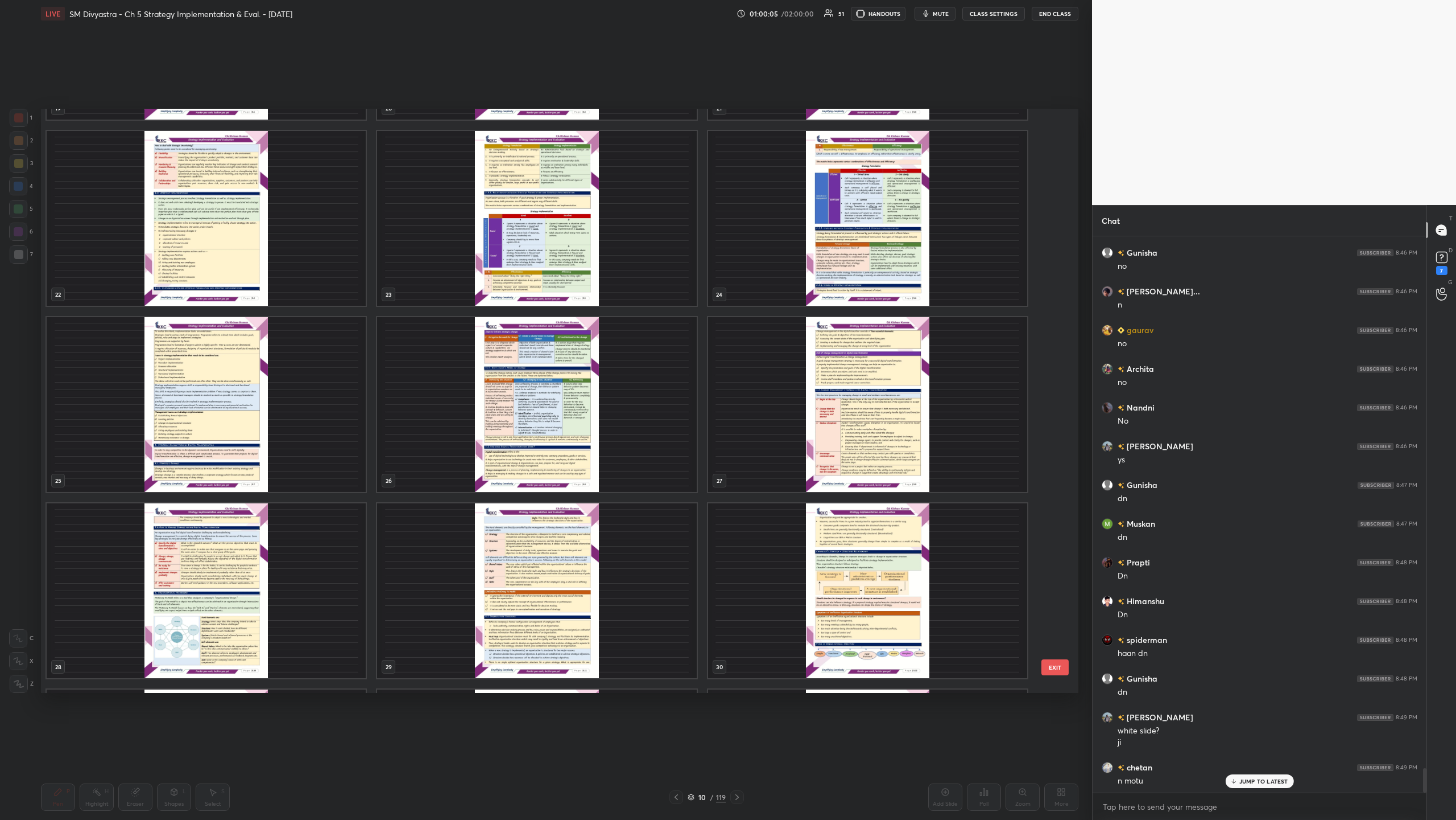
scroll to position [1300, 0]
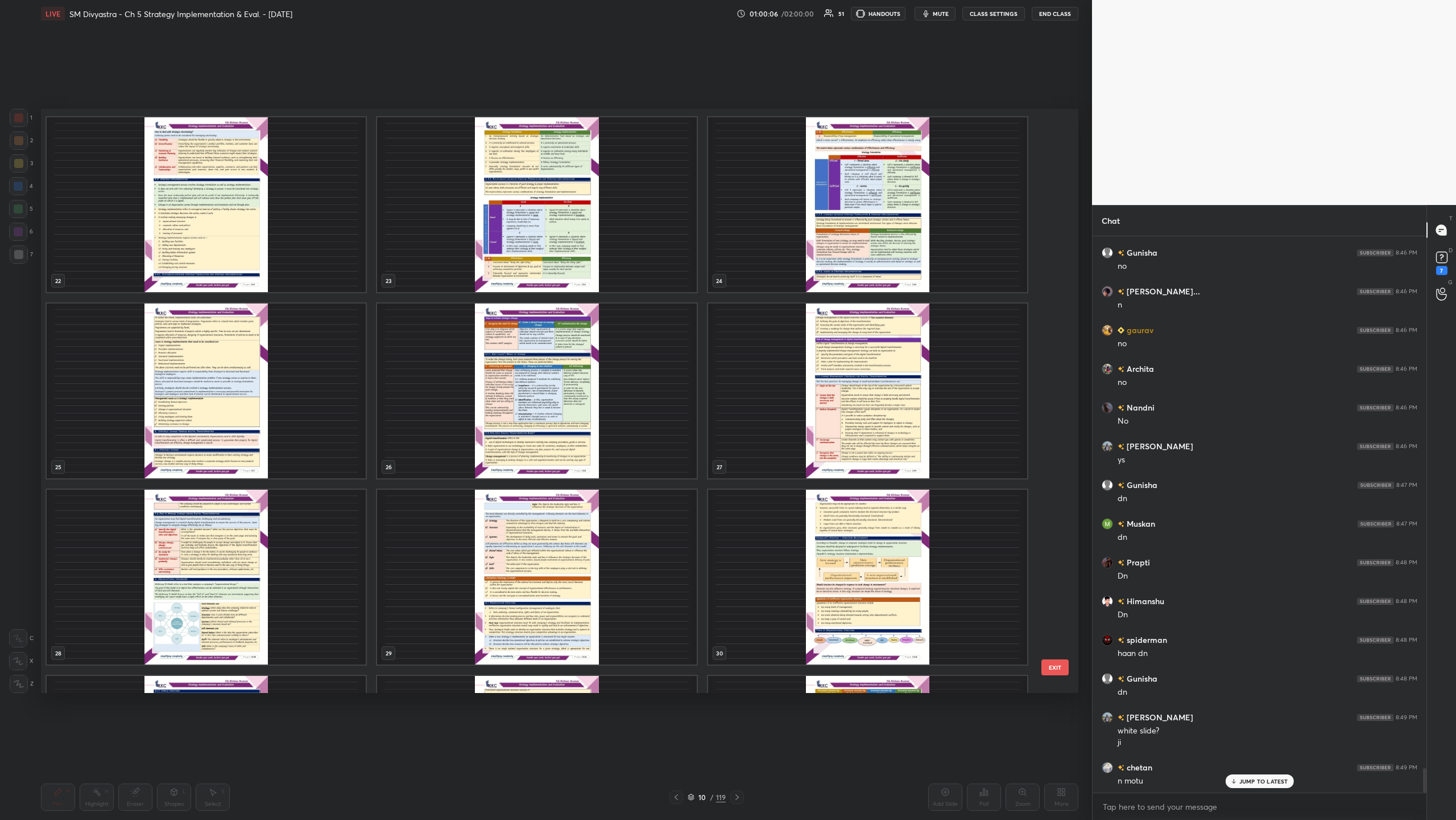
click at [235, 267] on img "grid" at bounding box center [207, 576] width 319 height 175
click at [241, 267] on img "grid" at bounding box center [207, 576] width 319 height 175
click at [251, 267] on img "grid" at bounding box center [207, 576] width 319 height 175
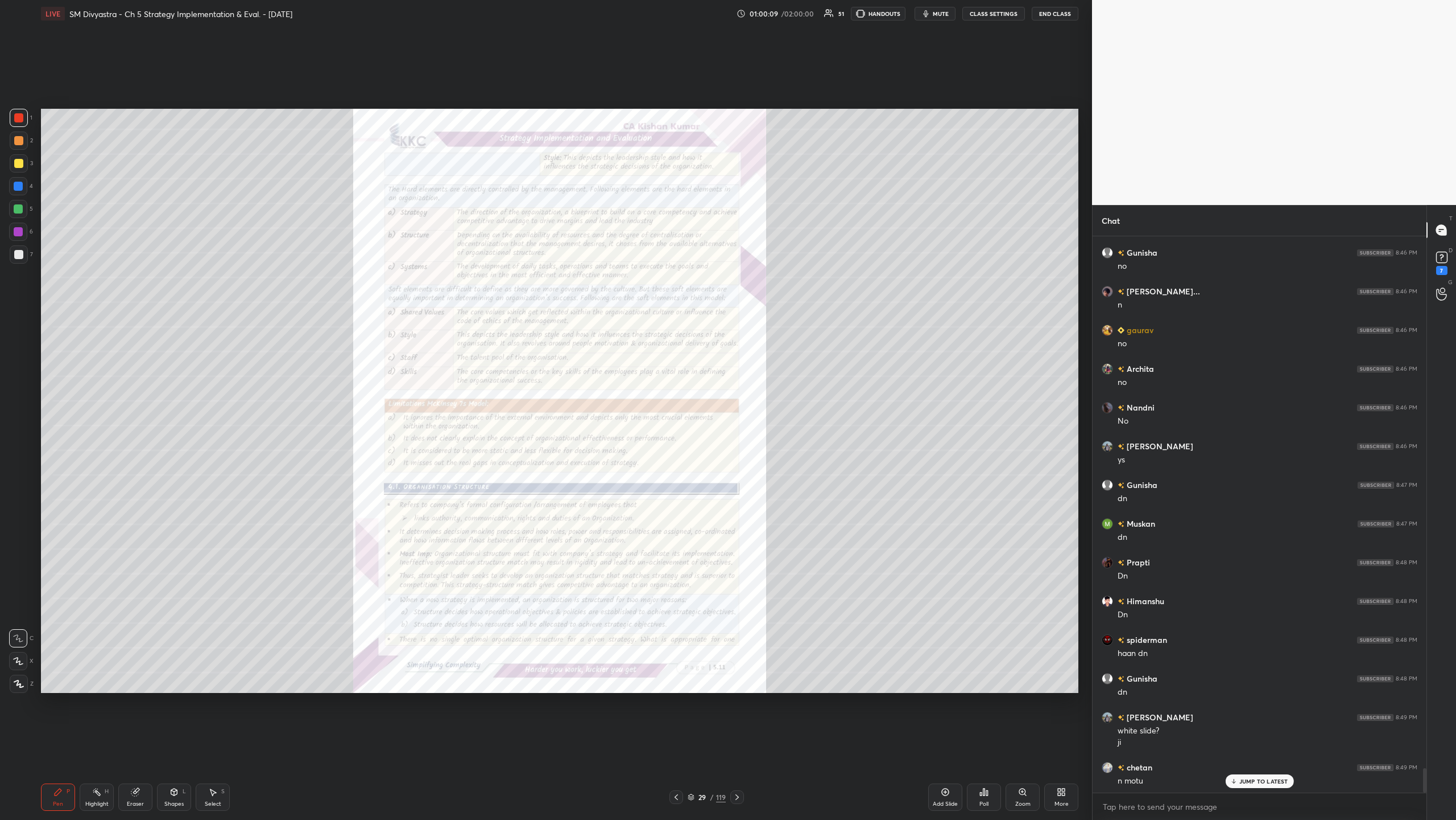
click at [407, 267] on div "Zoom" at bounding box center [1023, 804] width 15 height 6
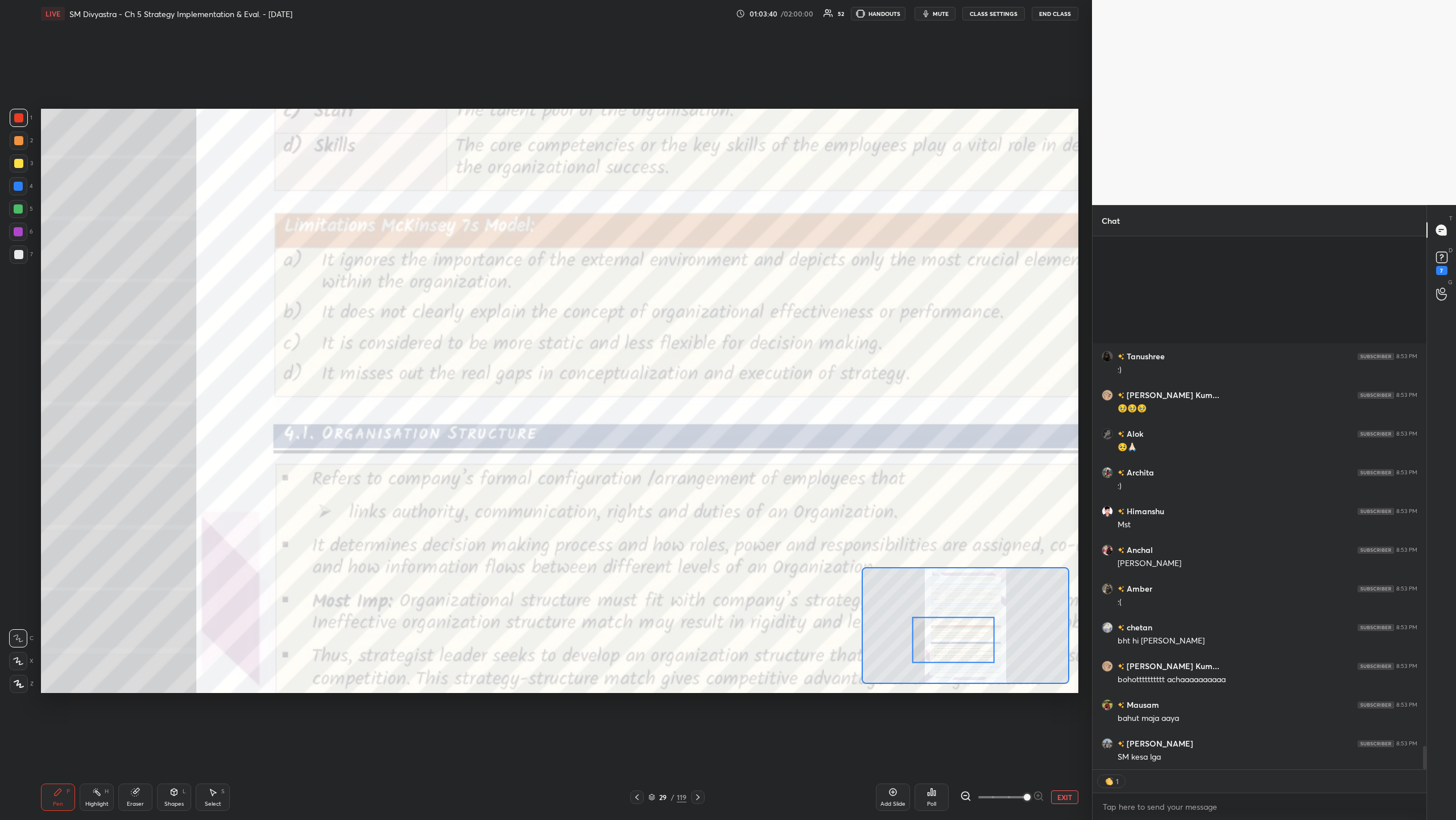
scroll to position [11476, 0]
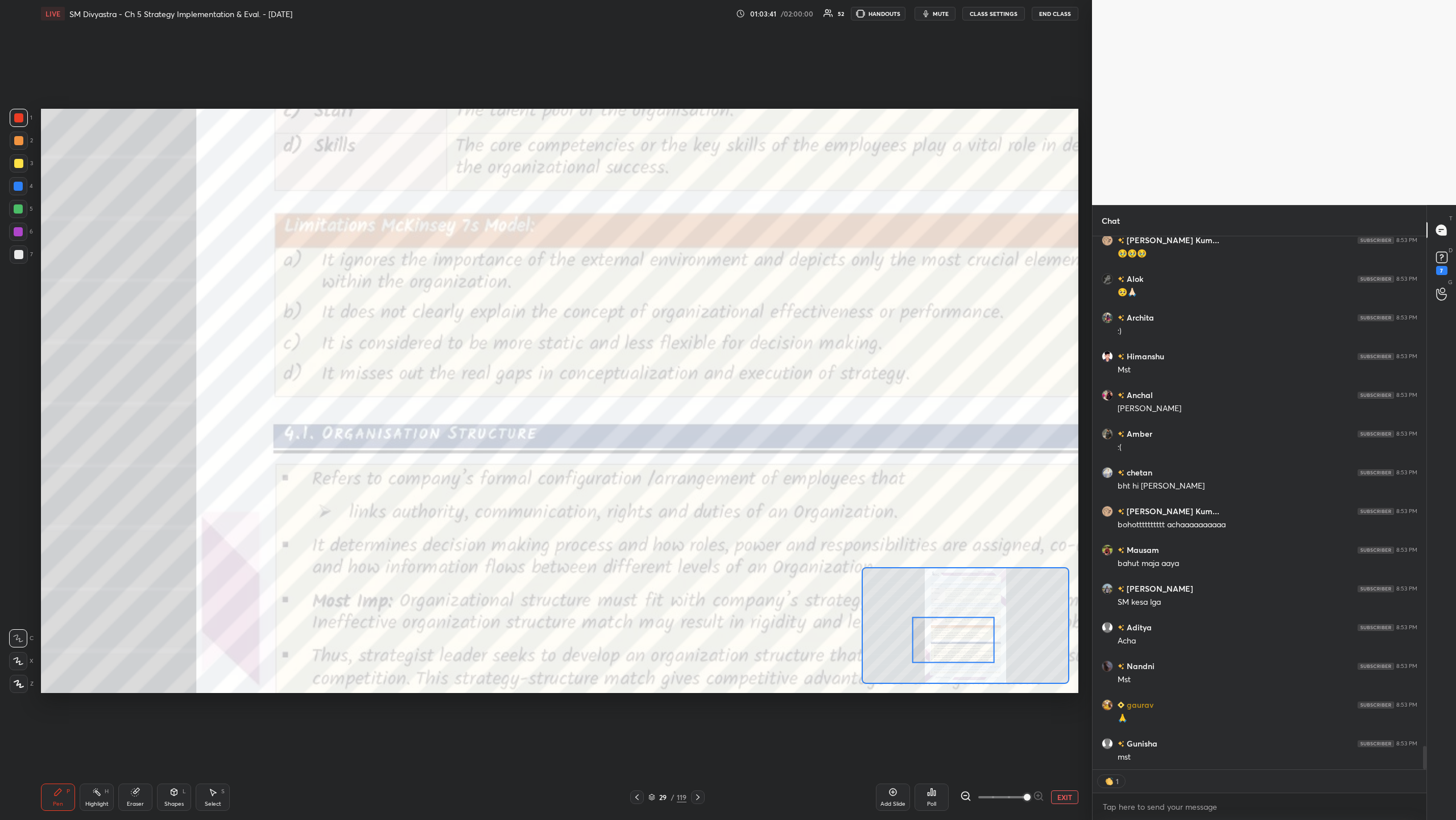
click at [407, 267] on icon at bounding box center [894, 792] width 8 height 8
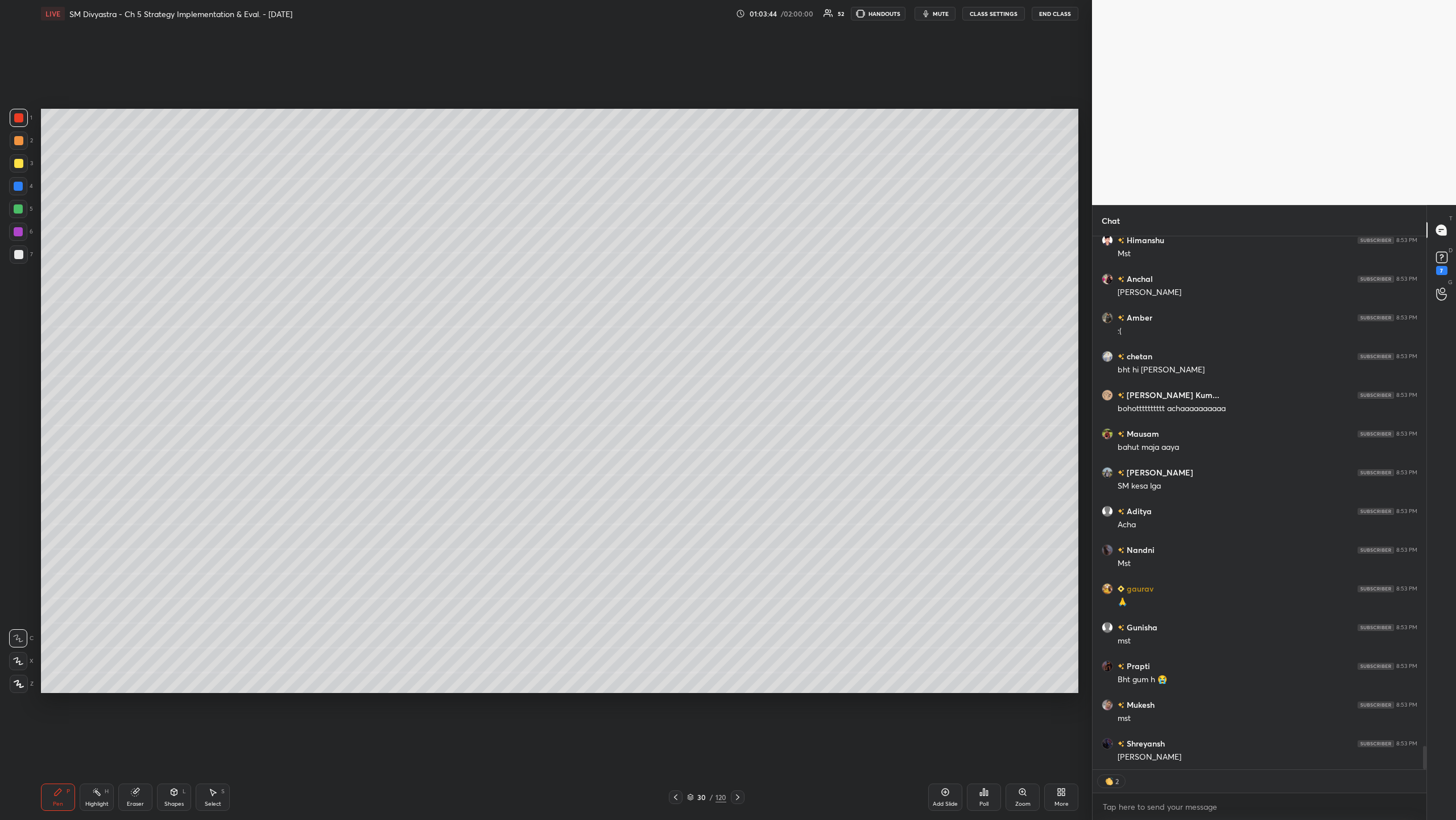
scroll to position [11631, 0]
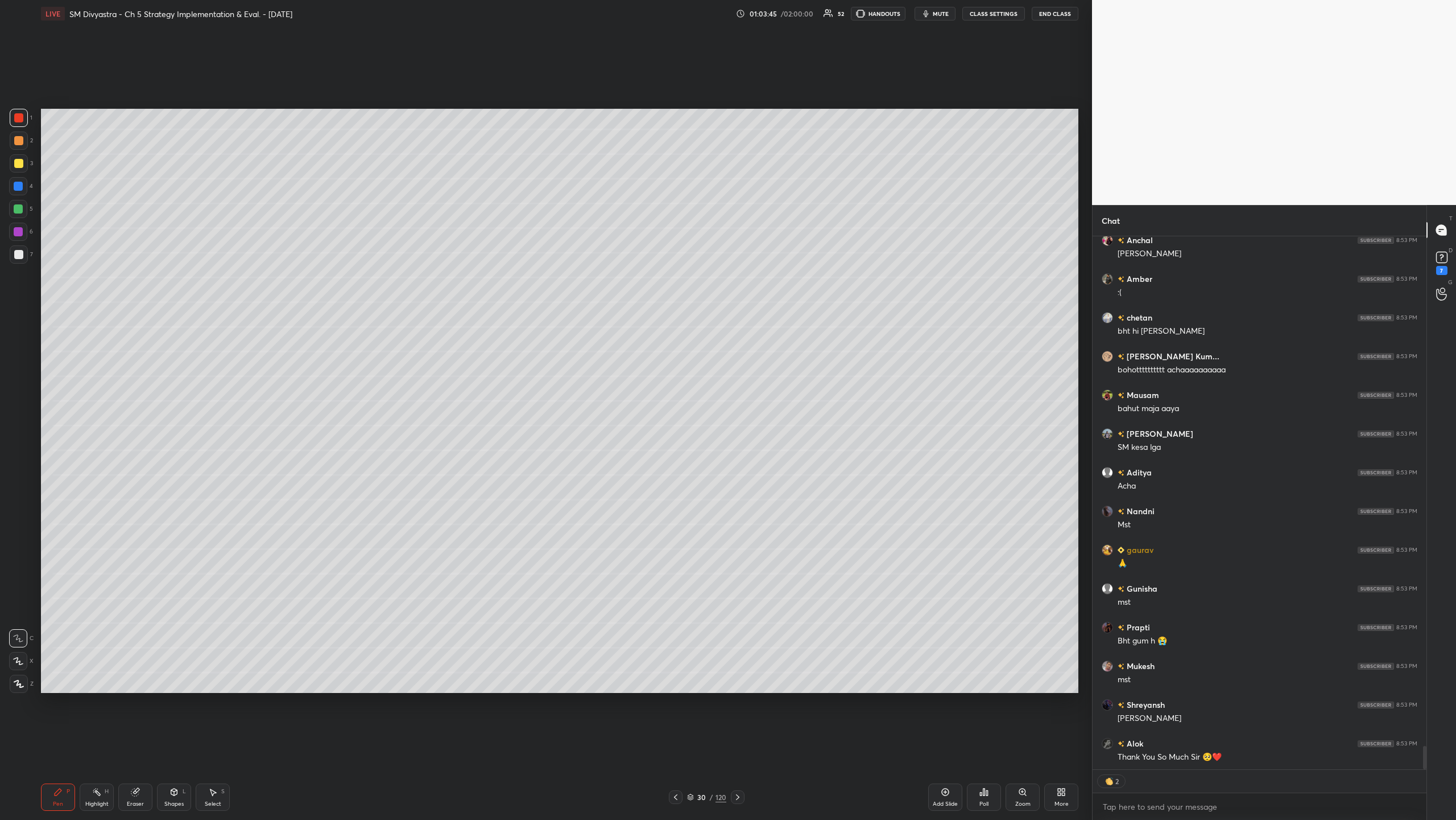
click at [407, 267] on icon at bounding box center [690, 797] width 7 height 7
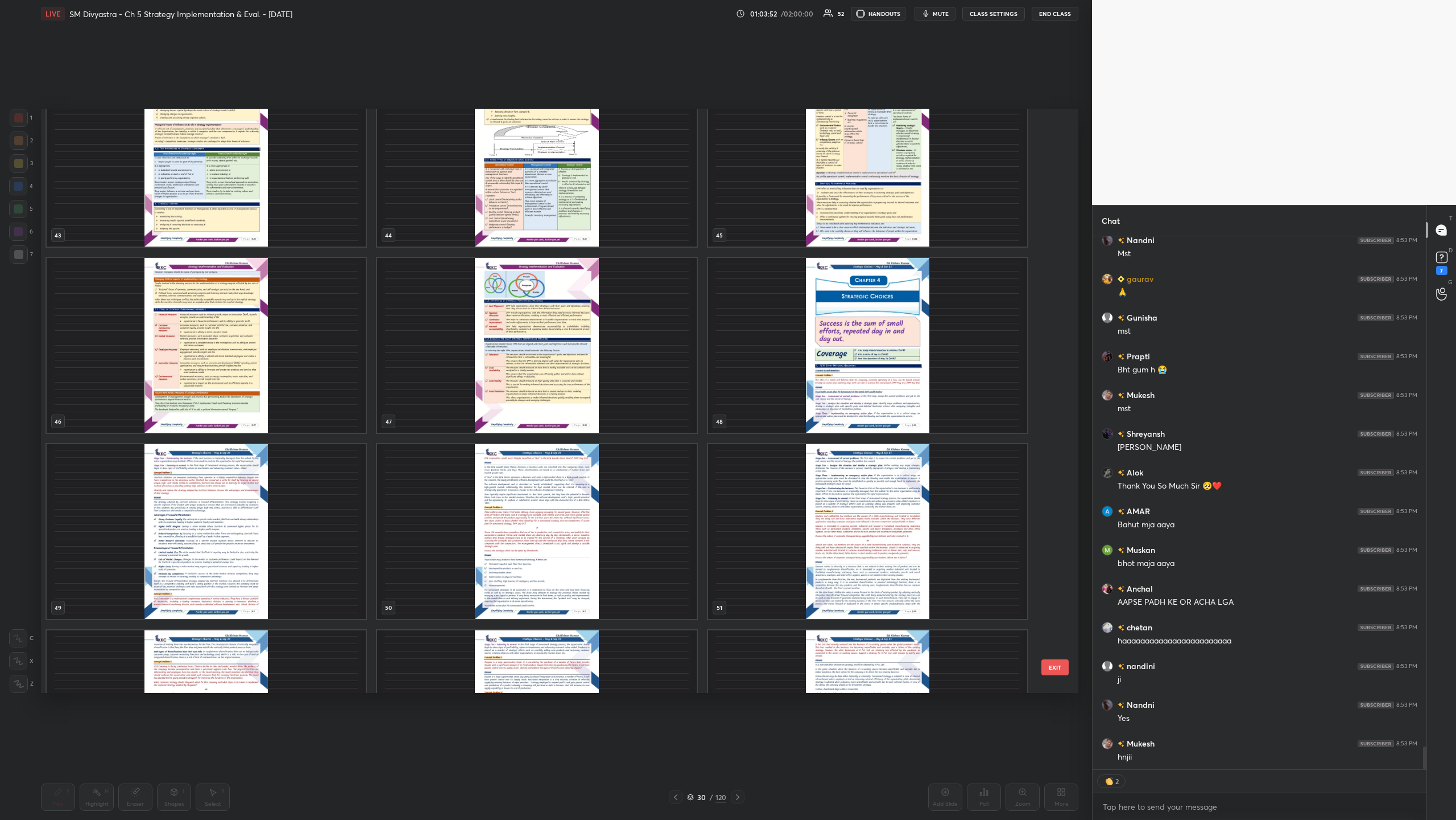
scroll to position [11979, 0]
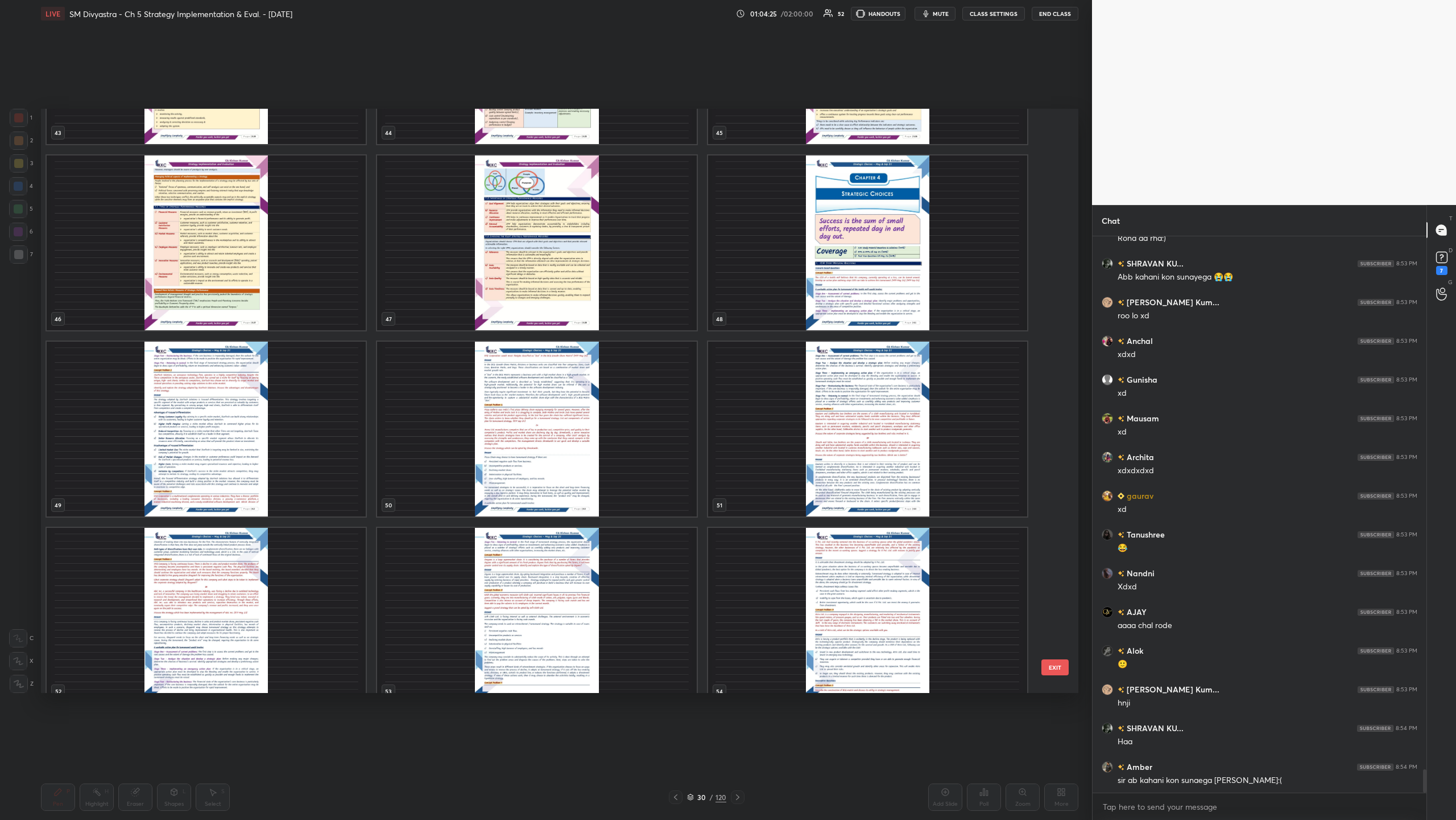
click at [407, 239] on img "grid" at bounding box center [868, 242] width 319 height 175
click at [407, 248] on img "grid" at bounding box center [868, 242] width 319 height 175
click at [407, 235] on img "grid" at bounding box center [868, 242] width 319 height 175
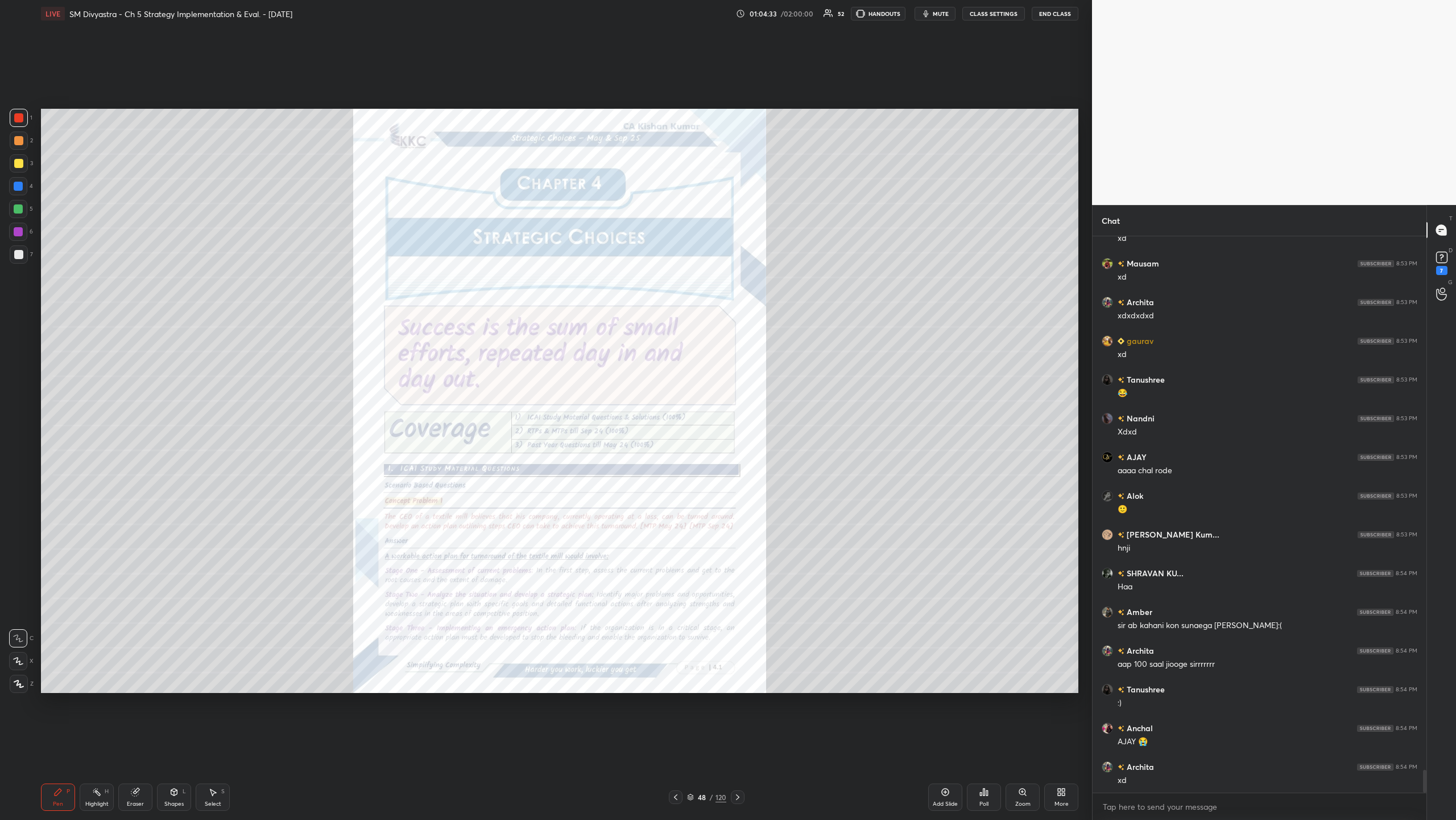
click at [17, 213] on div at bounding box center [18, 209] width 9 height 9
click at [23, 267] on div at bounding box center [18, 661] width 18 height 18
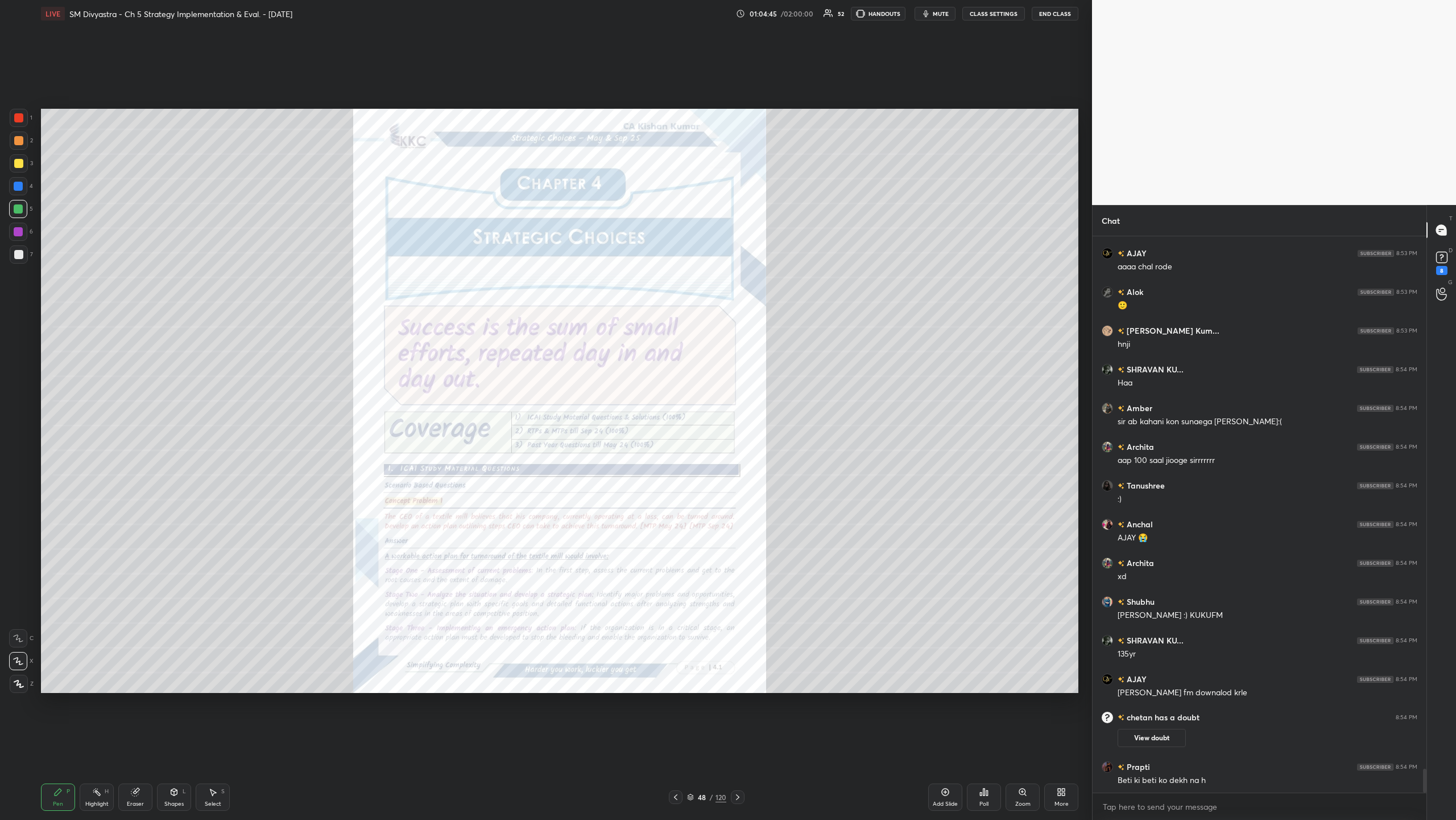
click at [407, 267] on div "48 / 120" at bounding box center [707, 797] width 39 height 11
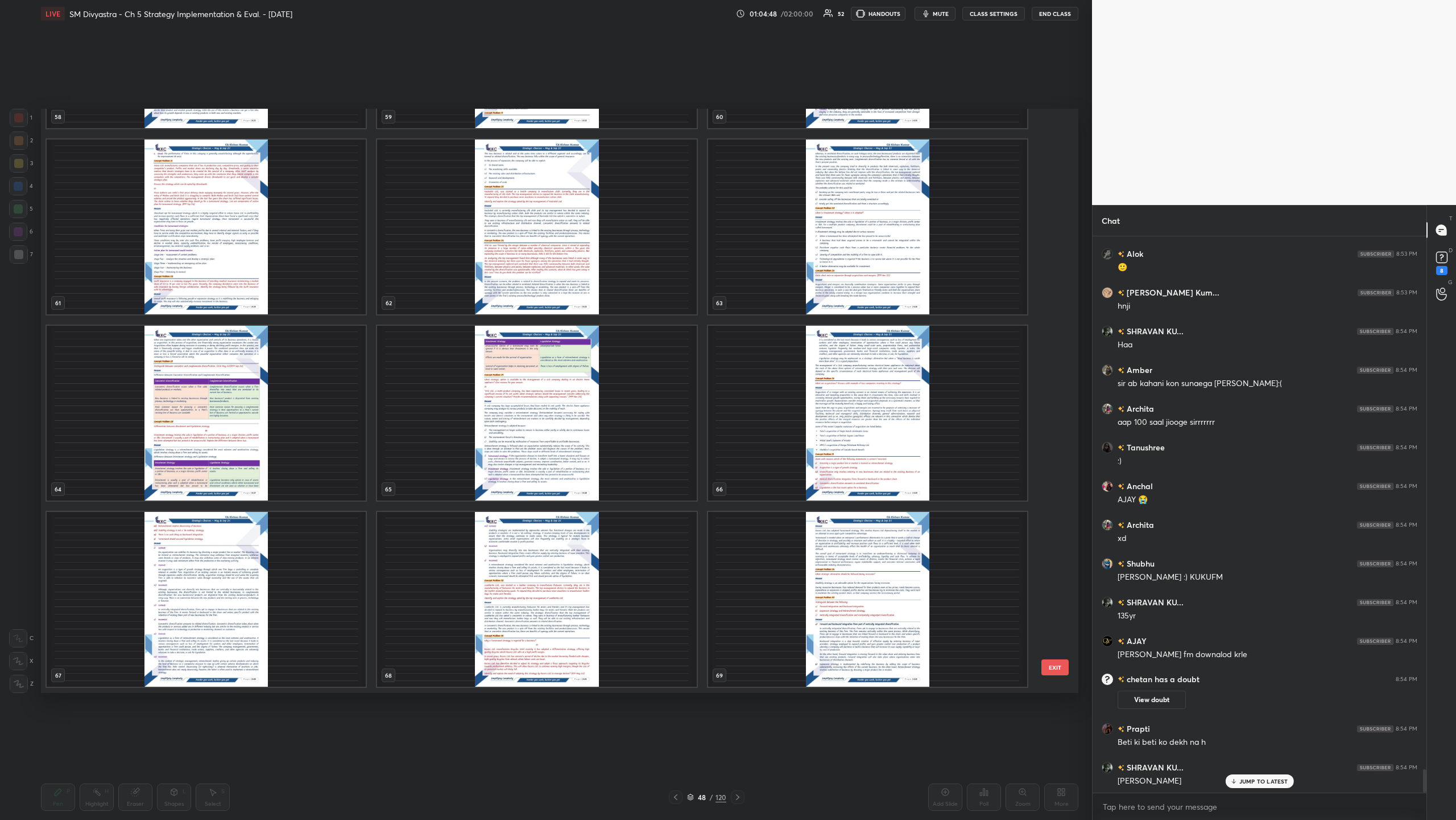
click at [407, 267] on img "grid" at bounding box center [537, 413] width 319 height 175
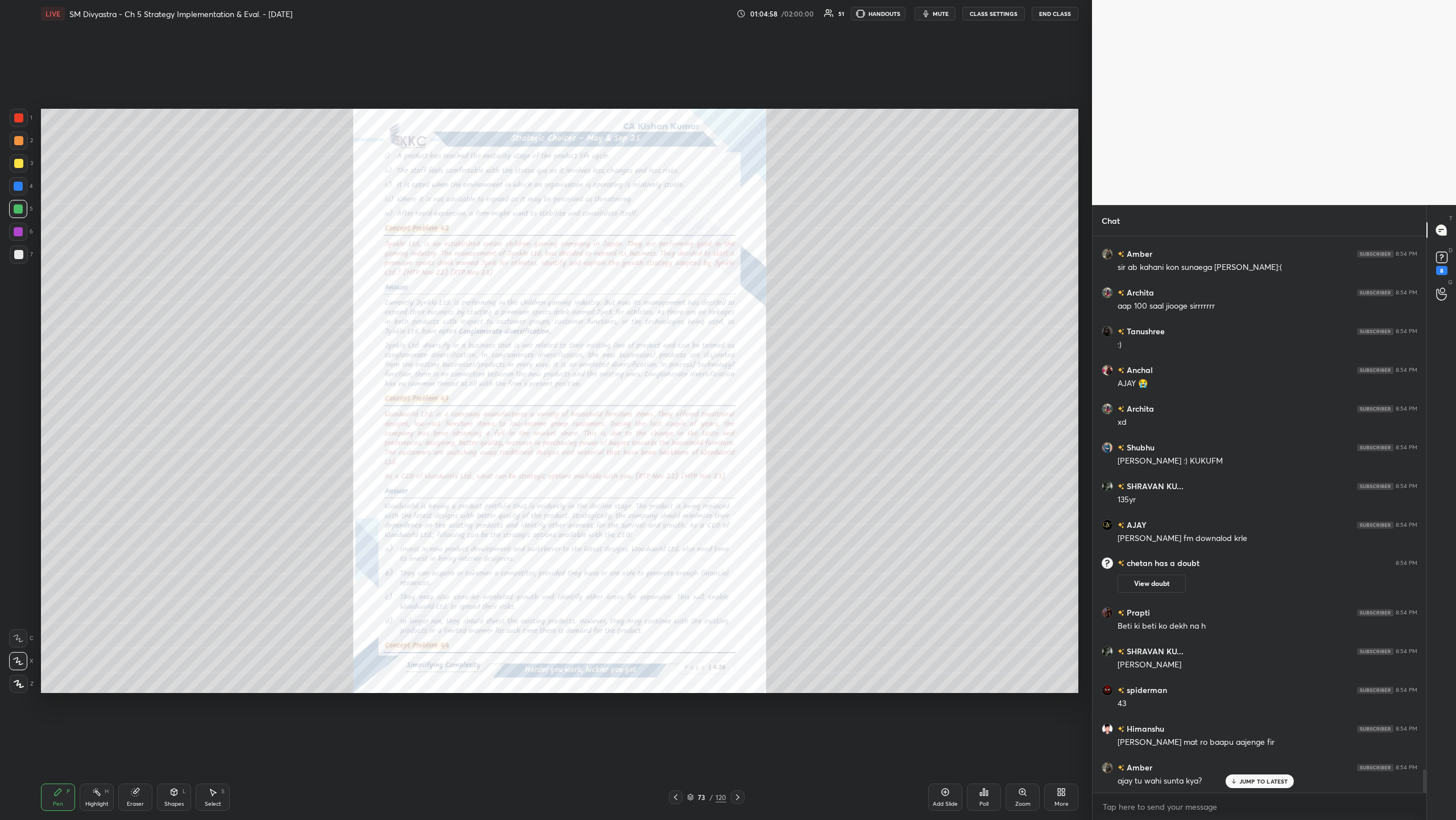
click at [407, 267] on icon at bounding box center [738, 797] width 9 height 9
click at [407, 267] on div "Zoom" at bounding box center [1023, 804] width 15 height 6
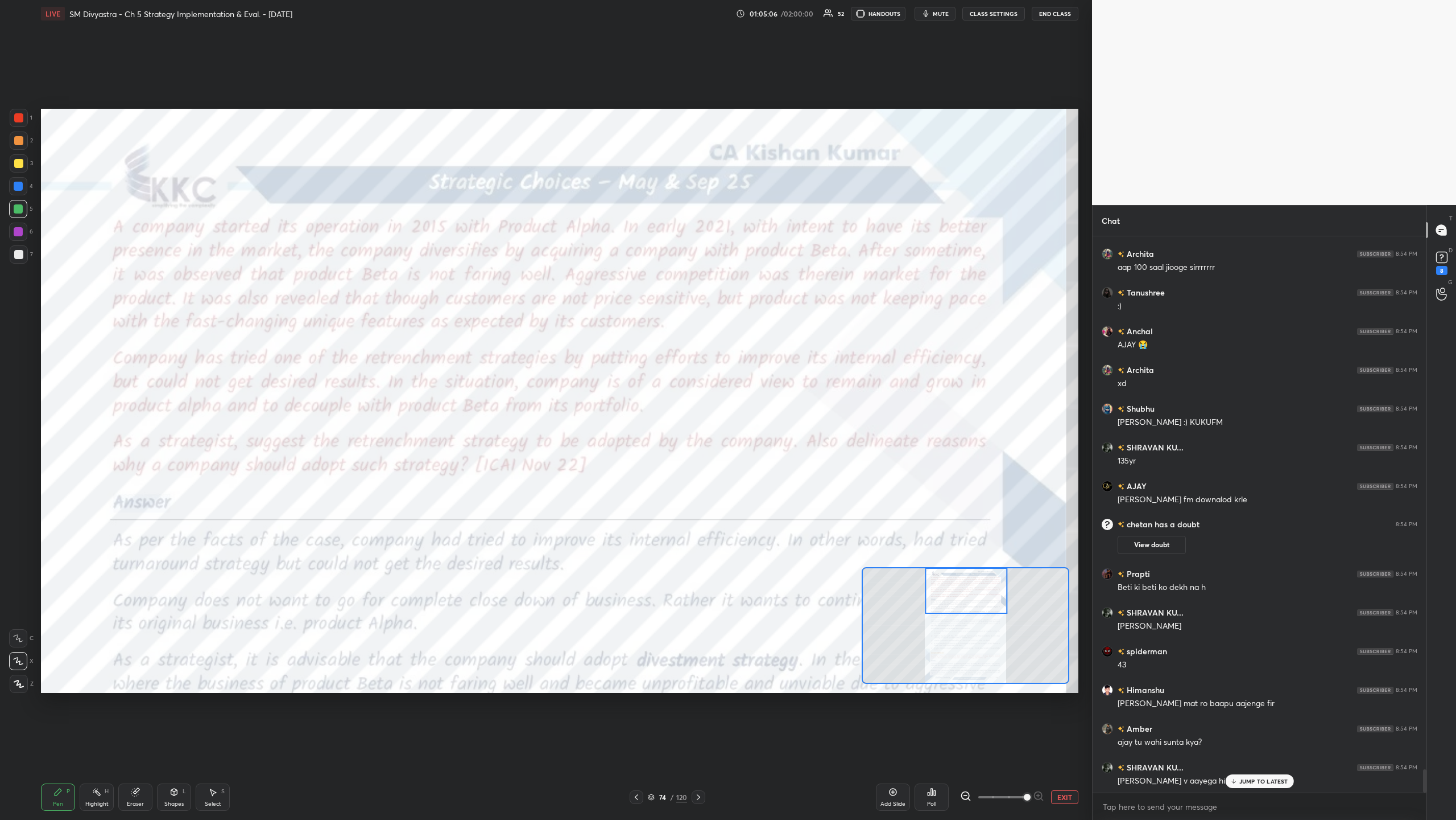
click at [23, 120] on div at bounding box center [19, 118] width 18 height 18
click at [20, 267] on div at bounding box center [18, 638] width 18 height 18
click at [15, 185] on div at bounding box center [18, 186] width 9 height 9
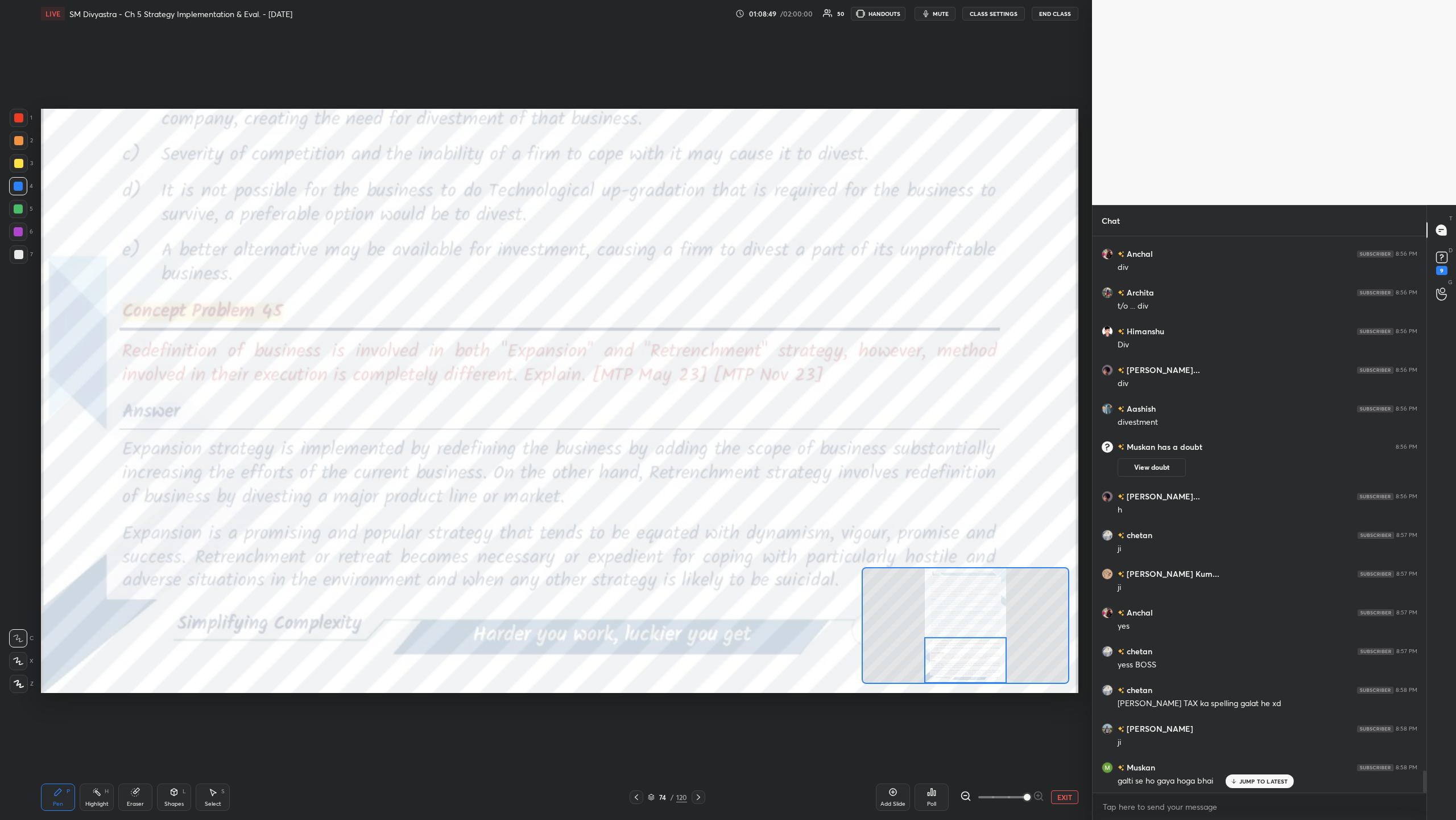
scroll to position [13593, 0]
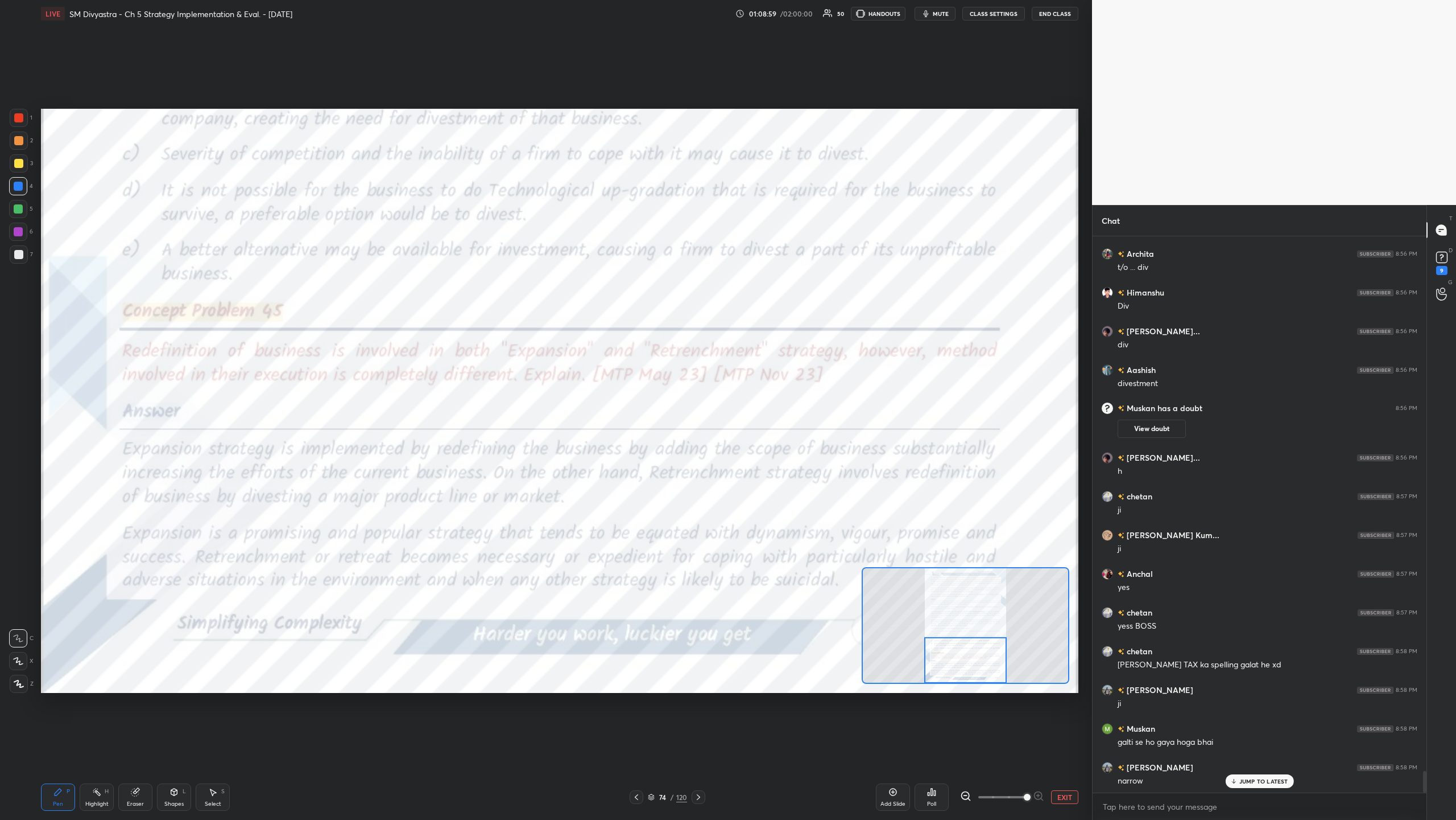
click at [407, 267] on div at bounding box center [698, 797] width 14 height 14
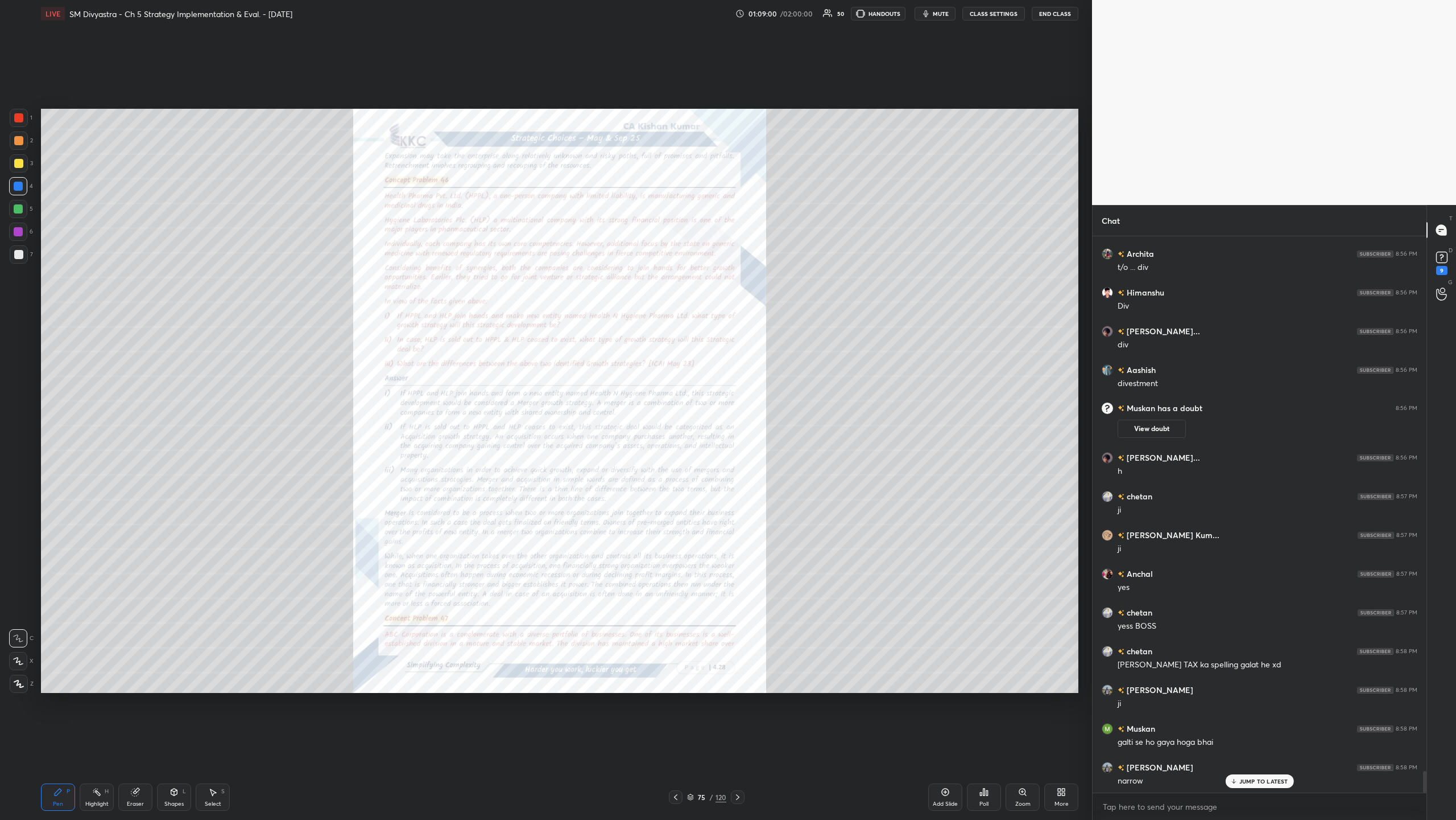
click at [407, 267] on div "Zoom" at bounding box center [1022, 797] width 34 height 27
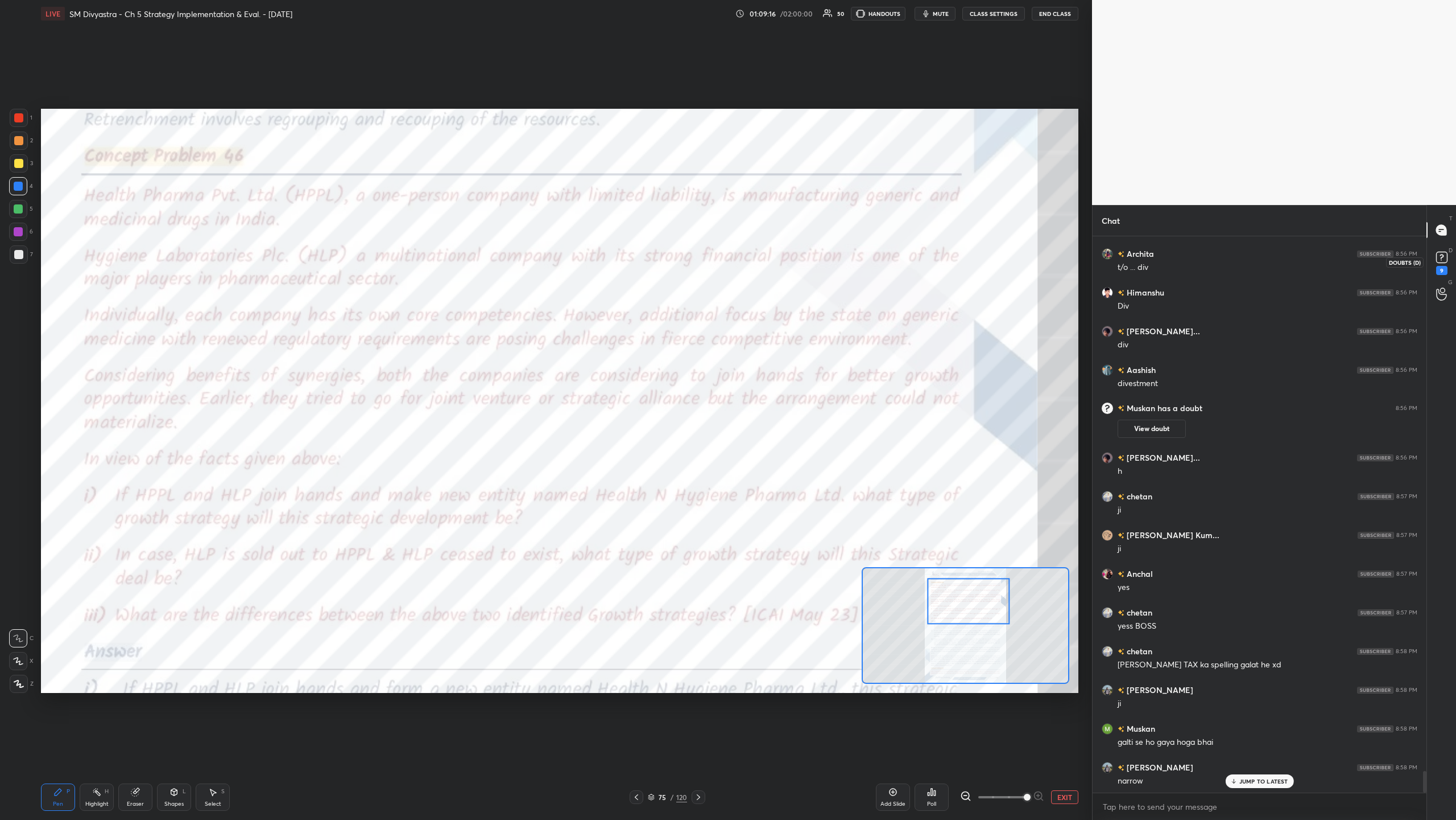
click at [407, 264] on icon at bounding box center [1442, 257] width 17 height 17
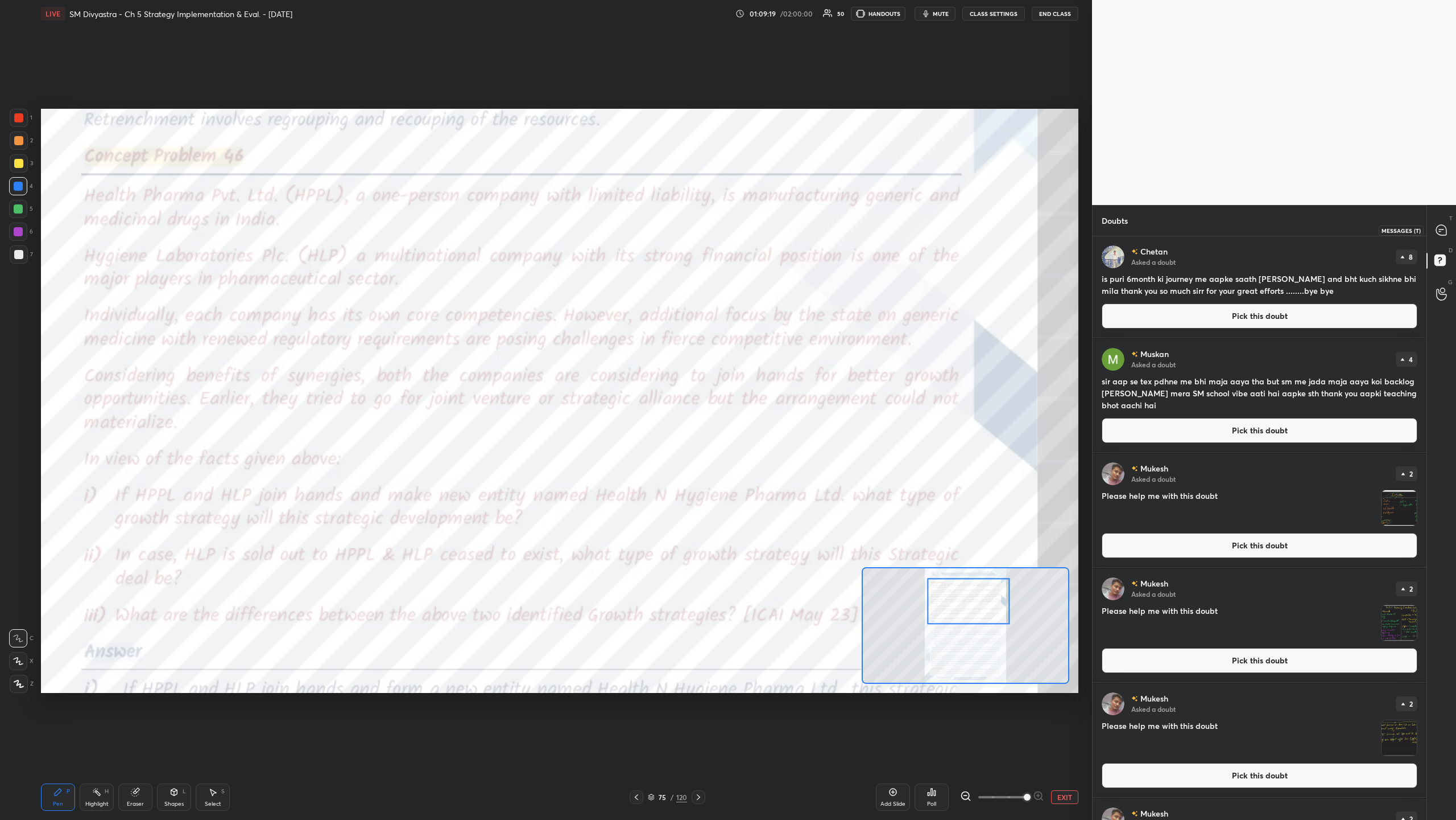
click at [407, 230] on div at bounding box center [1442, 229] width 23 height 20
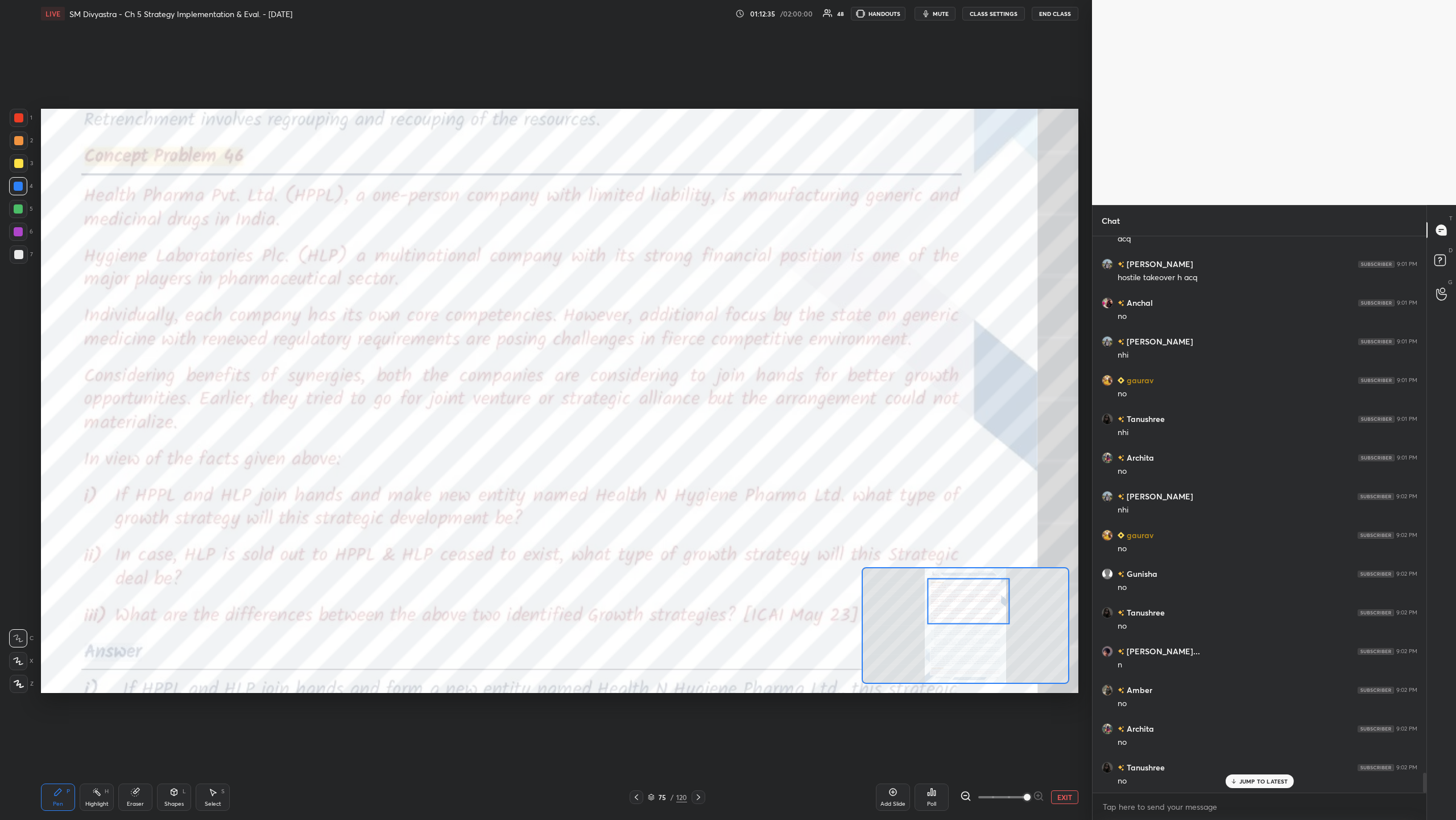
scroll to position [15210, 0]
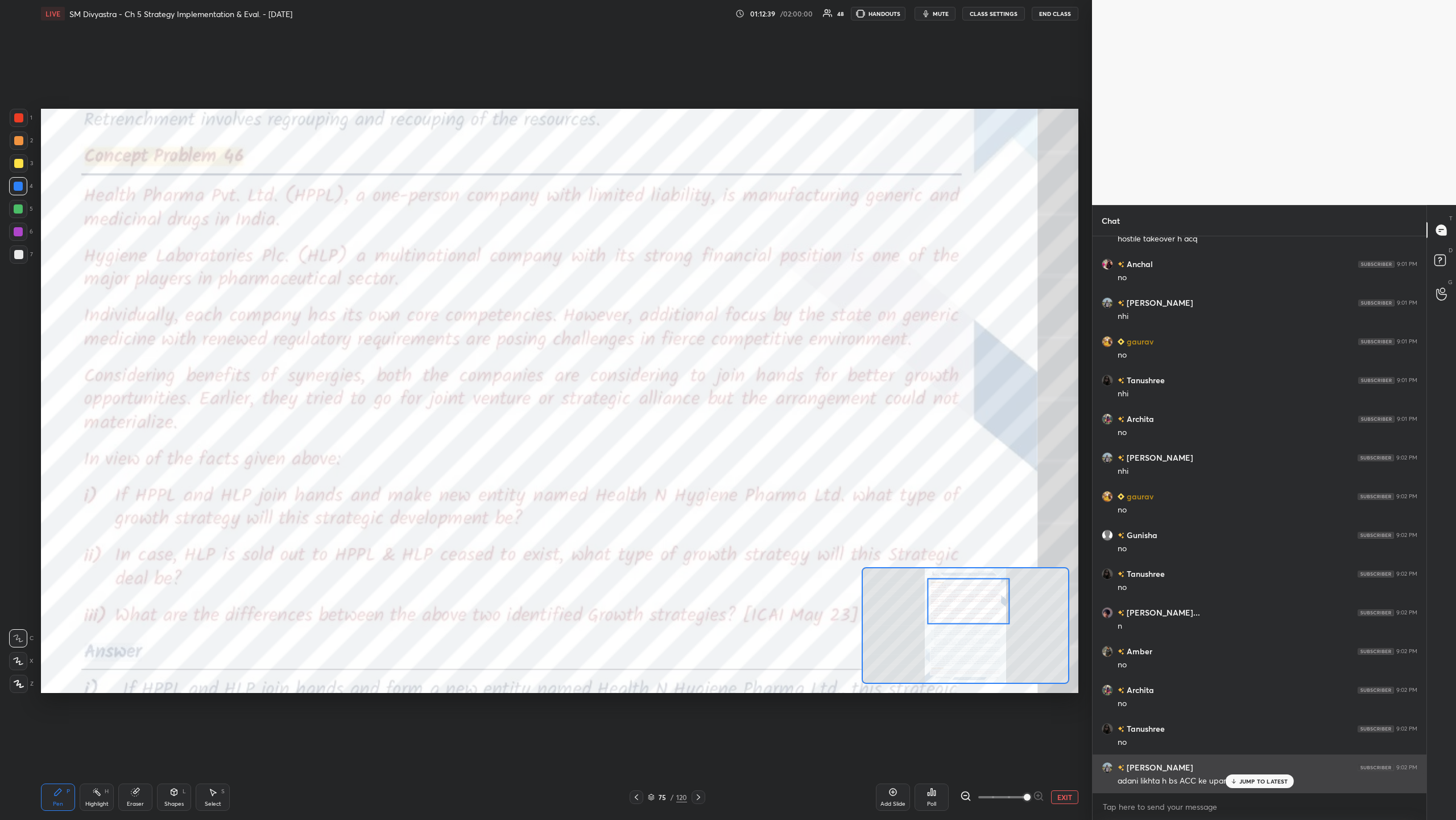
click at [407, 267] on p "JUMP TO LATEST" at bounding box center [1264, 781] width 49 height 7
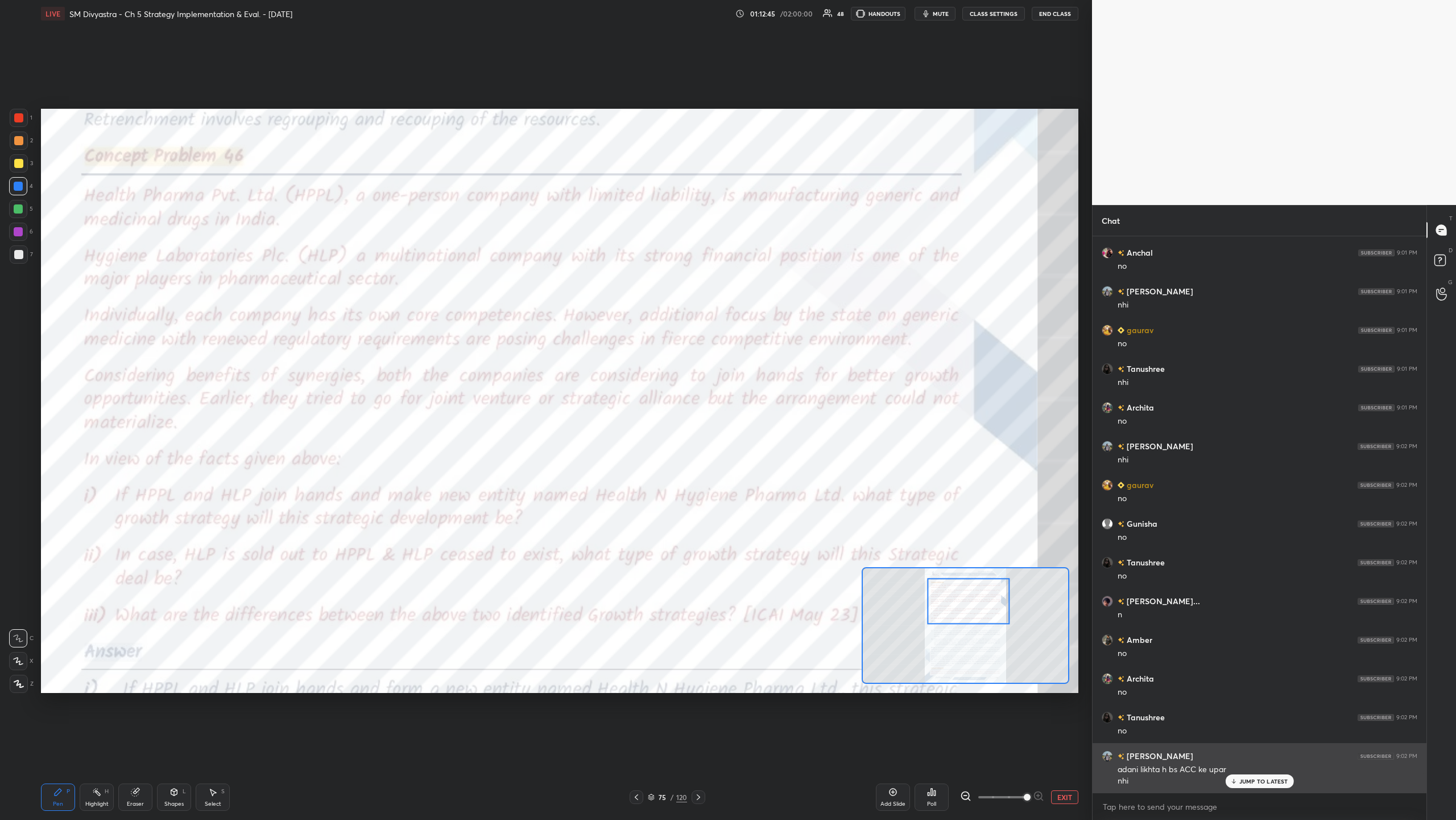
click at [407, 267] on p "JUMP TO LATEST" at bounding box center [1264, 781] width 49 height 7
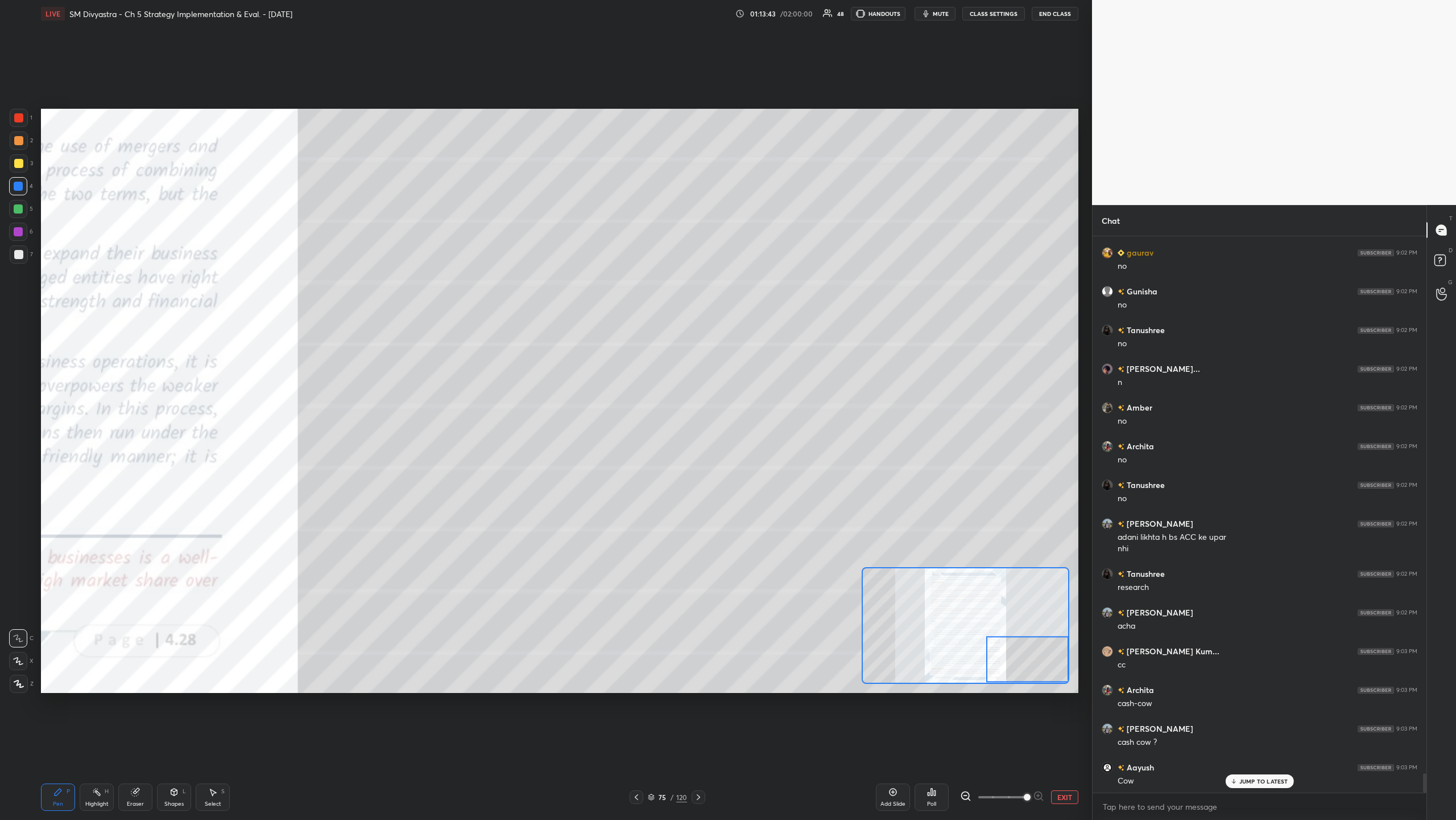
scroll to position [15492, 0]
click at [407, 267] on div "Pen P Highlight H Eraser Shapes L Select S 75 / 120 Add Slide Poll EXIT" at bounding box center [559, 797] width 1038 height 45
click at [407, 267] on icon at bounding box center [698, 797] width 9 height 9
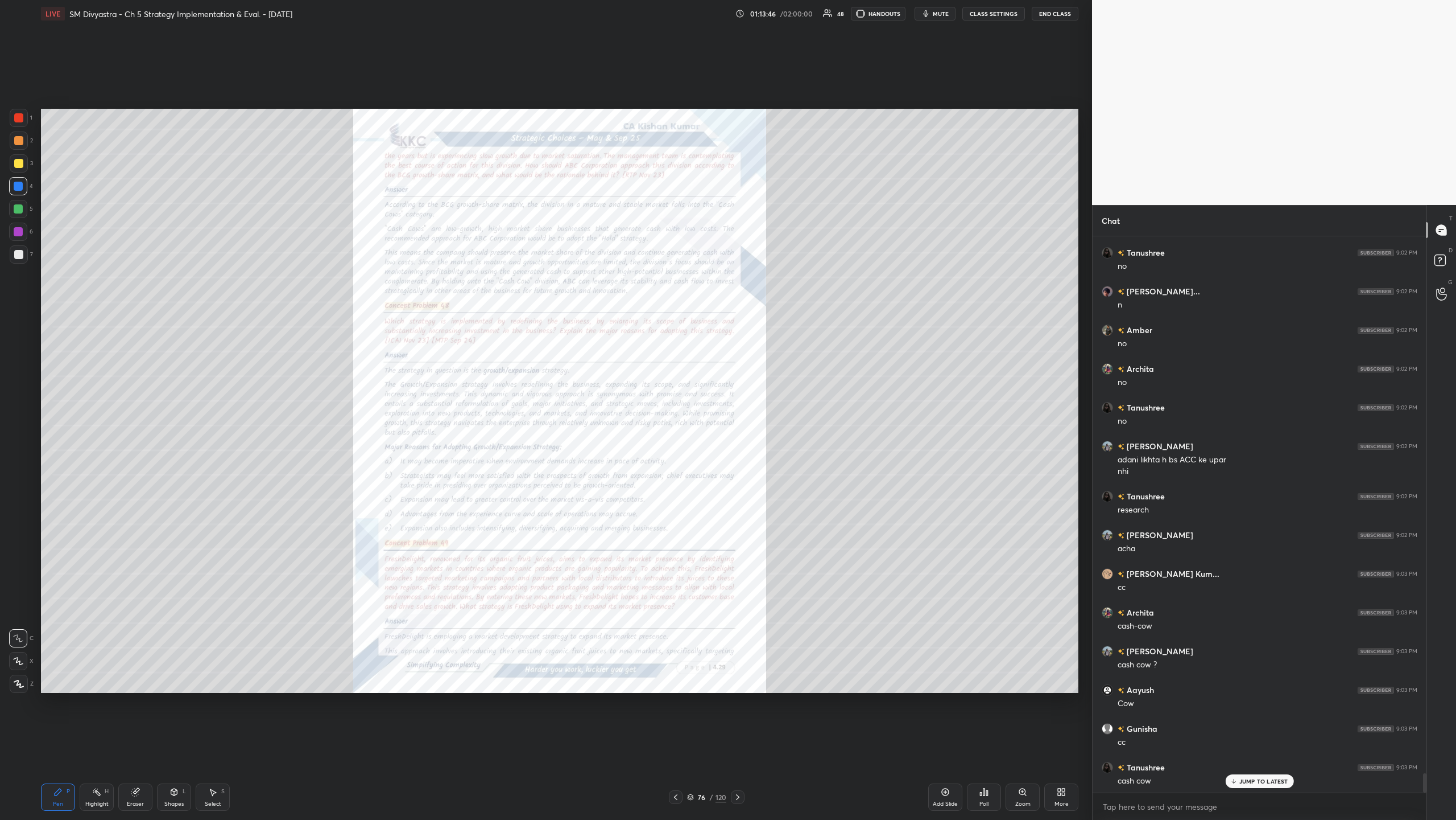
click at [407, 267] on icon at bounding box center [1022, 791] width 6 height 6
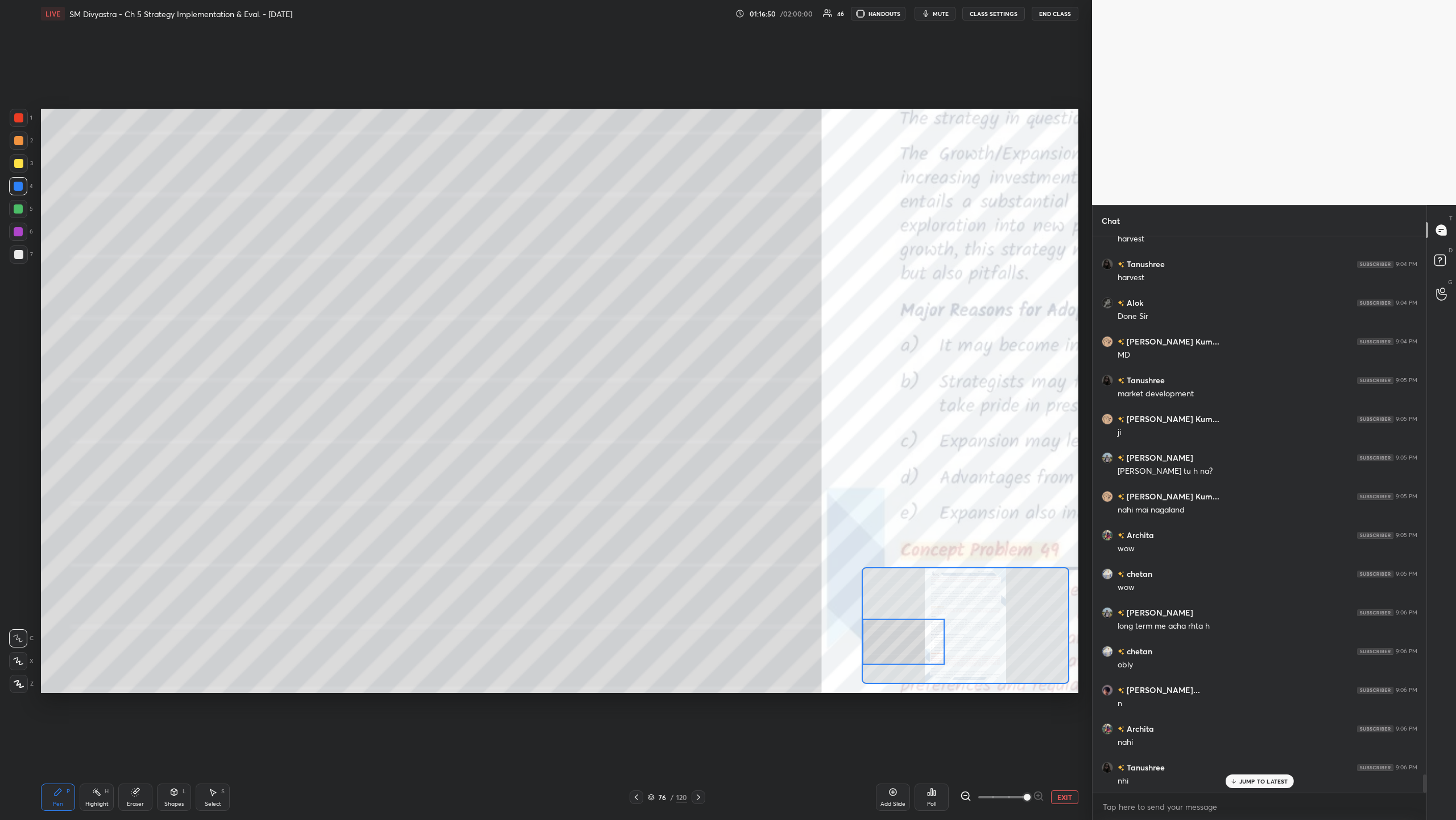
scroll to position [16626, 0]
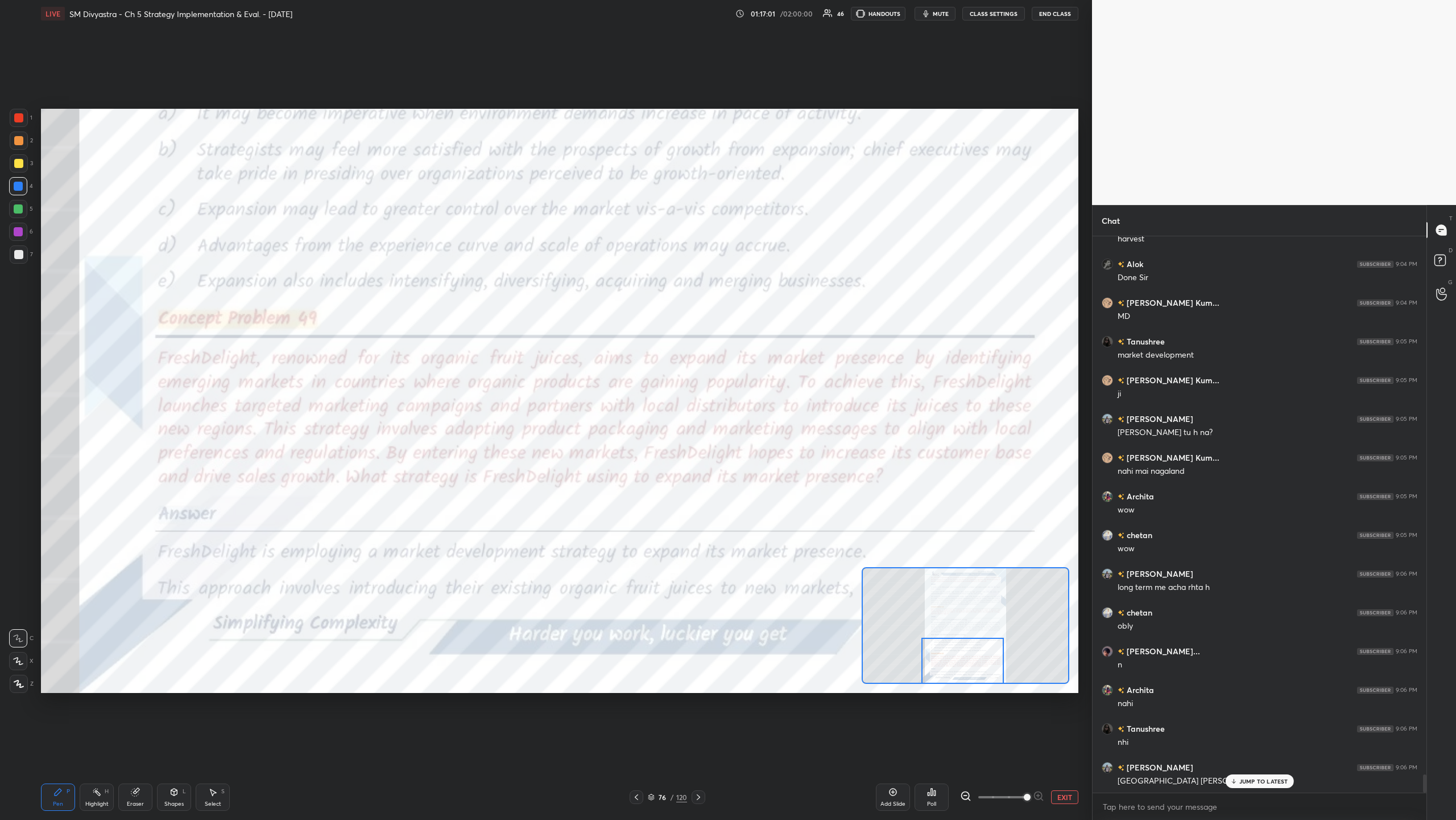
click at [20, 118] on div at bounding box center [19, 118] width 9 height 9
click at [17, 189] on div at bounding box center [18, 186] width 9 height 9
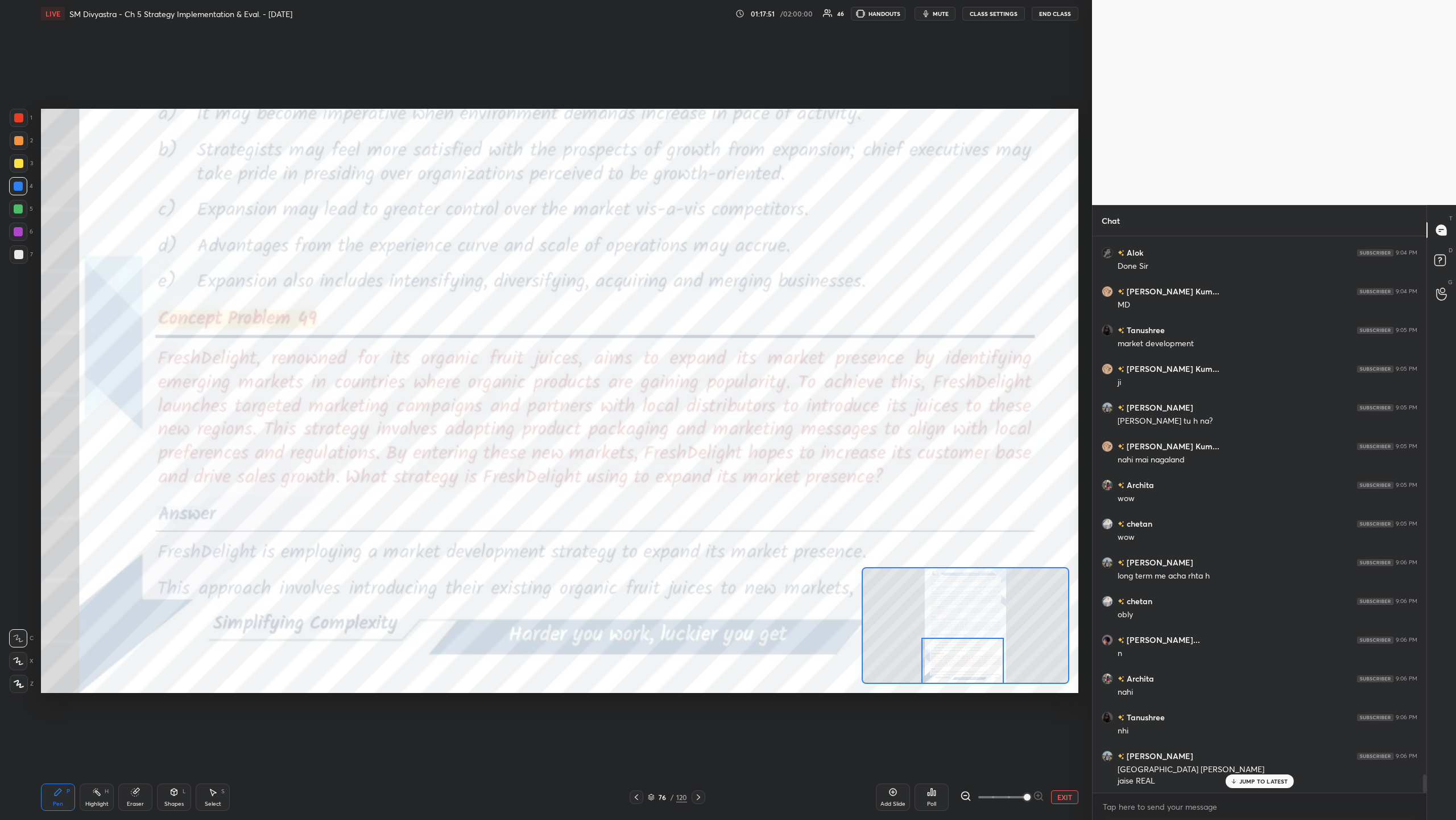
scroll to position [16665, 0]
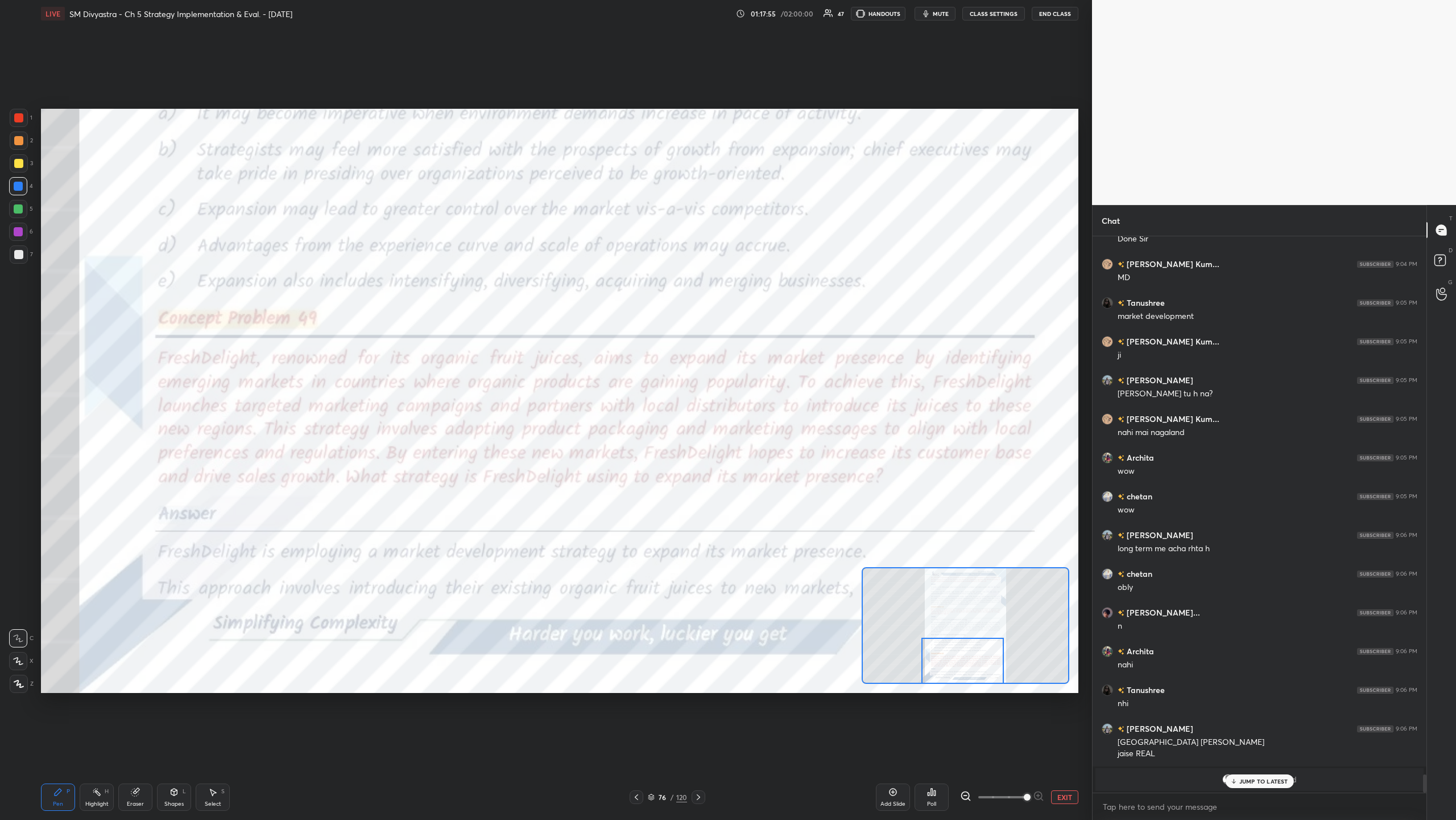
click at [407, 267] on div at bounding box center [698, 797] width 14 height 14
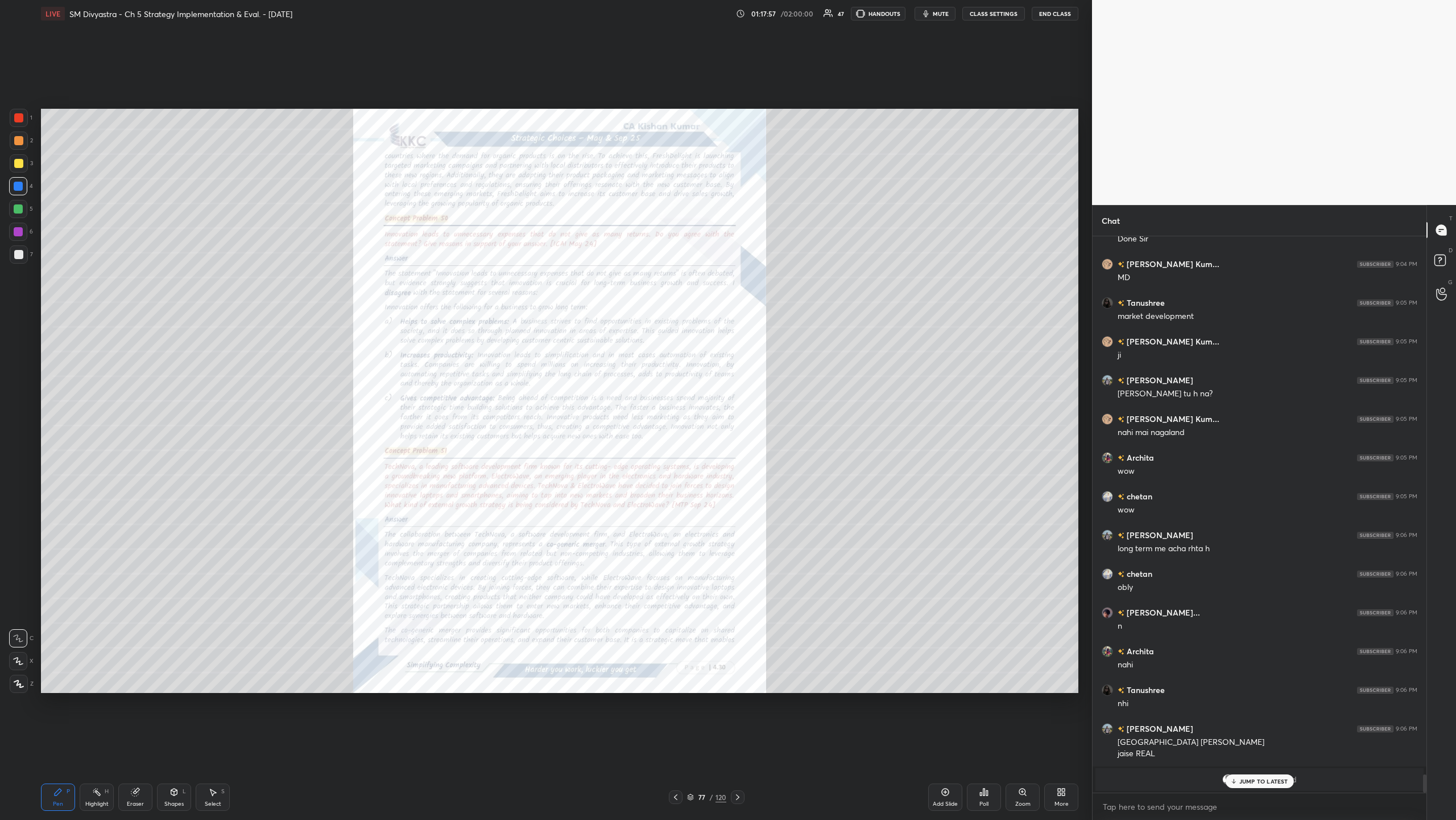
click at [407, 267] on icon at bounding box center [1022, 791] width 6 height 6
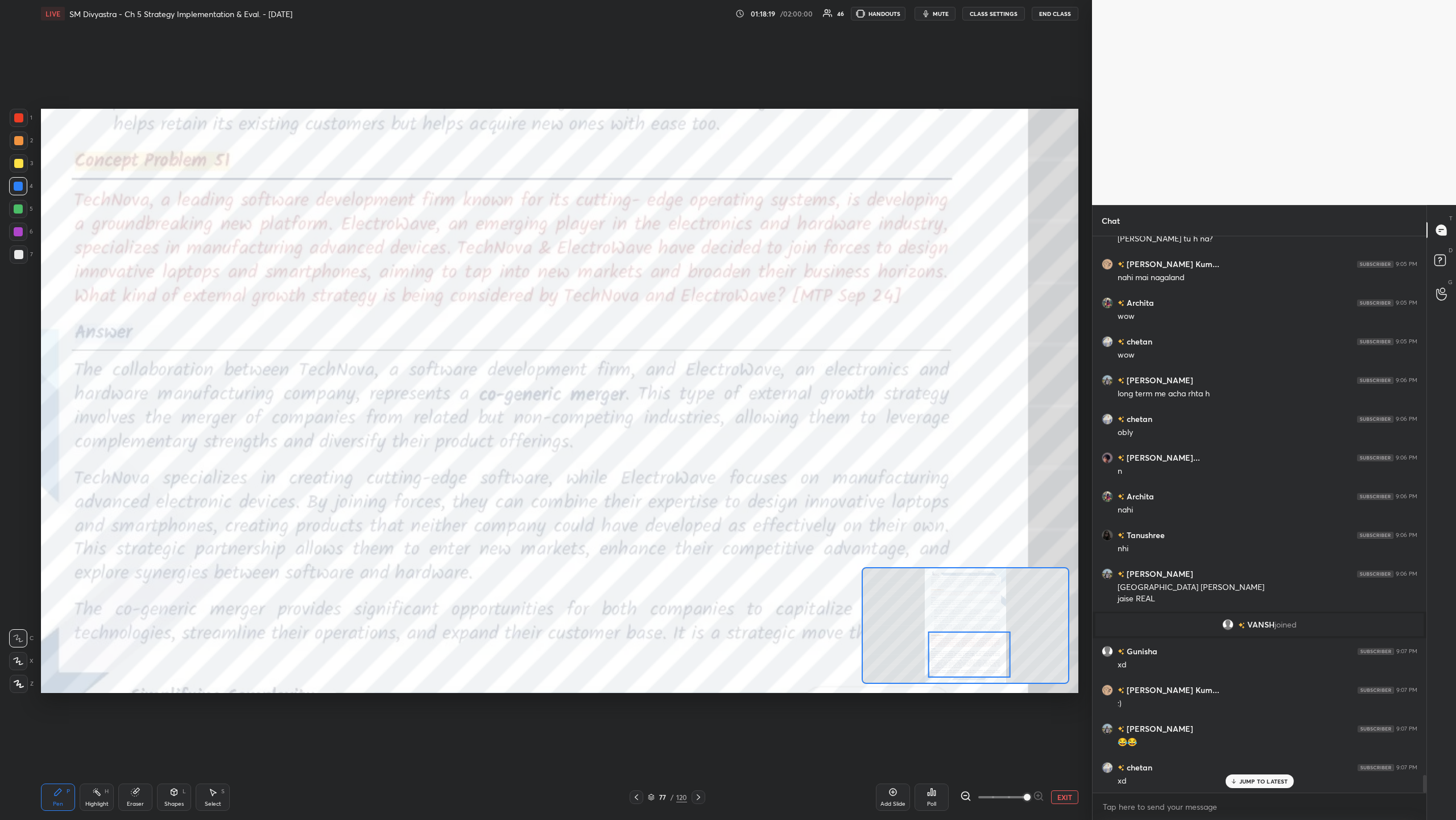
scroll to position [16858, 0]
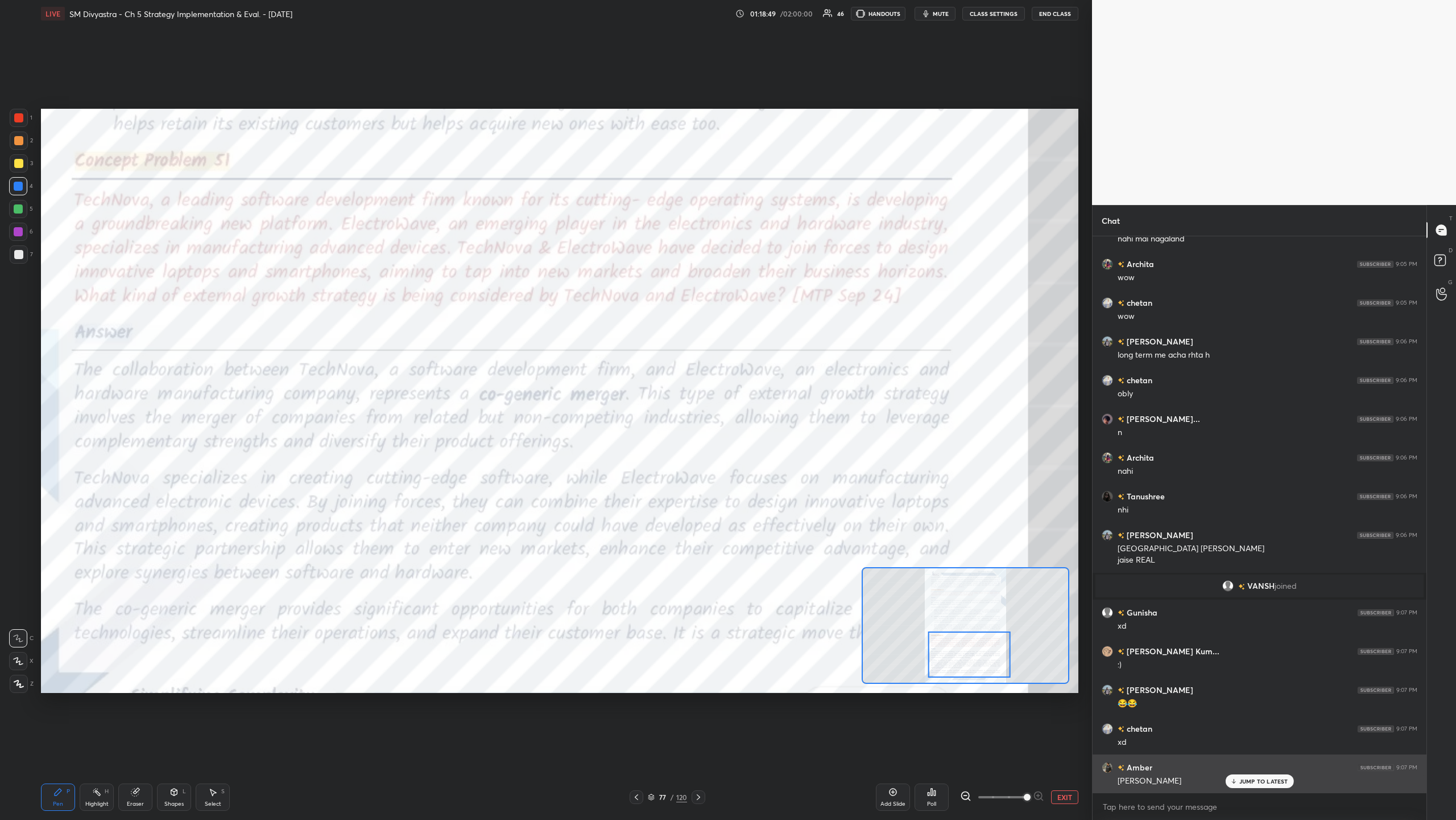
click at [407, 267] on div "[PERSON_NAME]" at bounding box center [1268, 780] width 300 height 14
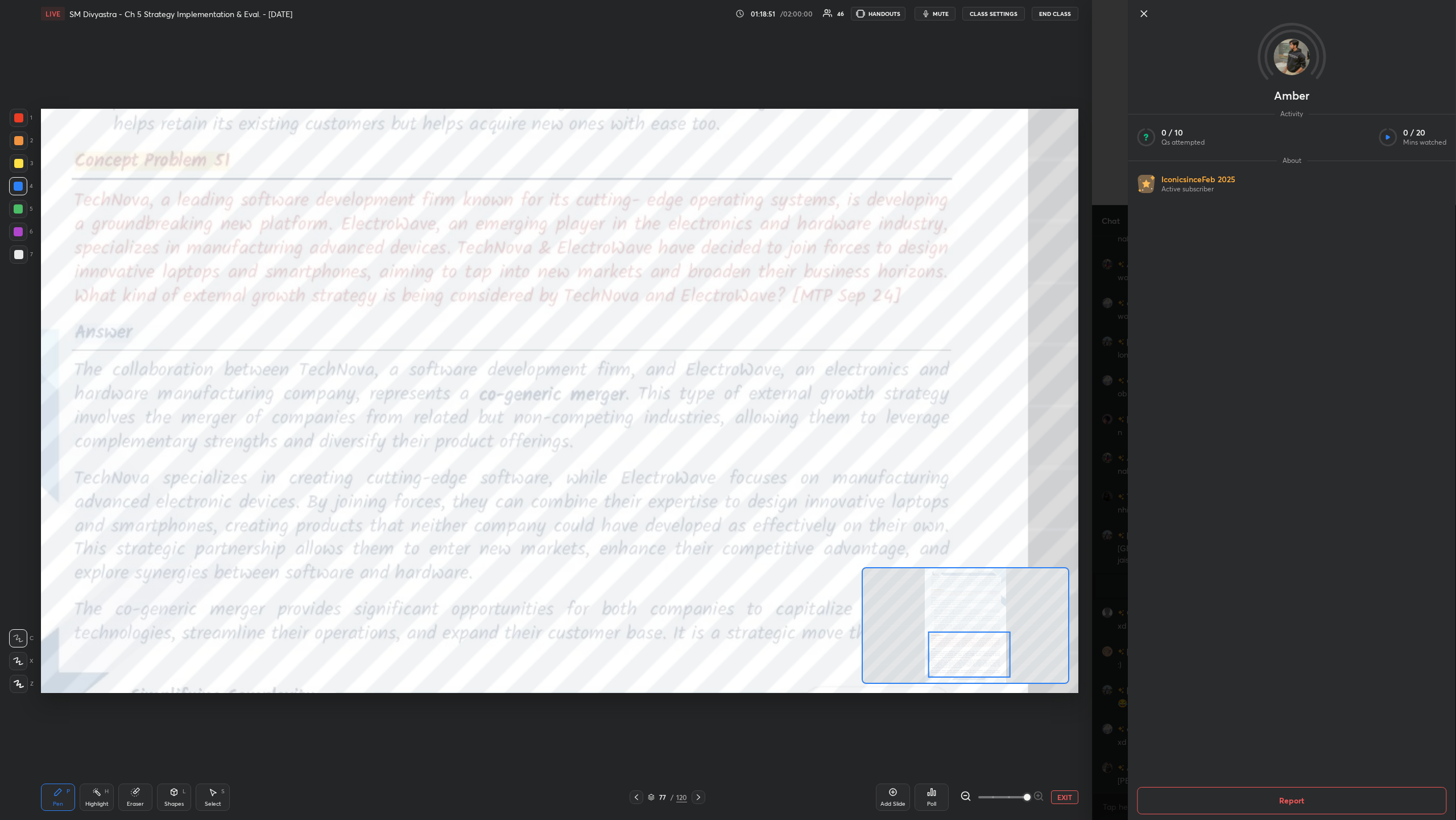
click at [407, 11] on div at bounding box center [1292, 33] width 328 height 65
click at [407, 12] on icon at bounding box center [1144, 14] width 6 height 6
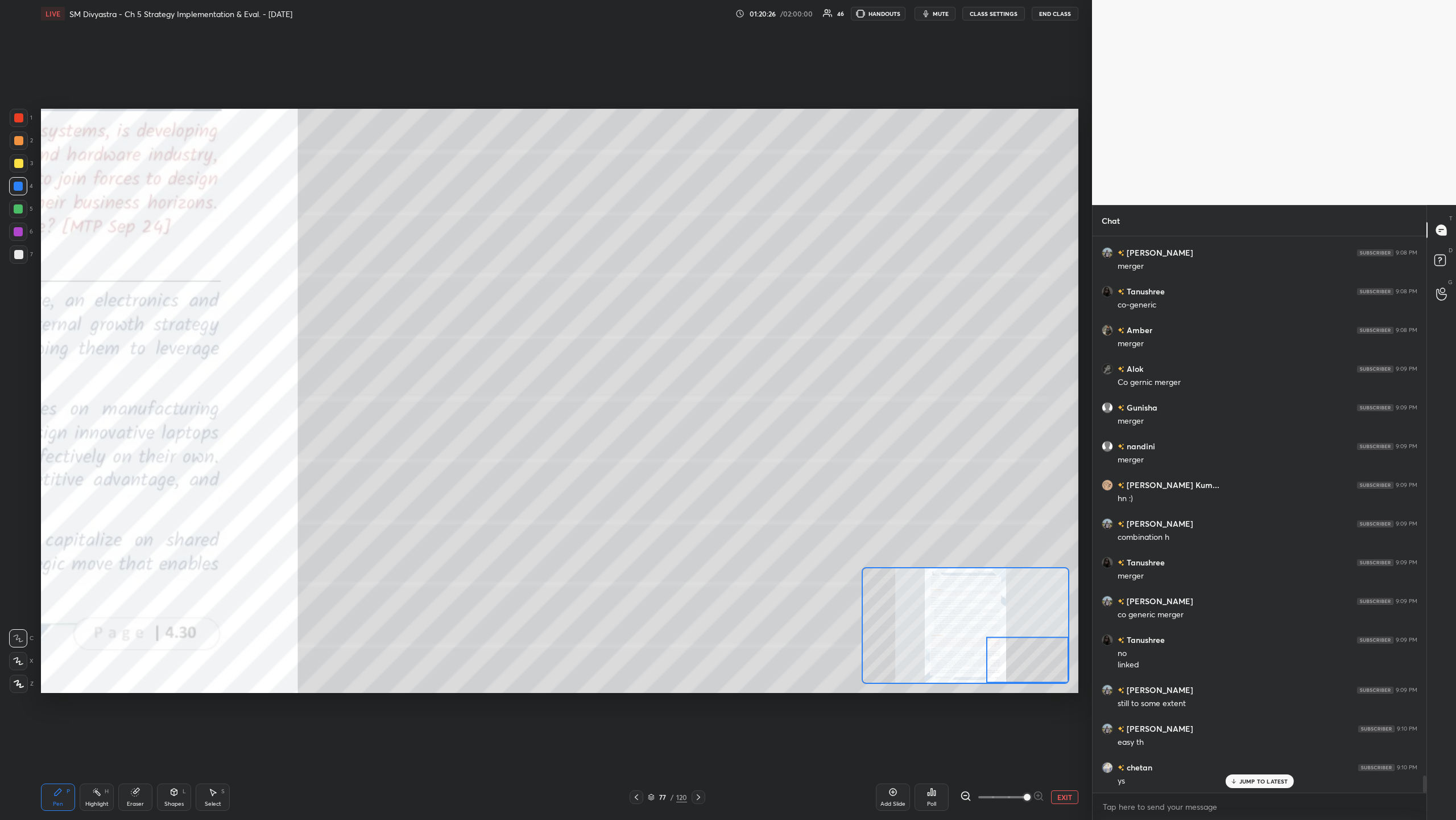
scroll to position [17721, 0]
click at [407, 267] on div at bounding box center [698, 797] width 14 height 14
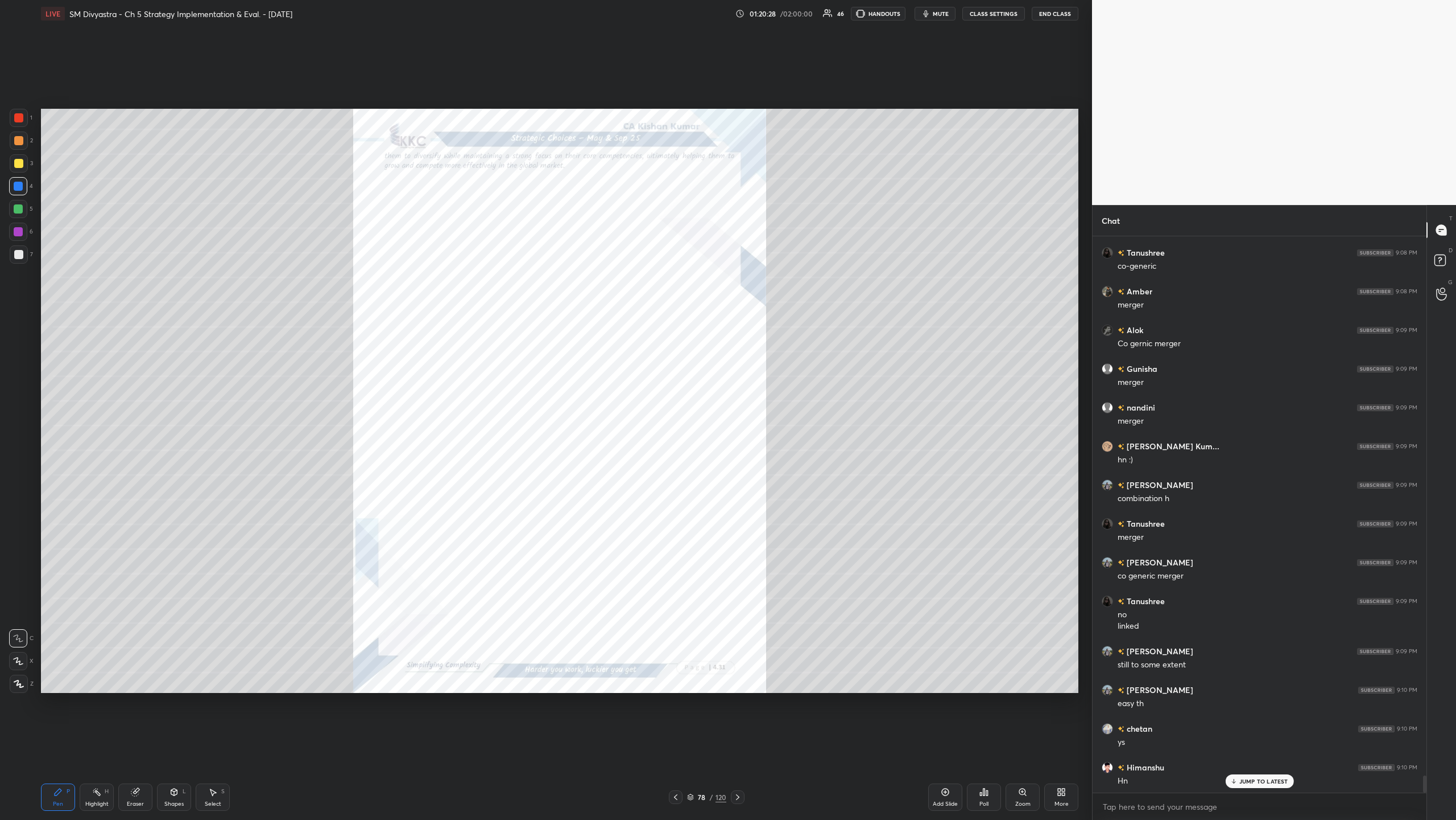
scroll to position [17760, 0]
click at [407, 267] on div "Pen P Highlight H Eraser Shapes L Select S 78 / 120 Add Slide Poll Zoom More" at bounding box center [559, 797] width 1038 height 45
click at [407, 267] on icon at bounding box center [738, 797] width 9 height 9
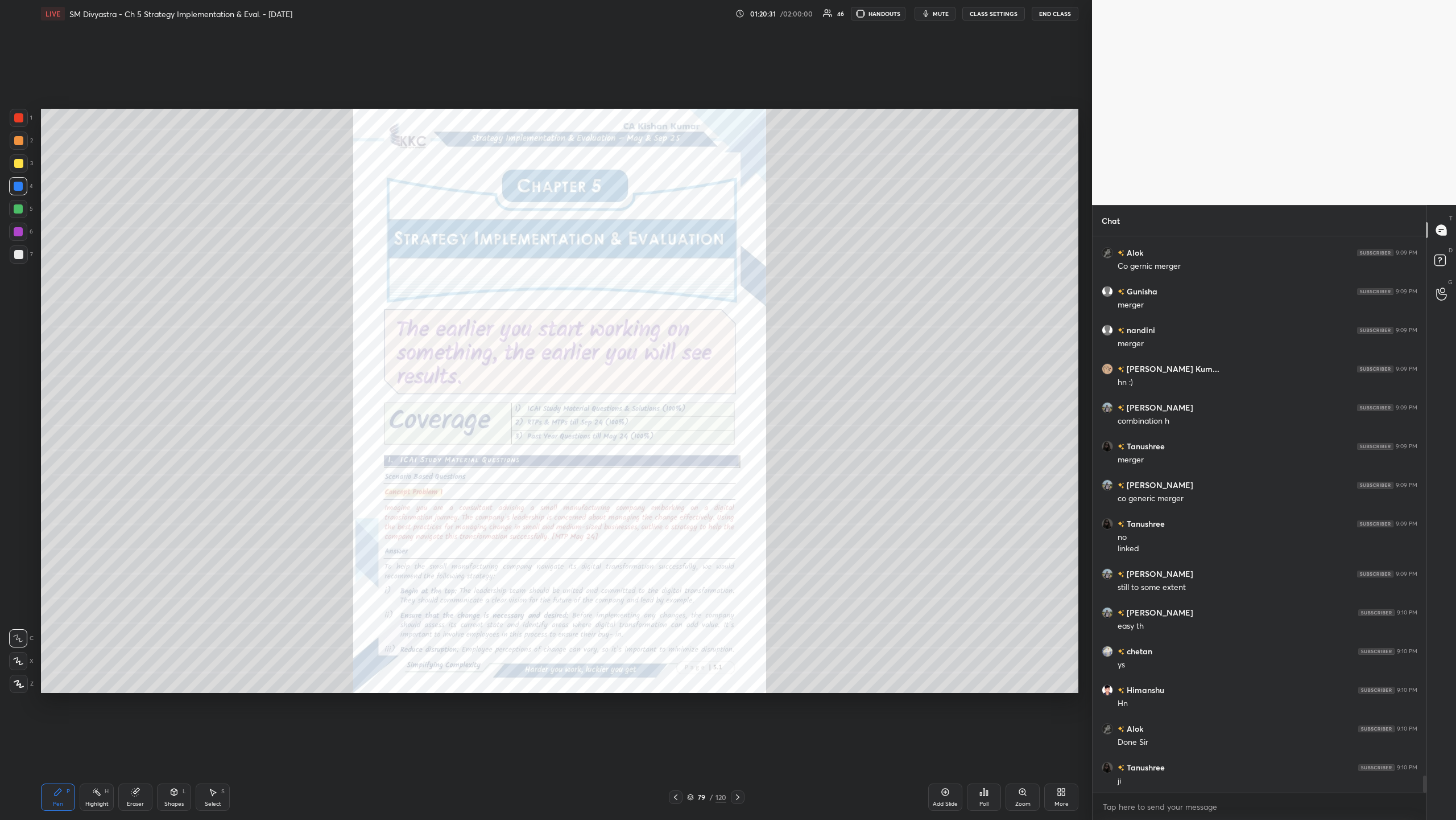
click at [407, 267] on div at bounding box center [676, 797] width 14 height 14
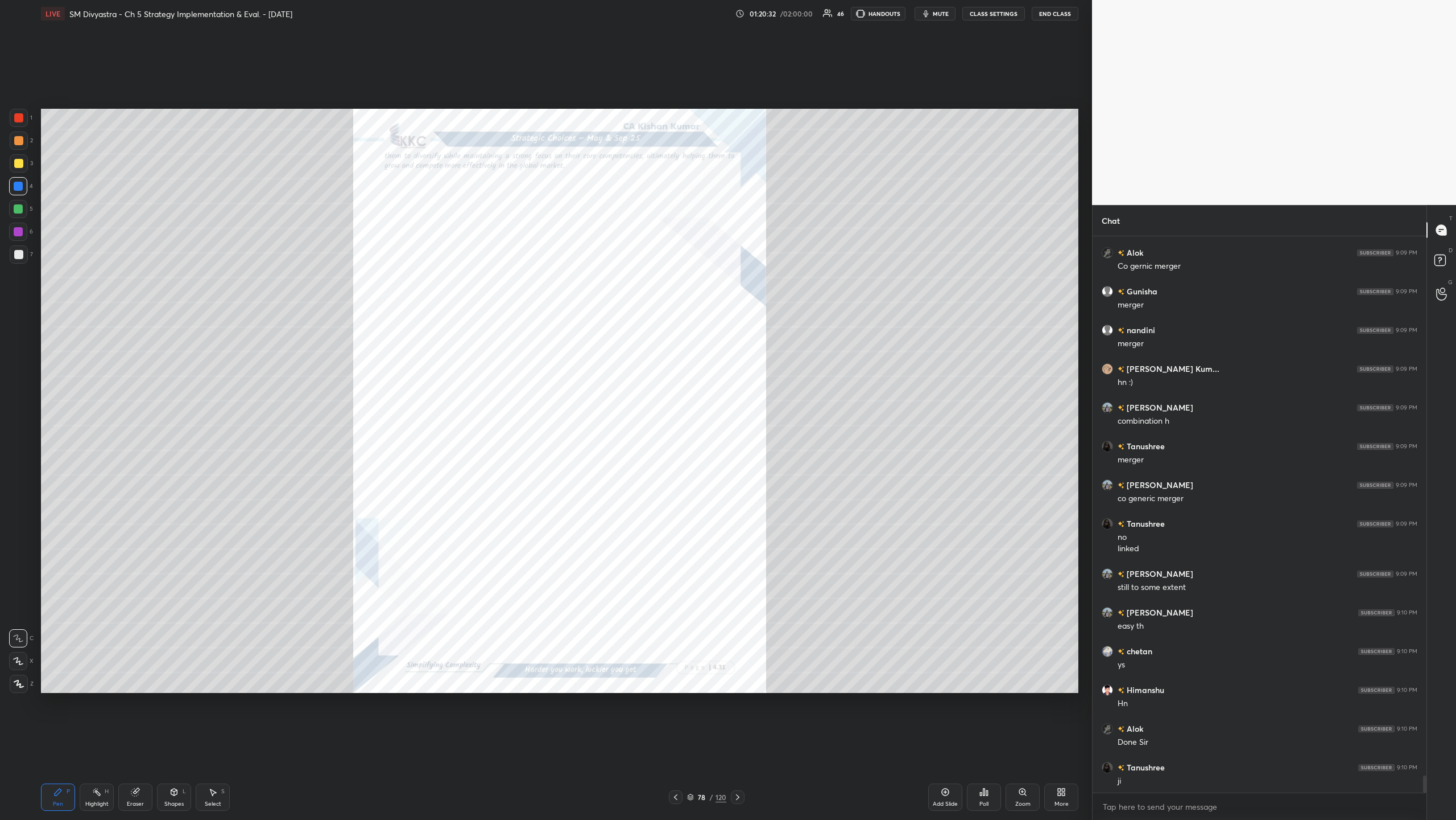
click at [407, 267] on div "Add Slide" at bounding box center [945, 797] width 34 height 27
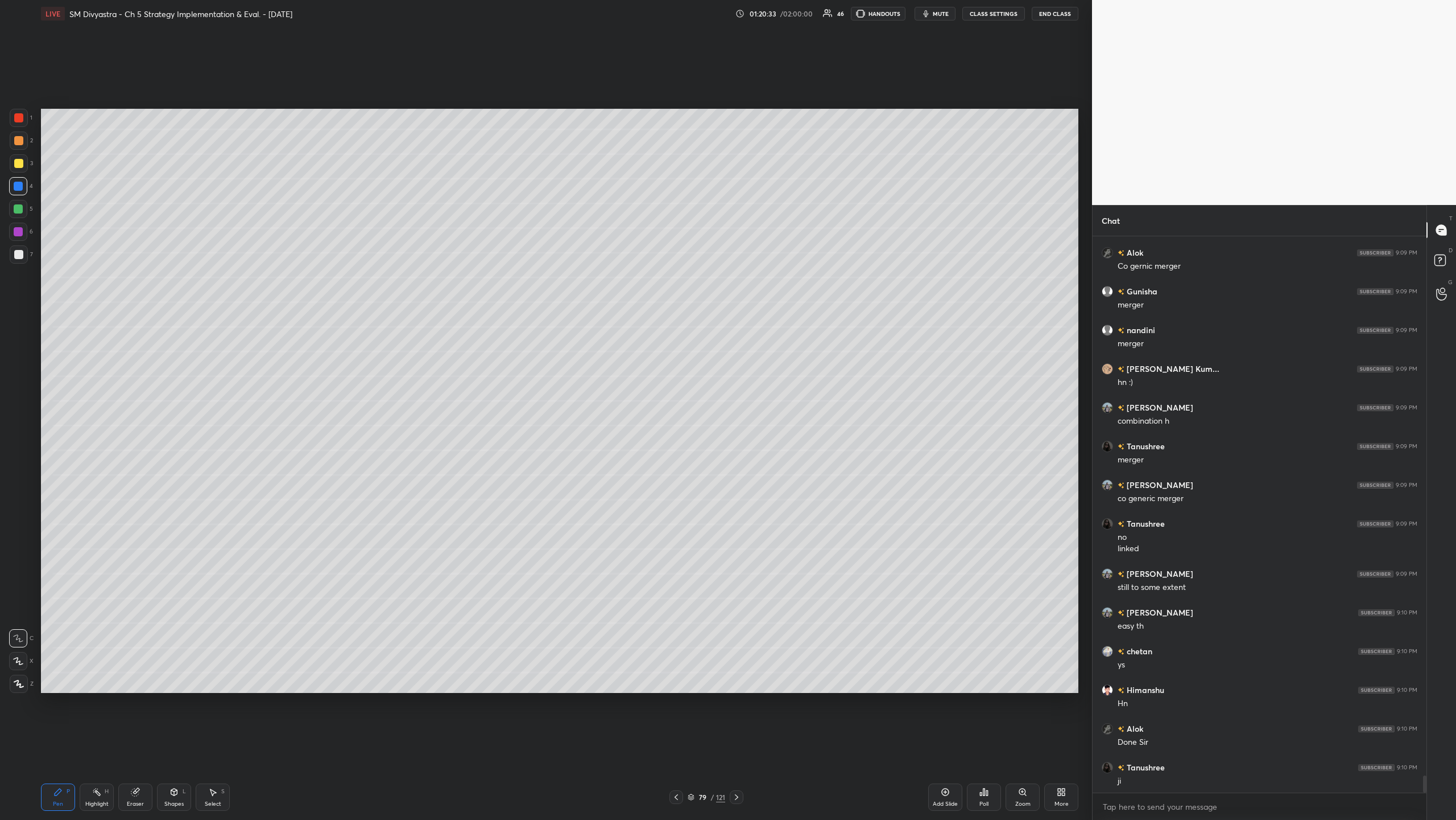
click at [17, 217] on div at bounding box center [18, 209] width 18 height 18
click at [20, 267] on icon at bounding box center [18, 661] width 11 height 8
click at [407, 267] on div "Add Slide" at bounding box center [945, 797] width 34 height 27
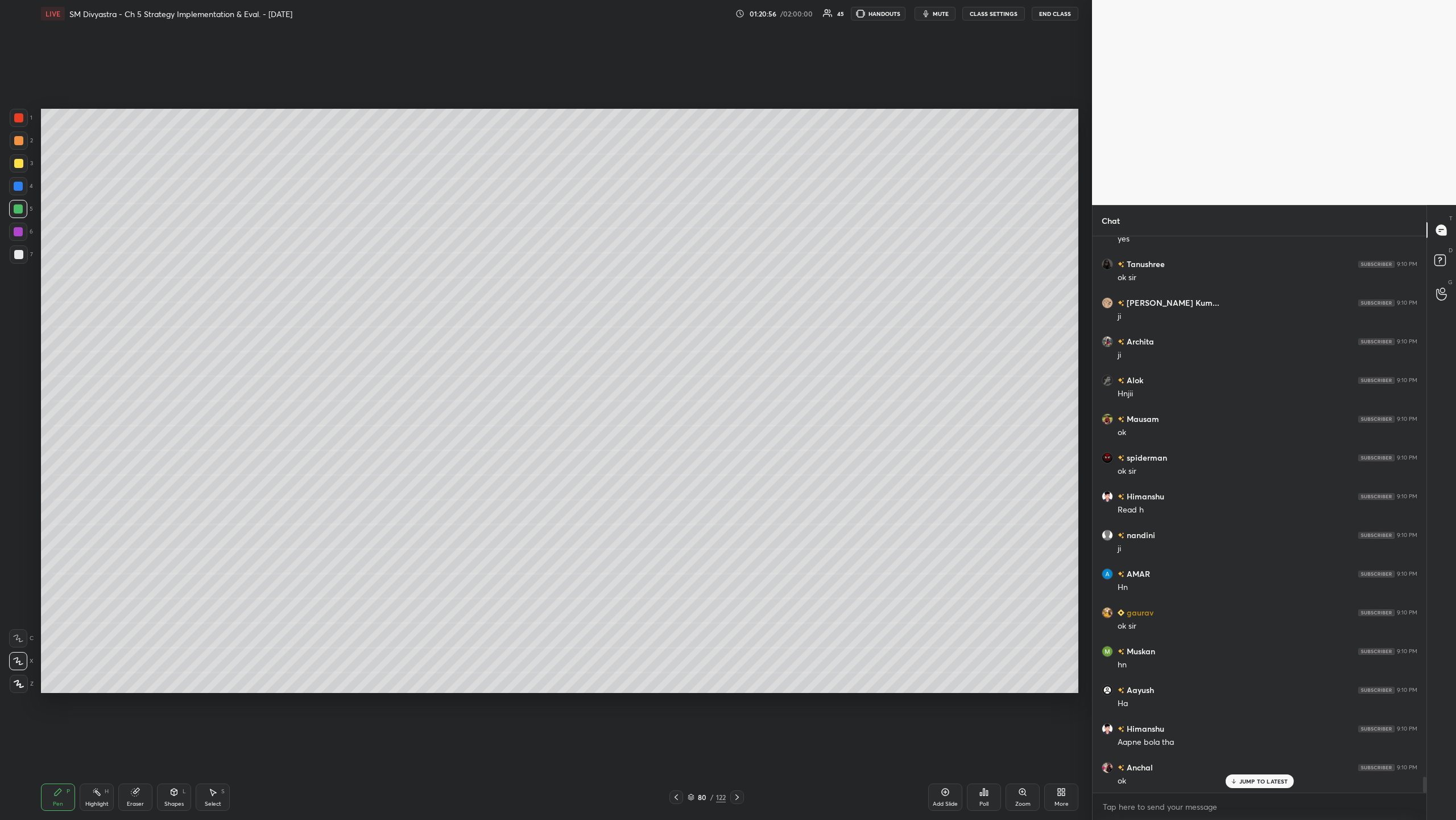
scroll to position [18612, 0]
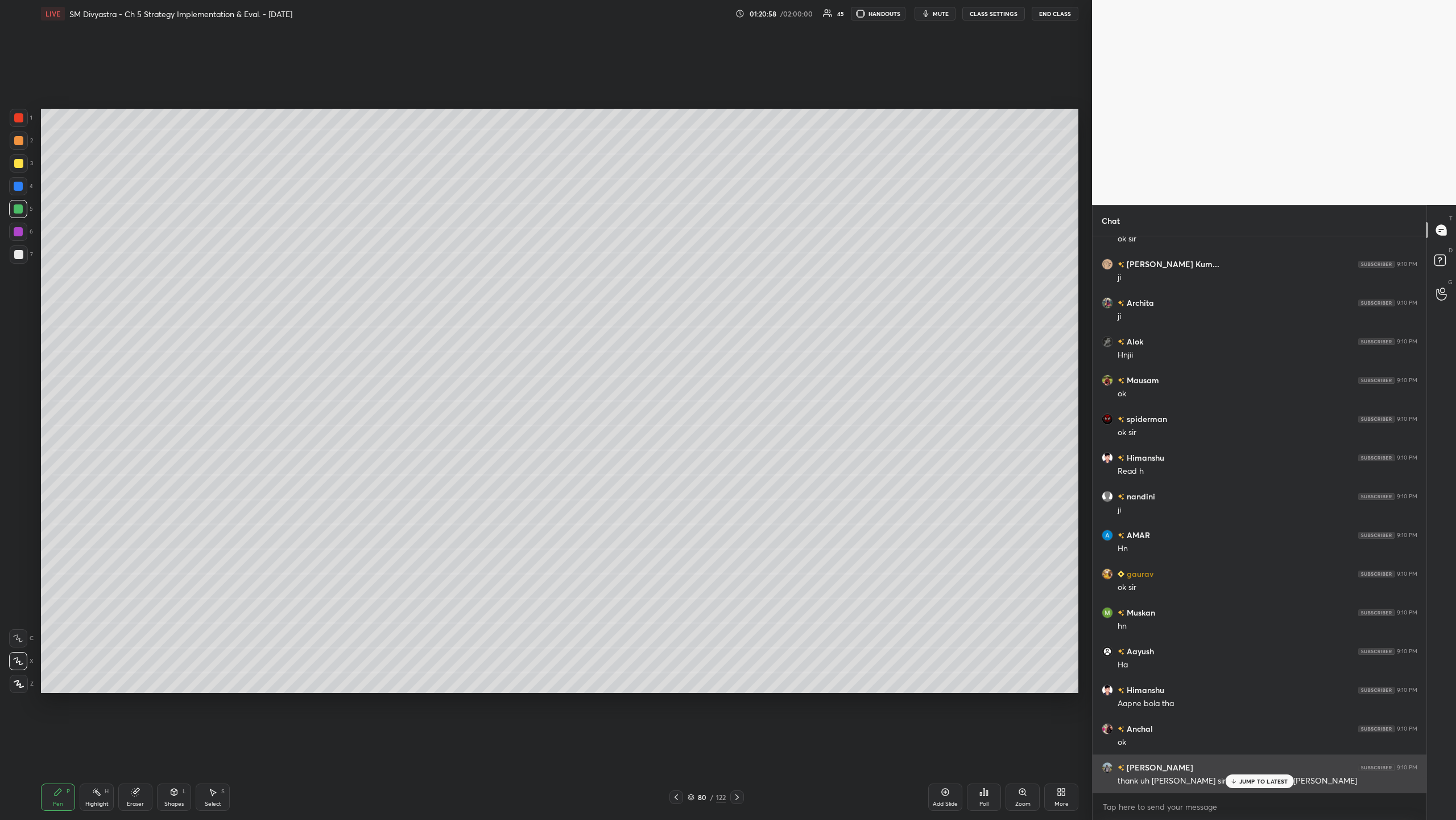
click at [407, 267] on div "JUMP TO LATEST" at bounding box center [1259, 781] width 68 height 14
click at [407, 267] on p "JUMP TO LATEST" at bounding box center [1264, 781] width 49 height 7
click at [407, 267] on icon at bounding box center [945, 792] width 9 height 9
click at [17, 165] on div at bounding box center [19, 164] width 9 height 9
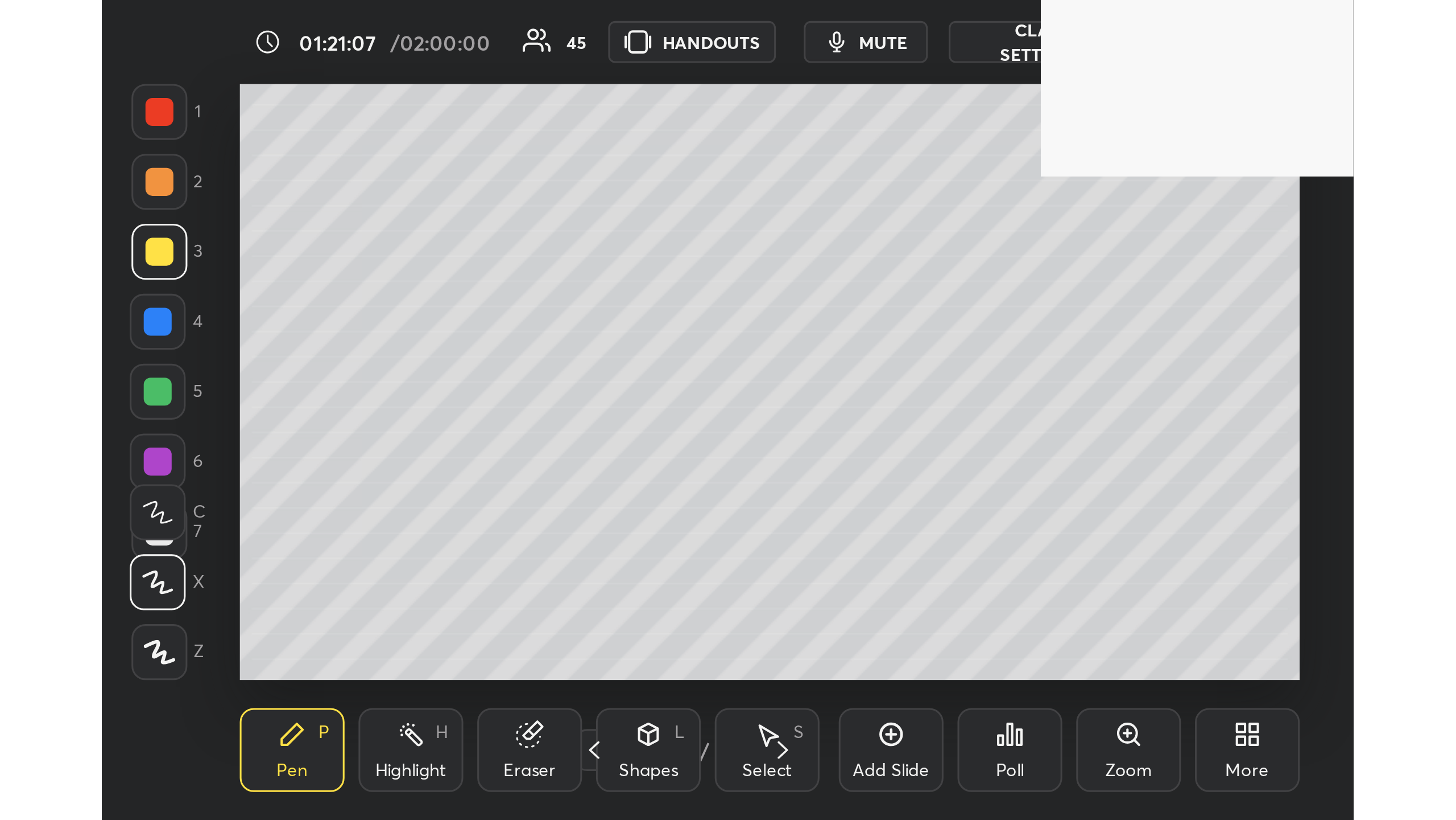
scroll to position [194, 362]
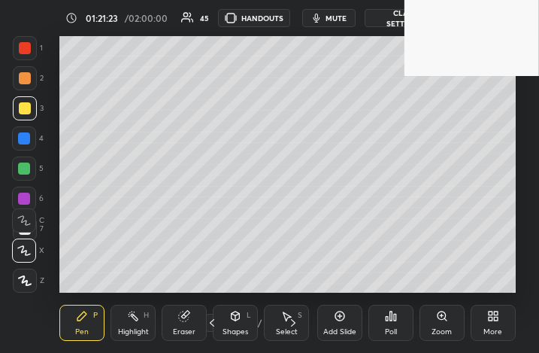
click at [490, 328] on div "More" at bounding box center [492, 332] width 19 height 8
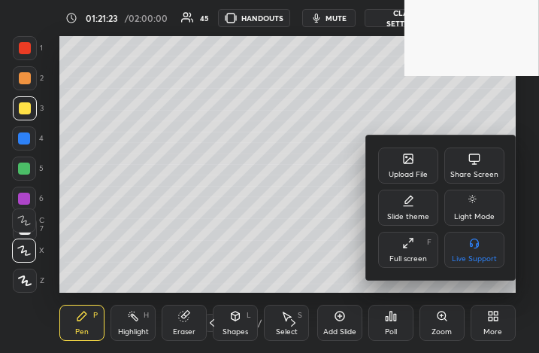
click at [407, 255] on div "Full screen" at bounding box center [408, 259] width 38 height 8
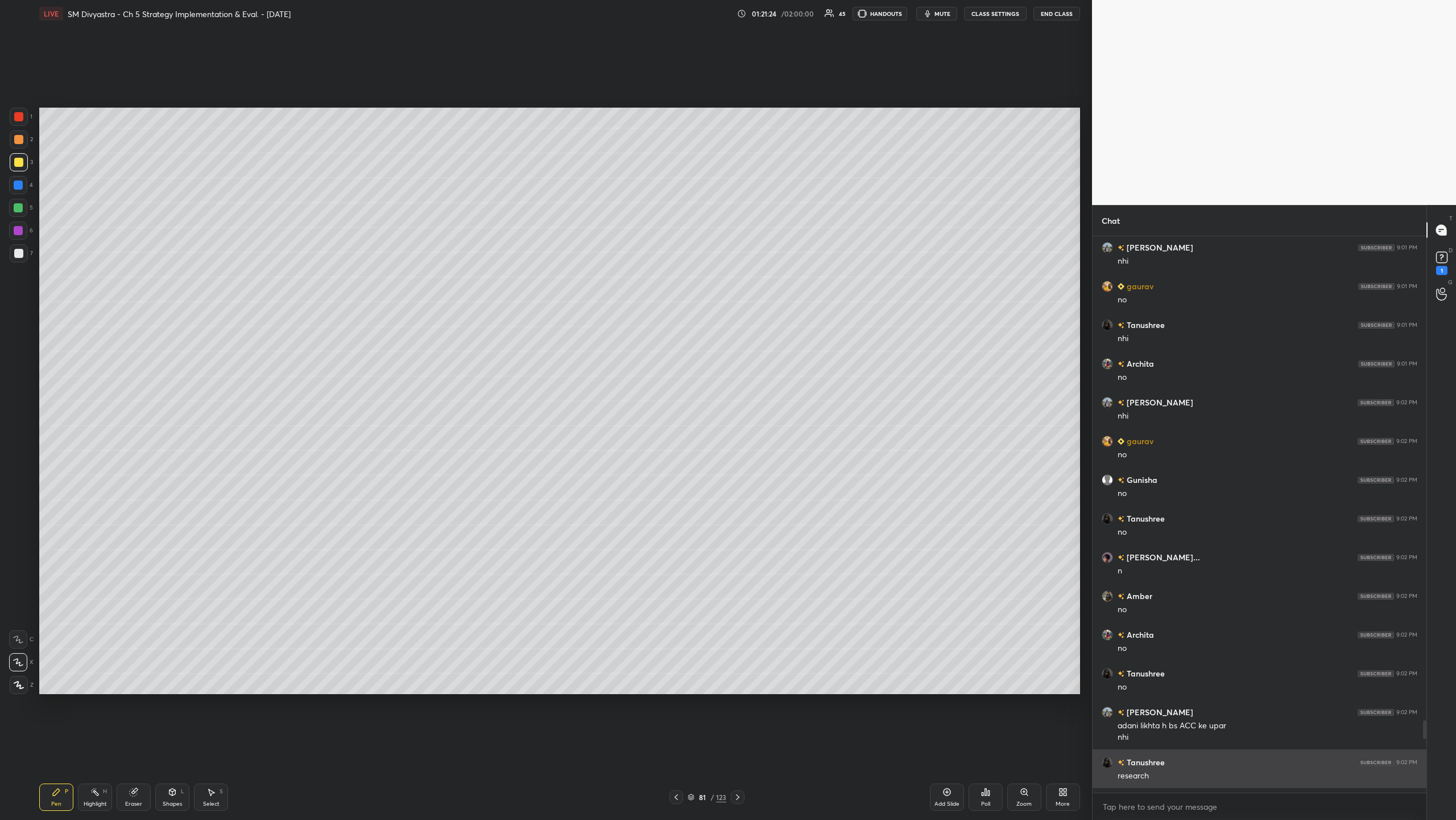
scroll to position [747, 1047]
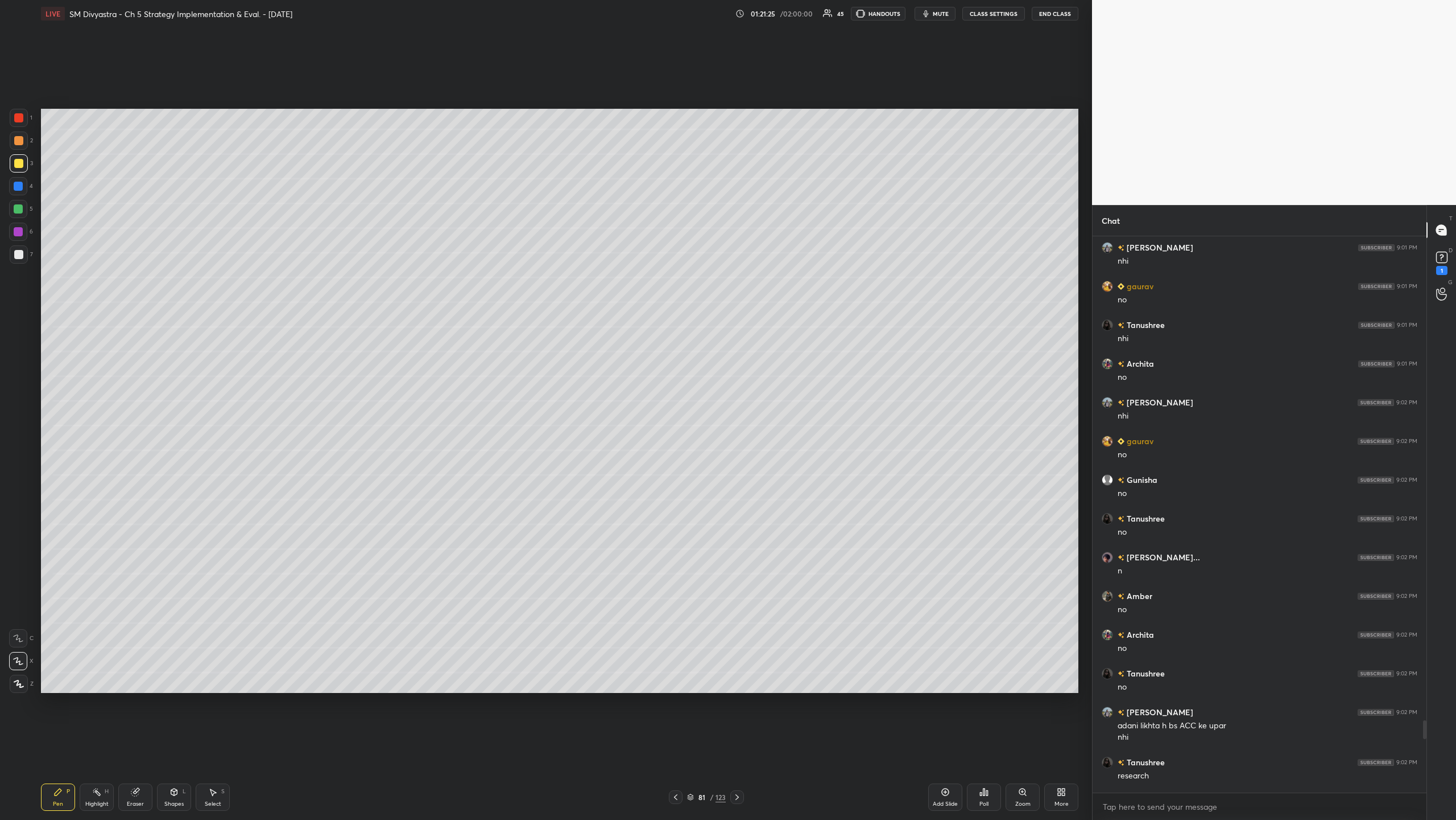
click at [407, 267] on body "1 2 3 4 5 6 7 C X Z C X Z E E Erase all H H LIVE SM Divyastra - Ch 5 Strategy I…" at bounding box center [728, 410] width 1456 height 820
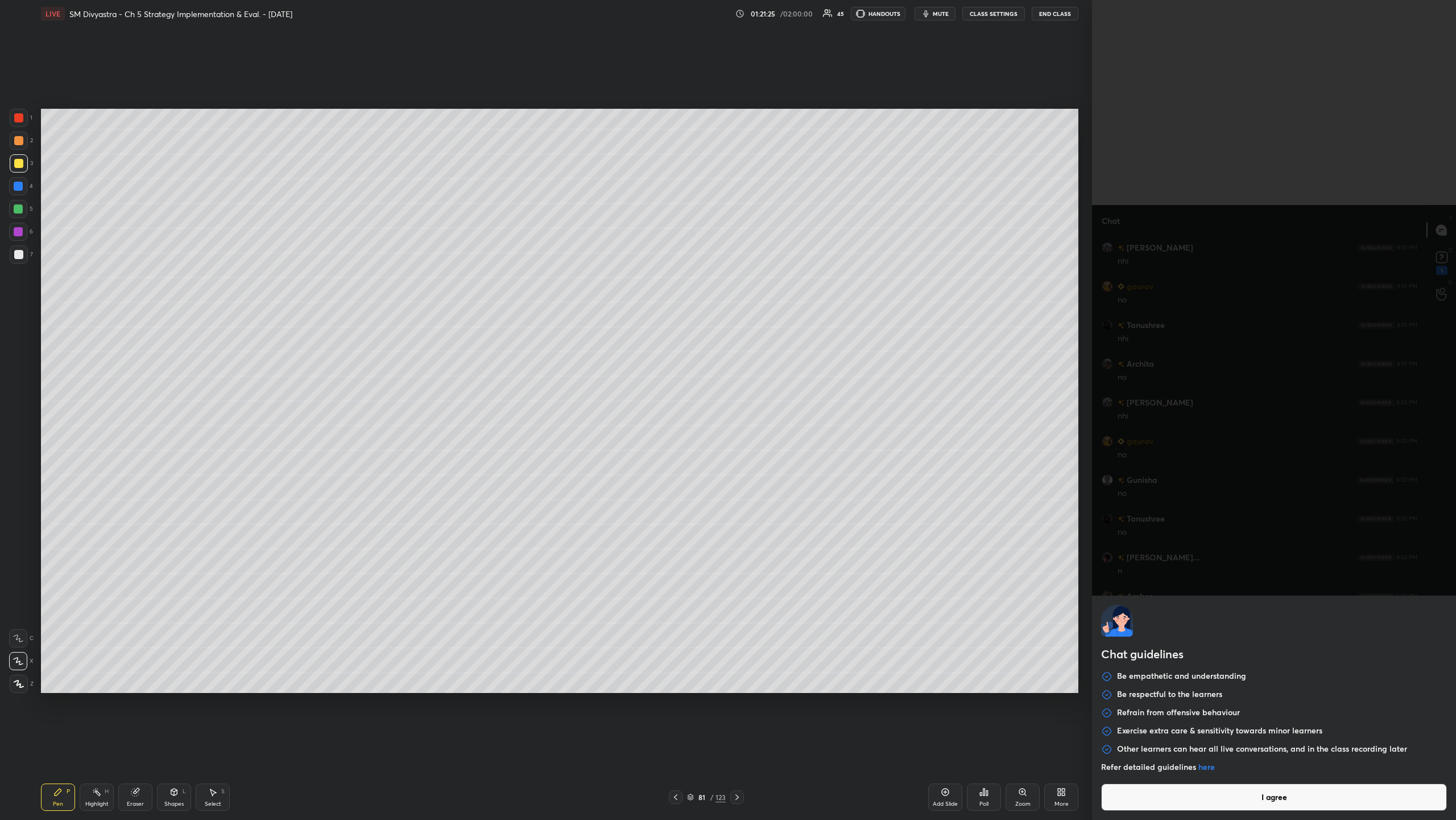
scroll to position [14920, 0]
click at [407, 267] on button "I agree" at bounding box center [1274, 797] width 346 height 27
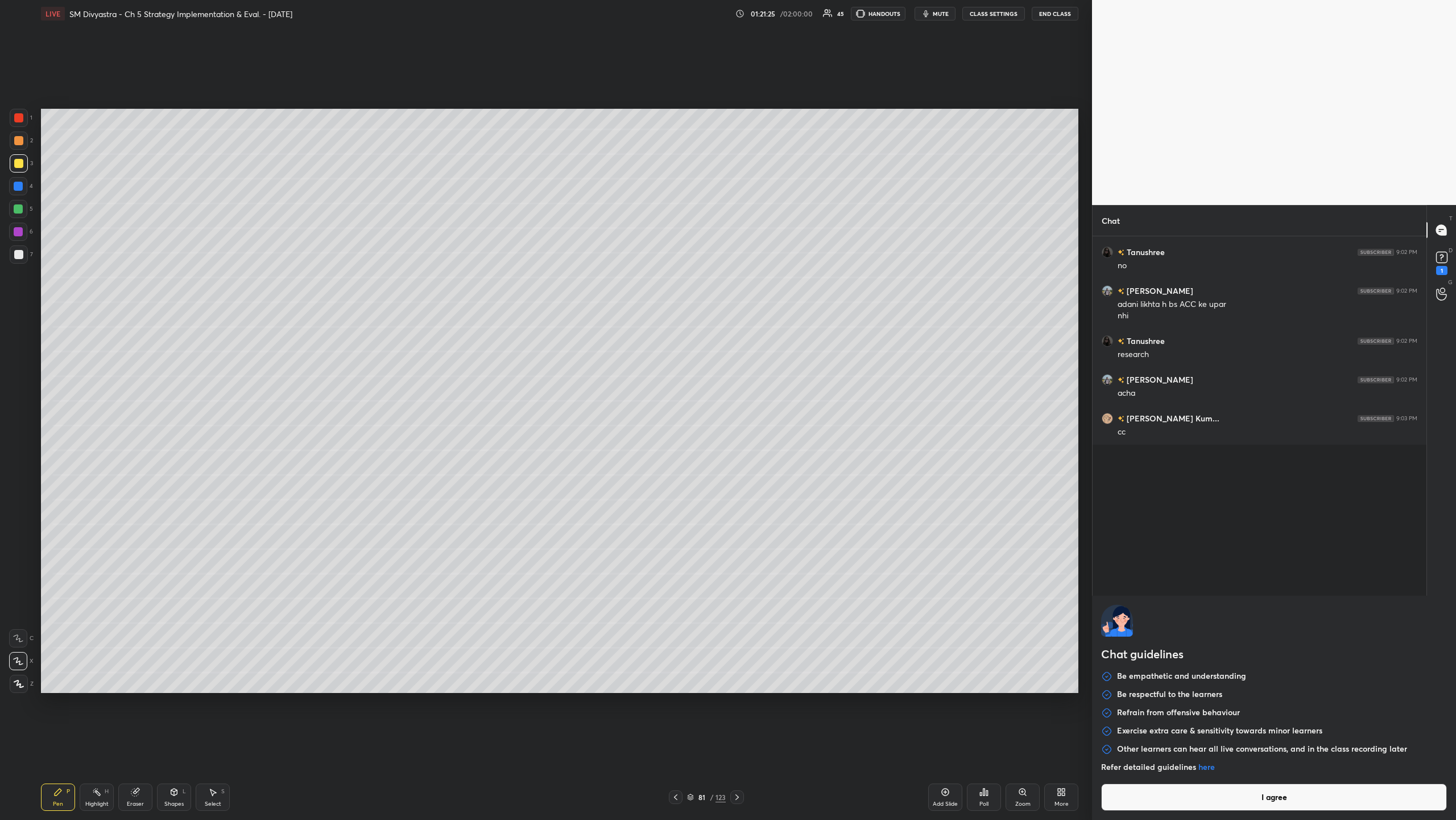
type textarea "x"
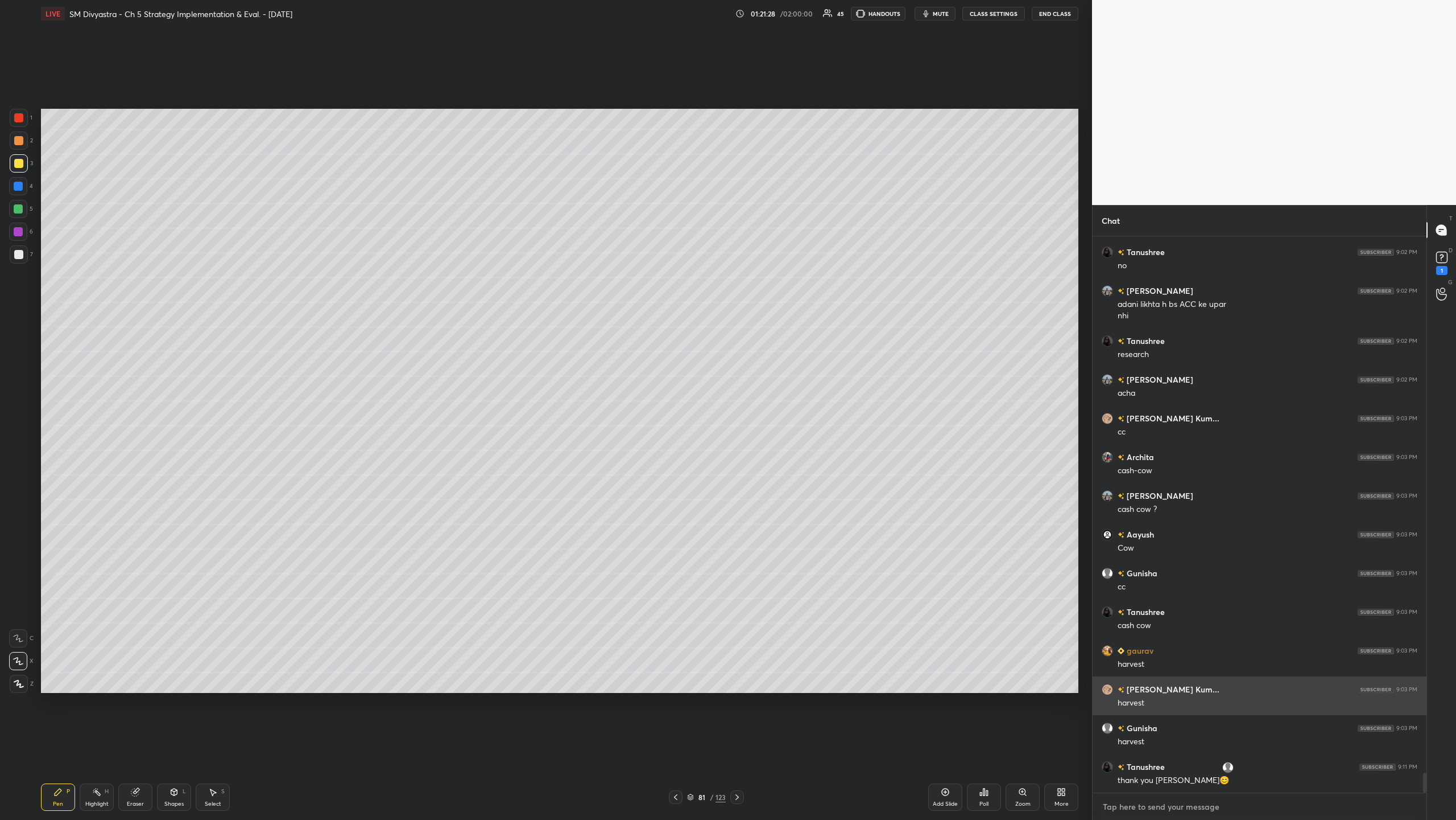
paste textarea "[URL][DOMAIN_NAME]"
type textarea "[URL][DOMAIN_NAME]"
type textarea "x"
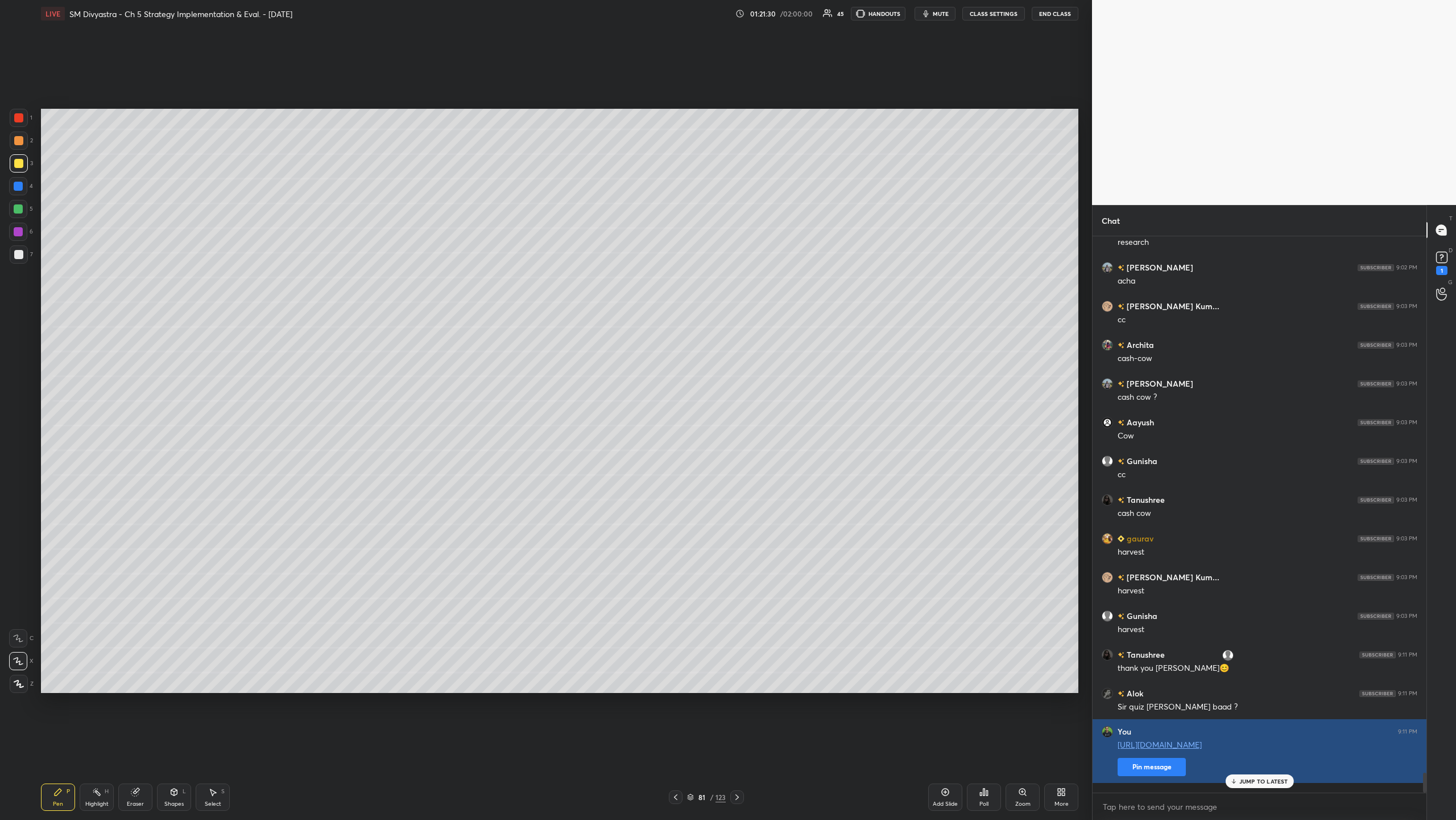
click at [407, 267] on button "Pin message" at bounding box center [1152, 767] width 68 height 18
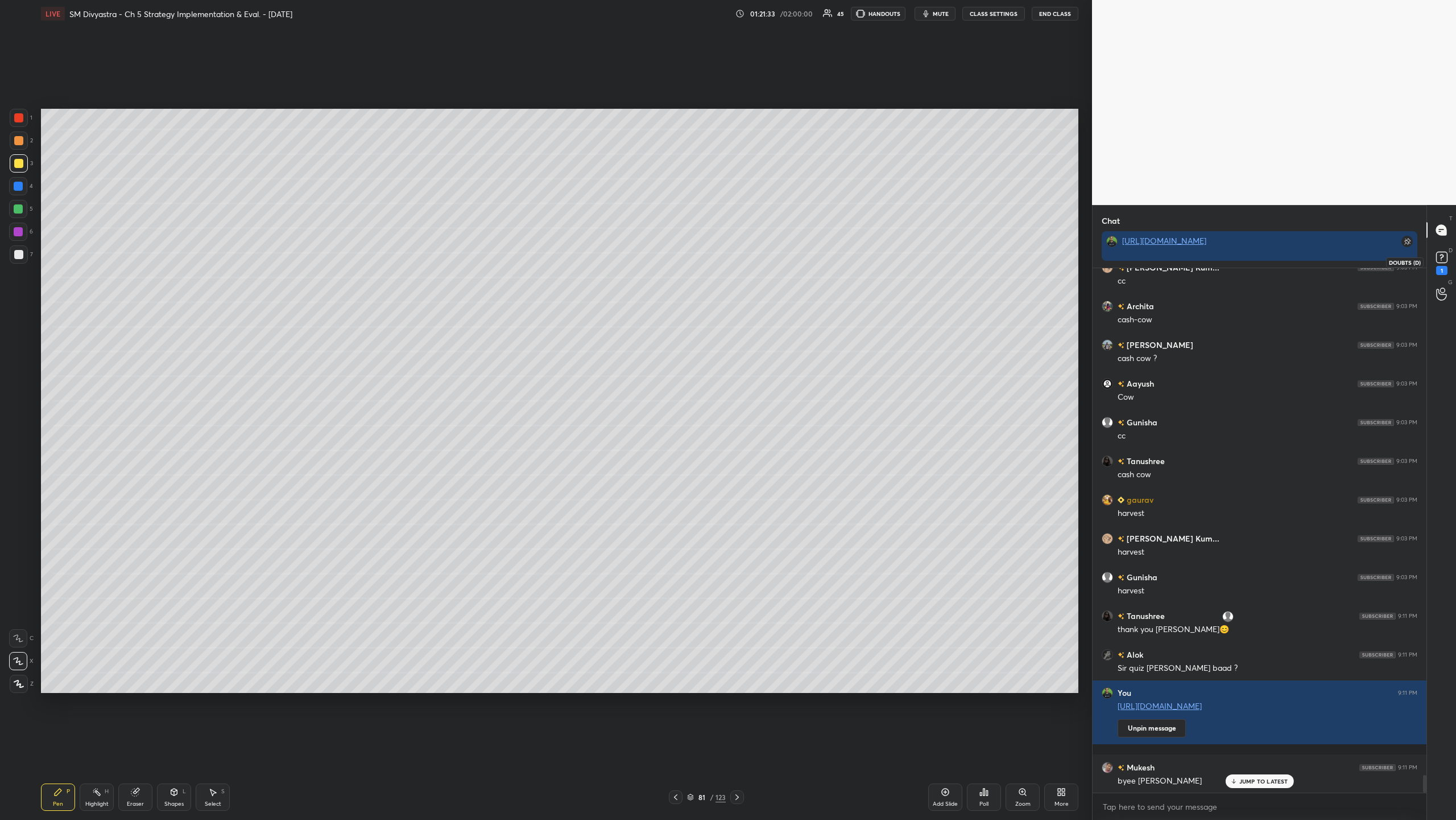
click at [407, 260] on rect at bounding box center [1442, 257] width 11 height 11
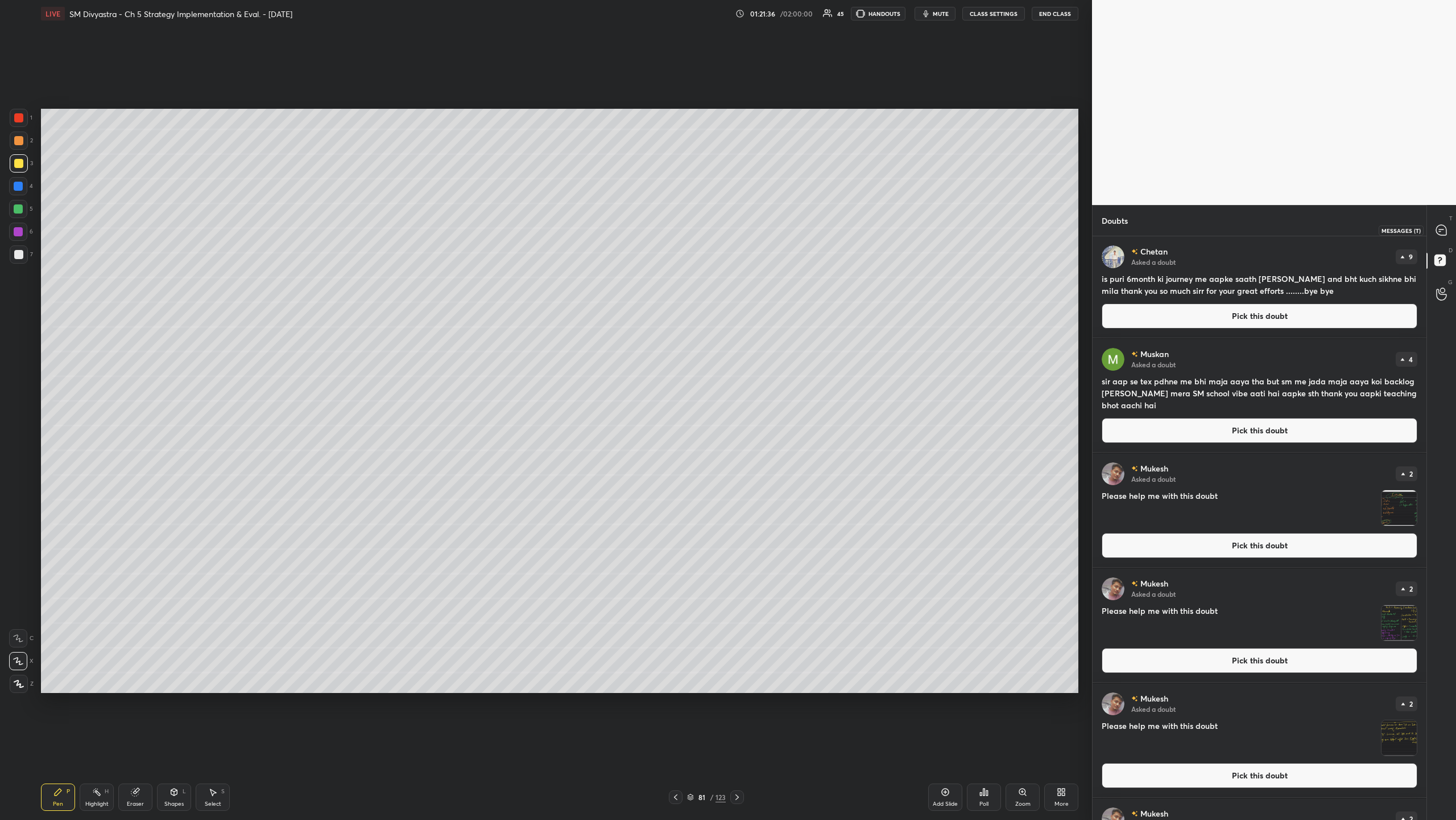
click at [407, 223] on div at bounding box center [1442, 229] width 23 height 20
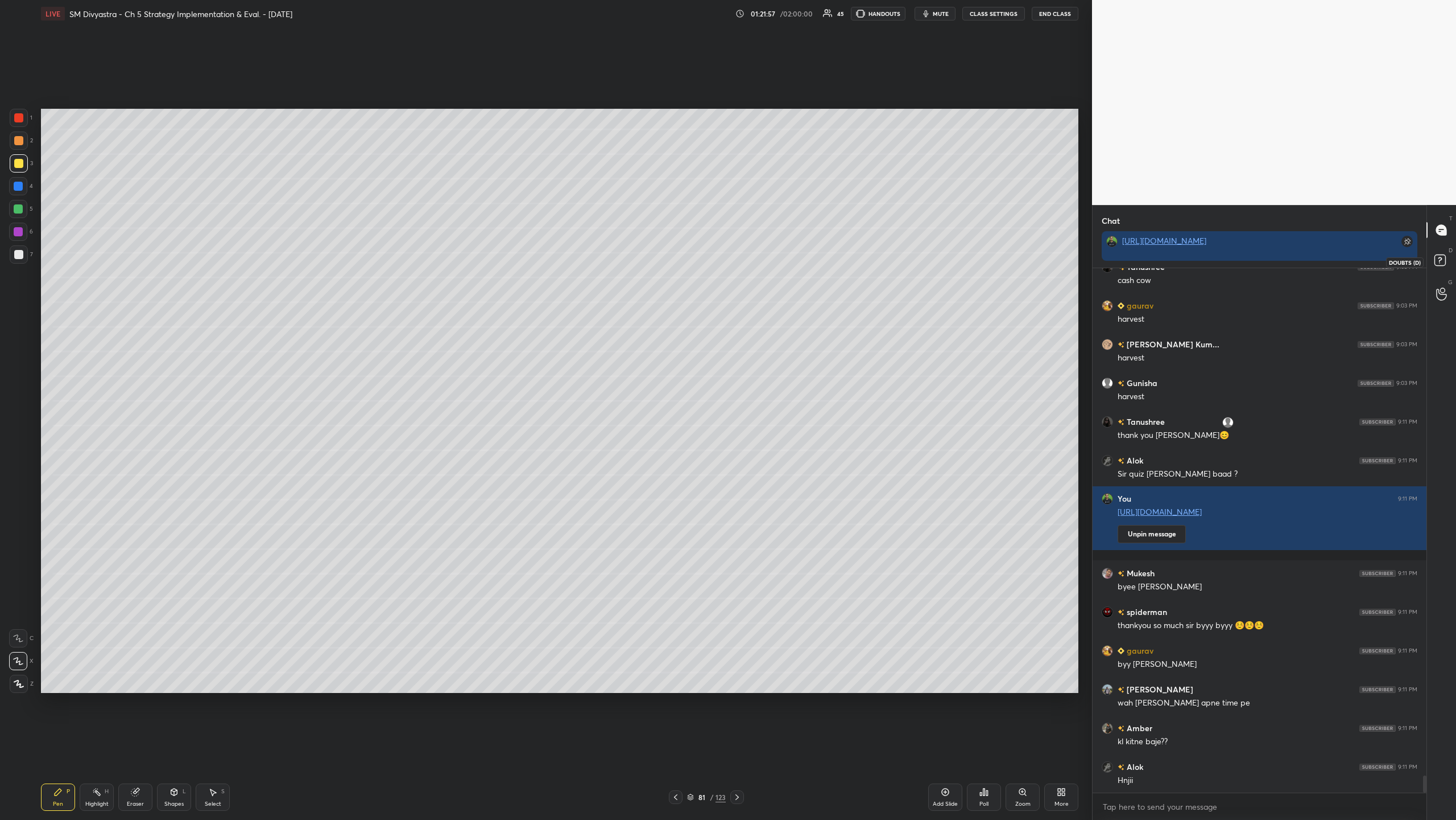
click at [407, 256] on icon at bounding box center [1442, 261] width 20 height 20
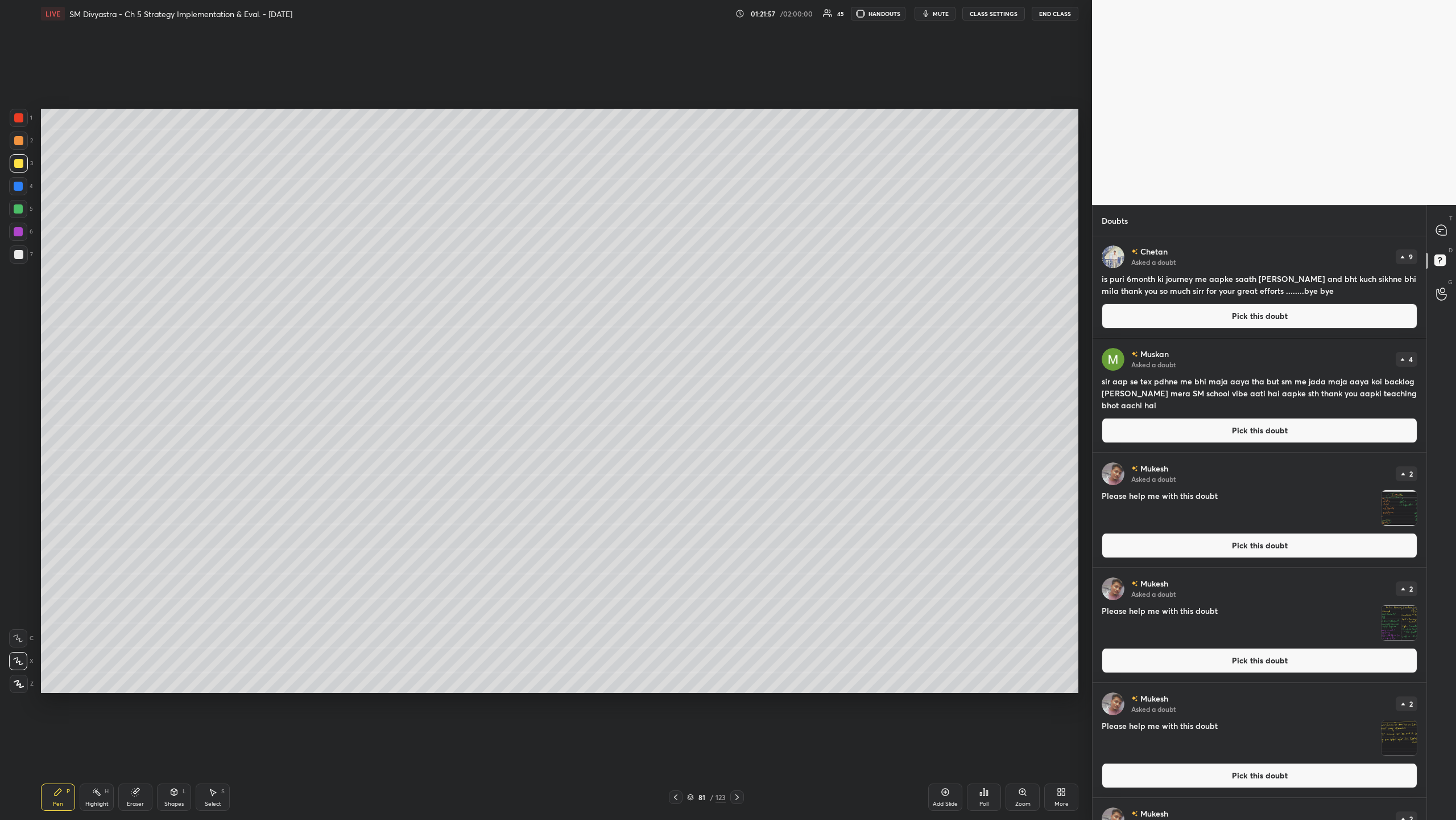
click at [407, 267] on button "Pick this doubt" at bounding box center [1259, 316] width 316 height 25
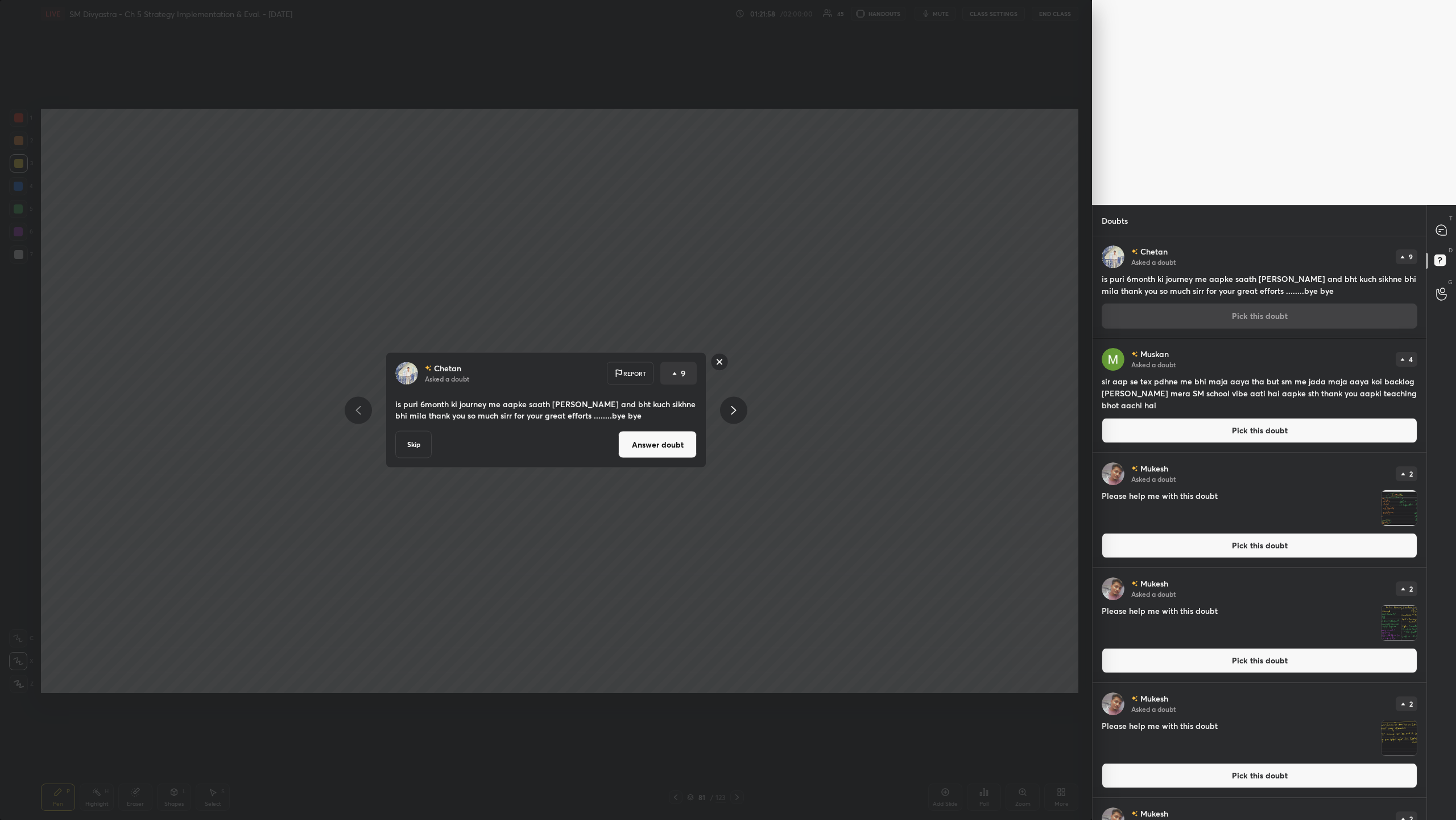
click at [407, 267] on button "Answer doubt" at bounding box center [658, 444] width 79 height 27
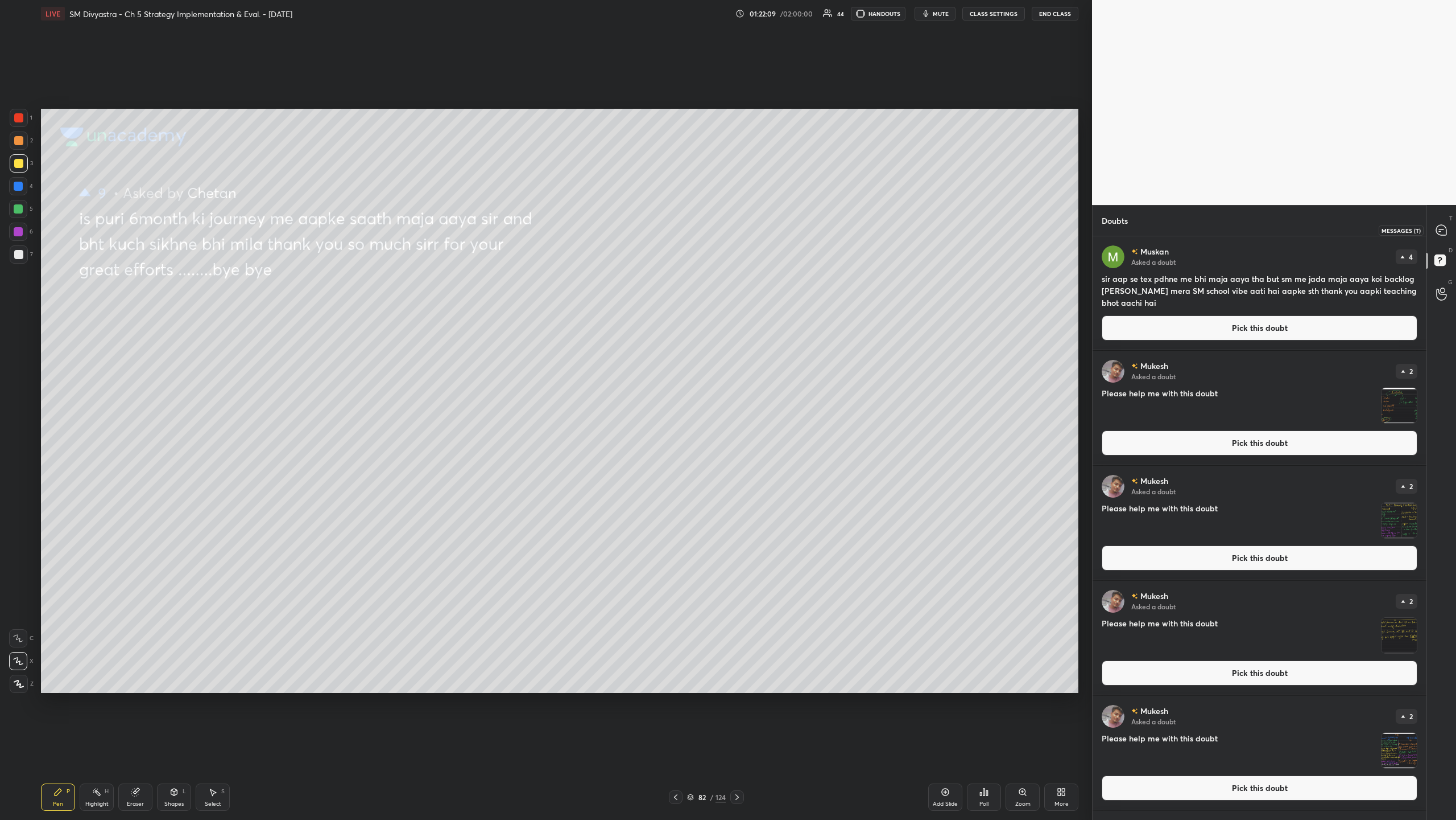
click at [407, 223] on div at bounding box center [1442, 229] width 23 height 20
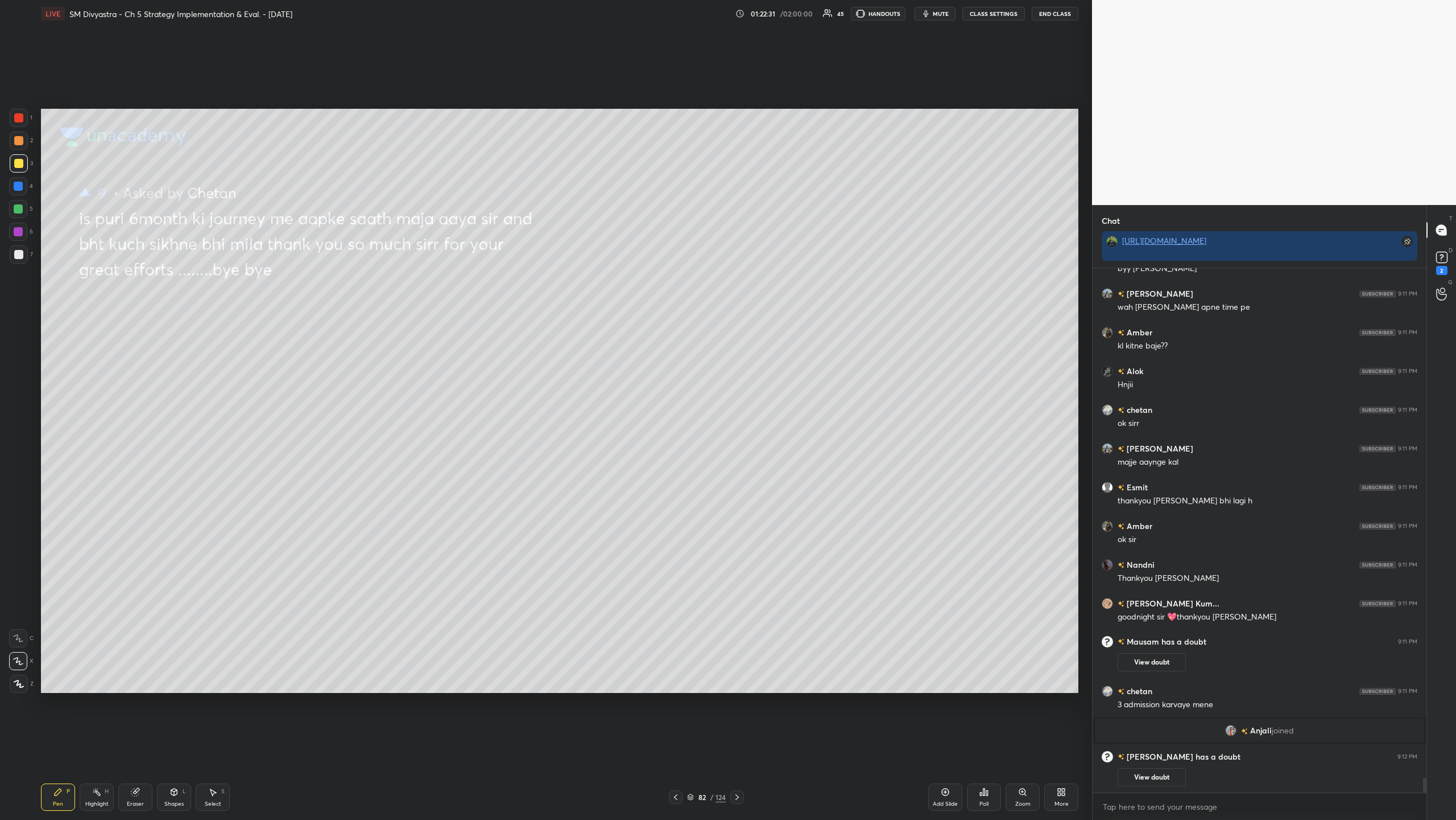
scroll to position [17757, 0]
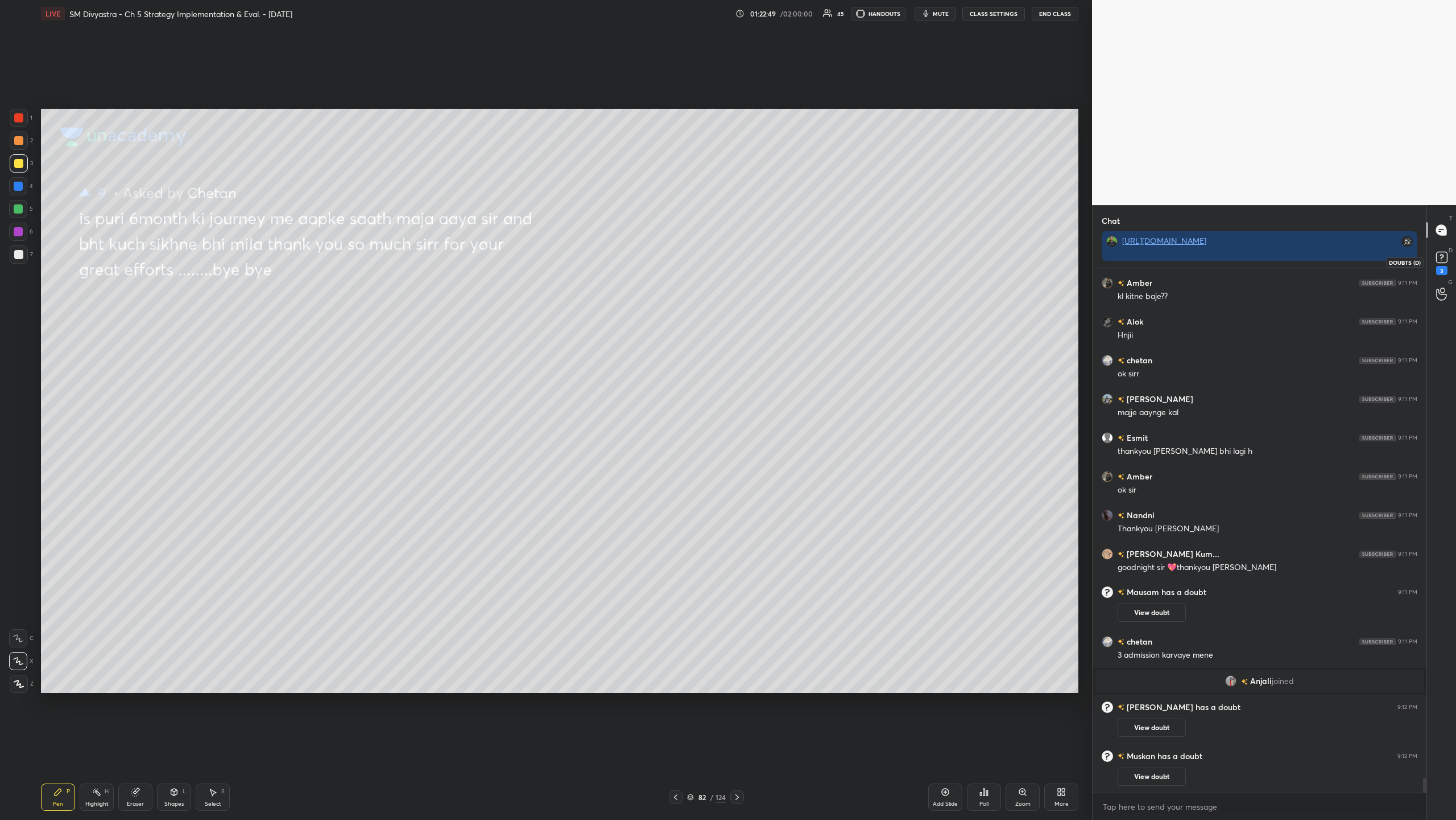
click at [407, 256] on rect at bounding box center [1442, 257] width 11 height 11
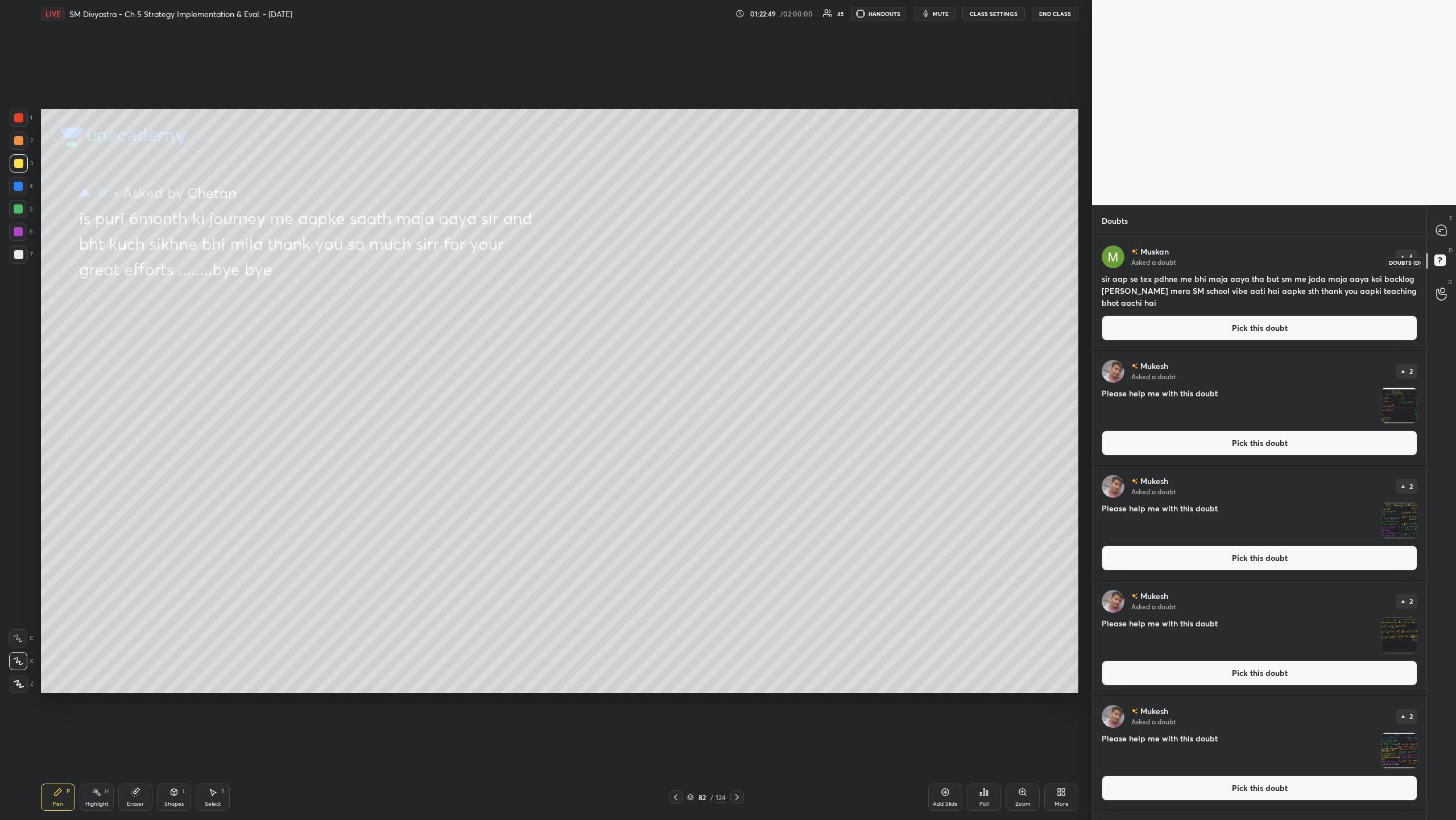
scroll to position [579, 331]
click at [407, 267] on button "Pick this doubt" at bounding box center [1259, 327] width 316 height 25
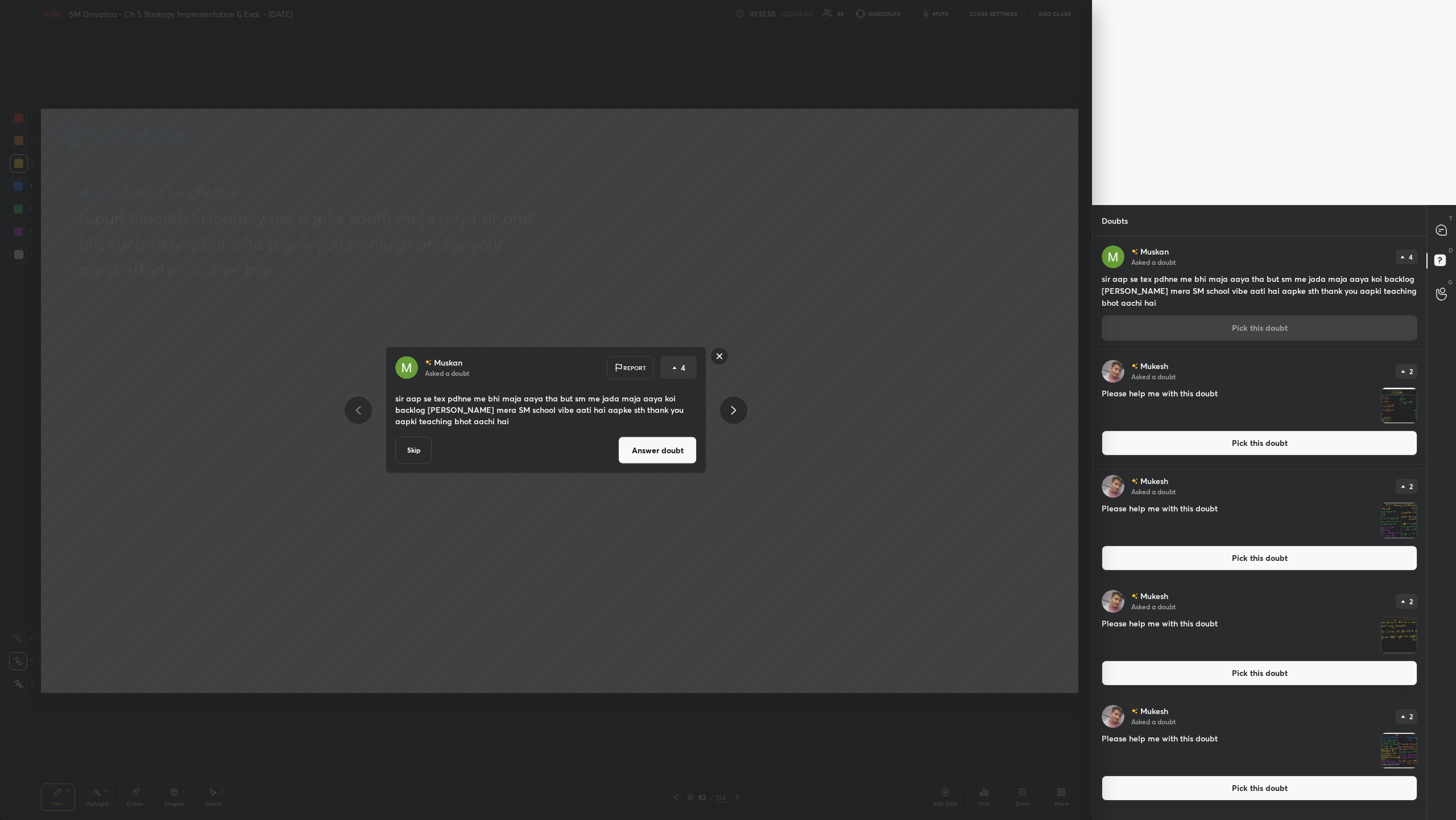
click at [407, 267] on button "Answer doubt" at bounding box center [658, 451] width 79 height 27
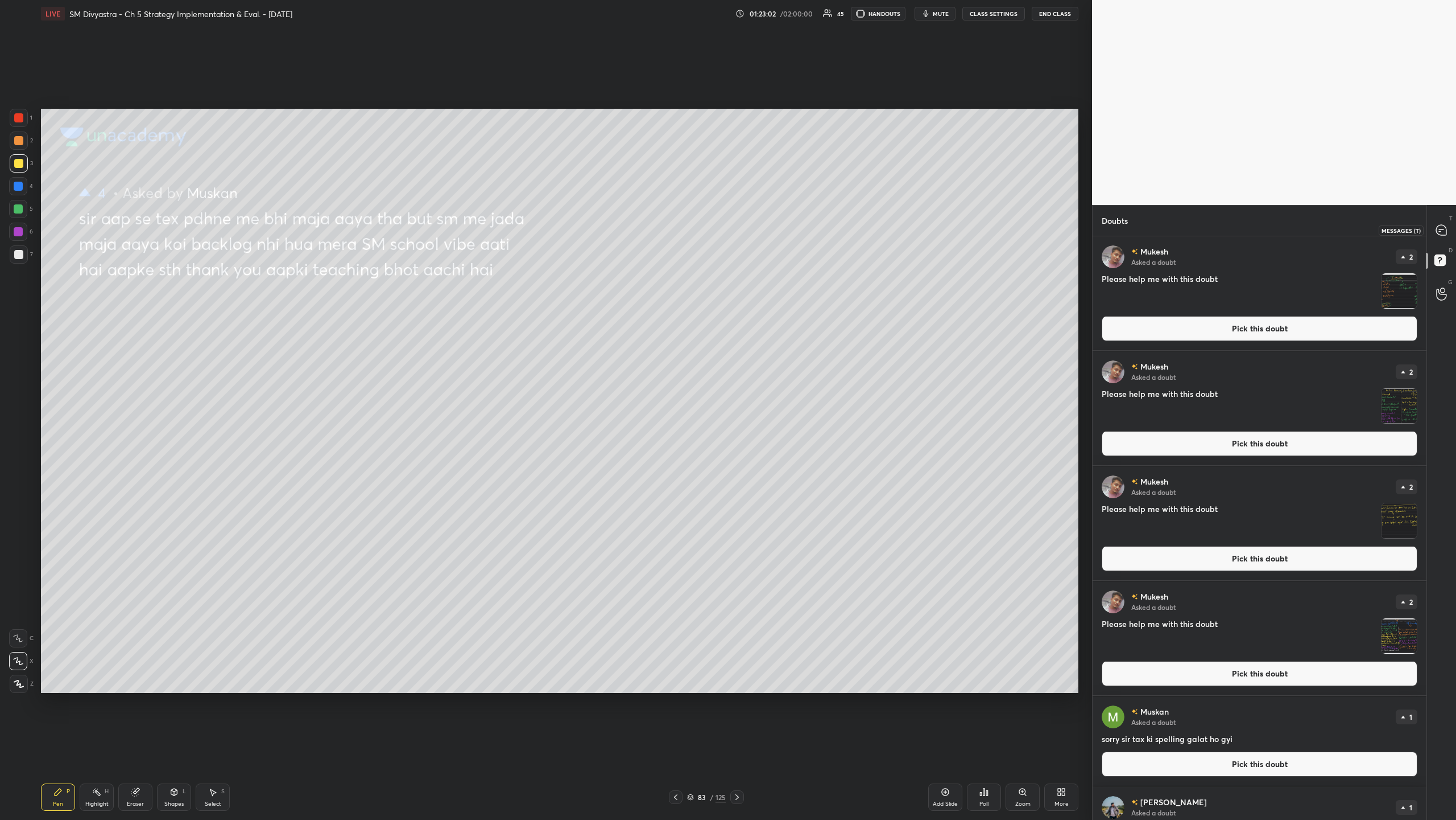
click at [407, 230] on icon at bounding box center [1442, 230] width 11 height 11
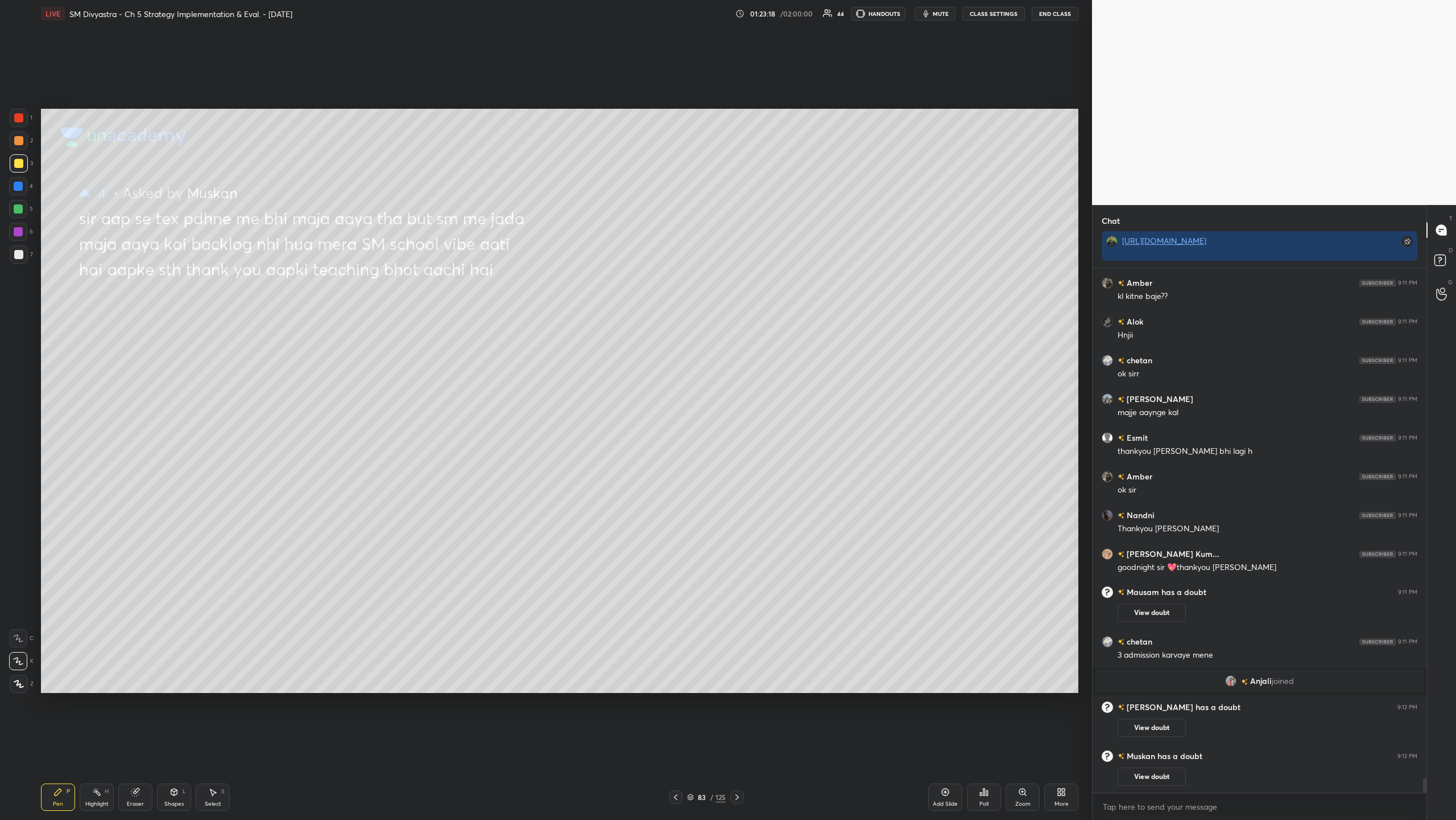
scroll to position [18044, 0]
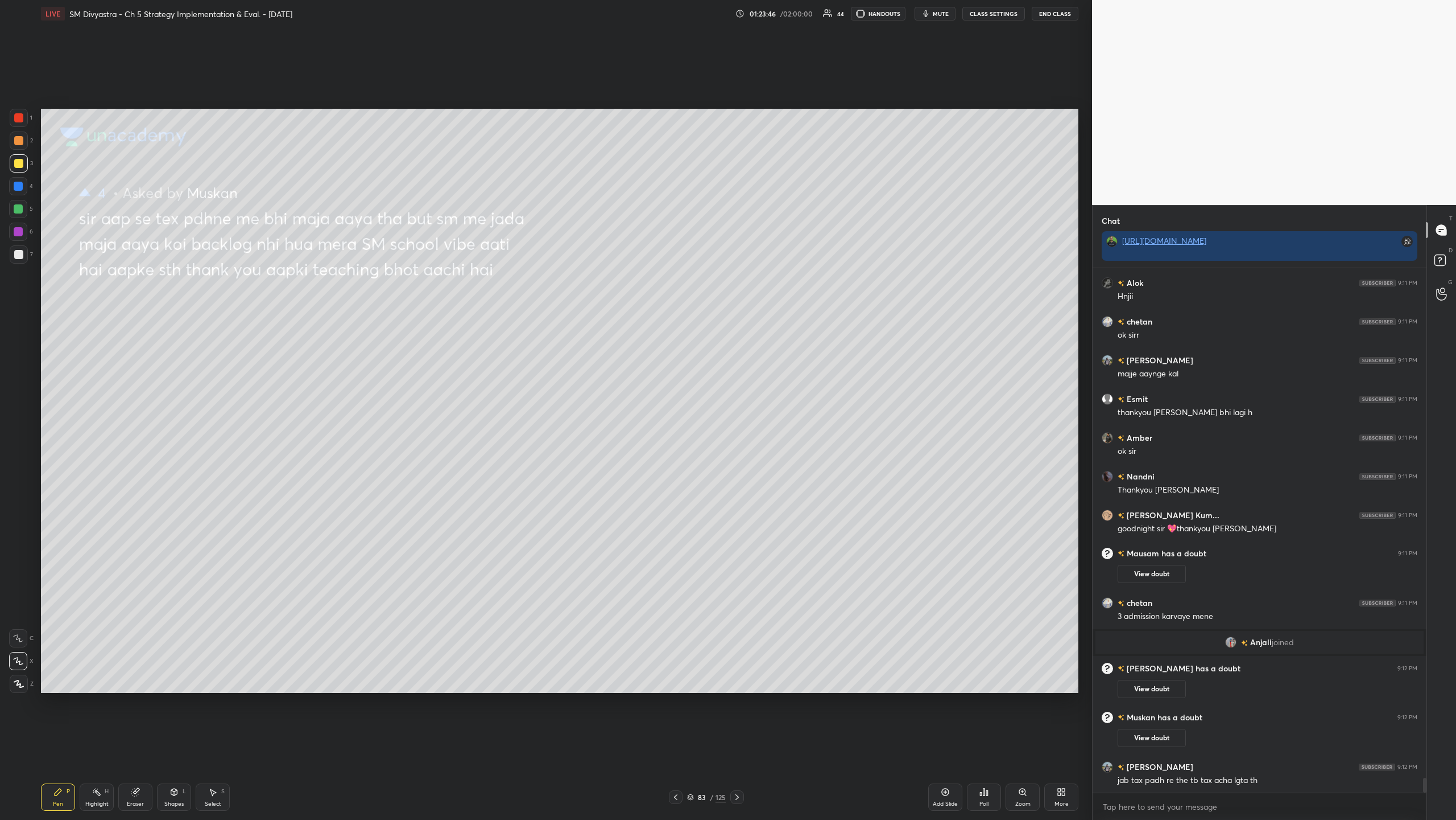
click at [32, 181] on div "4" at bounding box center [21, 186] width 24 height 18
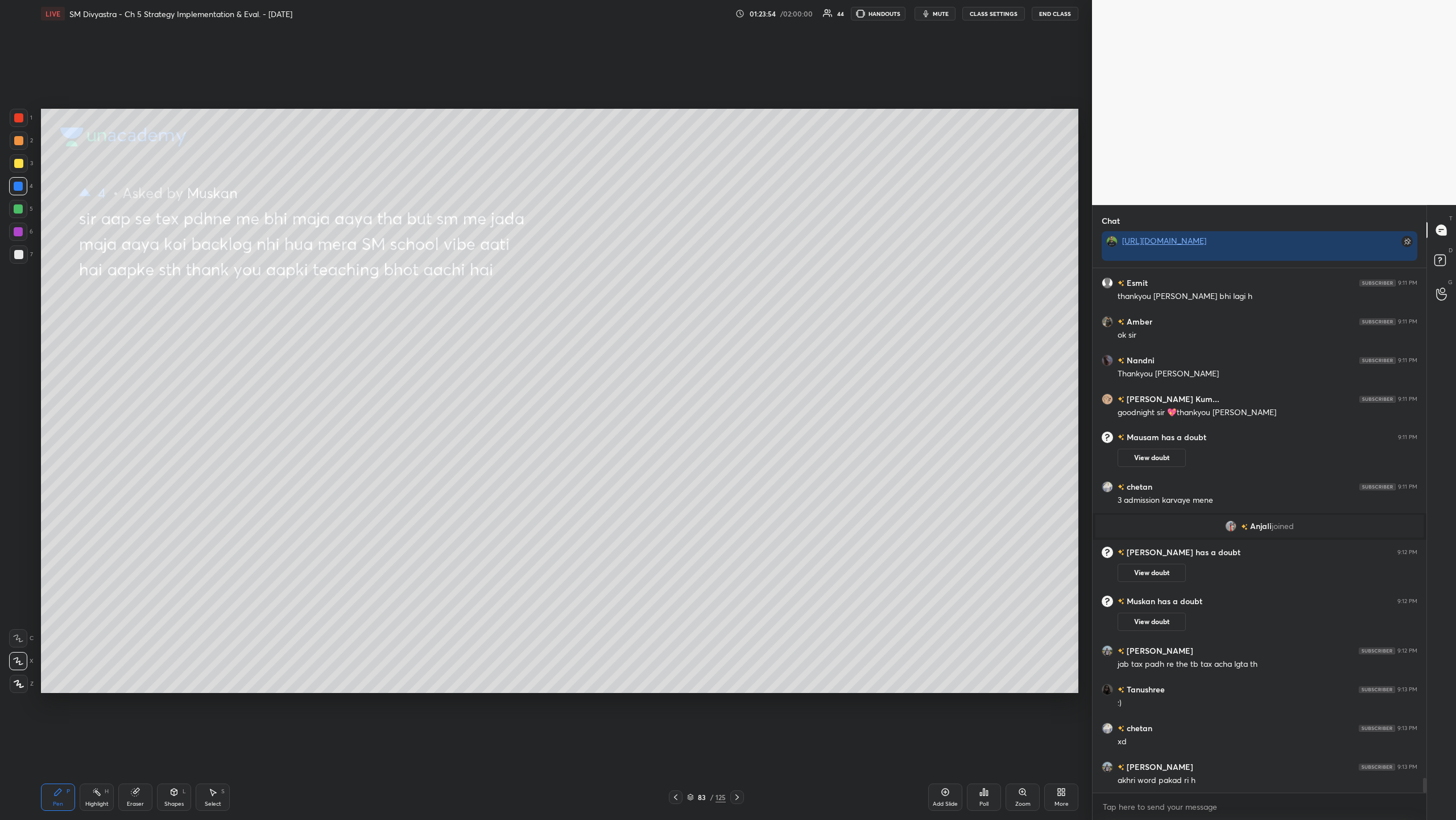
scroll to position [18199, 0]
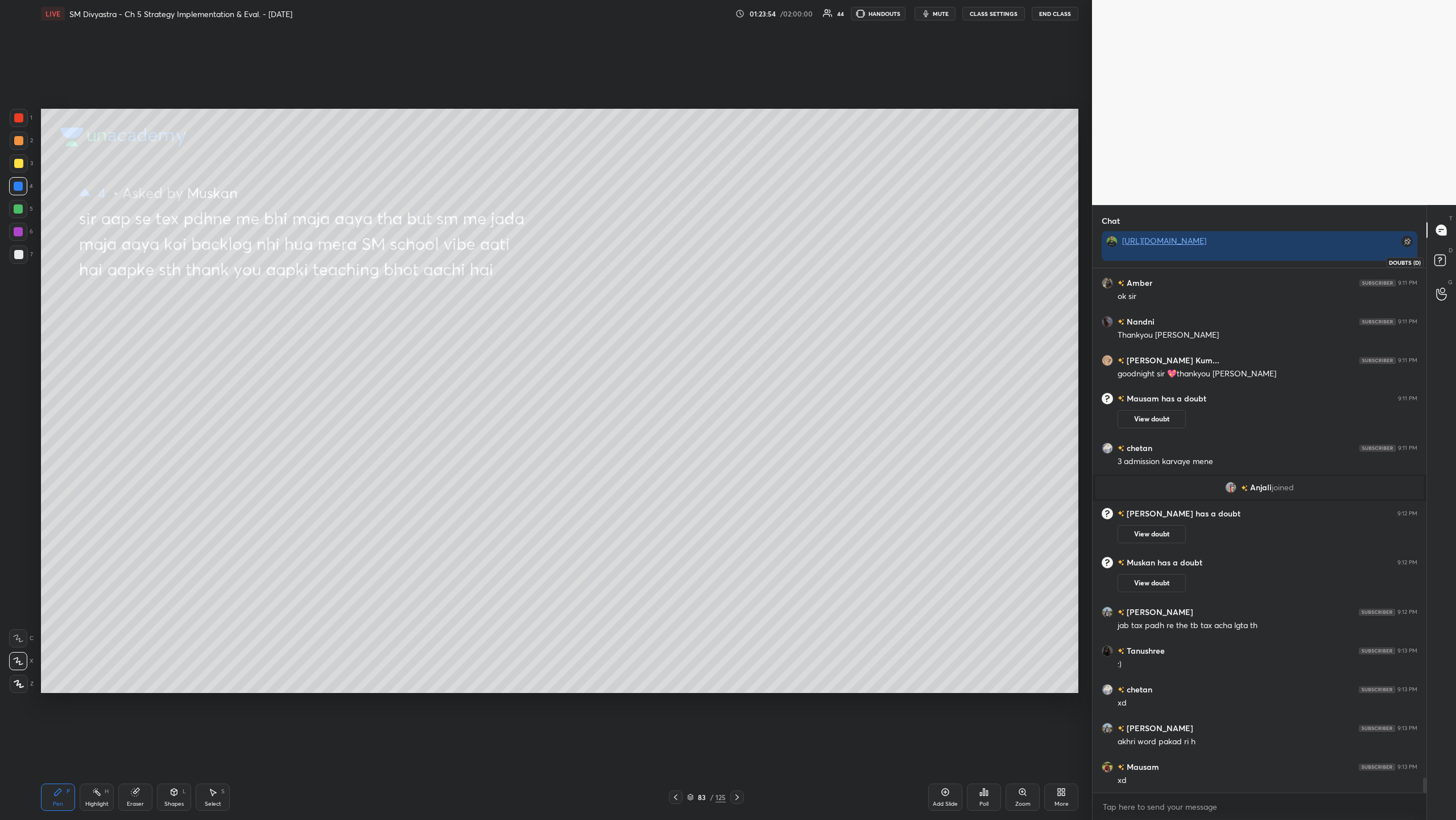
click at [407, 253] on icon at bounding box center [1442, 261] width 20 height 20
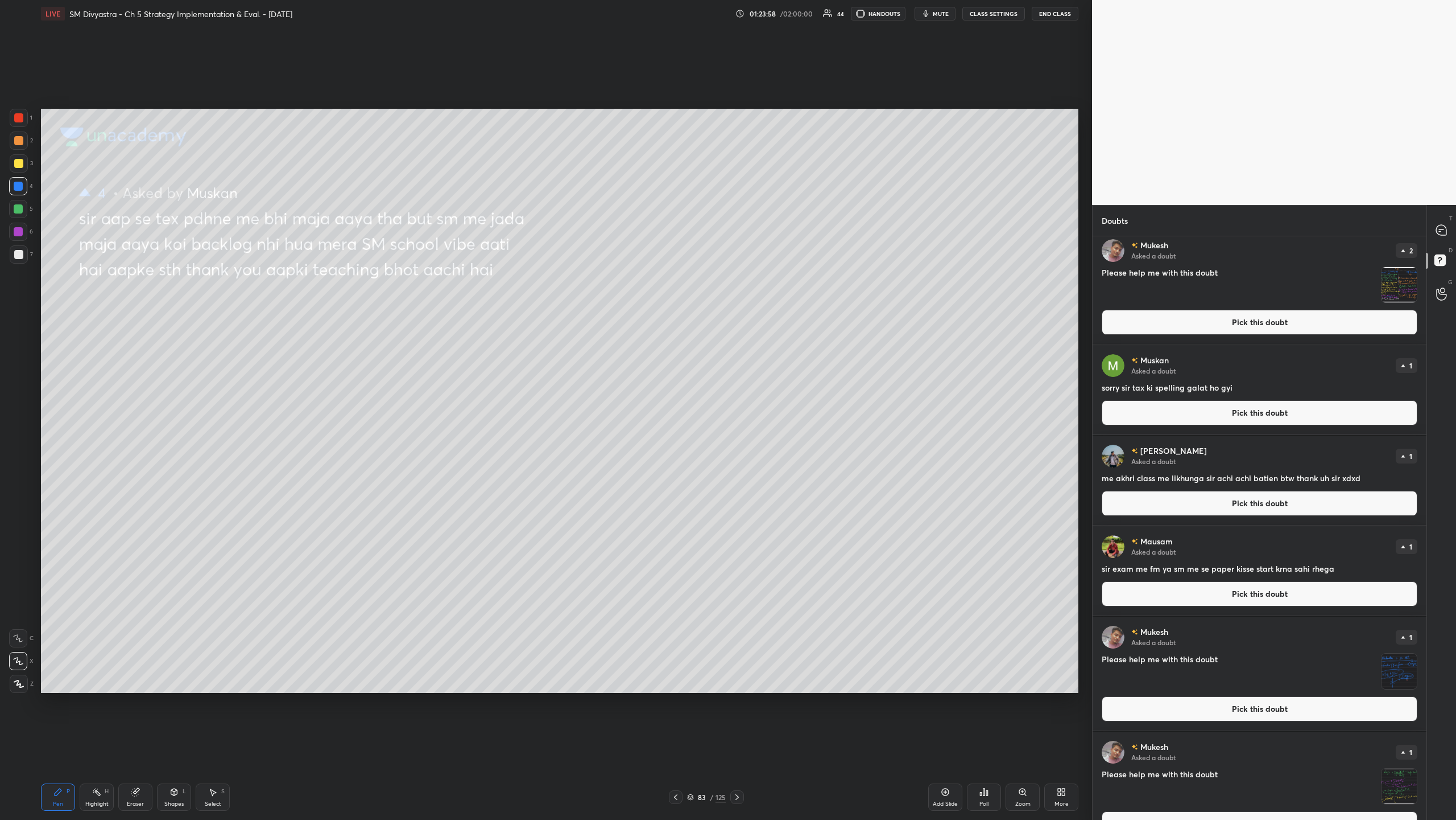
scroll to position [354, 0]
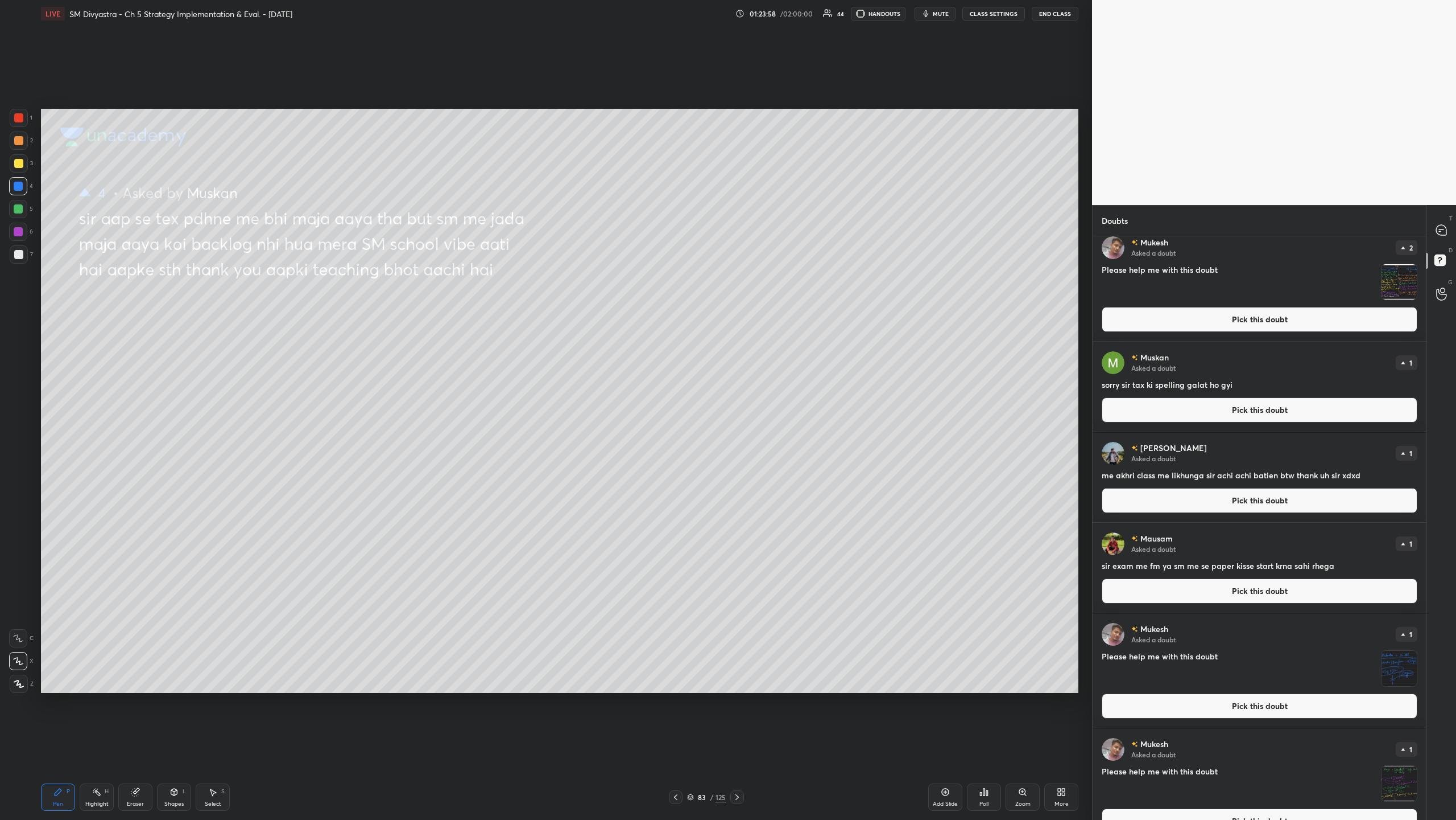
click at [407, 267] on button "Pick this doubt" at bounding box center [1259, 410] width 316 height 25
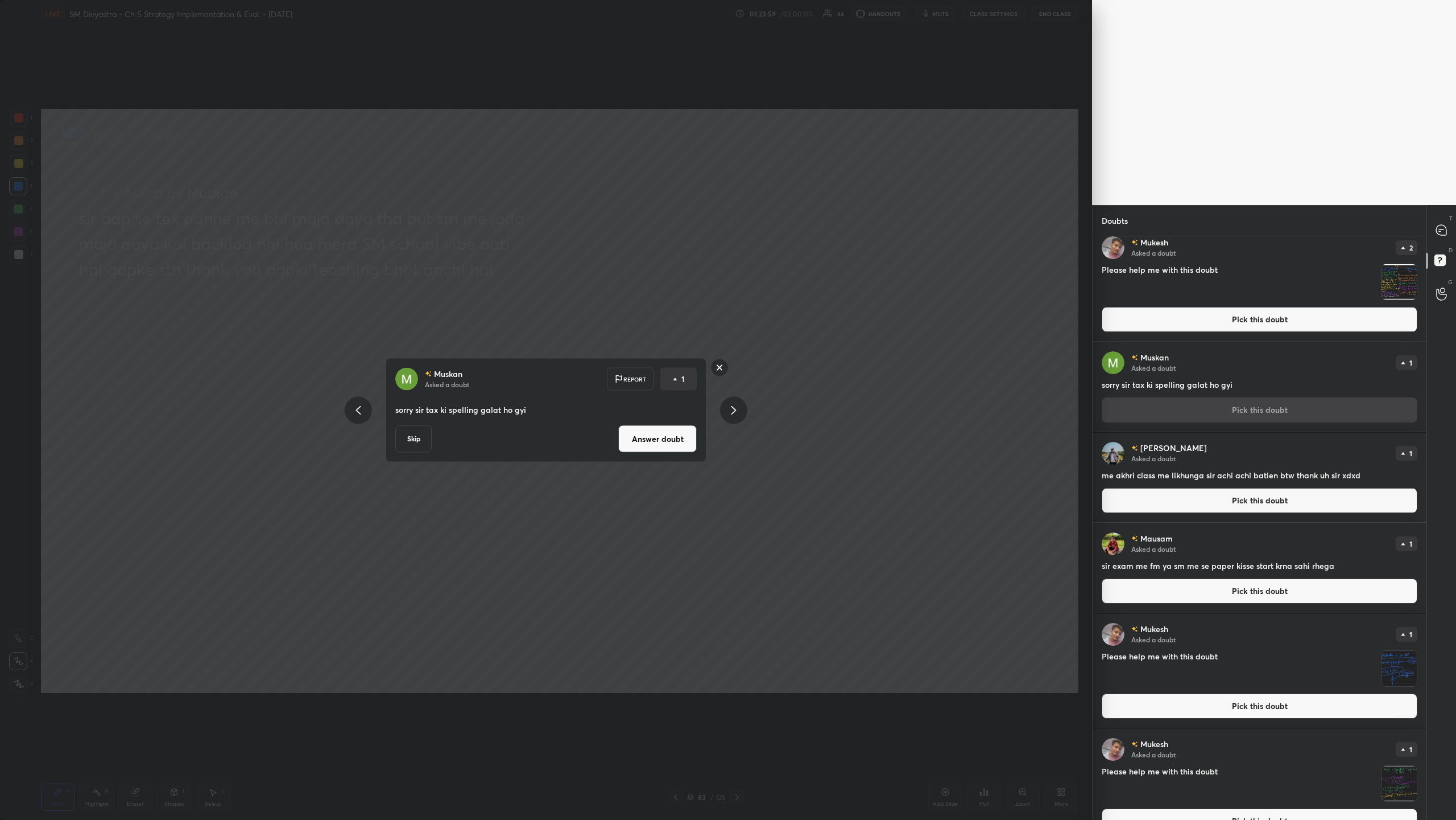
click at [407, 267] on button "Answer doubt" at bounding box center [658, 439] width 79 height 27
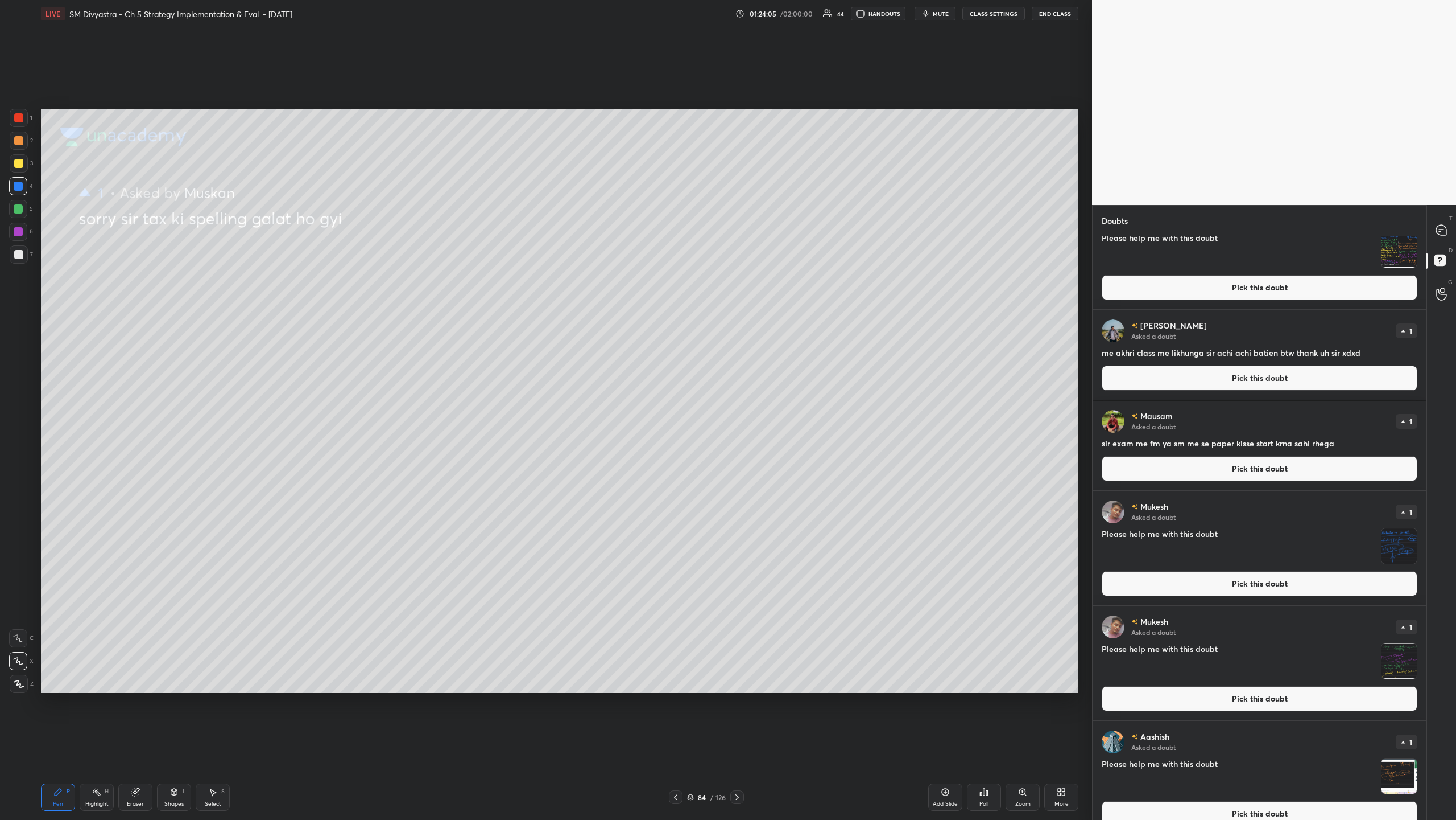
scroll to position [401, 0]
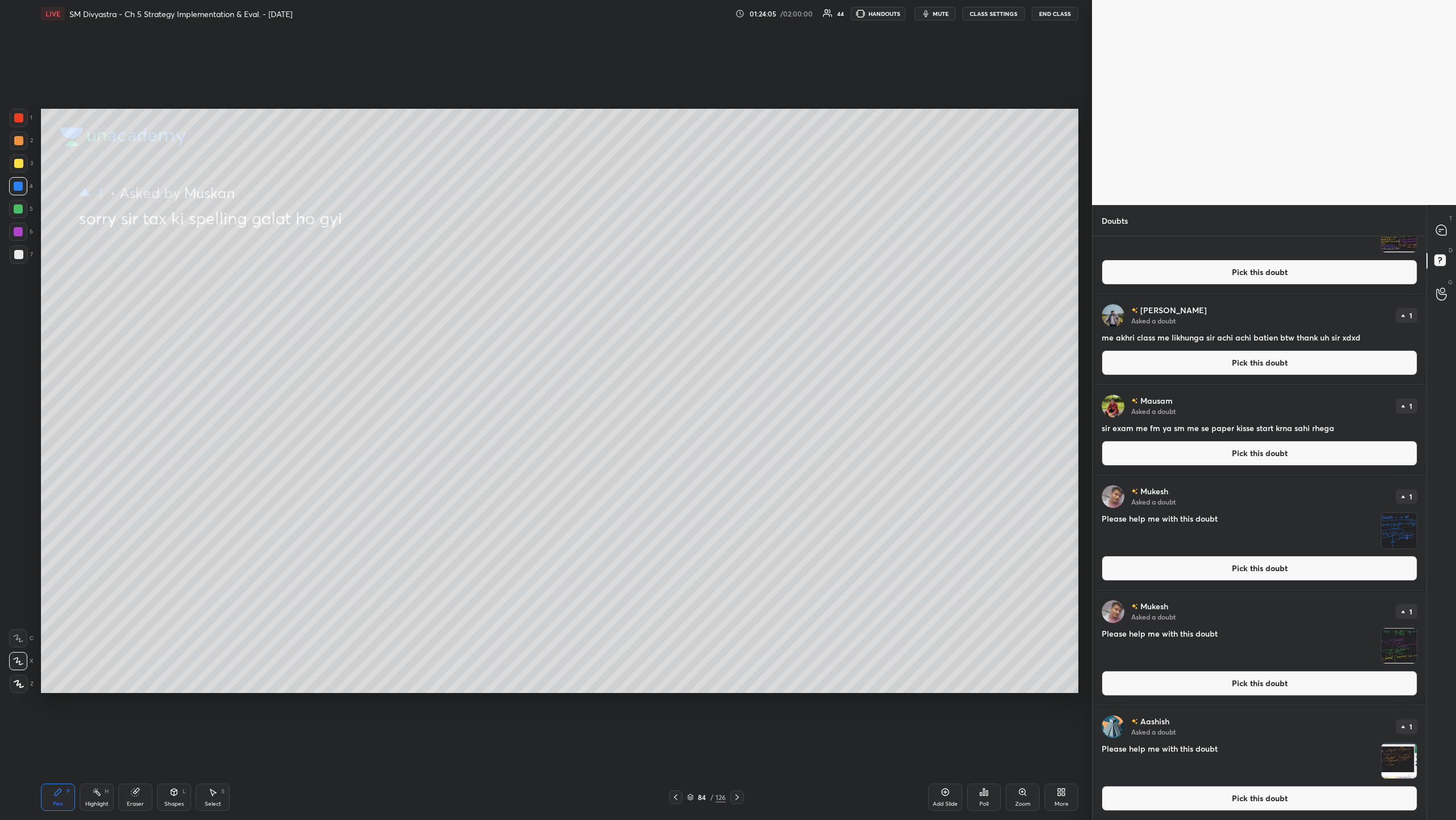
click at [407, 267] on button "Pick this doubt" at bounding box center [1259, 362] width 316 height 25
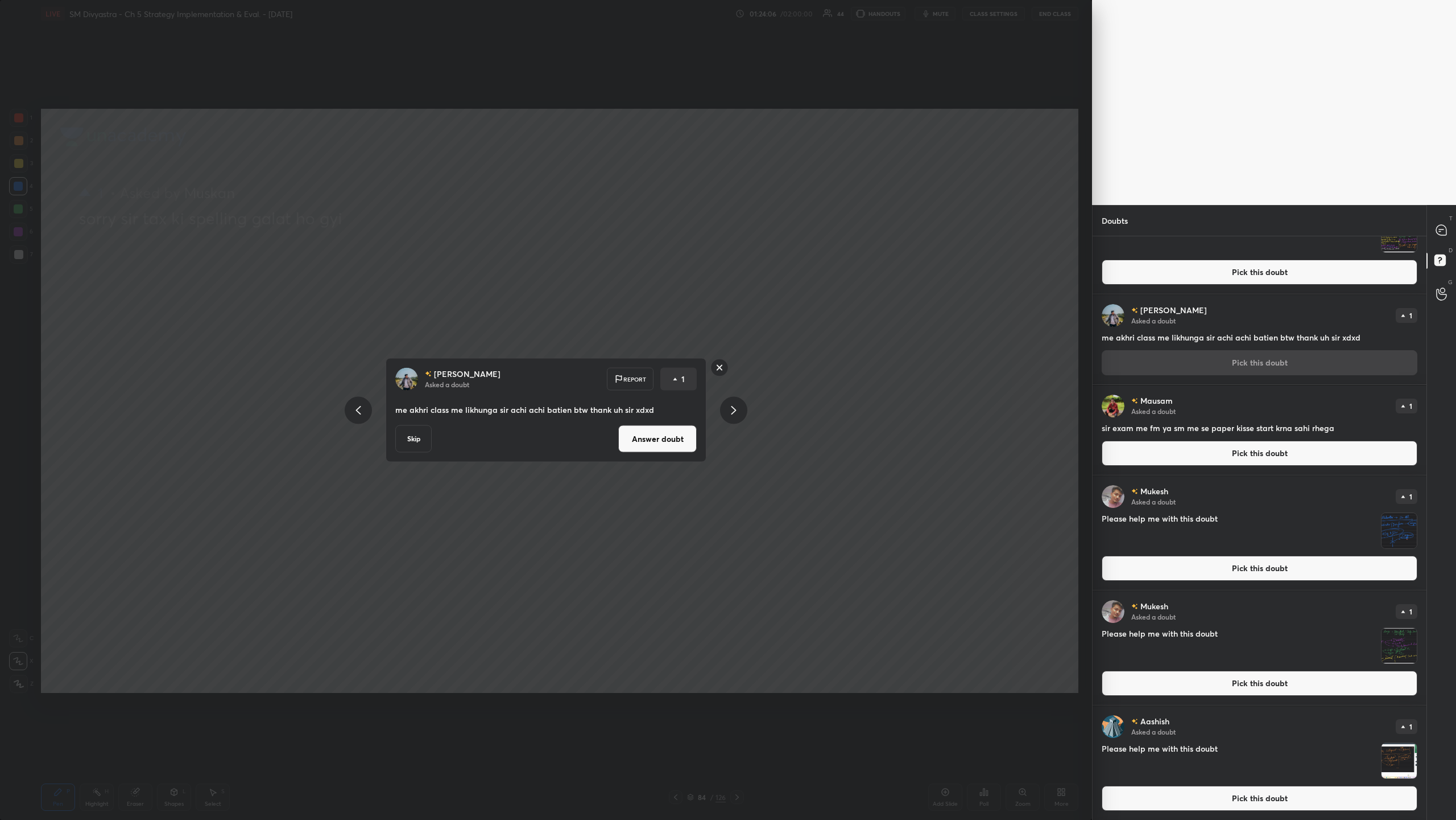
click at [407, 267] on button "Answer doubt" at bounding box center [658, 439] width 79 height 27
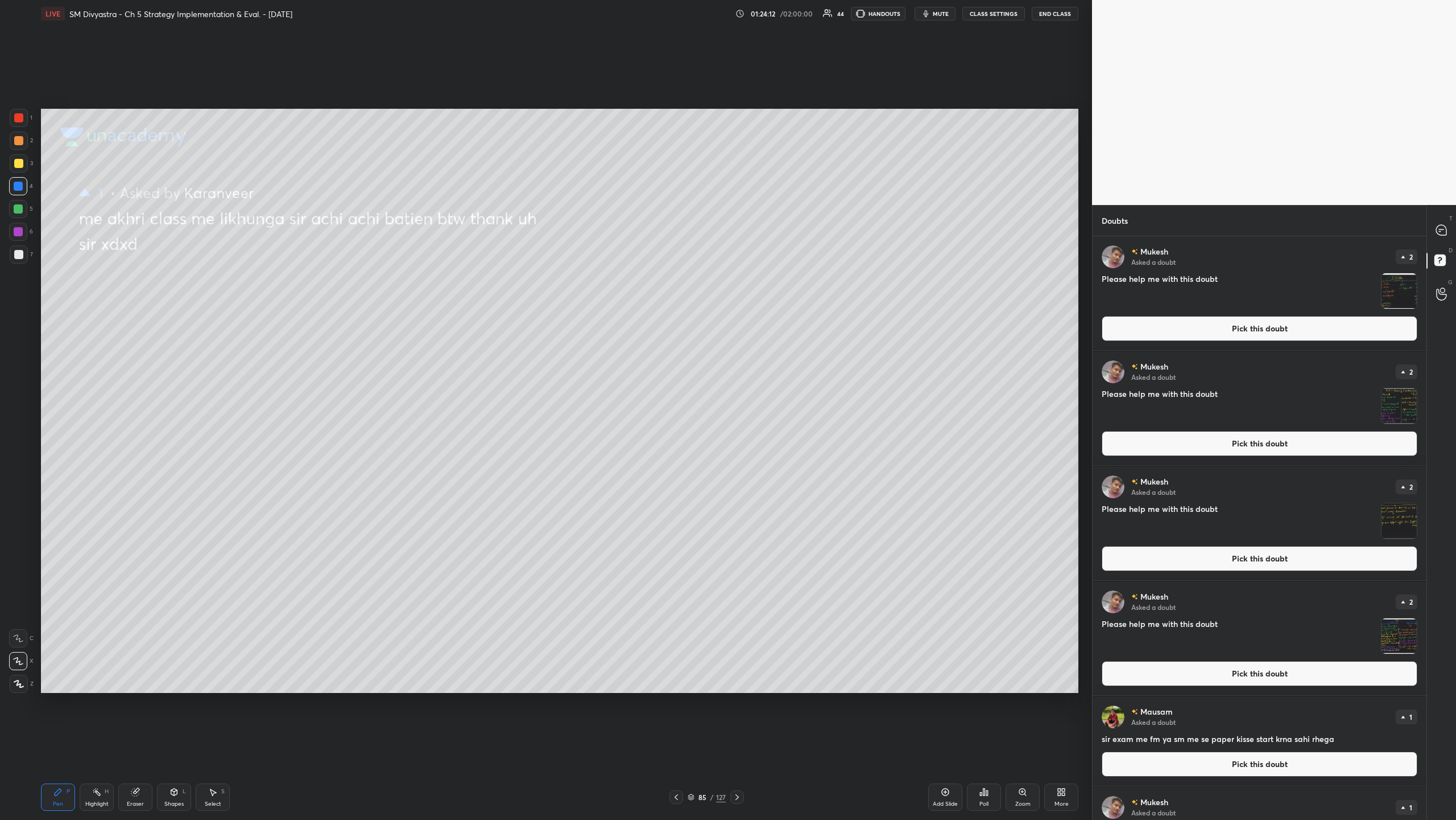
click at [407, 219] on div "T Messages (T)" at bounding box center [1442, 230] width 29 height 32
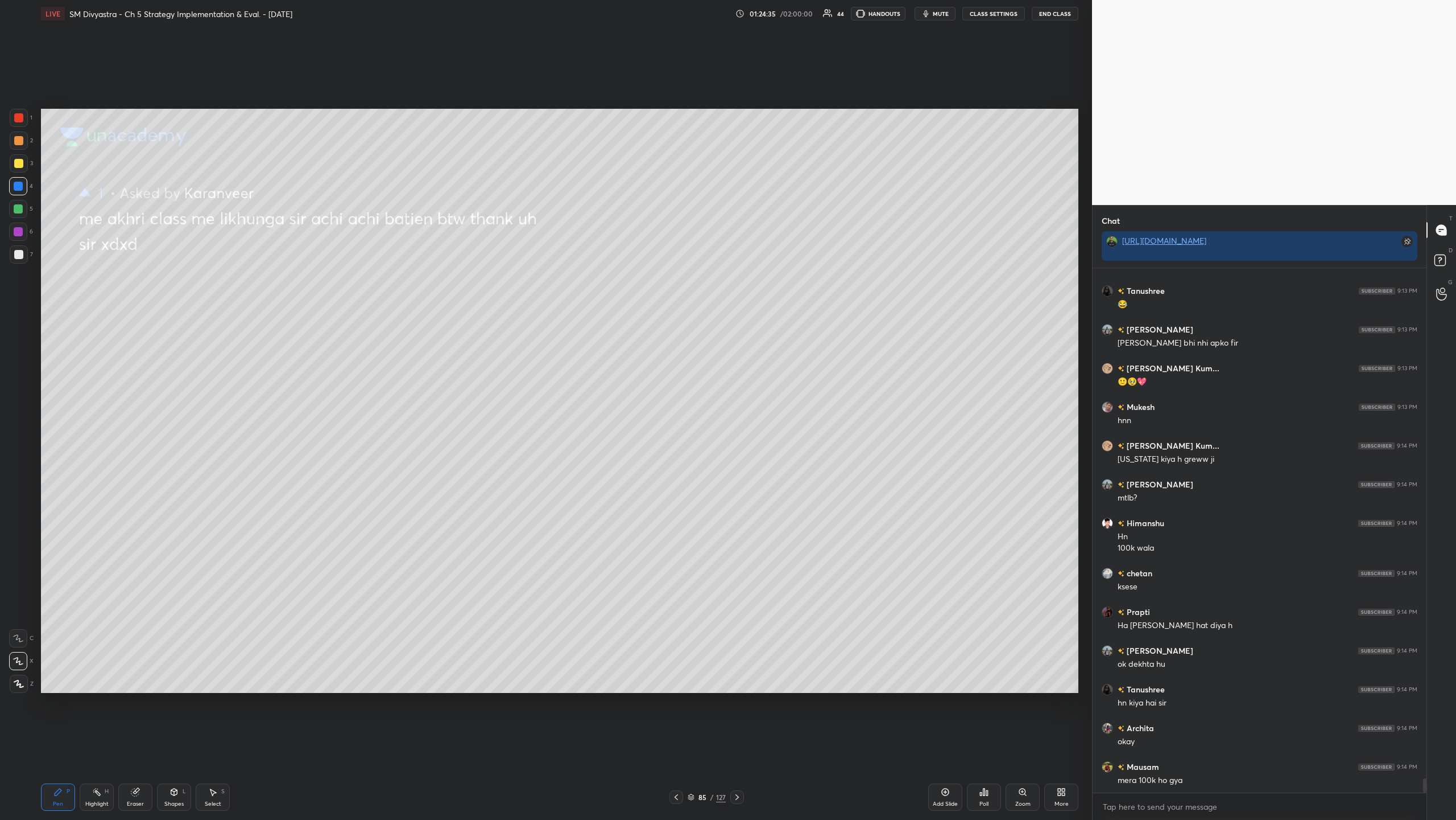
scroll to position [18847, 0]
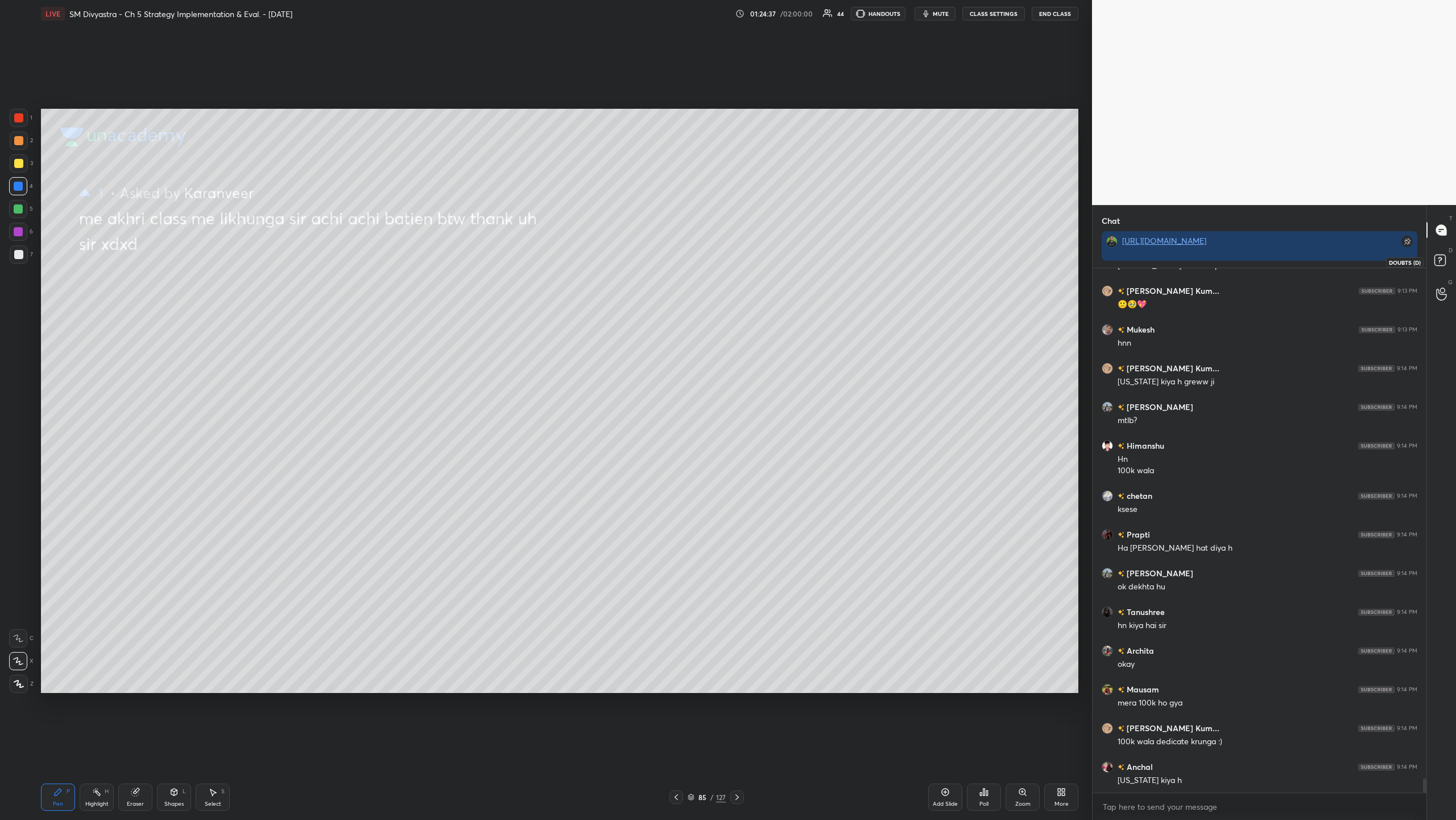
click at [407, 255] on rect at bounding box center [1440, 260] width 11 height 11
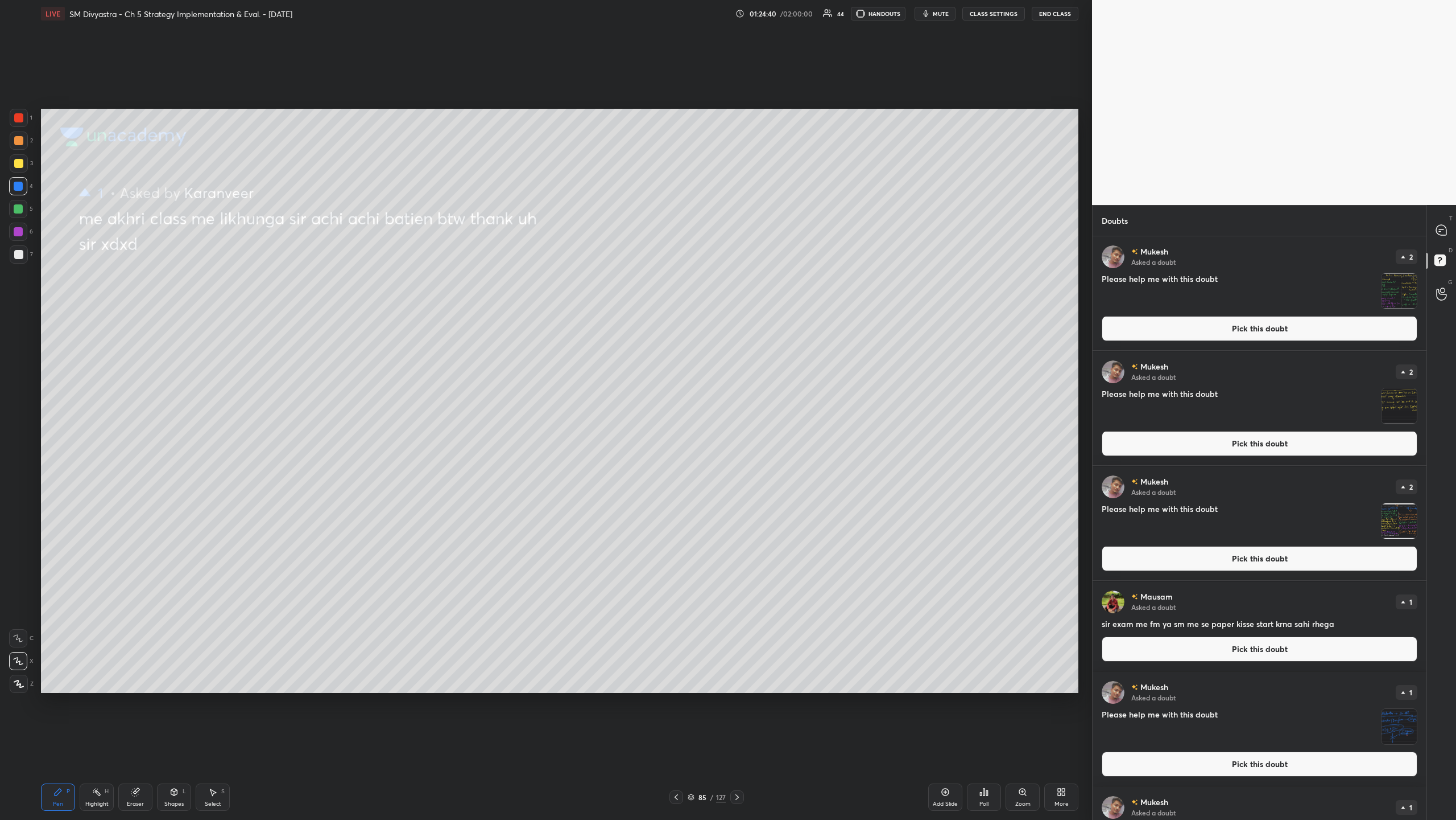
scroll to position [45, 0]
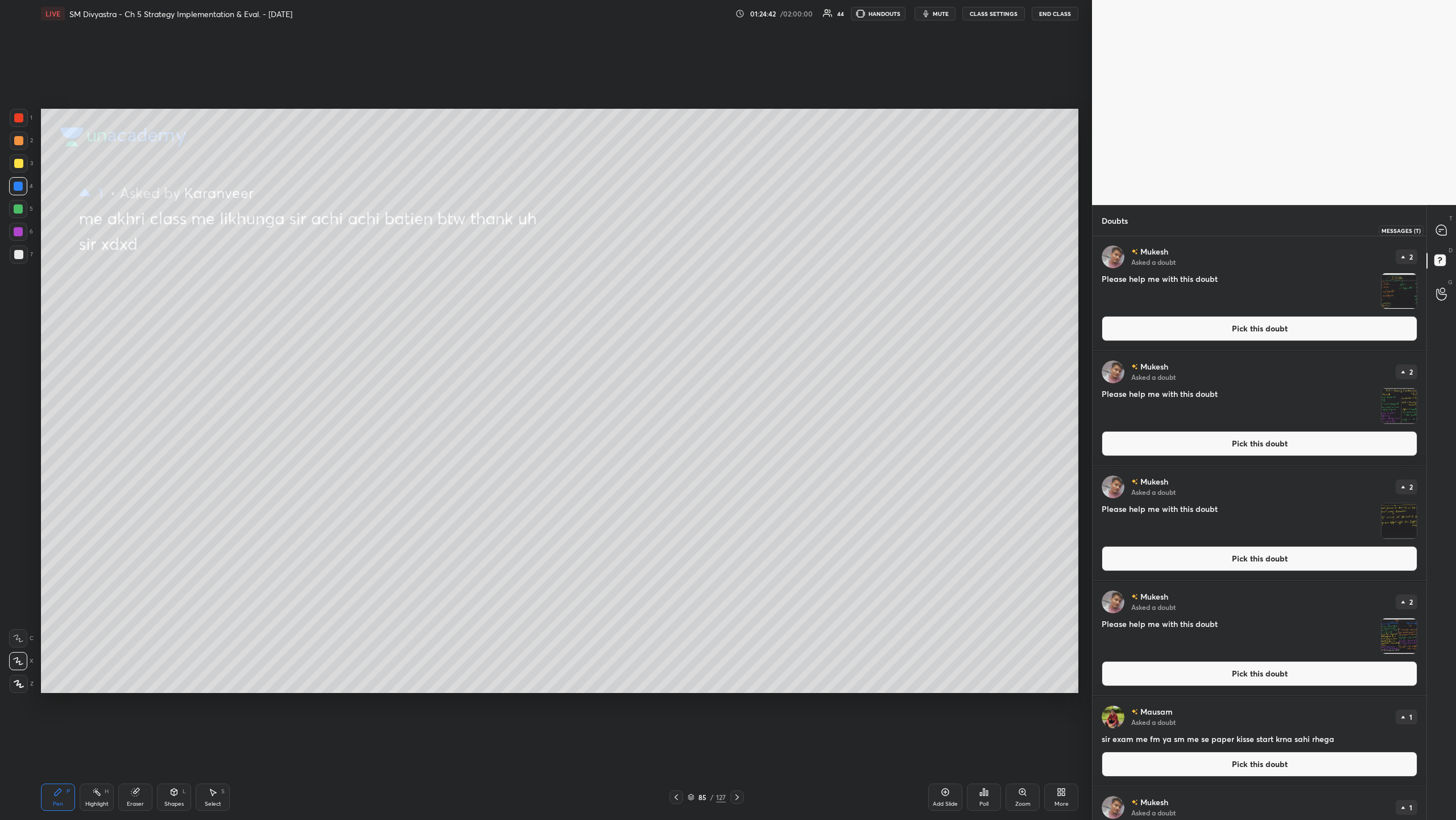
click at [407, 232] on icon at bounding box center [1442, 230] width 11 height 11
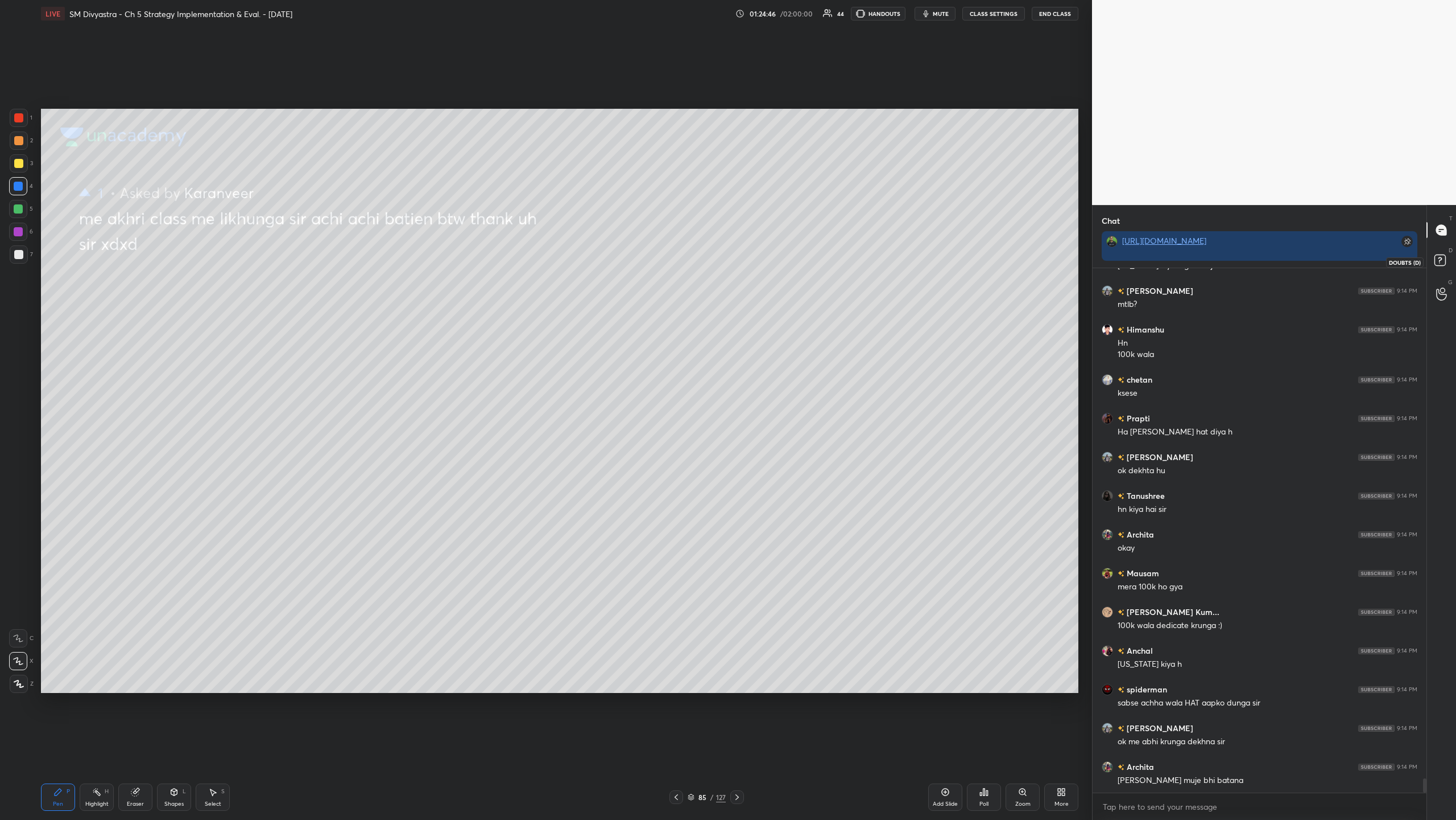
click at [407, 267] on icon at bounding box center [1442, 261] width 20 height 20
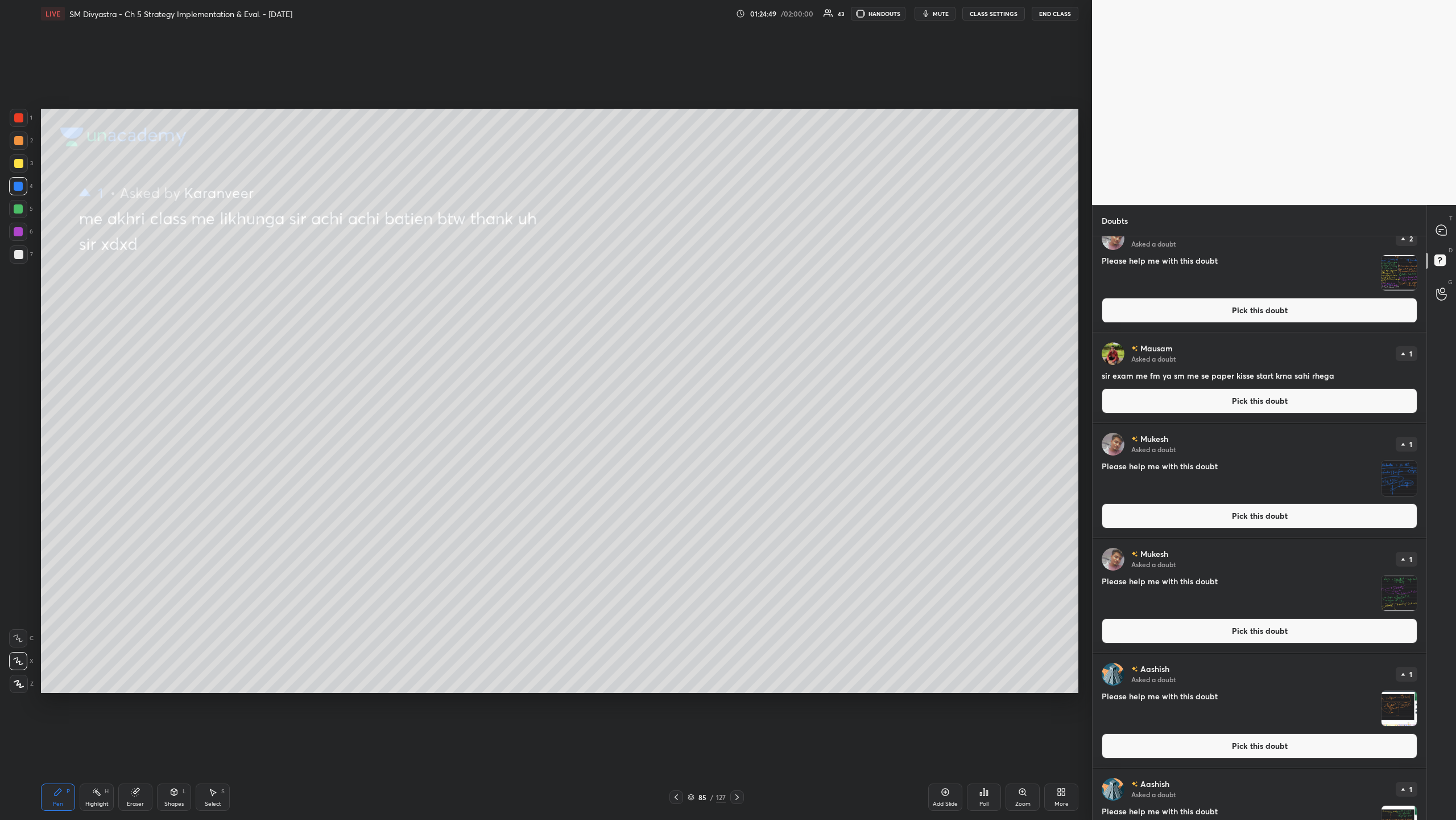
click at [407, 267] on button "Pick this doubt" at bounding box center [1259, 401] width 316 height 25
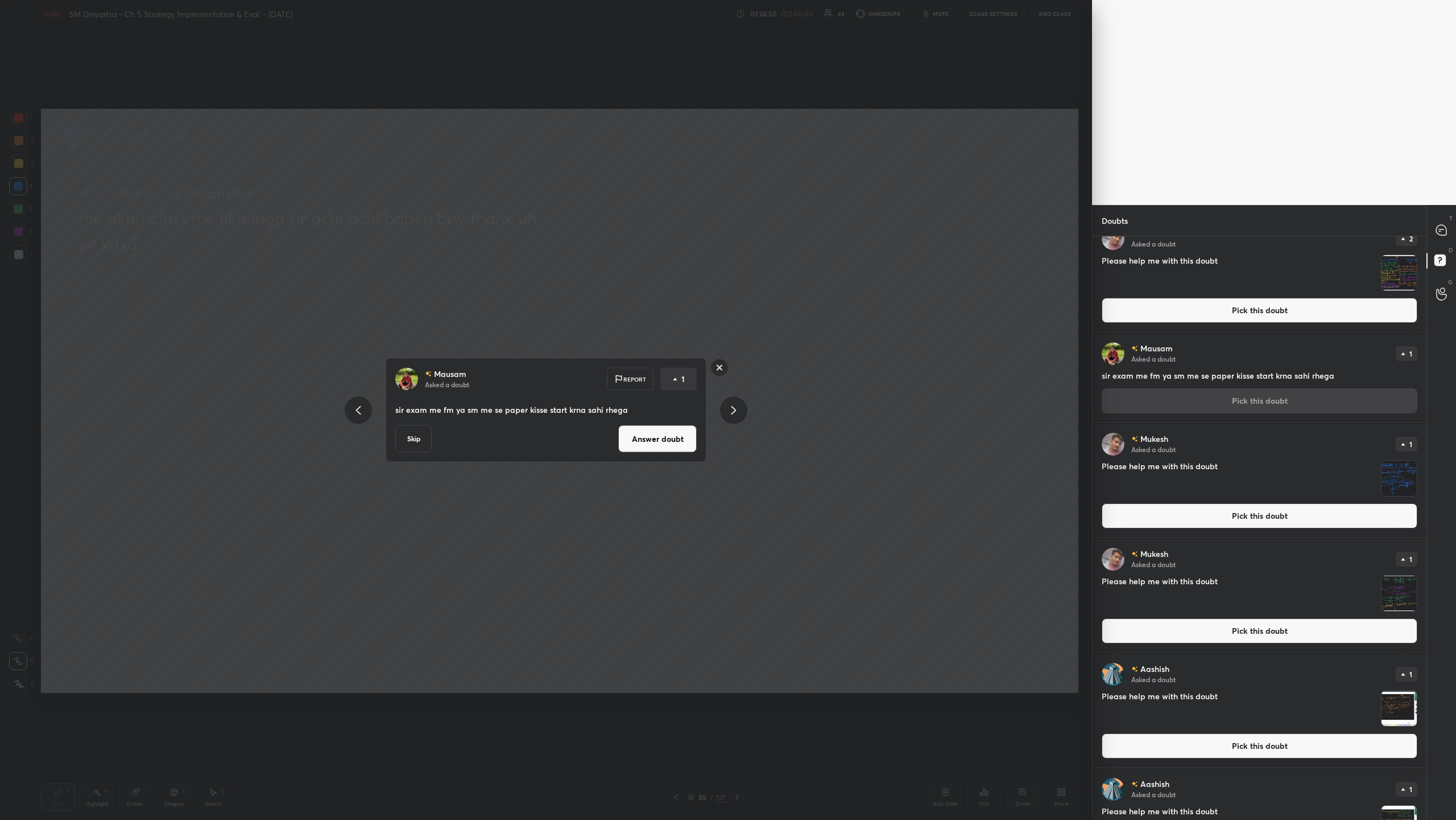
click at [407, 267] on button "Answer doubt" at bounding box center [658, 439] width 79 height 27
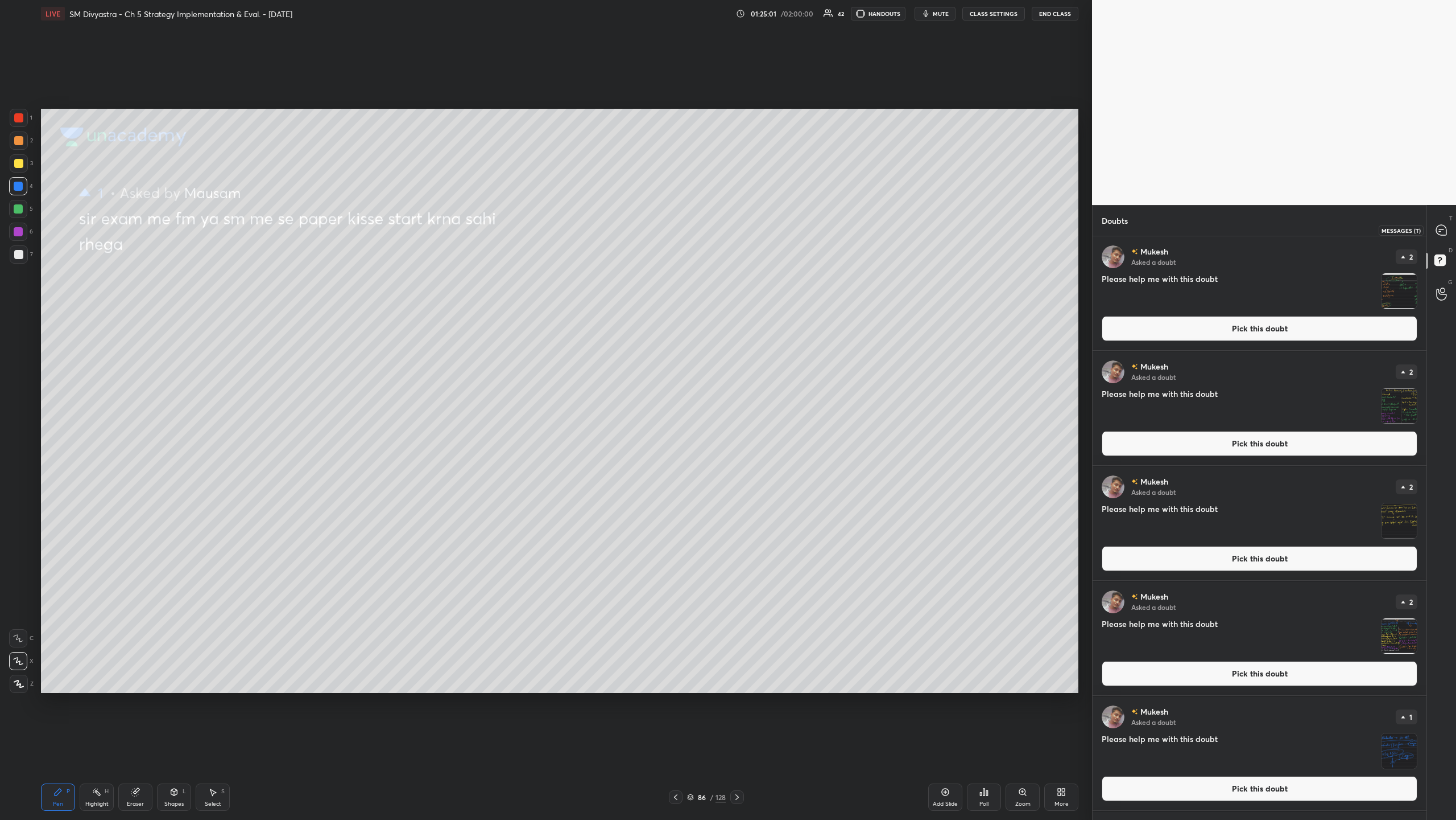
click at [407, 232] on icon at bounding box center [1442, 230] width 11 height 11
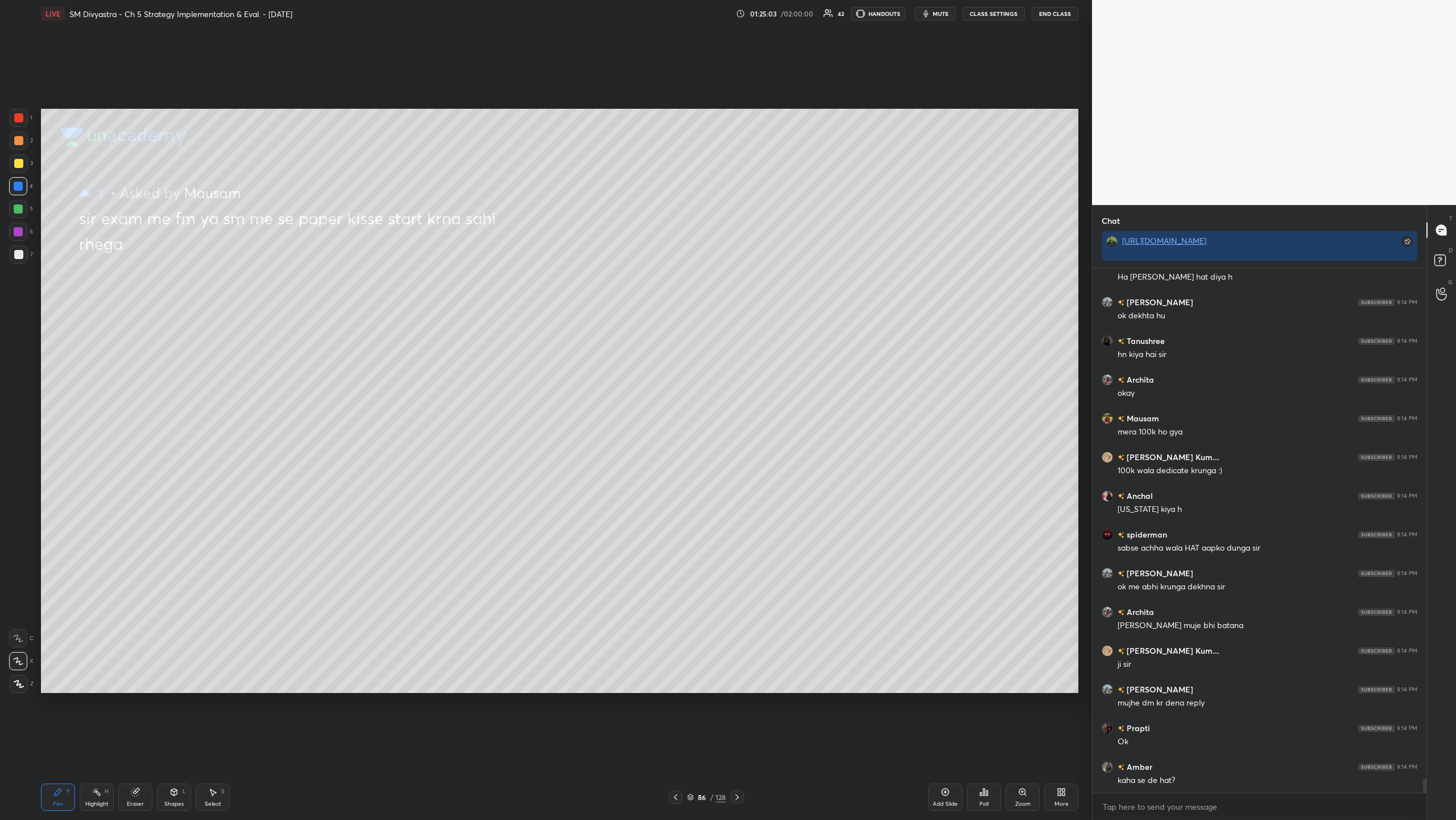
click at [407, 267] on icon at bounding box center [945, 792] width 9 height 9
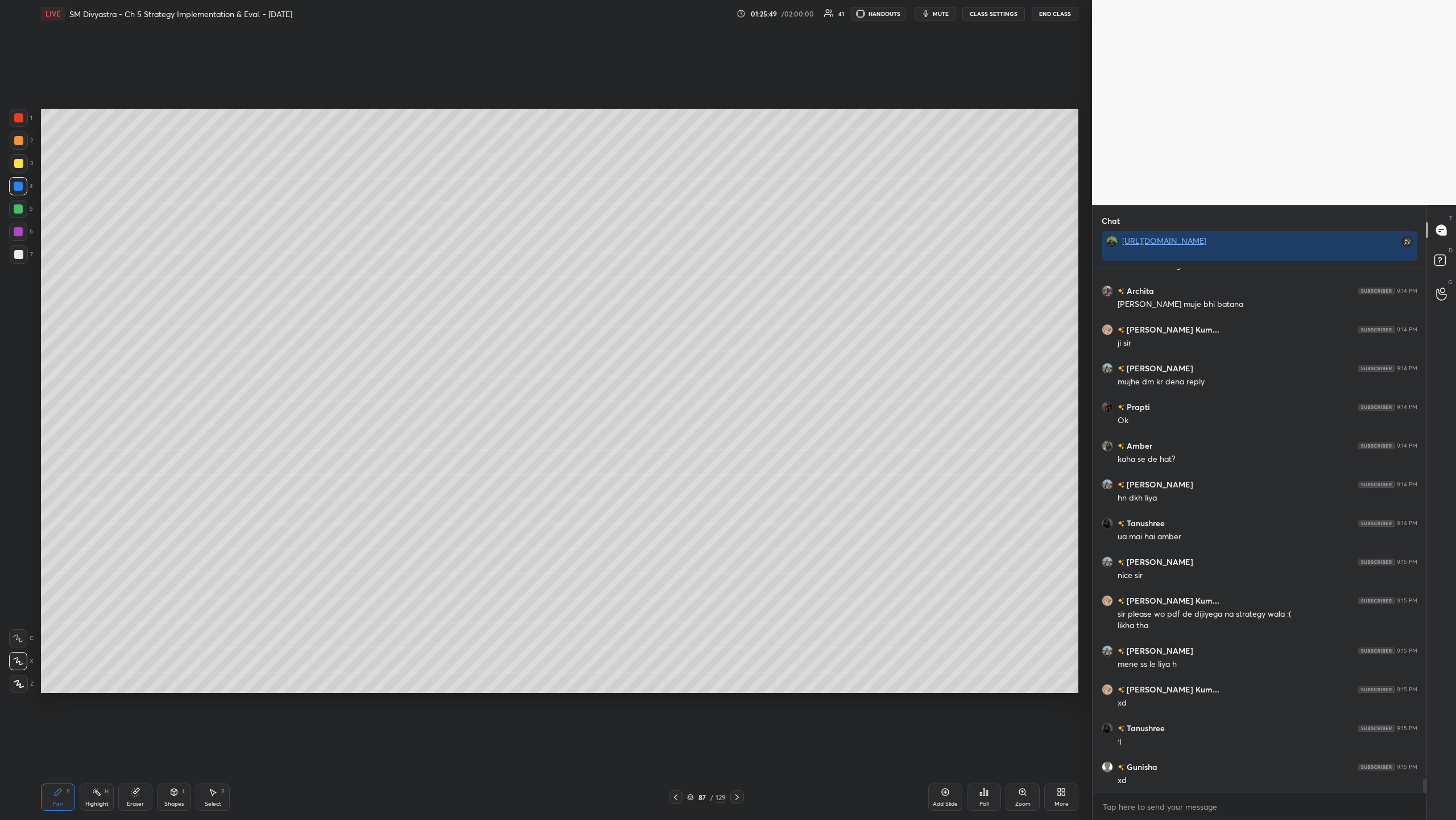
scroll to position [19430, 0]
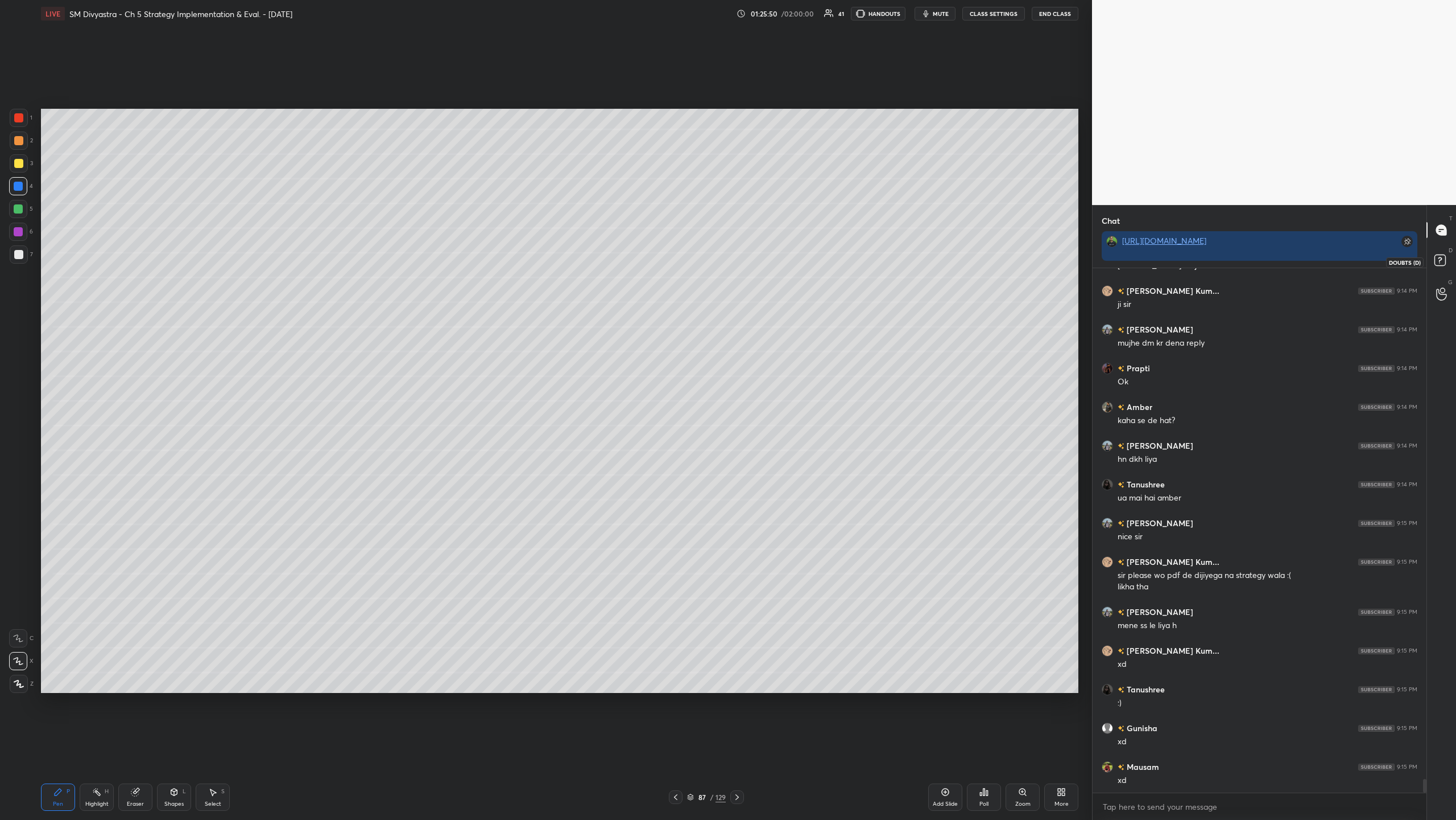
click at [407, 258] on rect at bounding box center [1440, 260] width 11 height 11
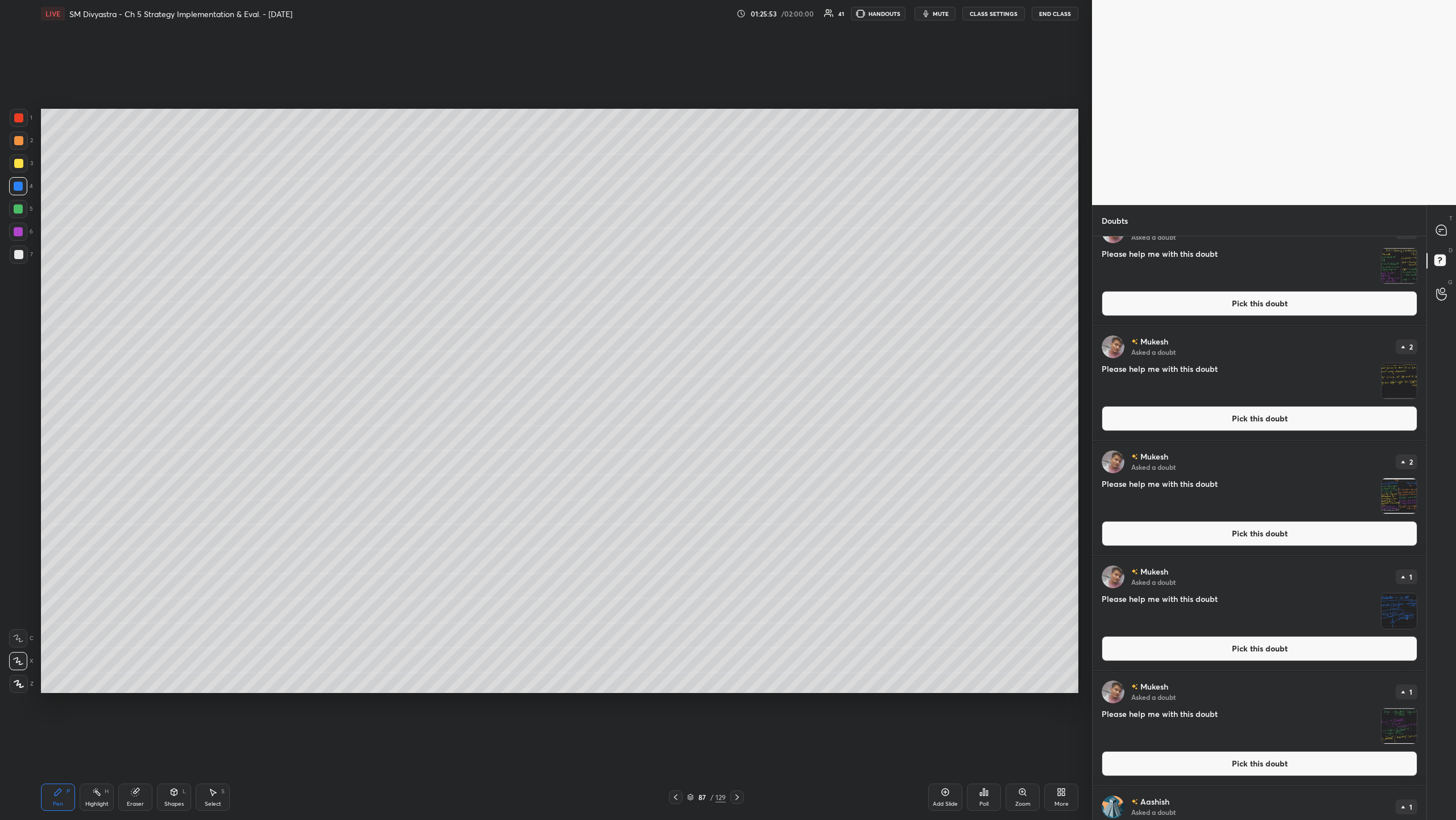
scroll to position [0, 0]
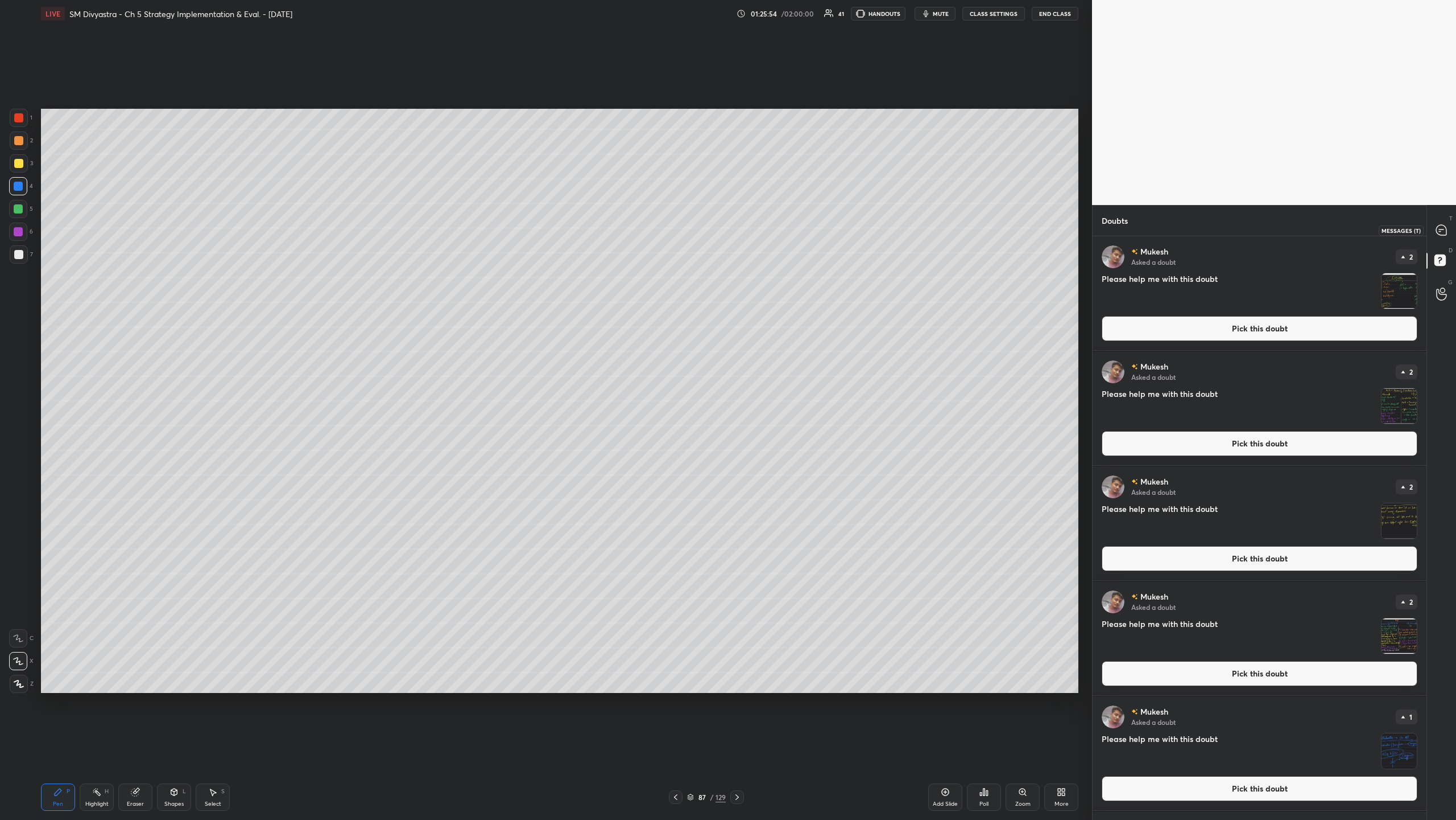
click at [407, 230] on icon at bounding box center [1442, 230] width 11 height 11
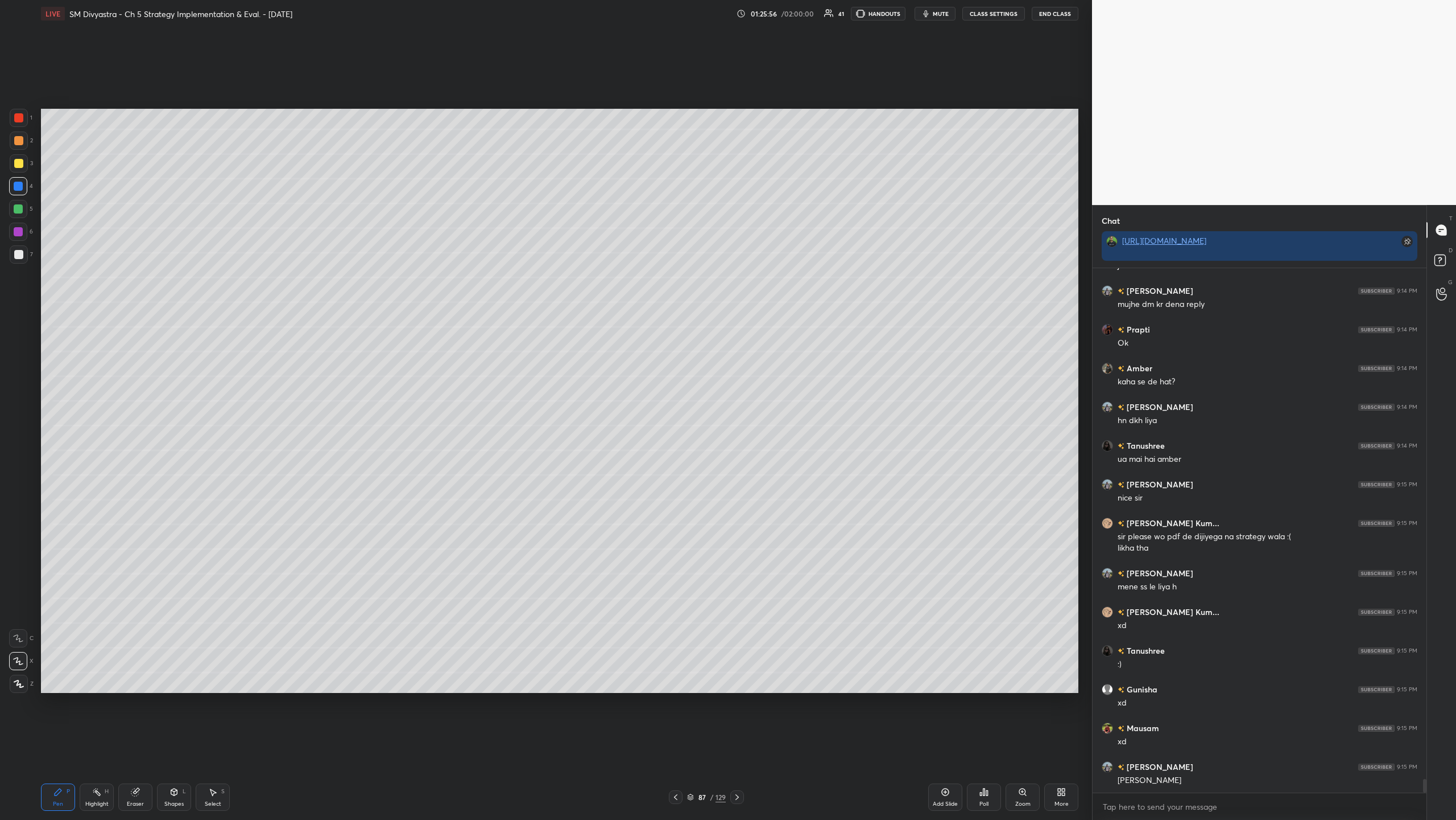
scroll to position [19508, 0]
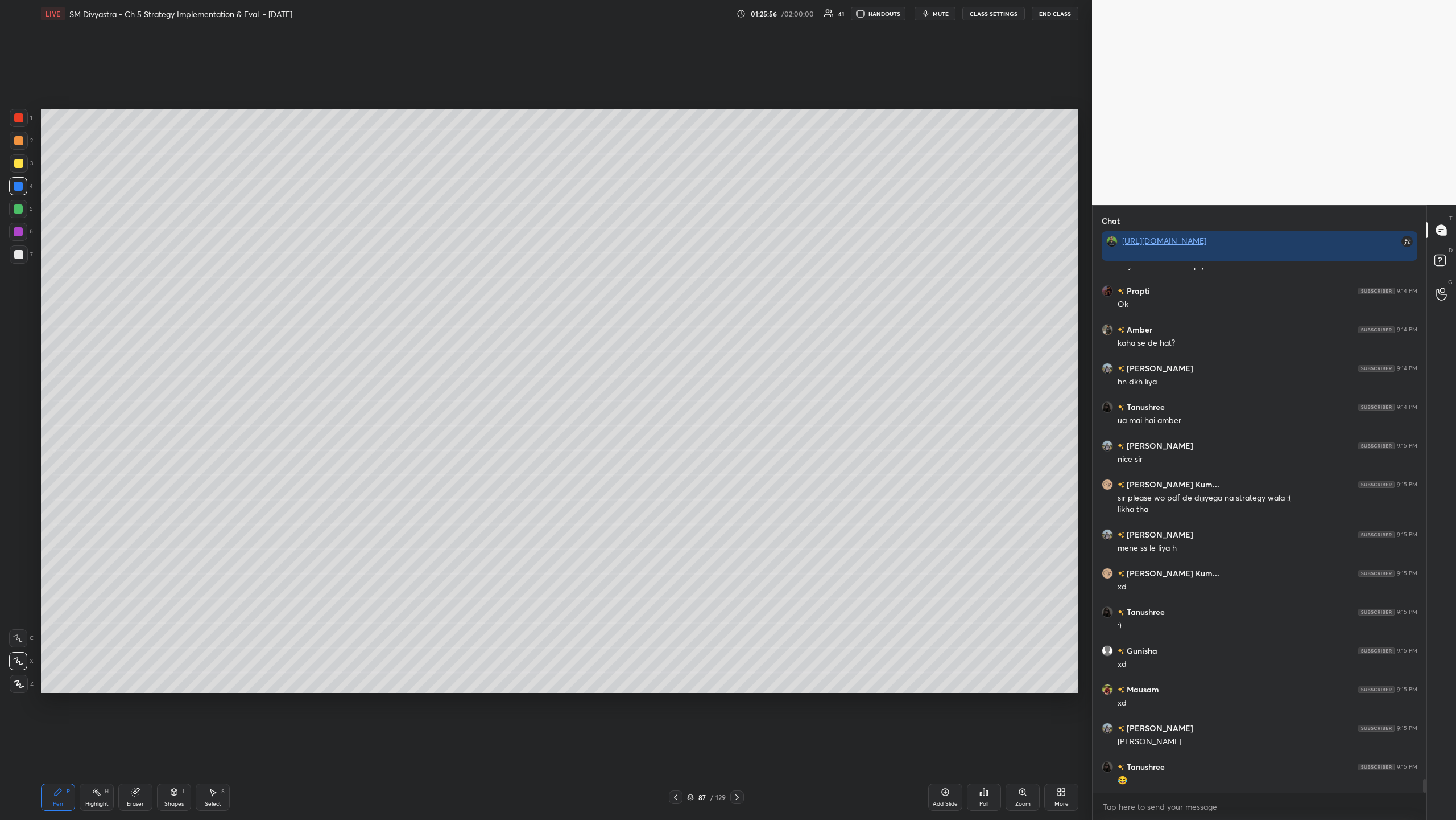
click at [407, 267] on icon at bounding box center [945, 792] width 9 height 9
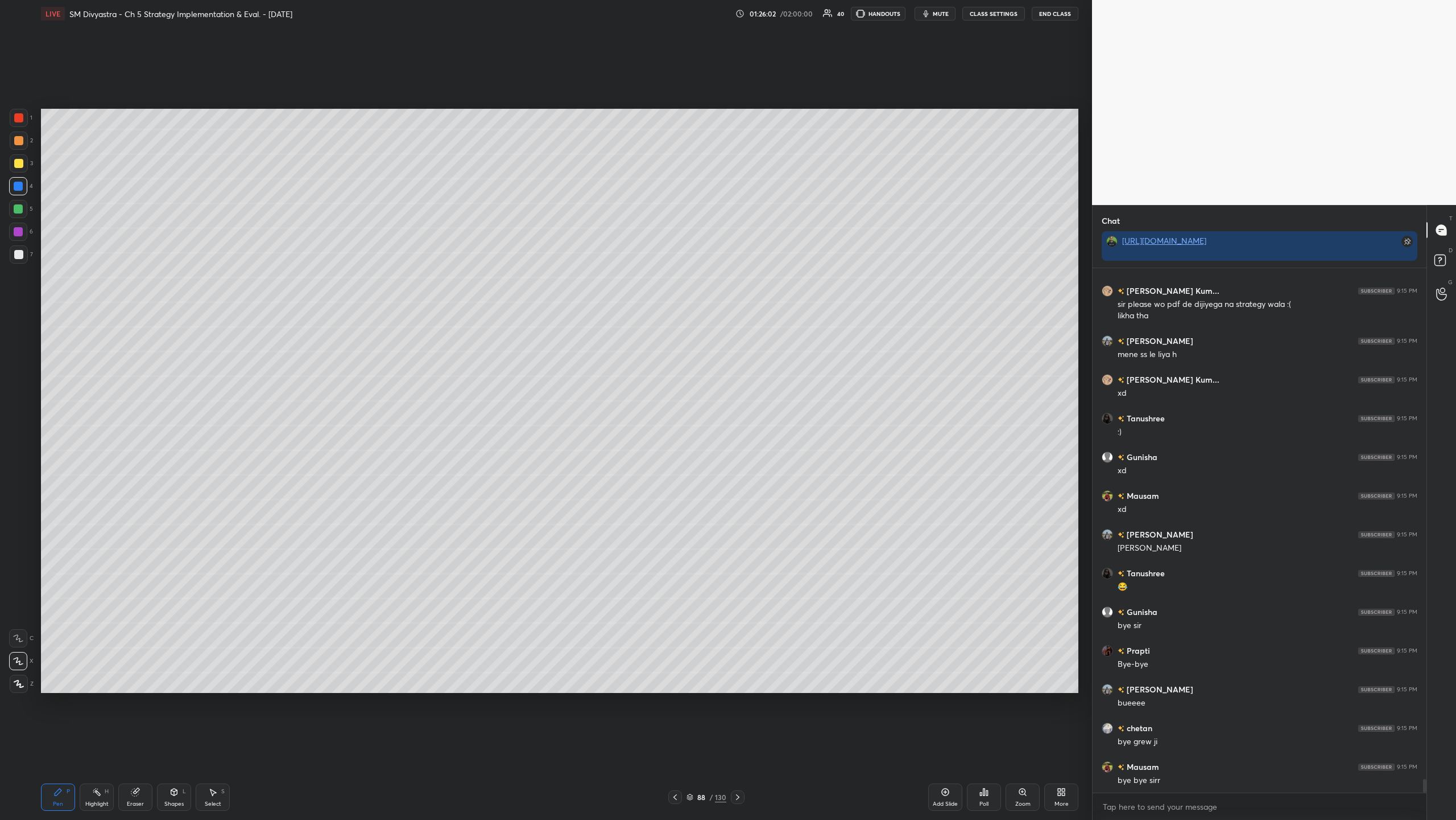
scroll to position [19740, 0]
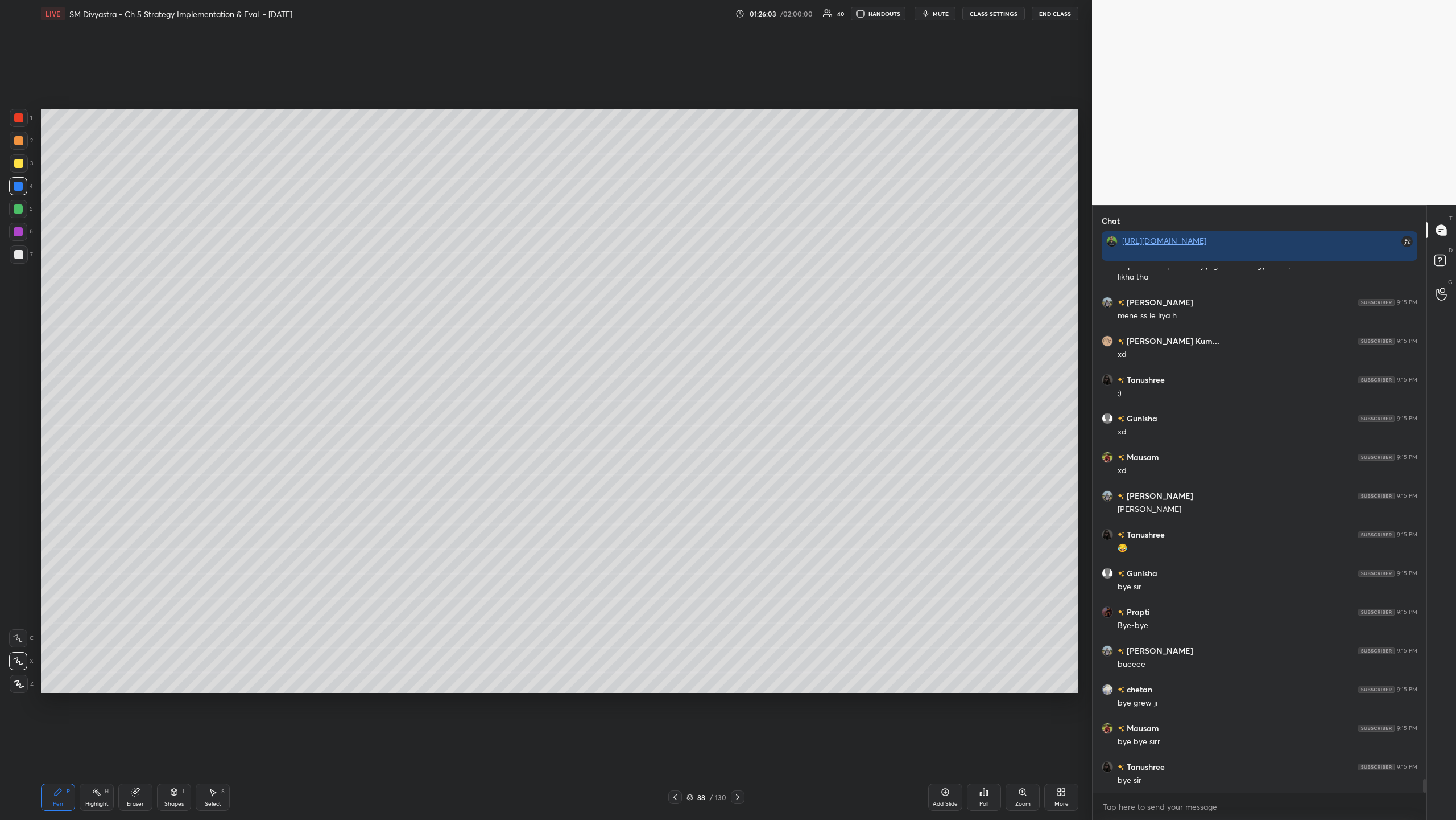
click at [407, 6] on div "LIVE SM Divyastra - Ch 5 Strategy Implementation & Eval. - [DATE] 01:26:03 / 02…" at bounding box center [559, 14] width 1038 height 27
click at [407, 12] on button "End Class" at bounding box center [1056, 14] width 47 height 14
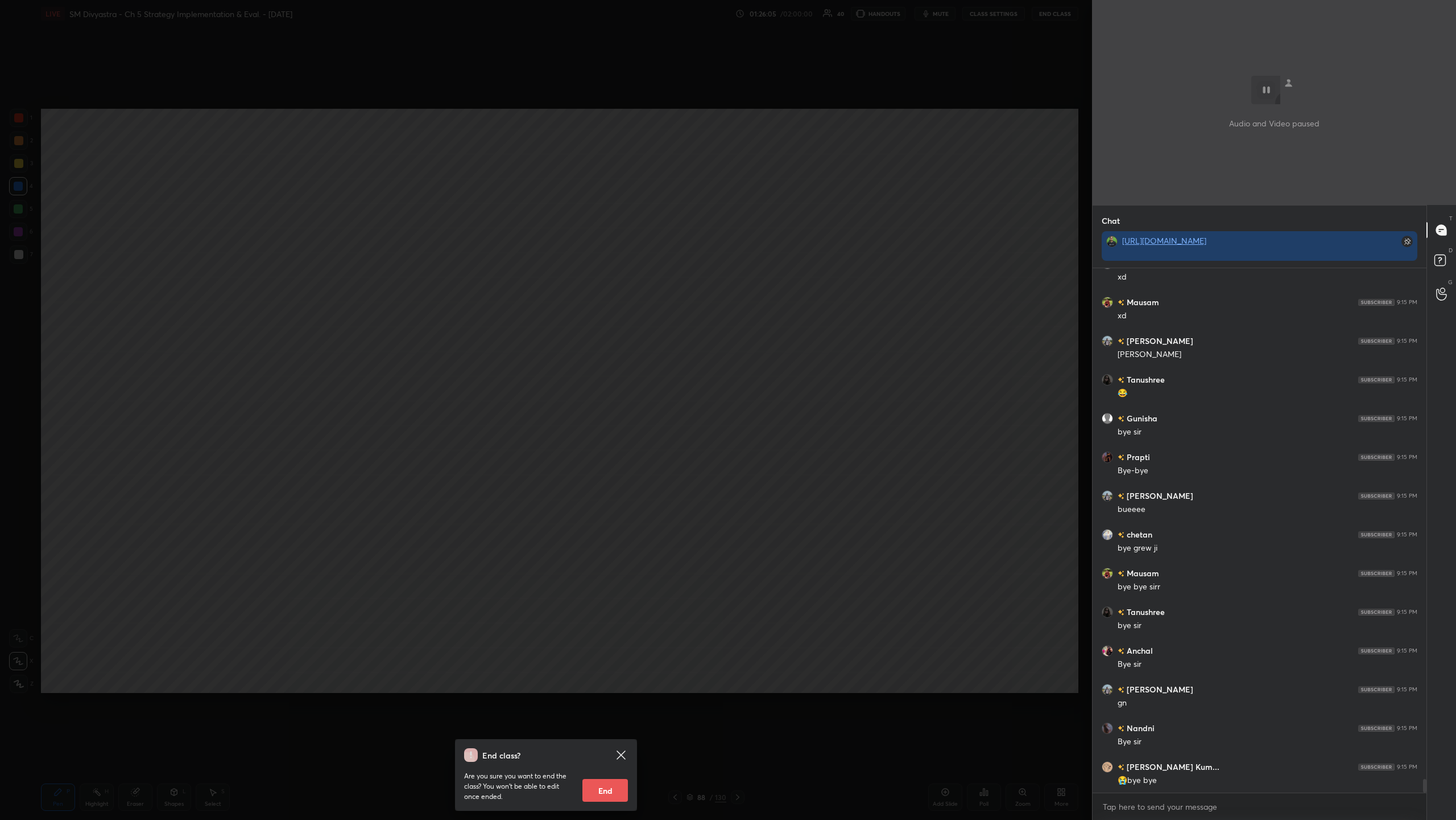
scroll to position [19934, 0]
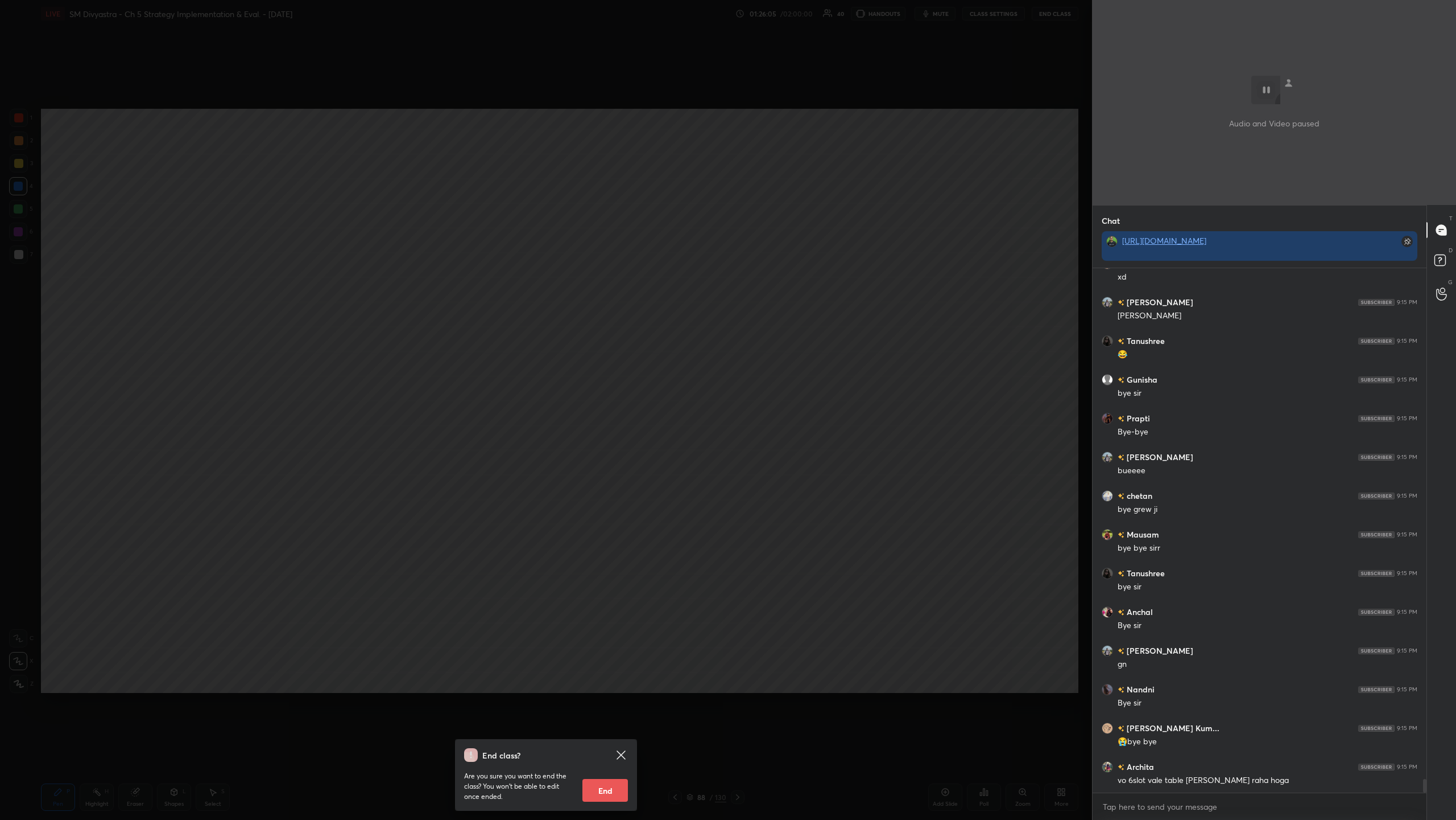
click at [407, 267] on button "End" at bounding box center [605, 790] width 45 height 23
type textarea "x"
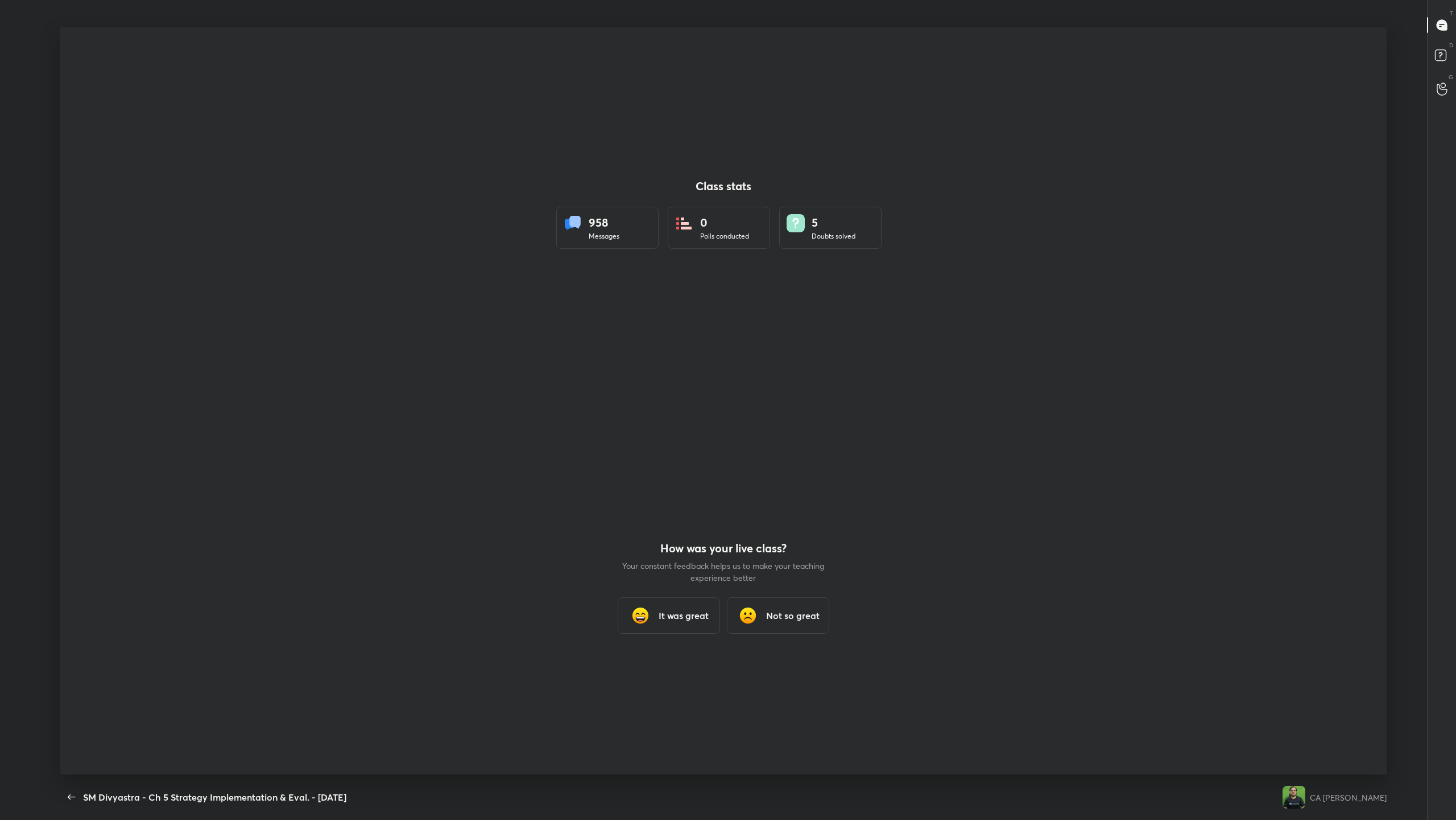
click at [407, 267] on h3 "It was great" at bounding box center [684, 616] width 50 height 14
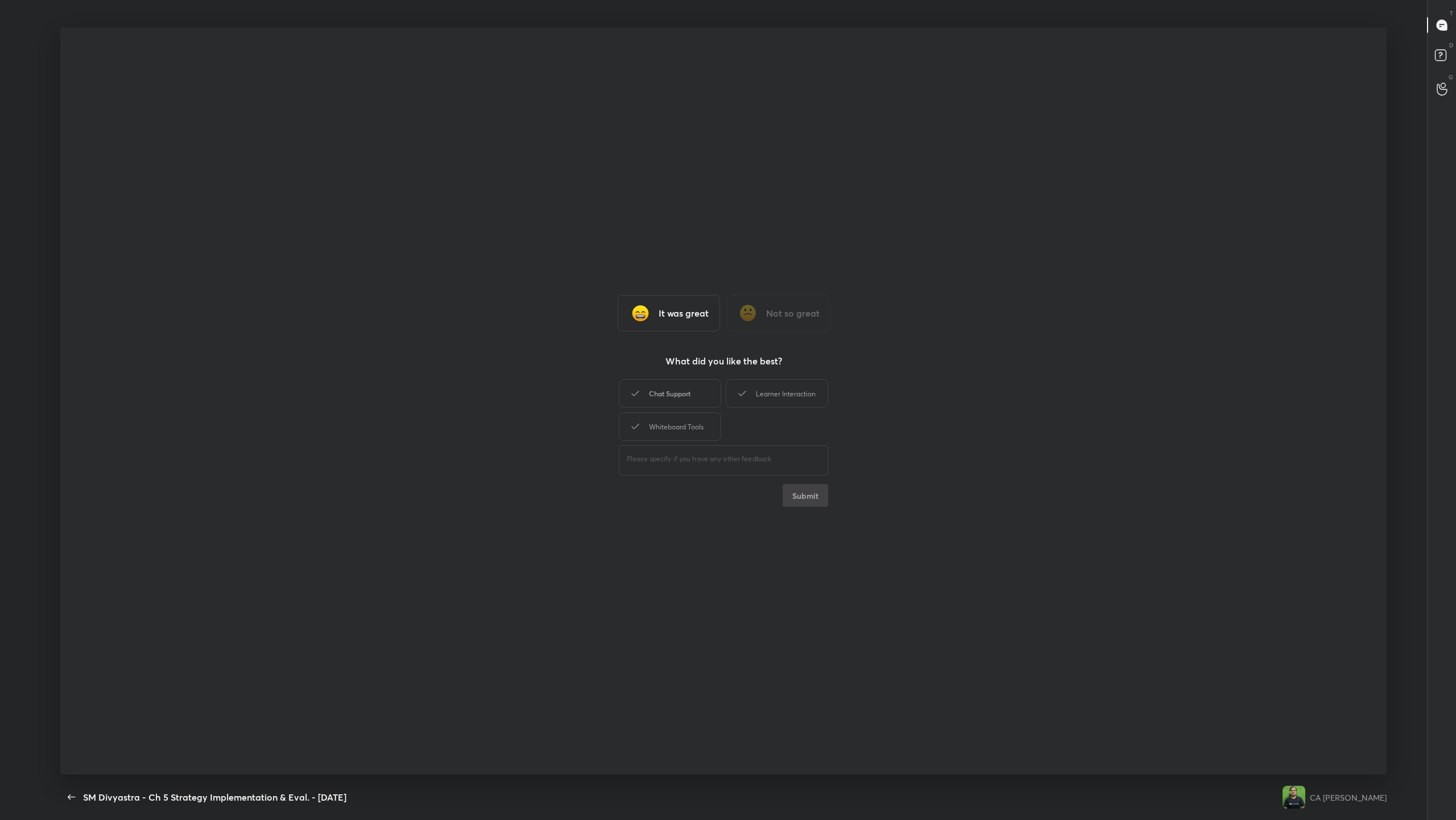
click at [407, 267] on div "Chat Support" at bounding box center [670, 394] width 102 height 29
click at [407, 267] on div "Learner Interaction" at bounding box center [776, 394] width 102 height 29
click at [407, 267] on div "Whiteboard Tools" at bounding box center [670, 426] width 102 height 29
click at [407, 267] on button "Submit" at bounding box center [805, 495] width 45 height 23
